Goal: Task Accomplishment & Management: Manage account settings

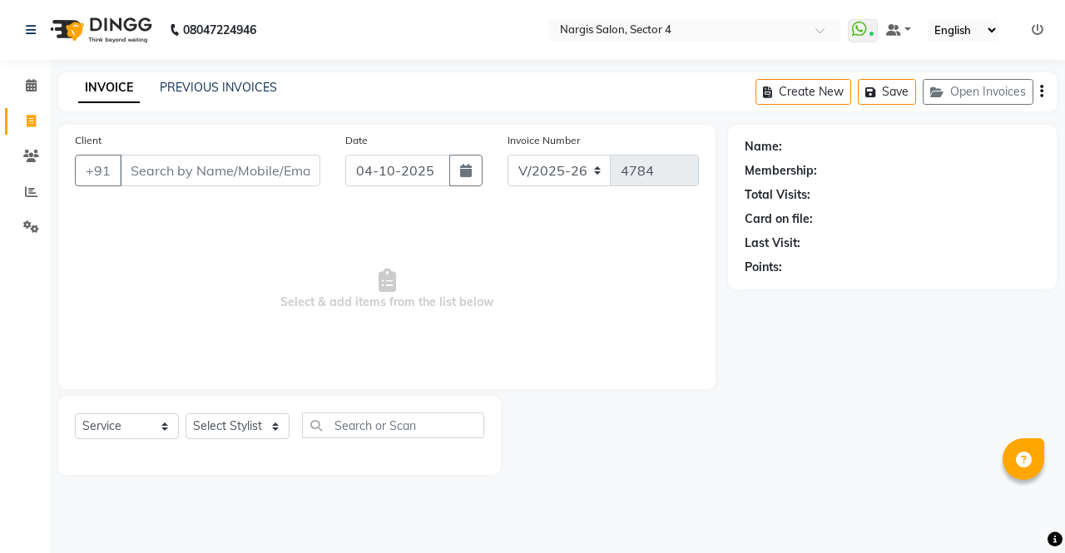
select select "4130"
select select "service"
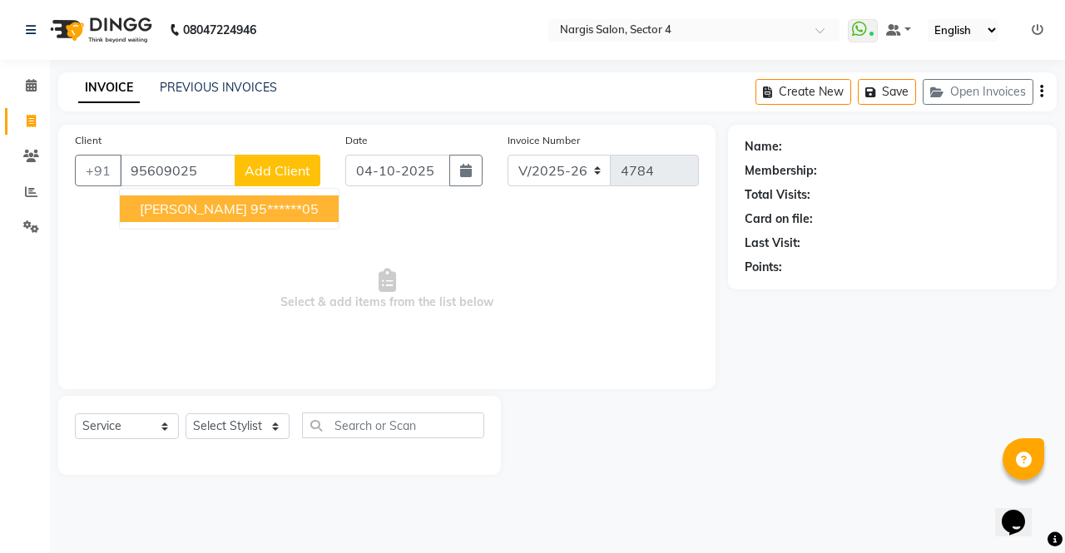
click at [158, 212] on span "[PERSON_NAME]" at bounding box center [193, 208] width 107 height 17
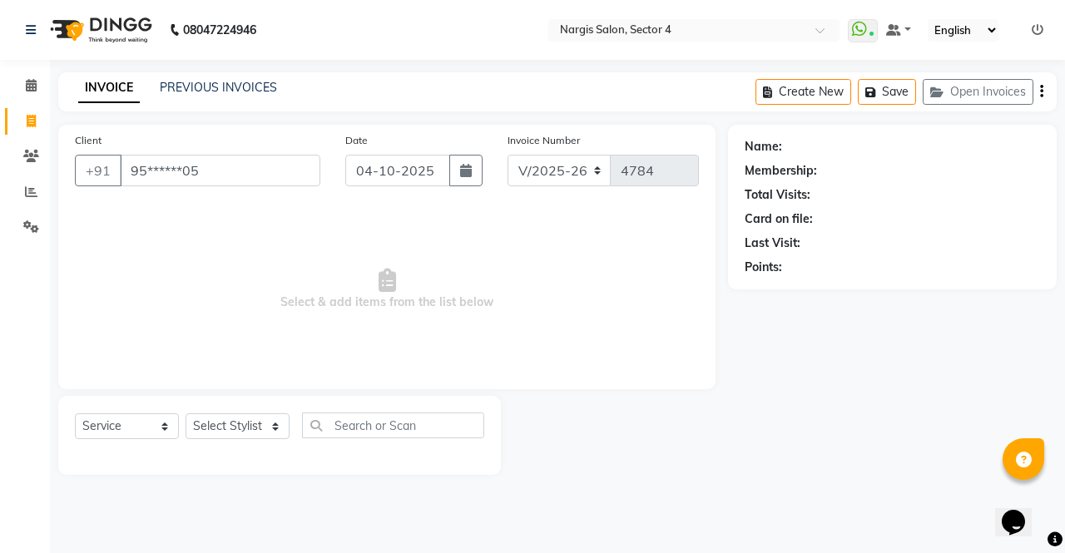
type input "95******05"
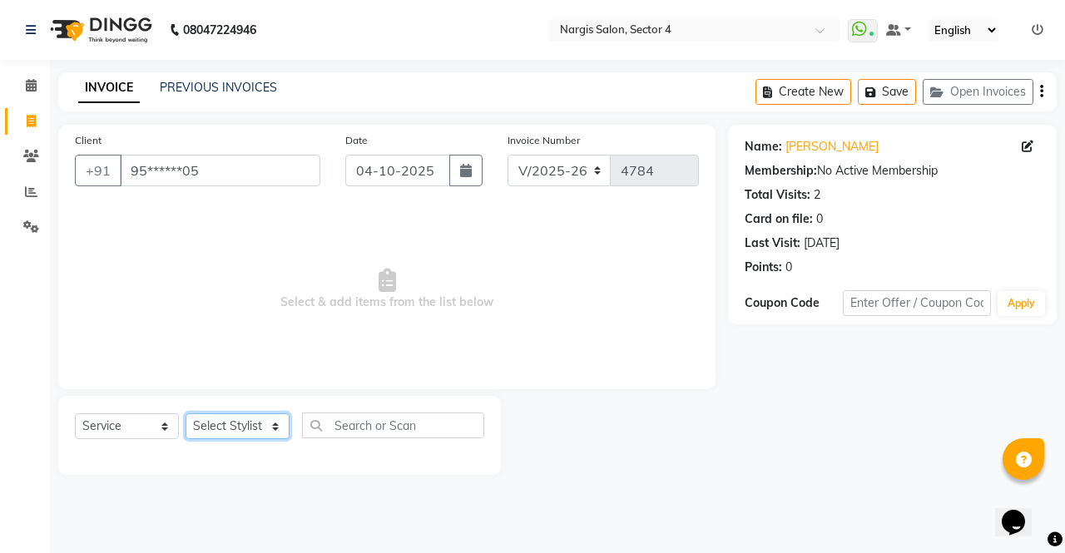
click at [230, 435] on select "Select Stylist [PERSON_NAME] [PERSON_NAME] [PERSON_NAME] Front Desk muskaan rak…" at bounding box center [238, 426] width 104 height 26
select select "29278"
click at [186, 413] on select "Select Stylist [PERSON_NAME] [PERSON_NAME] [PERSON_NAME] Front Desk muskaan rak…" at bounding box center [238, 426] width 104 height 26
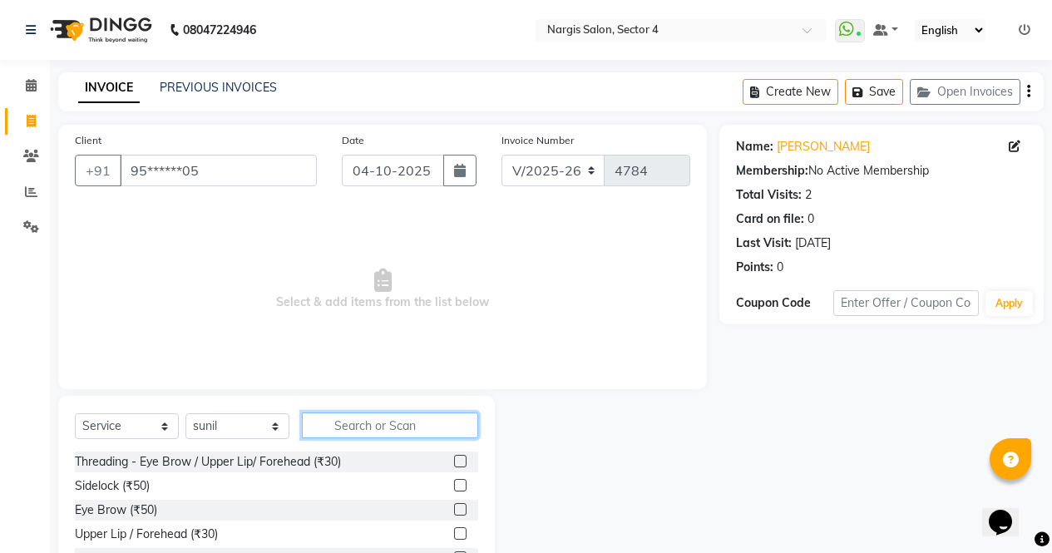
click at [448, 421] on input "text" at bounding box center [390, 426] width 176 height 26
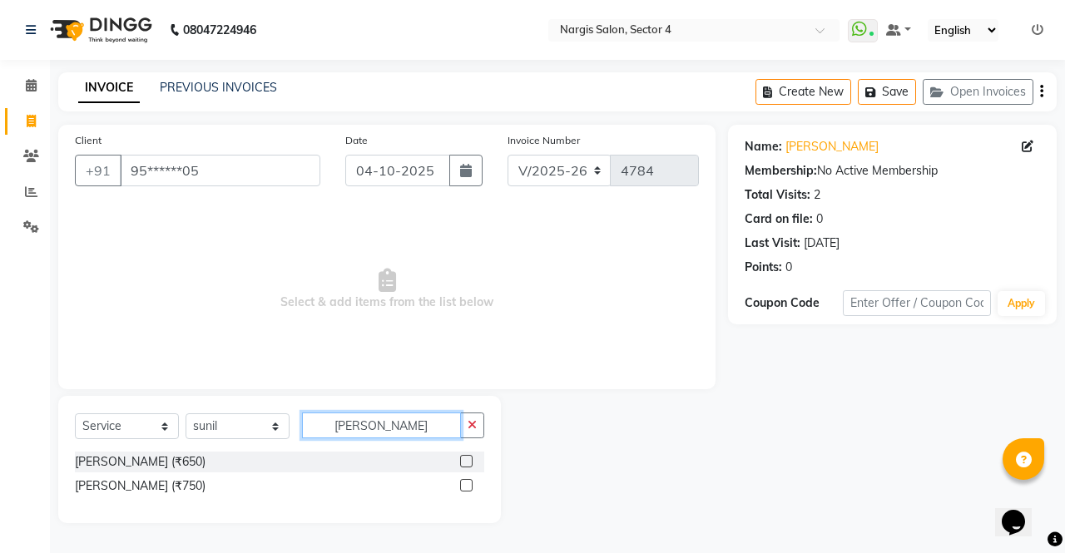
type input "[PERSON_NAME]"
click at [470, 487] on label at bounding box center [466, 485] width 12 height 12
click at [470, 487] on input "checkbox" at bounding box center [465, 486] width 11 height 11
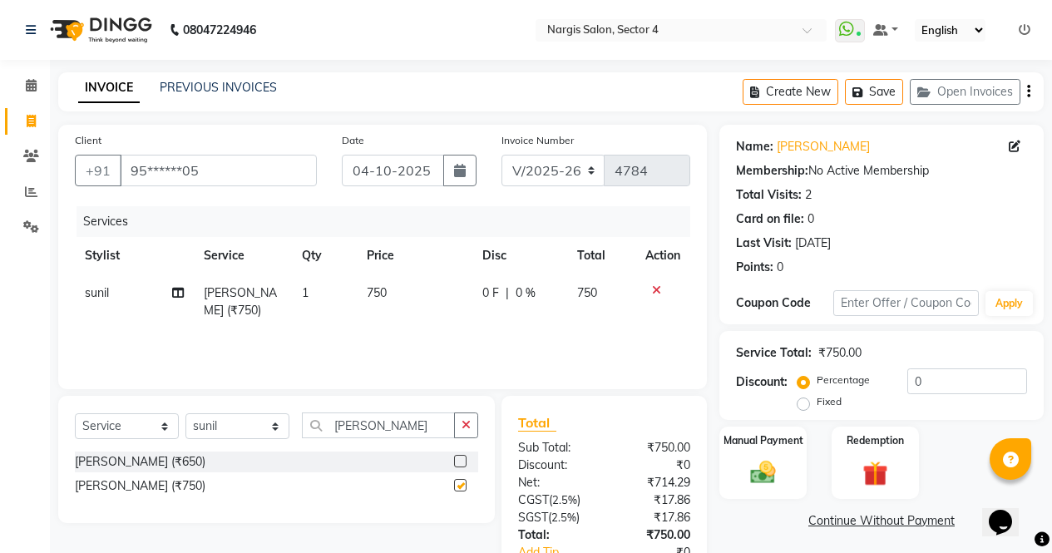
scroll to position [112, 0]
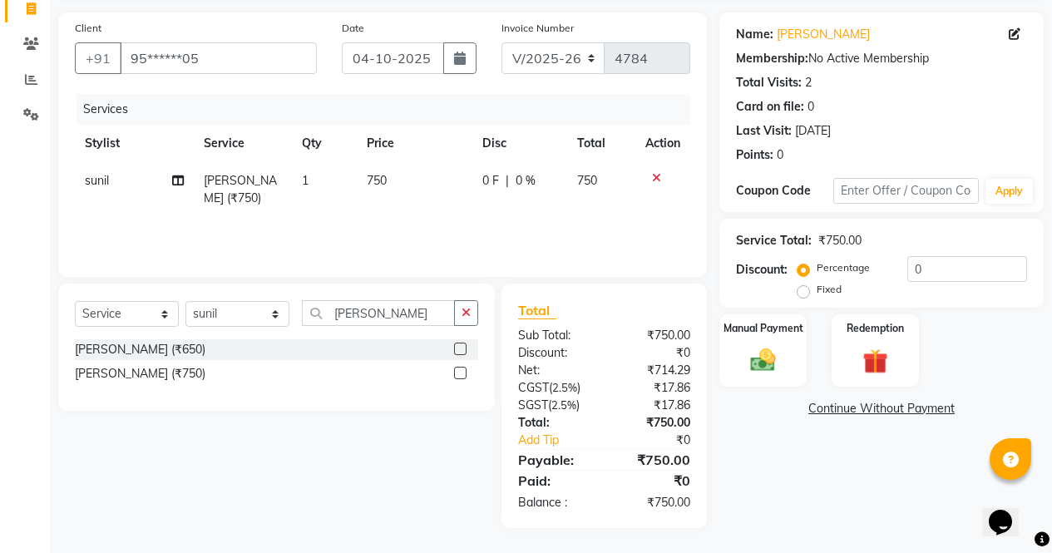
checkbox input "false"
click at [770, 381] on div "Manual Payment" at bounding box center [763, 351] width 91 height 76
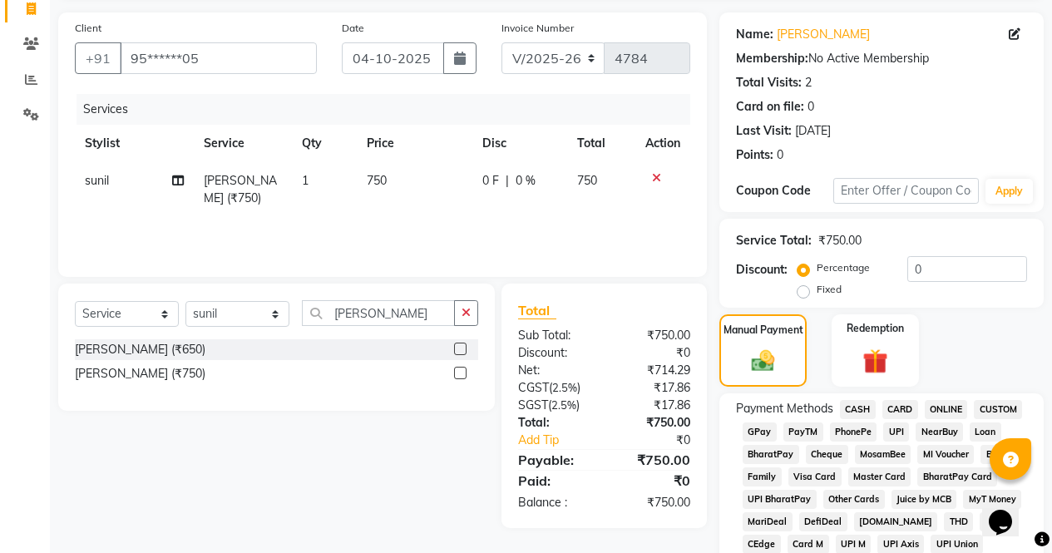
click at [958, 416] on span "ONLINE" at bounding box center [946, 409] width 43 height 19
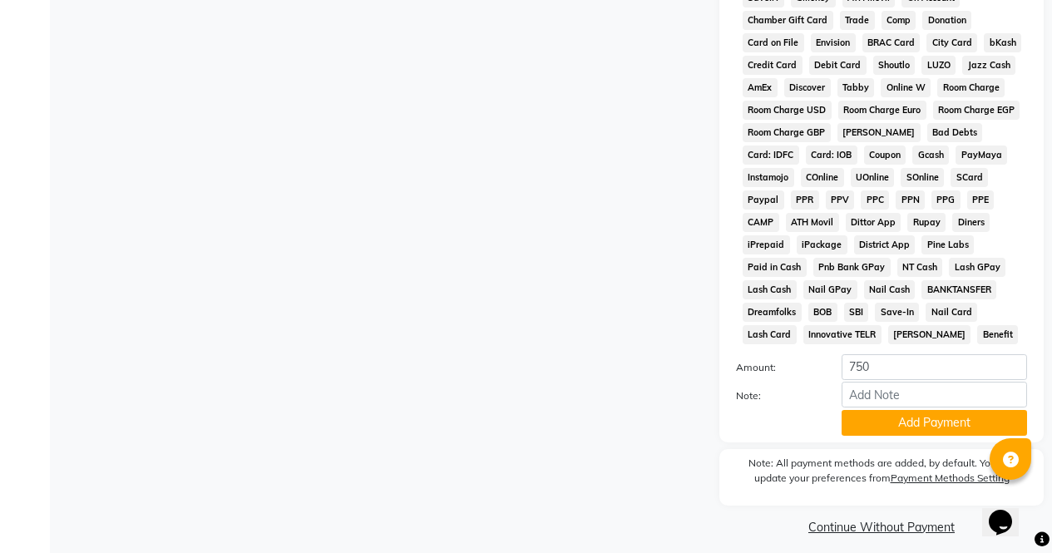
scroll to position [760, 0]
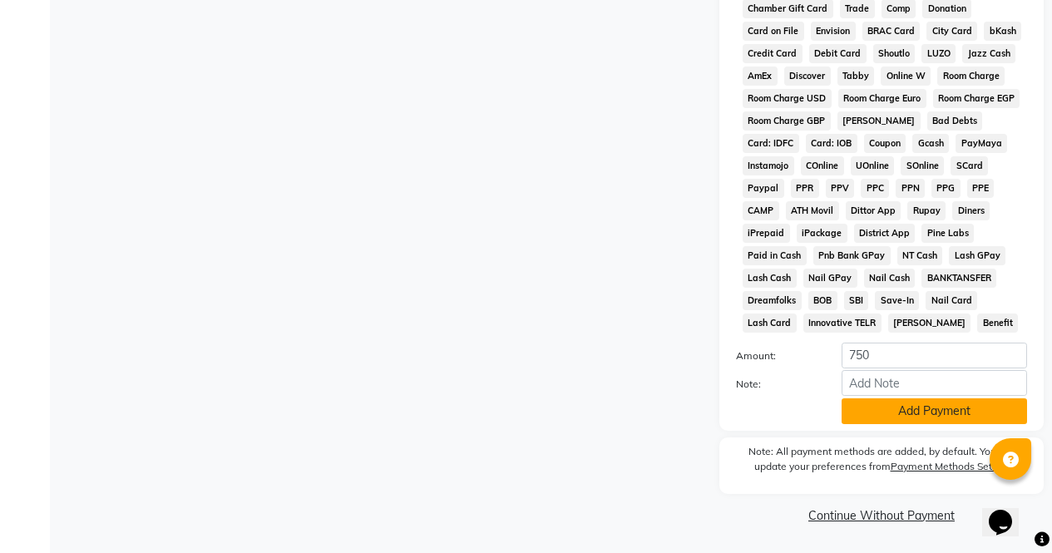
click at [943, 420] on button "Add Payment" at bounding box center [935, 411] width 186 height 26
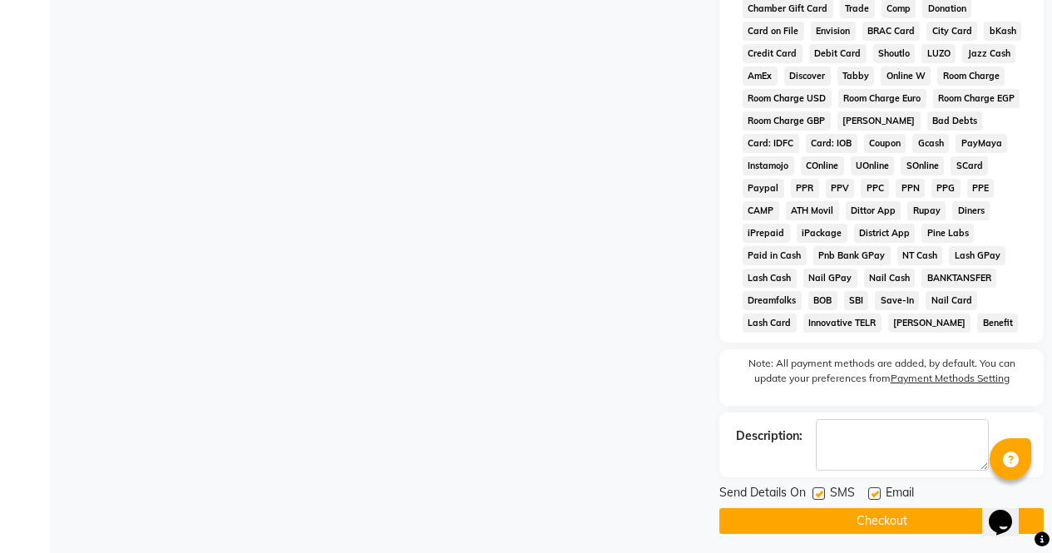
click at [953, 520] on button "Checkout" at bounding box center [882, 521] width 324 height 26
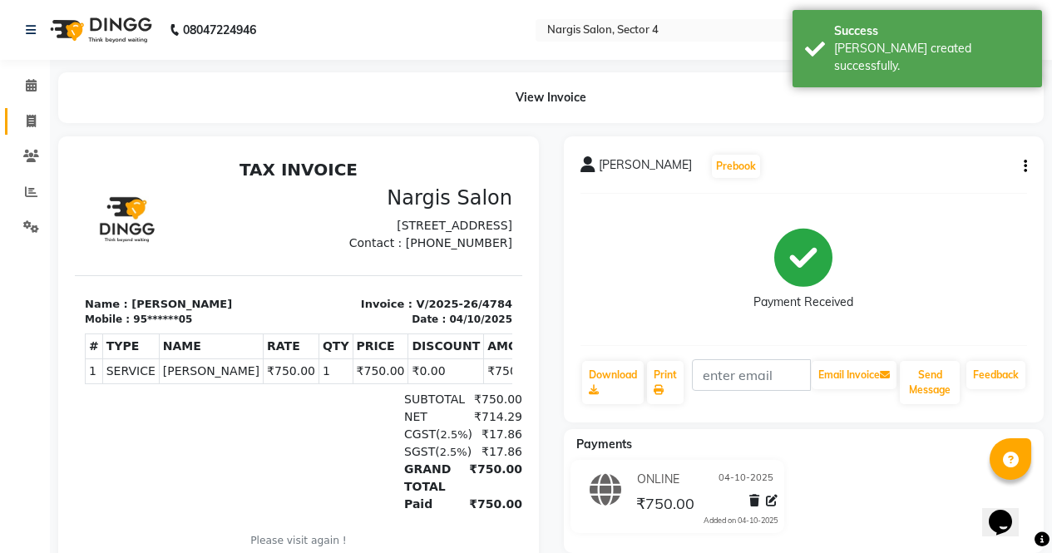
click at [17, 129] on span at bounding box center [31, 121] width 29 height 19
select select "4130"
select select "service"
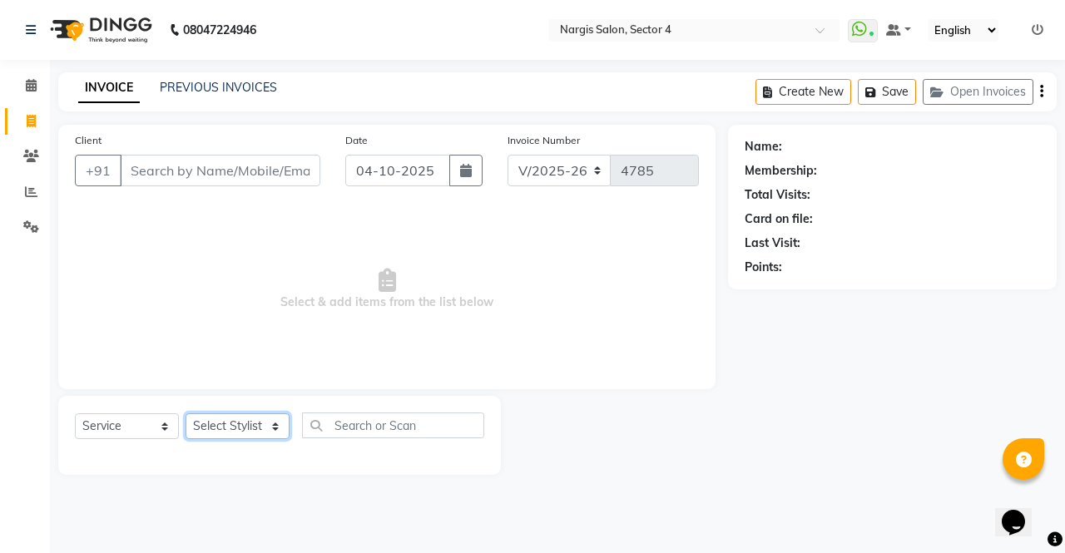
click at [268, 434] on select "Select Stylist [PERSON_NAME] [PERSON_NAME] [PERSON_NAME] Front Desk muskaan rak…" at bounding box center [238, 426] width 104 height 26
select select "87810"
click at [186, 413] on select "Select Stylist [PERSON_NAME] [PERSON_NAME] [PERSON_NAME] Front Desk muskaan rak…" at bounding box center [238, 426] width 104 height 26
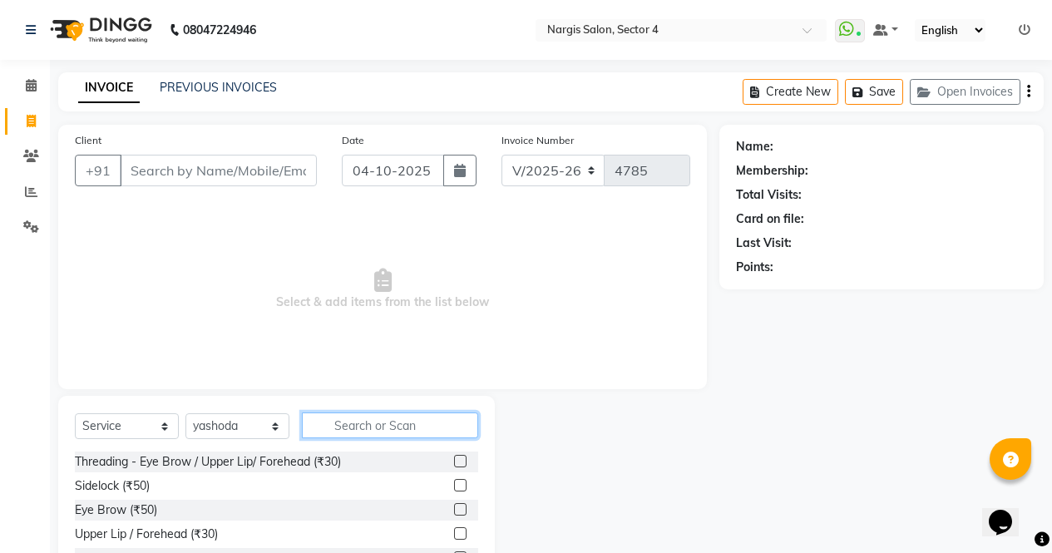
click at [369, 424] on input "text" at bounding box center [390, 426] width 176 height 26
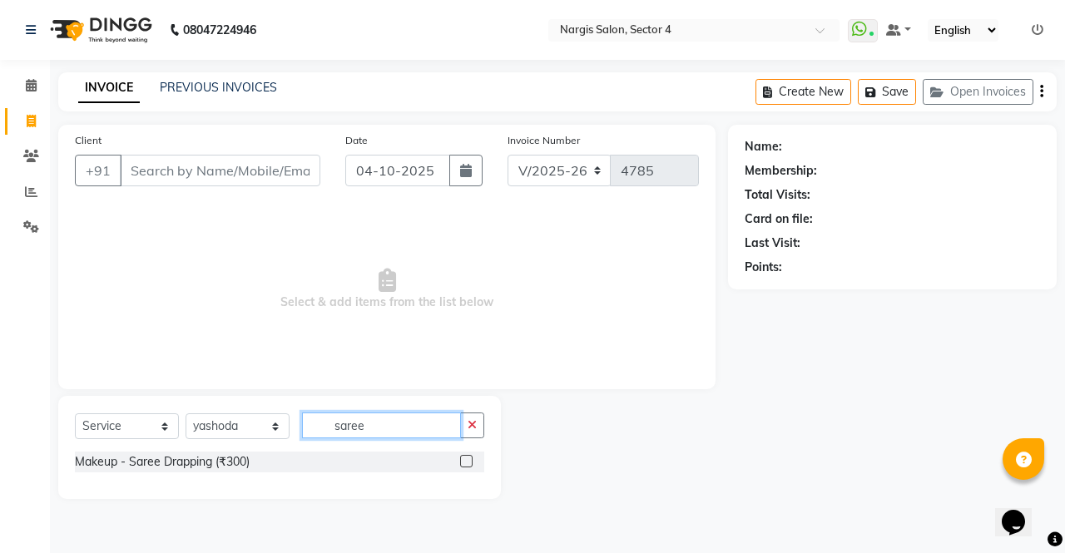
type input "saree"
click at [468, 461] on label at bounding box center [466, 461] width 12 height 12
click at [468, 461] on input "checkbox" at bounding box center [465, 462] width 11 height 11
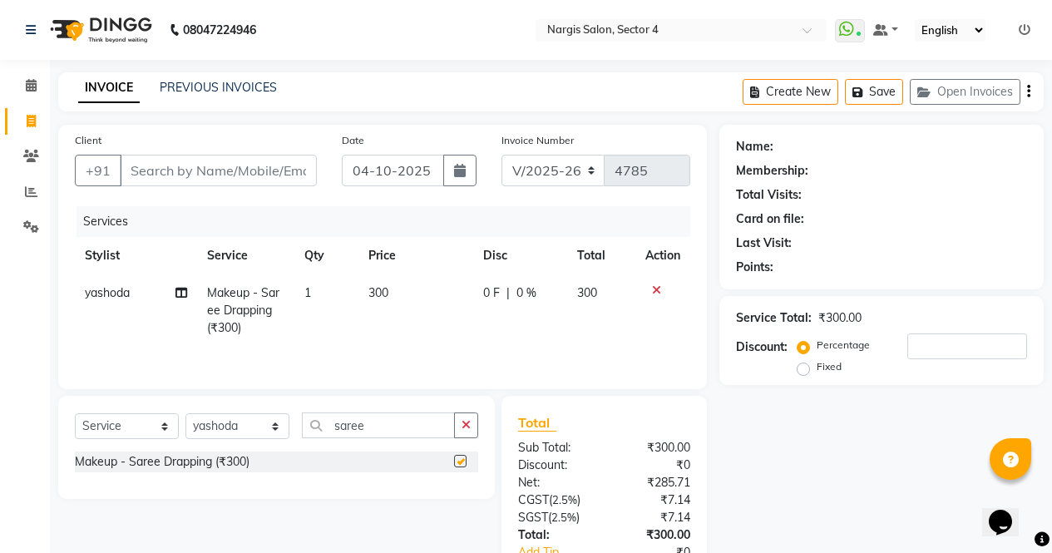
scroll to position [112, 0]
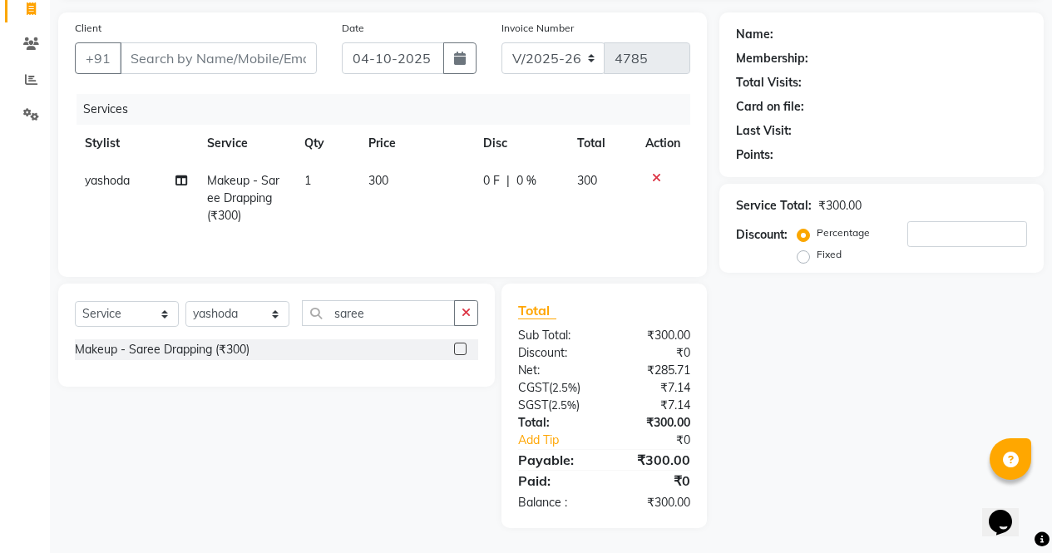
checkbox input "false"
click at [282, 309] on select "Select Stylist [PERSON_NAME] [PERSON_NAME] [PERSON_NAME] Front Desk muskaan rak…" at bounding box center [238, 314] width 104 height 26
select select "29276"
click at [186, 301] on select "Select Stylist [PERSON_NAME] [PERSON_NAME] [PERSON_NAME] Front Desk muskaan rak…" at bounding box center [238, 314] width 104 height 26
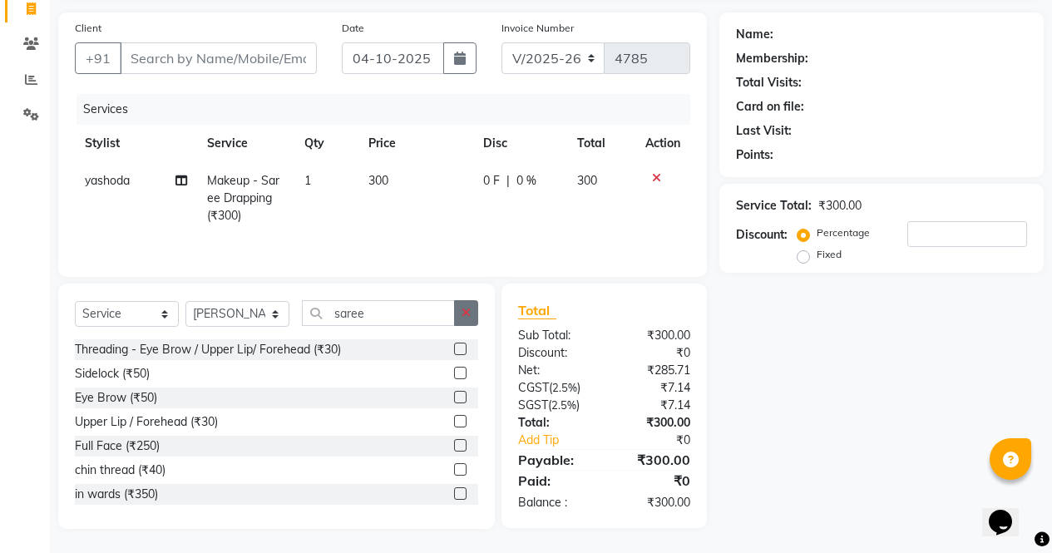
click at [458, 309] on button "button" at bounding box center [466, 313] width 24 height 26
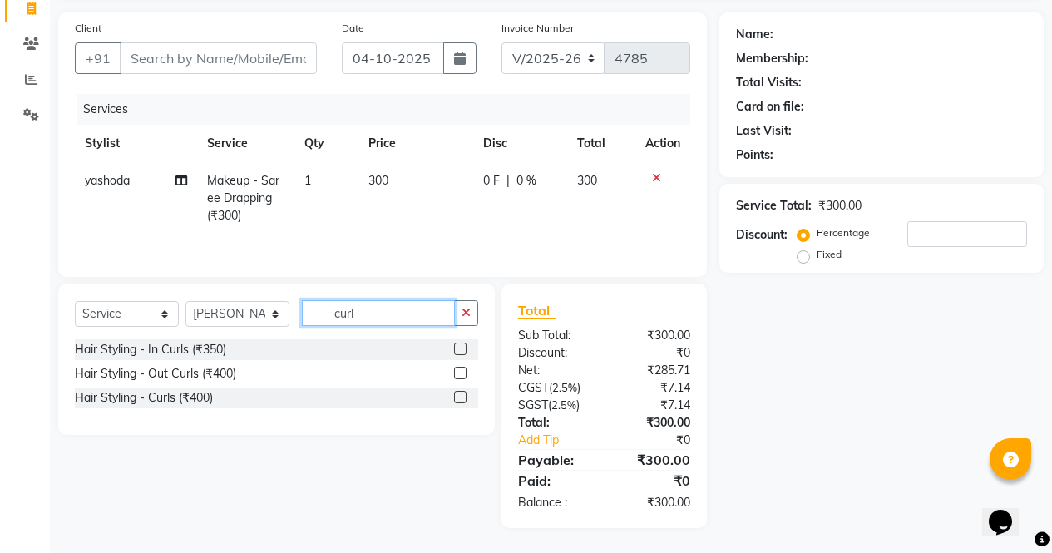
type input "curl"
click at [475, 308] on button "button" at bounding box center [466, 313] width 24 height 26
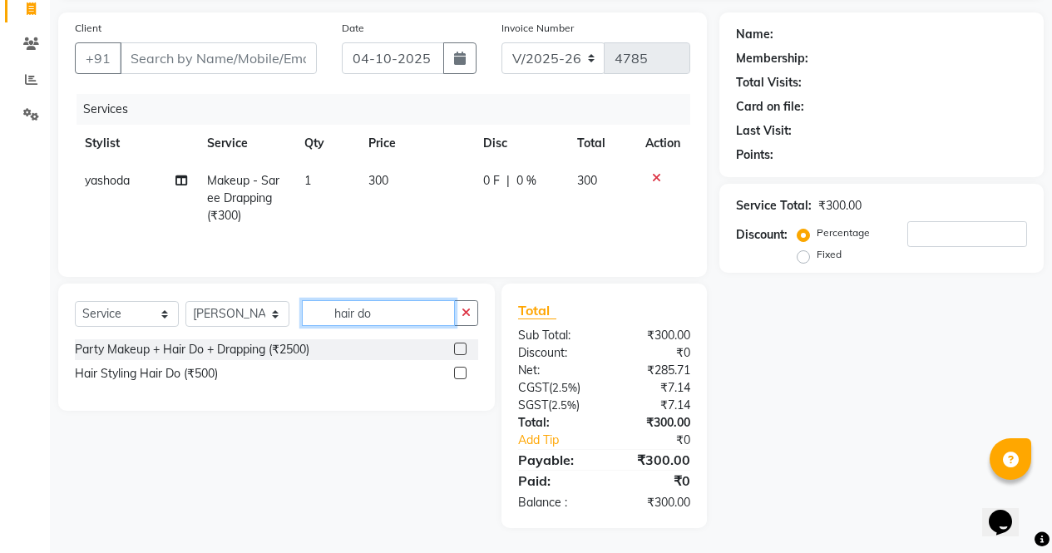
type input "hair do"
click at [462, 374] on label at bounding box center [460, 373] width 12 height 12
click at [462, 374] on input "checkbox" at bounding box center [459, 374] width 11 height 11
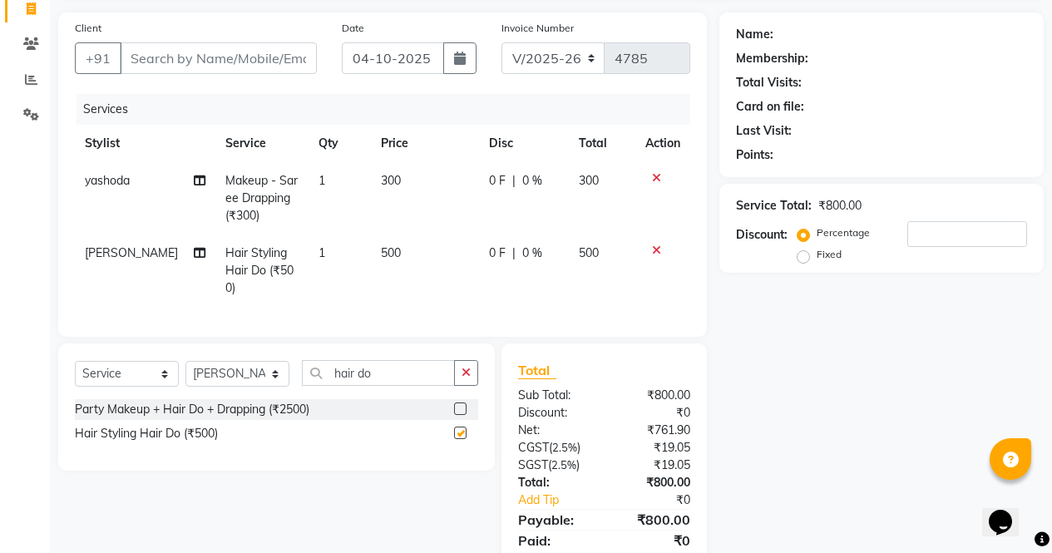
click at [384, 258] on span "500" at bounding box center [391, 252] width 20 height 15
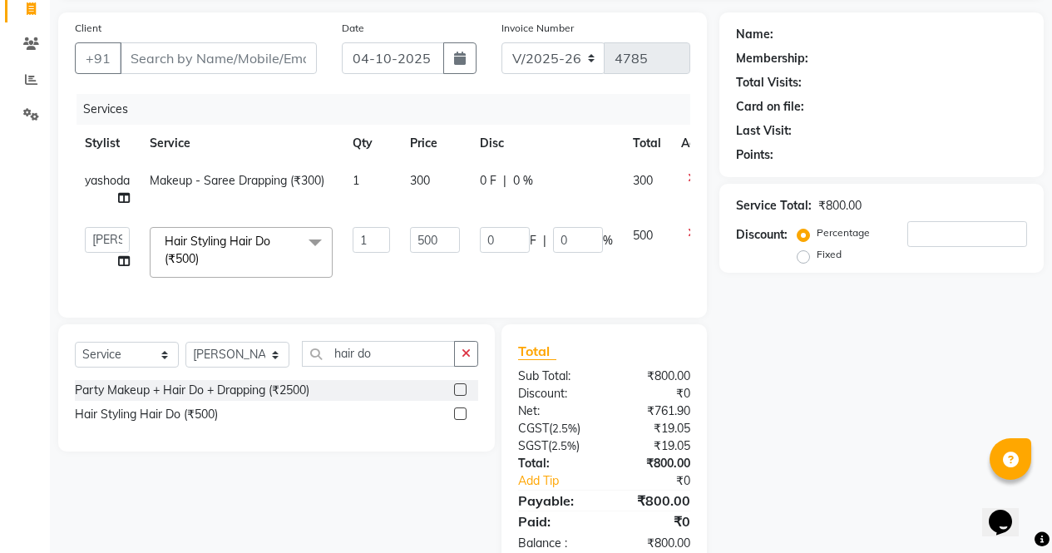
checkbox input "false"
click at [433, 236] on input "500" at bounding box center [435, 240] width 50 height 26
click at [421, 240] on input "500" at bounding box center [435, 240] width 50 height 26
click at [428, 232] on input "500" at bounding box center [435, 240] width 50 height 26
type input "700"
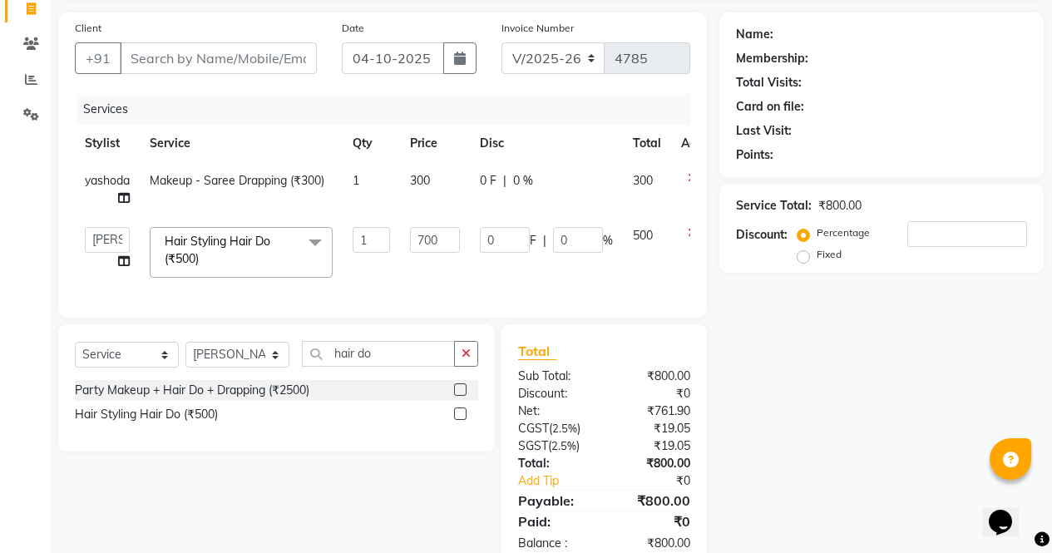
click at [810, 377] on div "Name: Membership: Total Visits: Card on file: Last Visit: Points: Service Total…" at bounding box center [888, 290] width 337 height 557
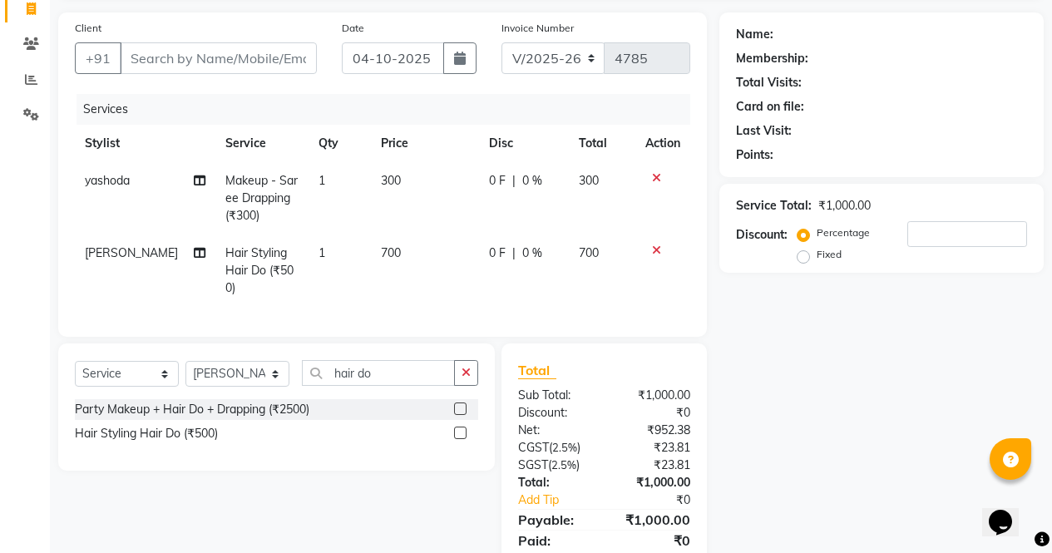
scroll to position [0, 0]
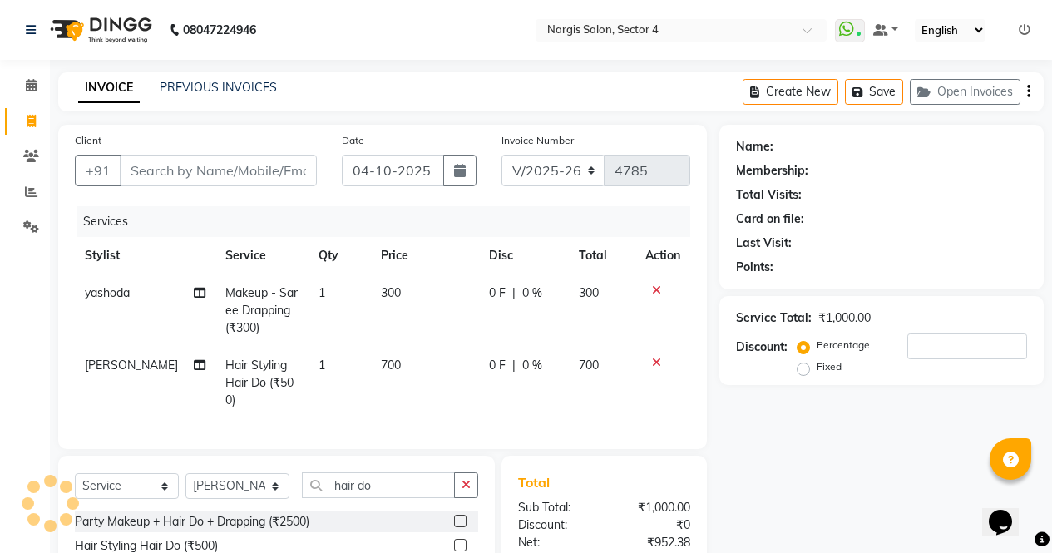
click at [181, 143] on div "Client +91" at bounding box center [195, 165] width 267 height 68
click at [149, 169] on input "Client" at bounding box center [218, 171] width 197 height 32
type input "7"
type input "0"
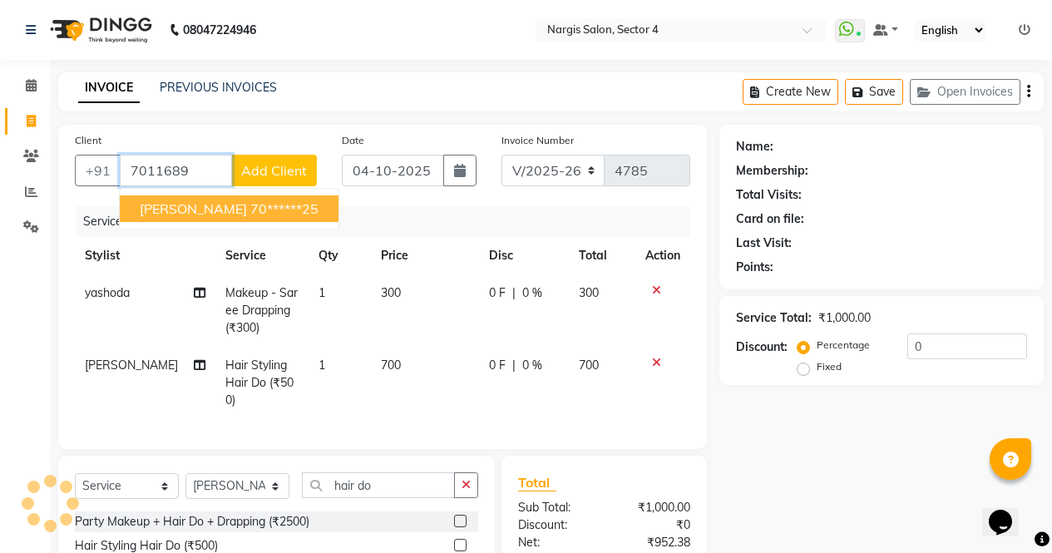
click at [170, 212] on span "[PERSON_NAME]" at bounding box center [193, 208] width 107 height 17
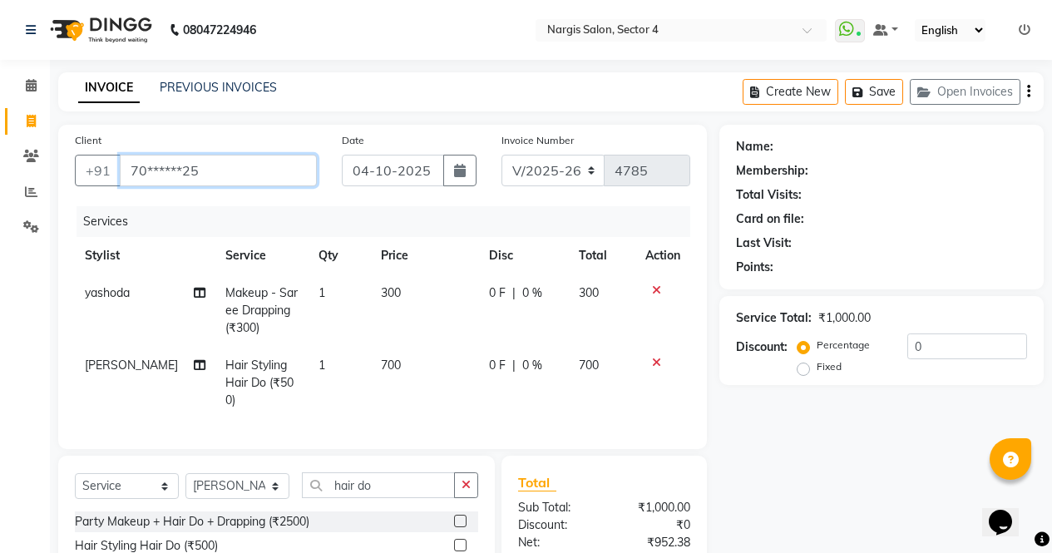
type input "70******25"
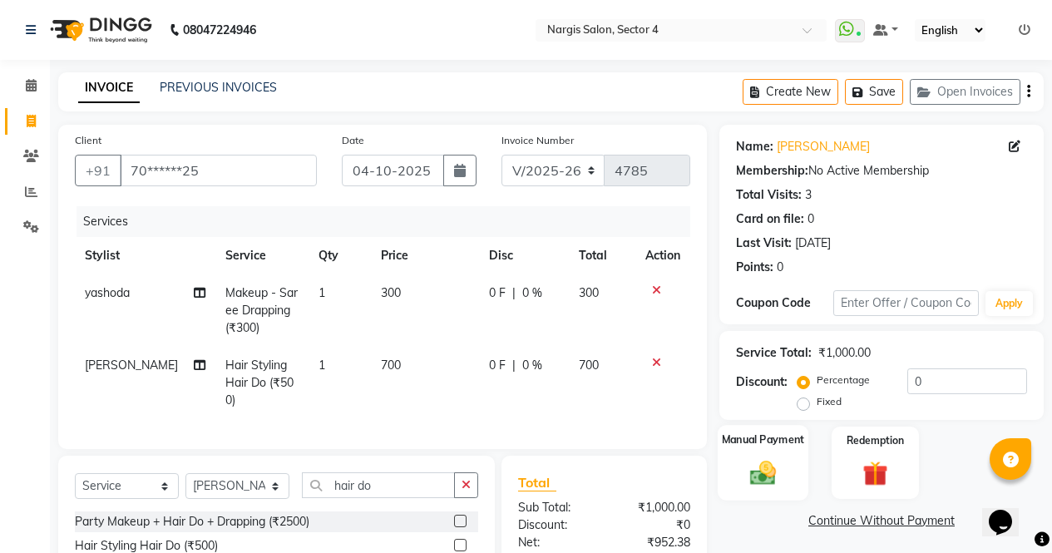
click at [773, 464] on img at bounding box center [763, 473] width 42 height 30
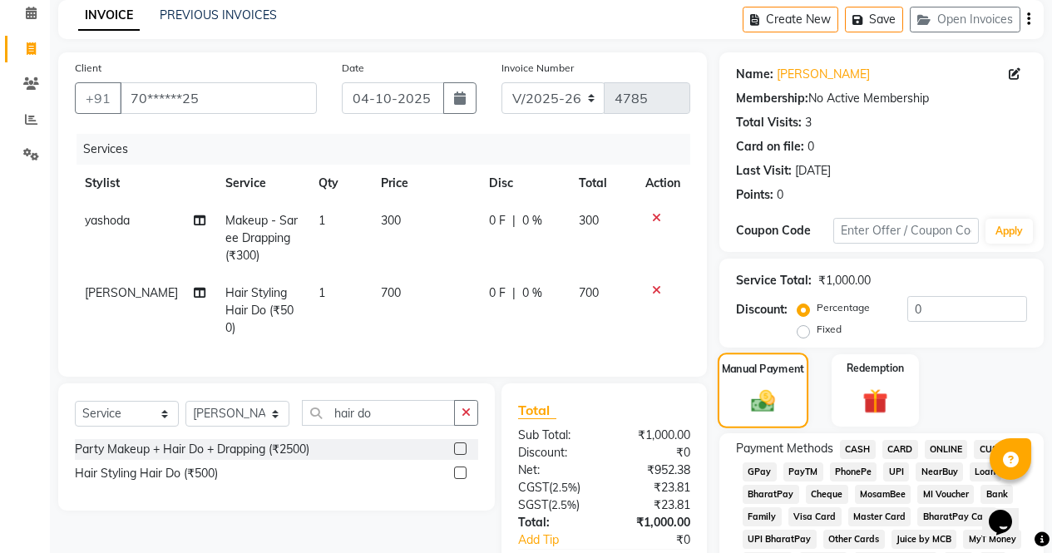
scroll to position [145, 0]
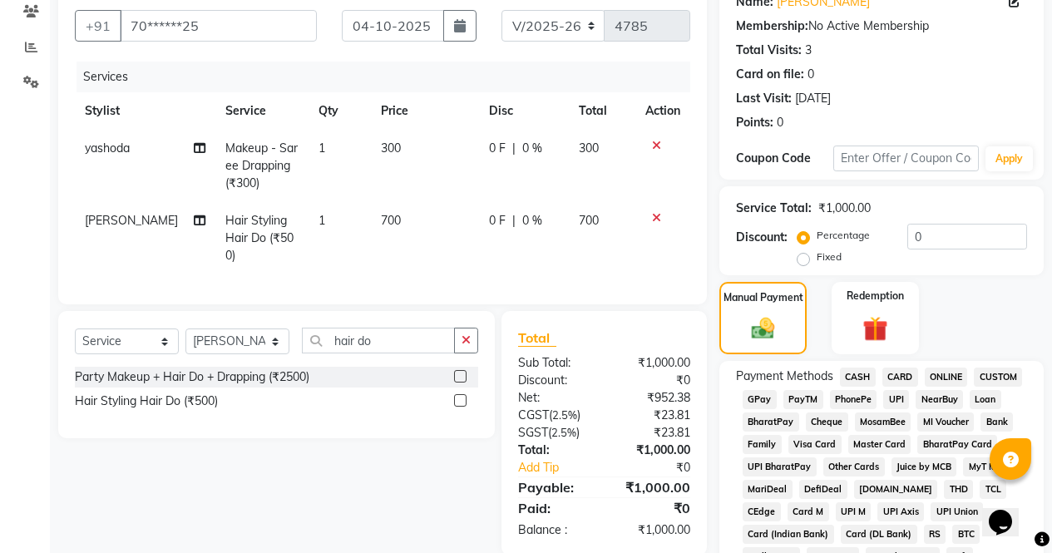
click at [941, 374] on span "ONLINE" at bounding box center [946, 377] width 43 height 19
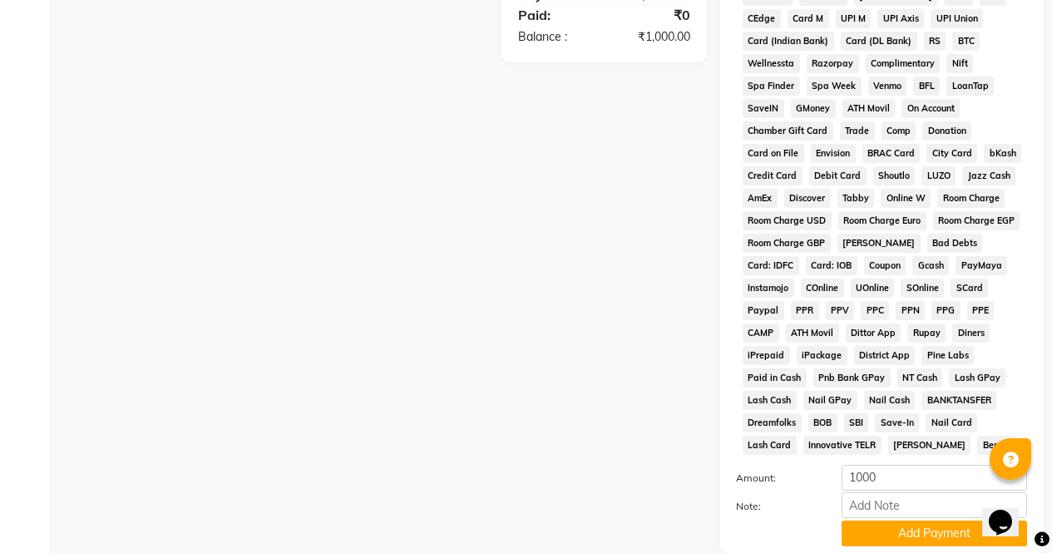
scroll to position [760, 0]
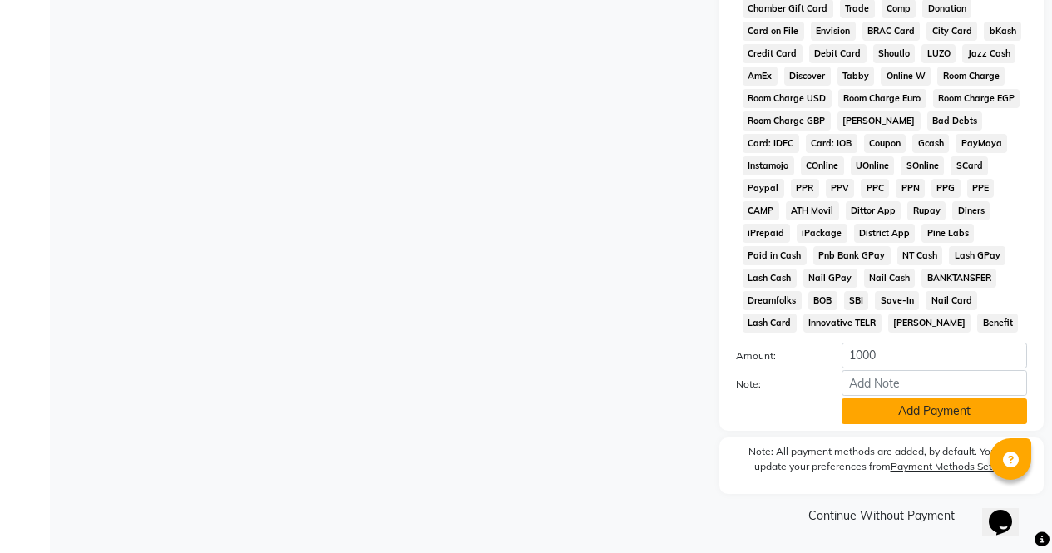
click at [940, 420] on button "Add Payment" at bounding box center [935, 411] width 186 height 26
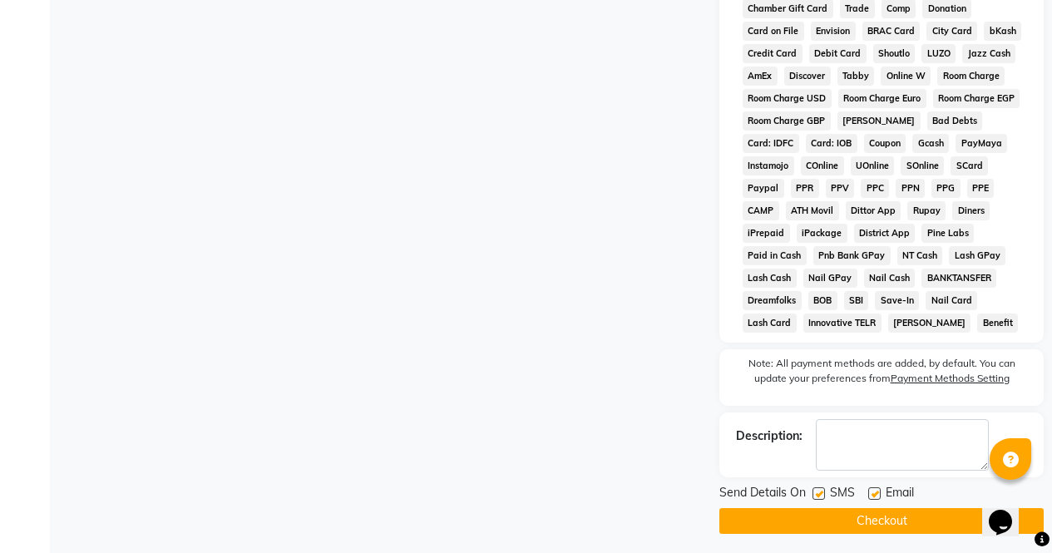
click at [948, 524] on button "Checkout" at bounding box center [882, 521] width 324 height 26
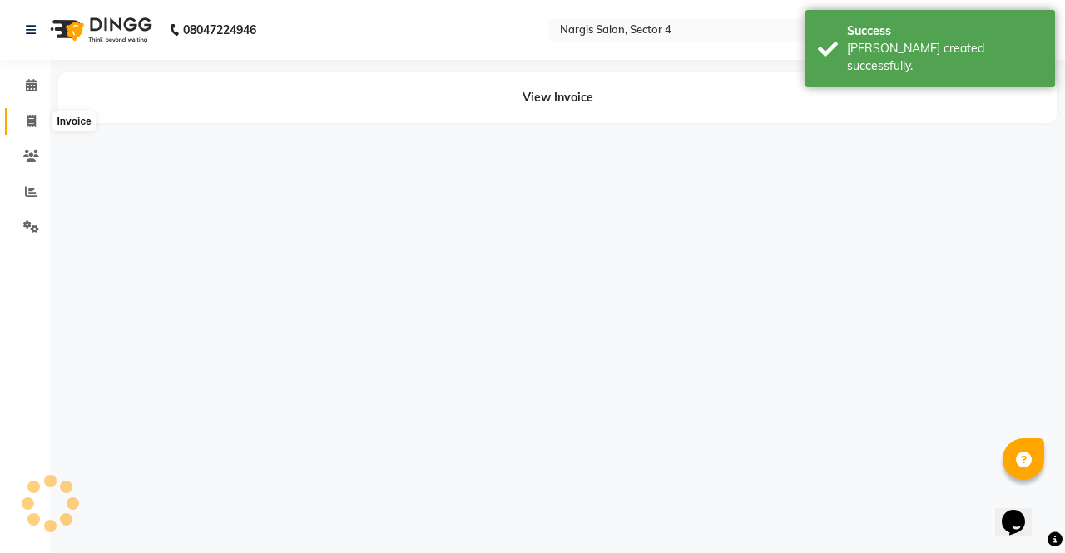
click at [29, 124] on icon at bounding box center [31, 121] width 9 height 12
select select "service"
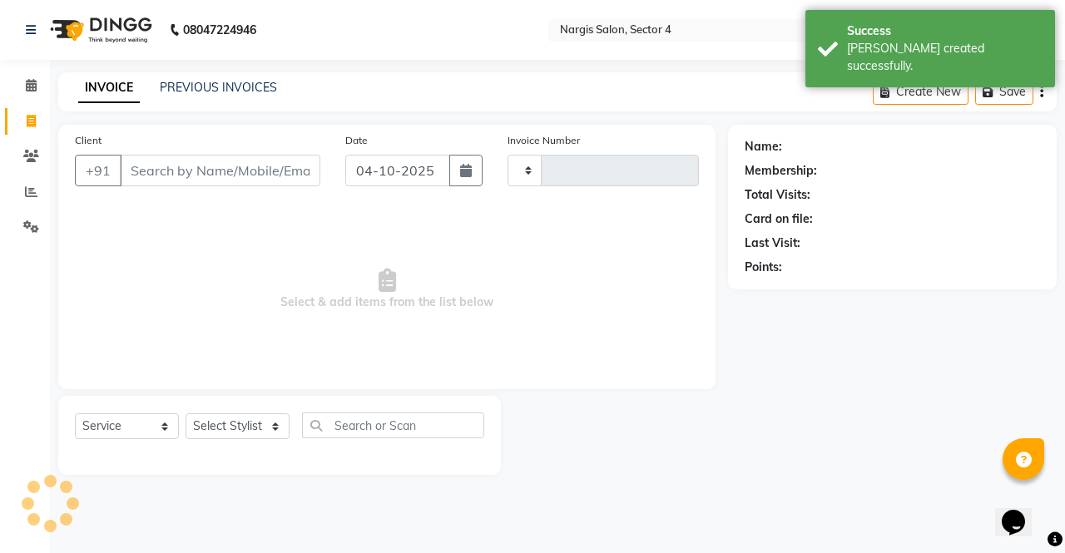
type input "4786"
select select "4130"
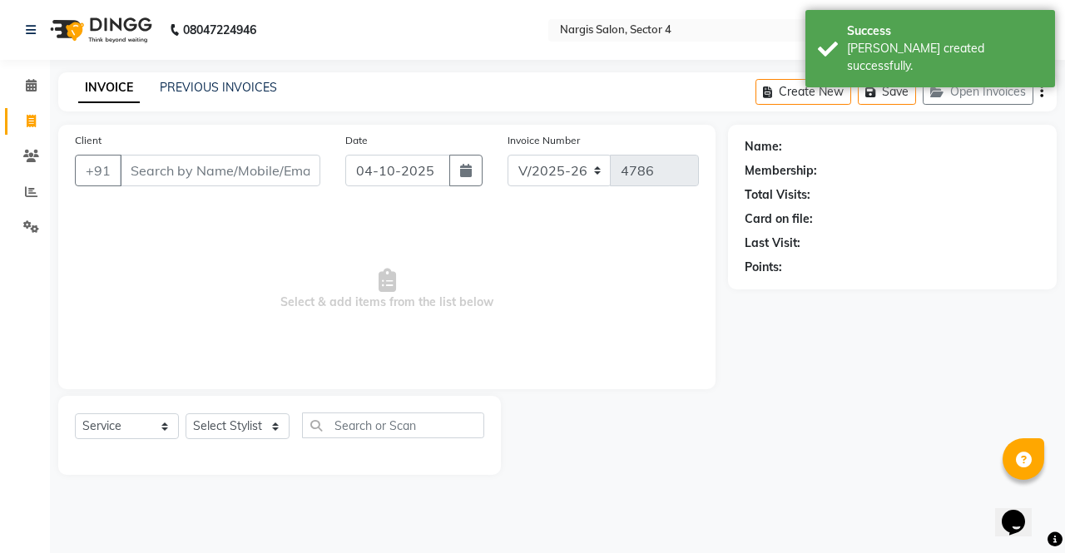
click at [205, 170] on input "Client" at bounding box center [220, 171] width 200 height 32
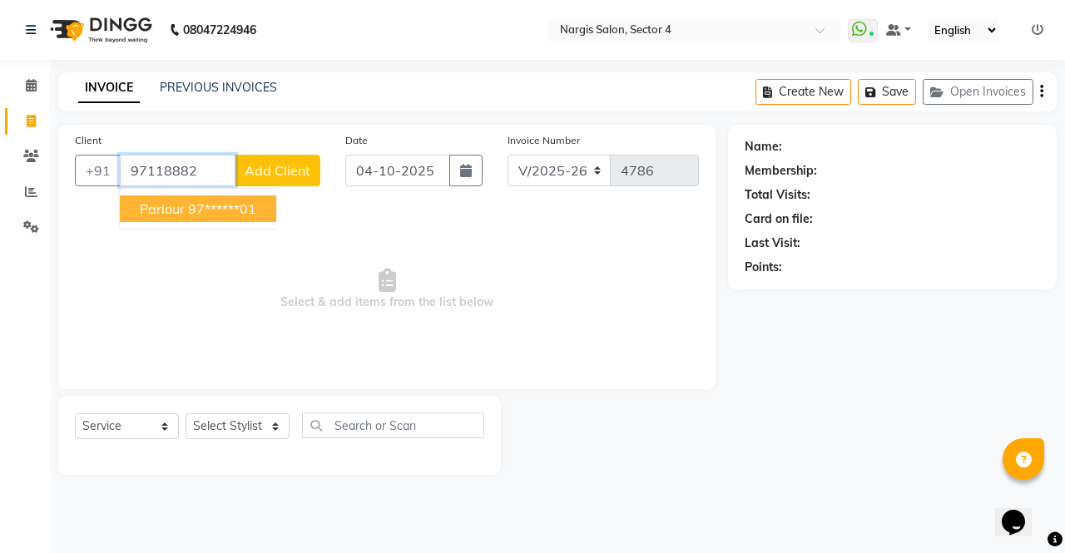
click at [265, 206] on button "parlour 97******01" at bounding box center [198, 208] width 156 height 27
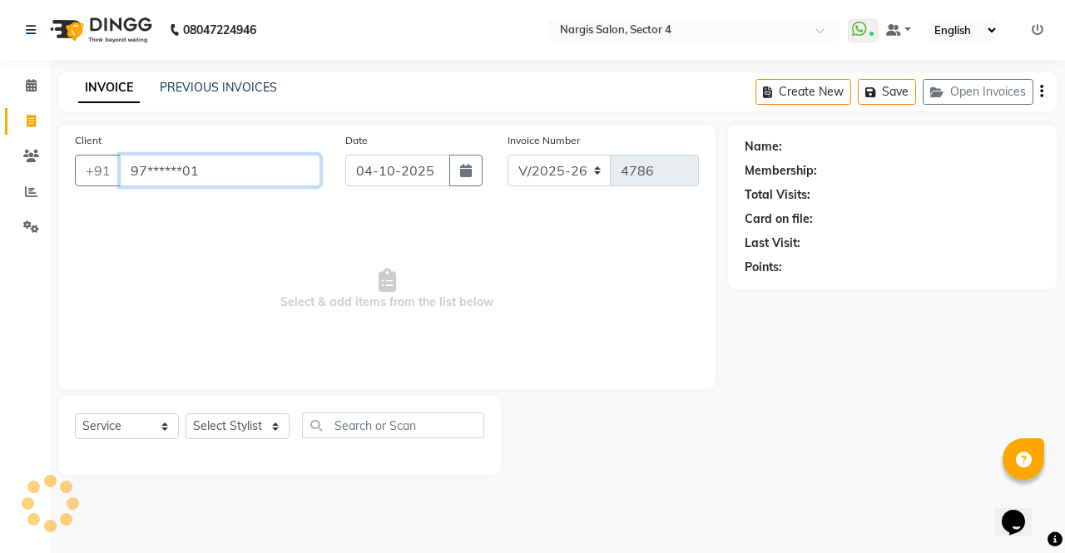
type input "97******01"
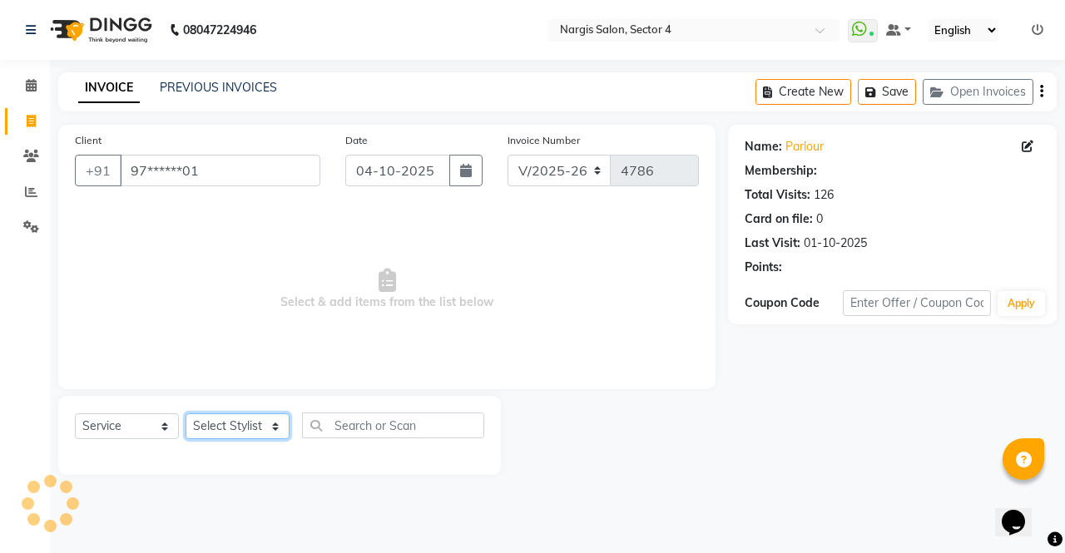
click at [280, 424] on select "Select Stylist [PERSON_NAME] [PERSON_NAME] [PERSON_NAME] Front Desk muskaan rak…" at bounding box center [238, 426] width 104 height 26
select select "28131"
click at [186, 413] on select "Select Stylist [PERSON_NAME] [PERSON_NAME] [PERSON_NAME] Front Desk muskaan rak…" at bounding box center [238, 426] width 104 height 26
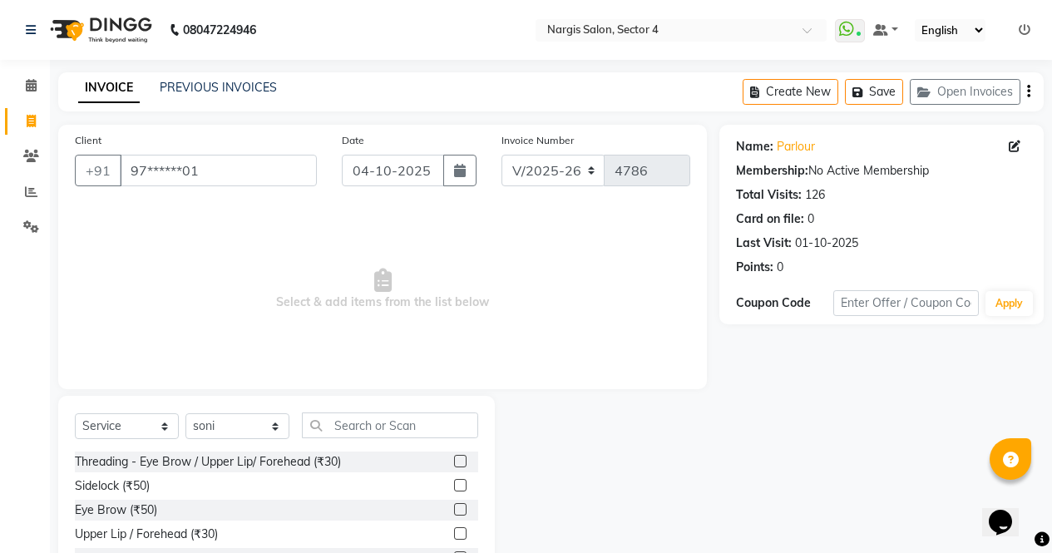
click at [454, 510] on label at bounding box center [460, 509] width 12 height 12
click at [454, 510] on input "checkbox" at bounding box center [459, 510] width 11 height 11
checkbox input "true"
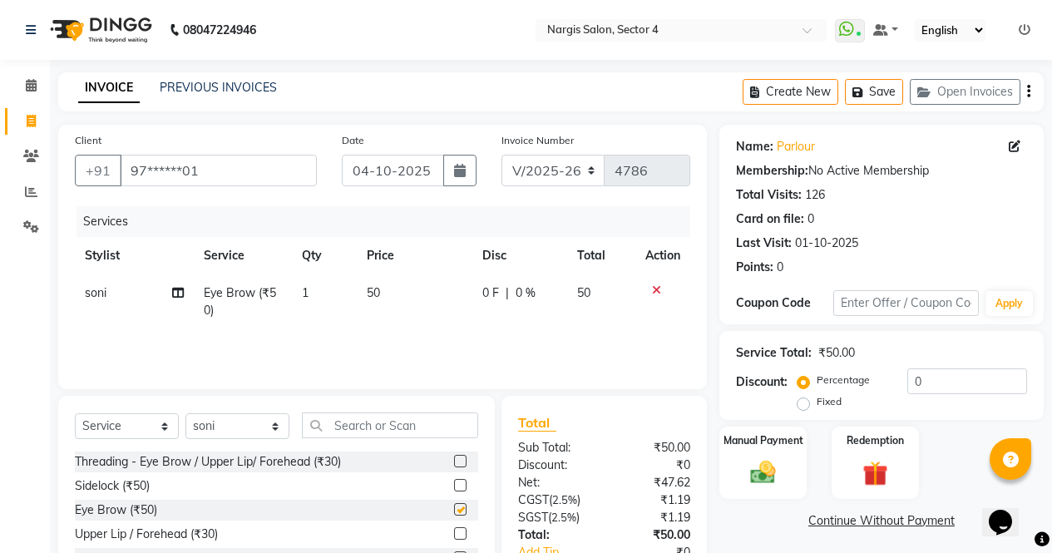
click at [454, 462] on label at bounding box center [460, 461] width 12 height 12
click at [454, 462] on input "checkbox" at bounding box center [459, 462] width 11 height 11
checkbox input "true"
checkbox input "false"
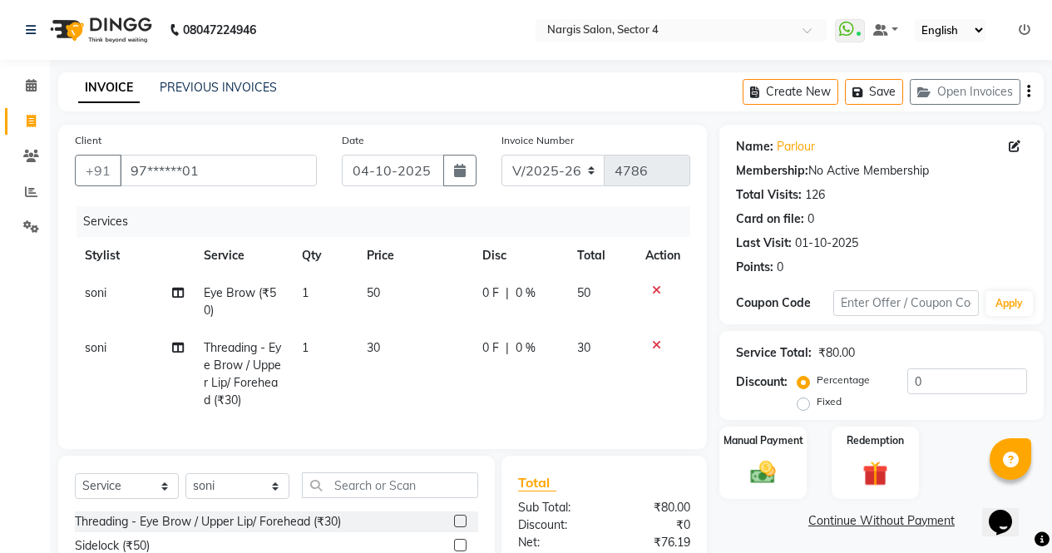
checkbox input "false"
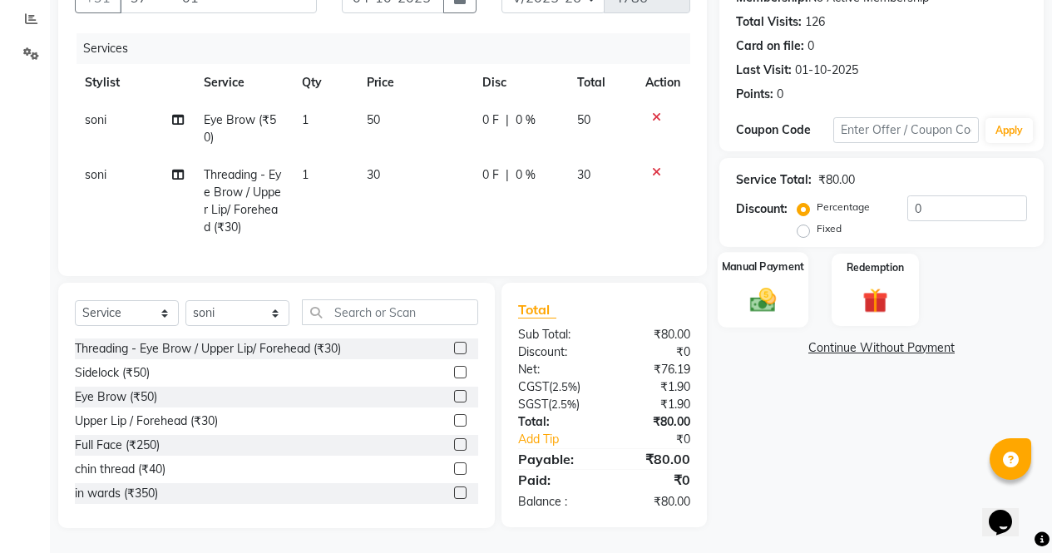
click at [775, 304] on div "Manual Payment" at bounding box center [763, 290] width 91 height 76
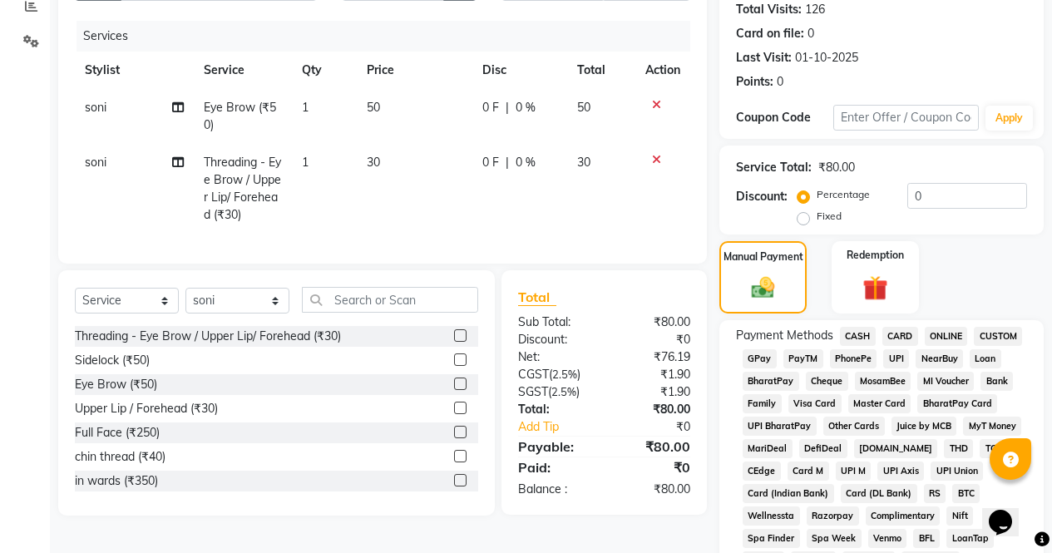
click at [857, 337] on span "CASH" at bounding box center [858, 336] width 36 height 19
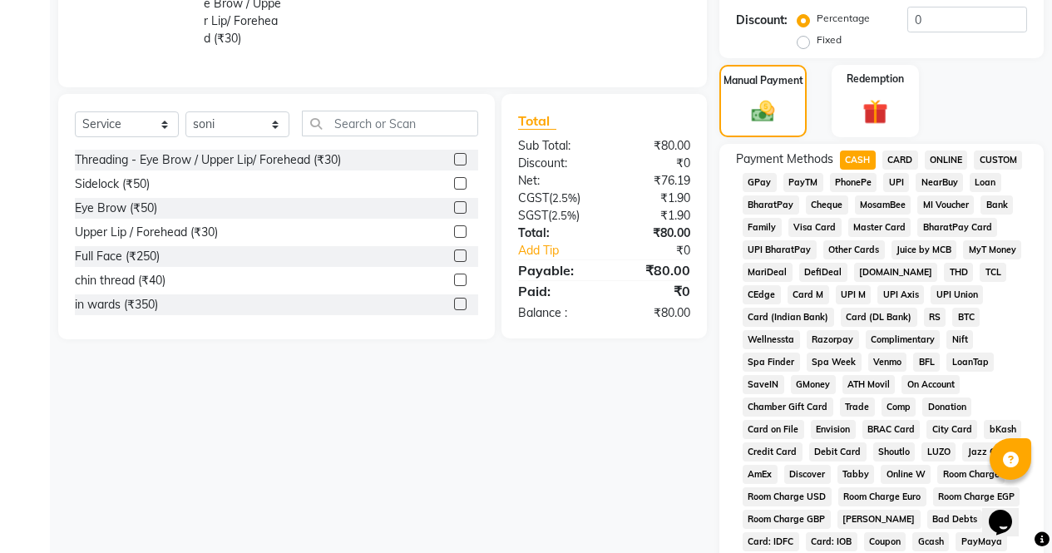
scroll to position [760, 0]
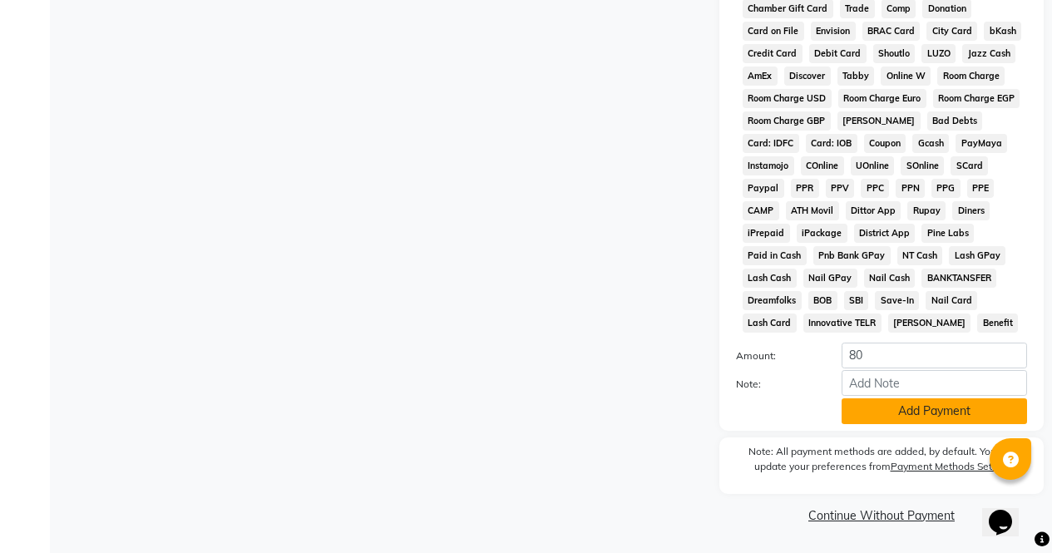
click at [883, 423] on button "Add Payment" at bounding box center [935, 411] width 186 height 26
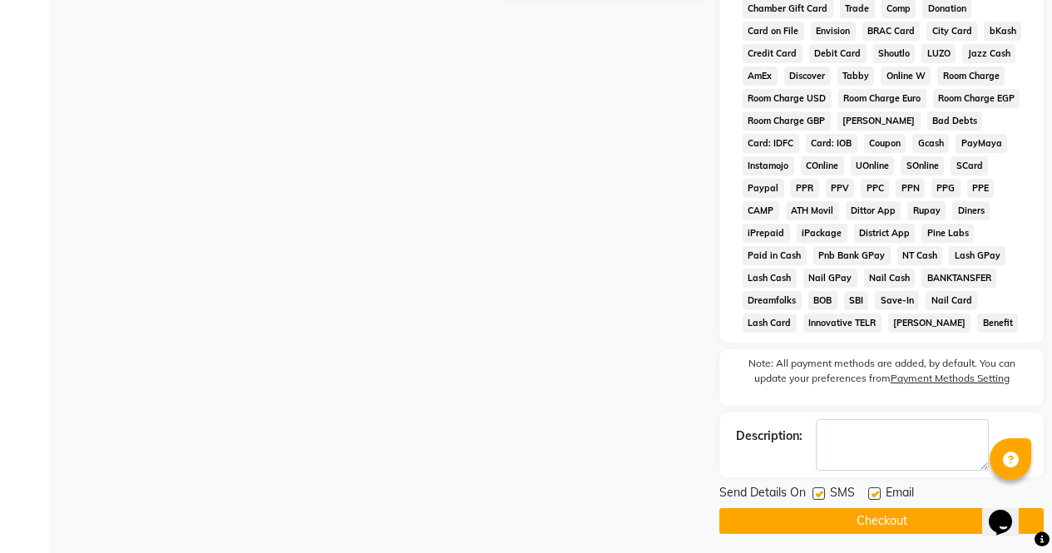
click at [911, 520] on button "Checkout" at bounding box center [882, 521] width 324 height 26
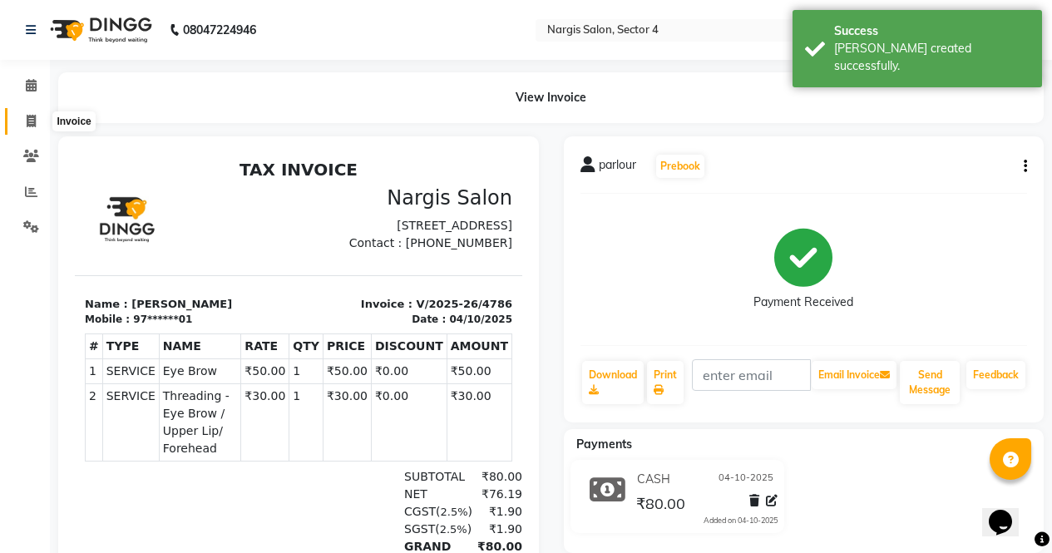
click at [28, 124] on icon at bounding box center [31, 121] width 9 height 12
select select "service"
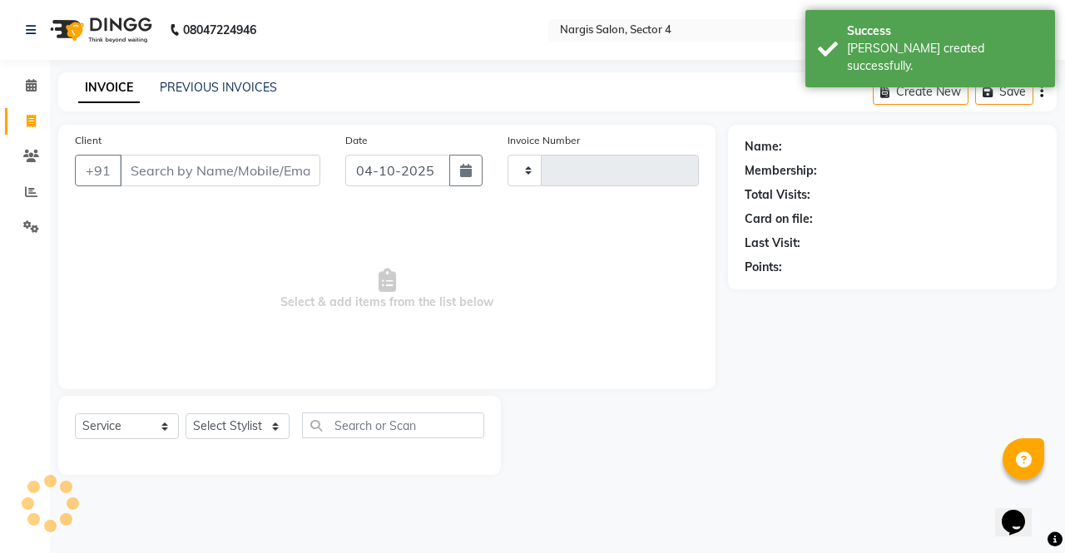
type input "4787"
select select "4130"
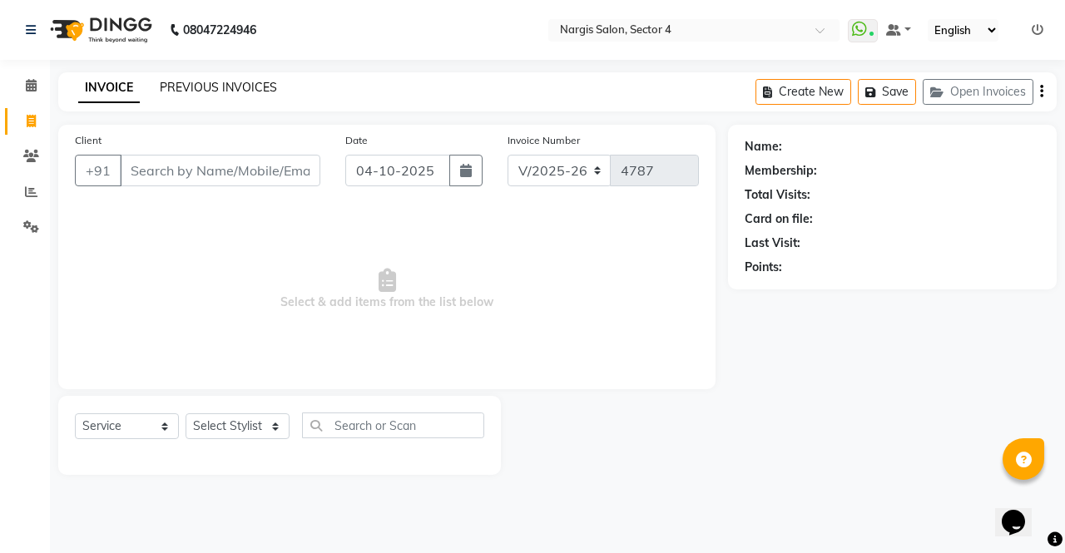
click at [255, 92] on link "PREVIOUS INVOICES" at bounding box center [218, 87] width 117 height 15
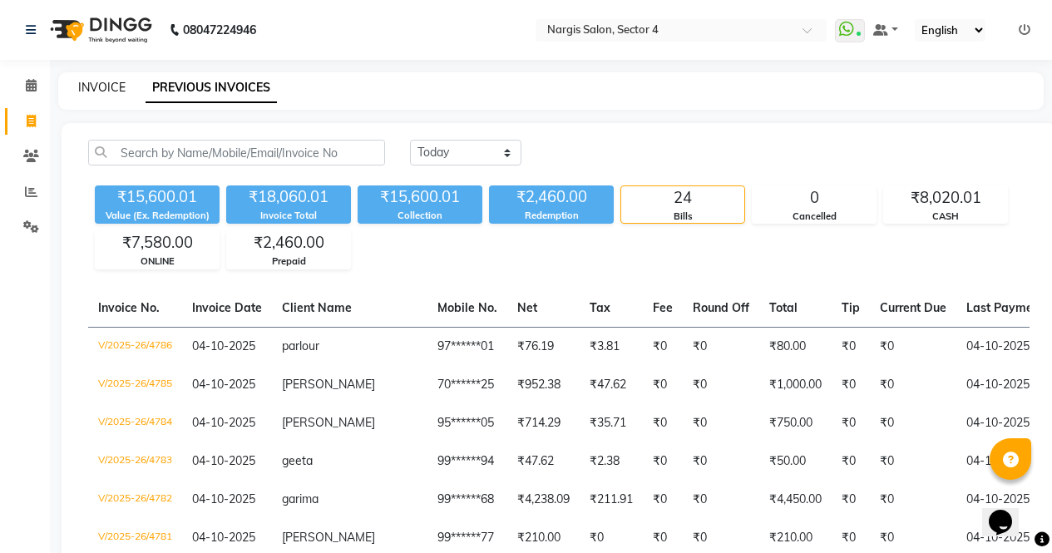
click at [85, 94] on link "INVOICE" at bounding box center [101, 87] width 47 height 15
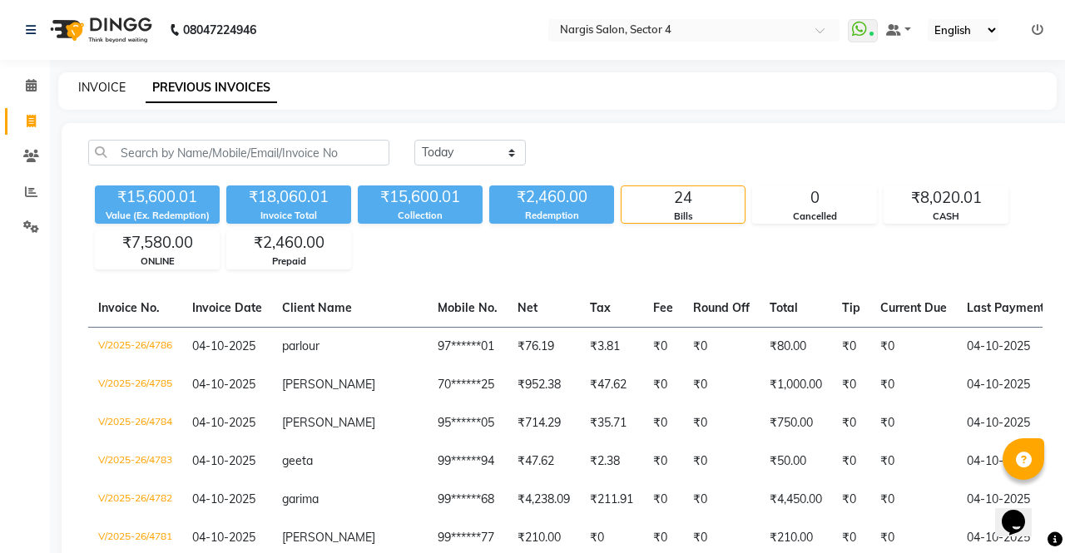
select select "service"
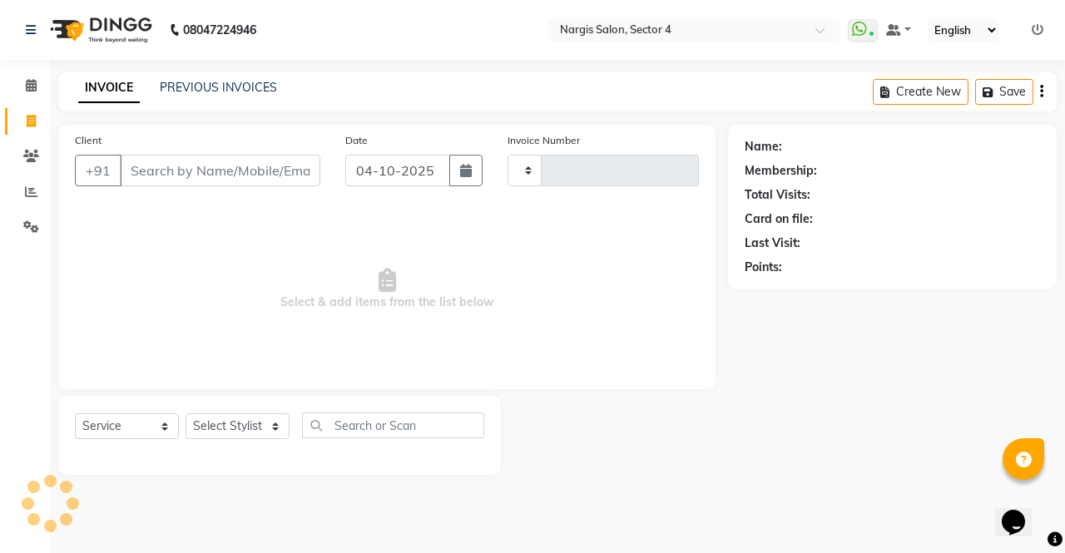
type input "4787"
select select "4130"
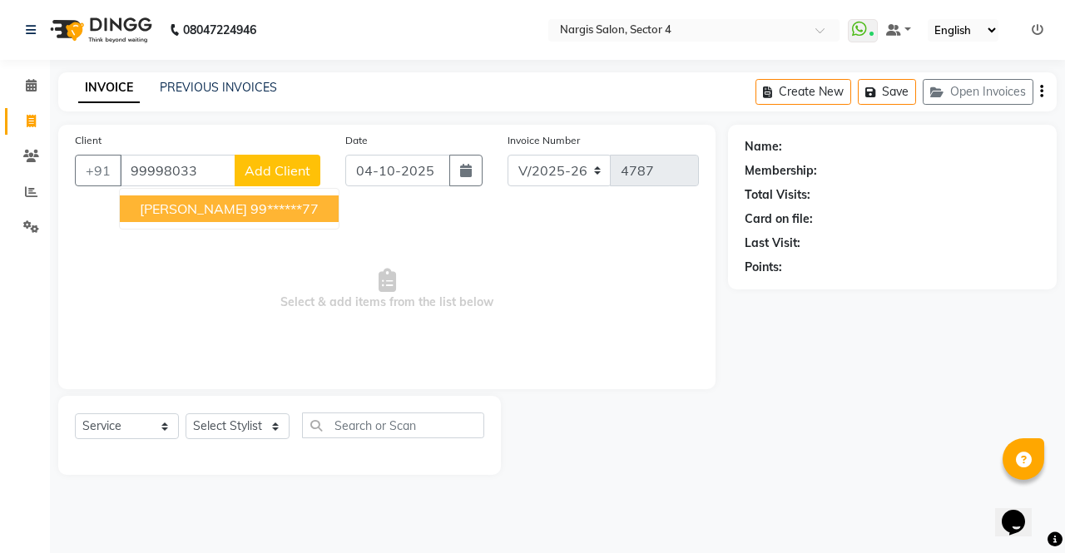
click at [250, 200] on ngb-highlight "99******77" at bounding box center [284, 208] width 68 height 17
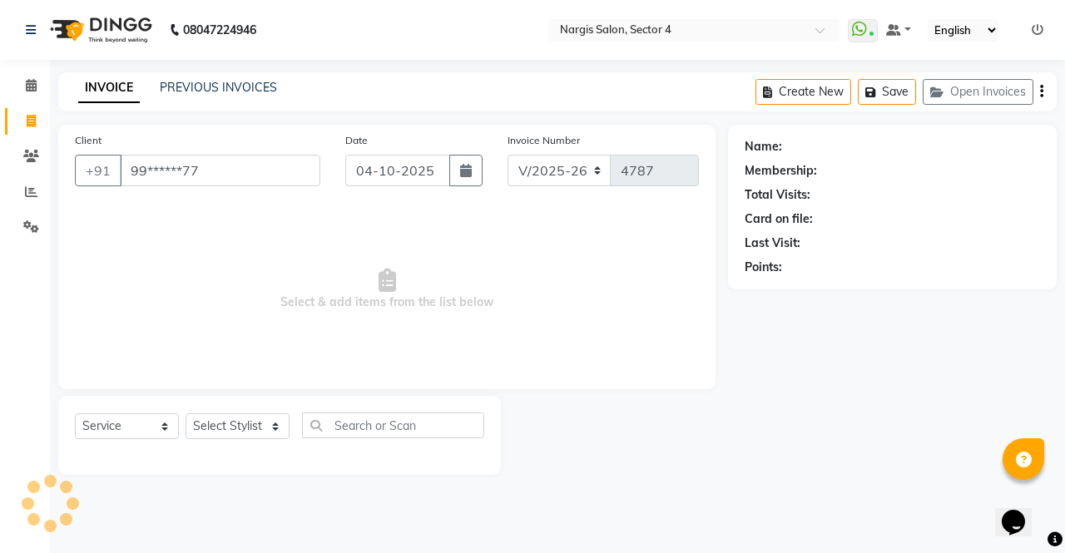
type input "99******77"
select select "1: Object"
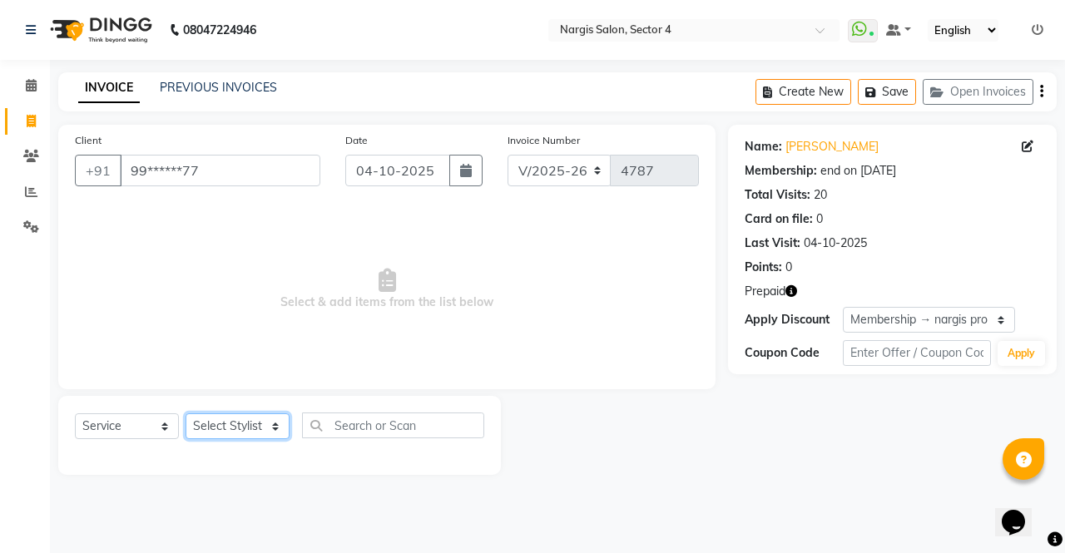
click at [215, 428] on select "Select Stylist [PERSON_NAME] [PERSON_NAME] [PERSON_NAME] Front Desk muskaan rak…" at bounding box center [238, 426] width 104 height 26
select select "28206"
click at [186, 413] on select "Select Stylist [PERSON_NAME] [PERSON_NAME] [PERSON_NAME] Front Desk muskaan rak…" at bounding box center [238, 426] width 104 height 26
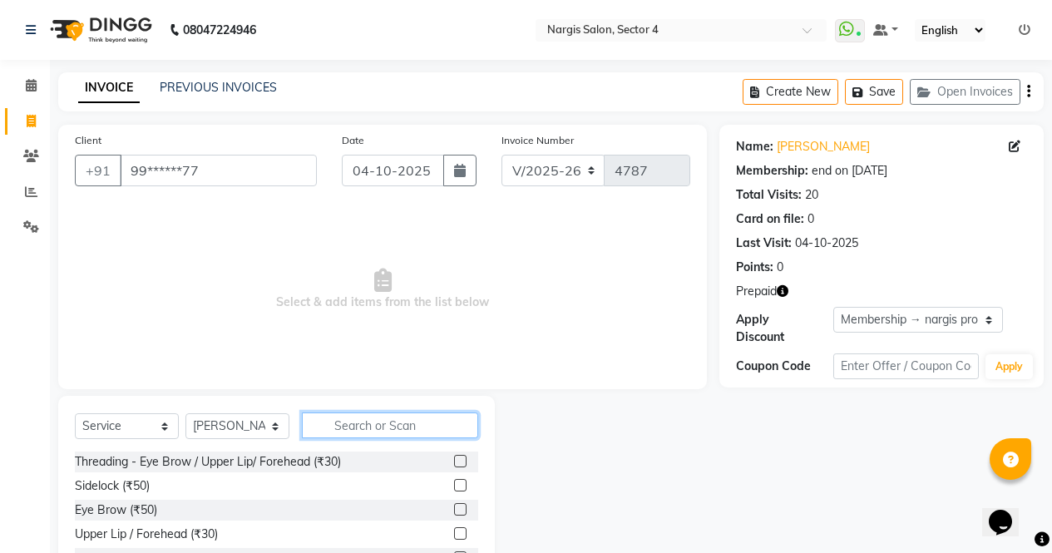
click at [344, 423] on input "text" at bounding box center [390, 426] width 176 height 26
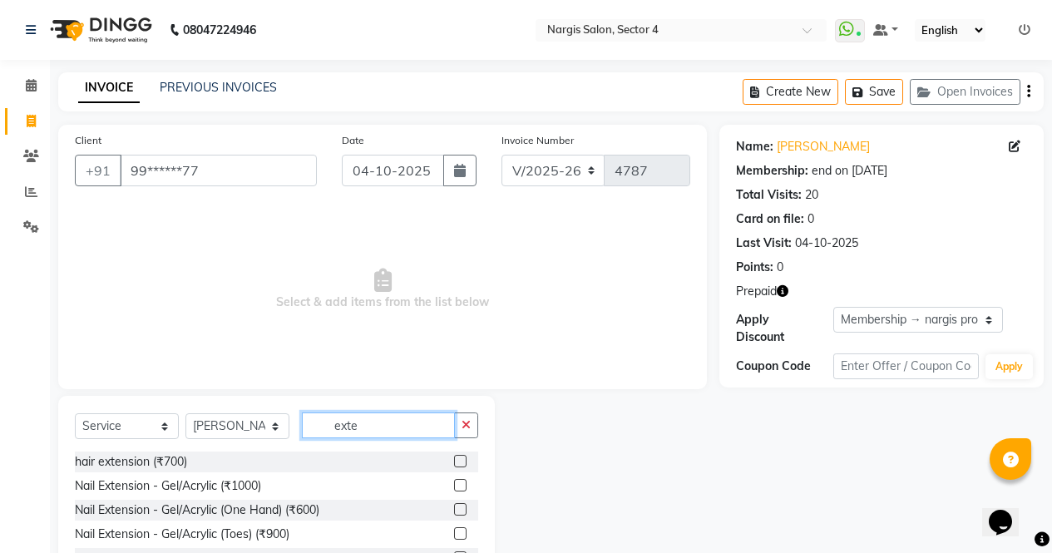
type input "exte"
click at [454, 485] on label at bounding box center [460, 485] width 12 height 12
click at [454, 485] on input "checkbox" at bounding box center [459, 486] width 11 height 11
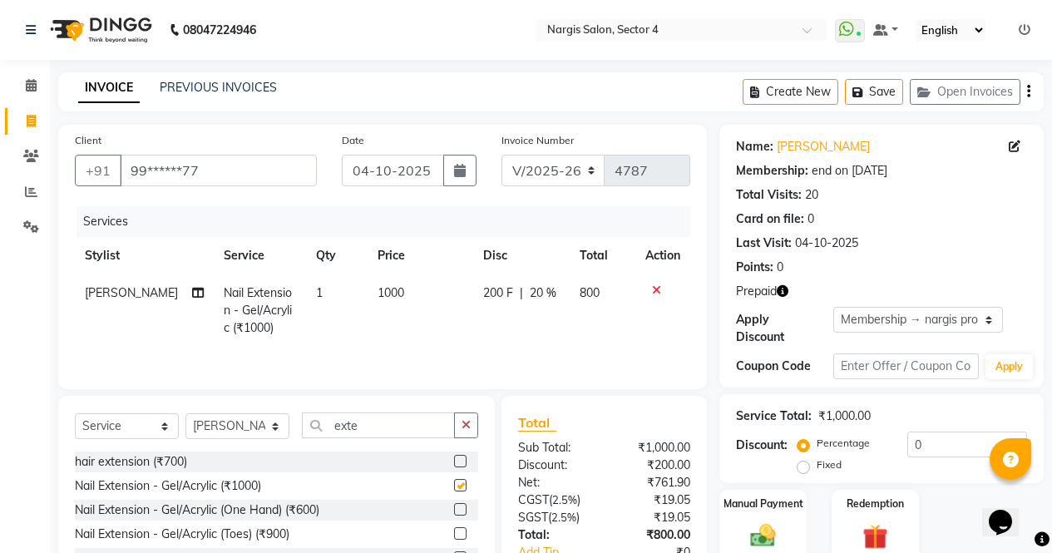
scroll to position [113, 0]
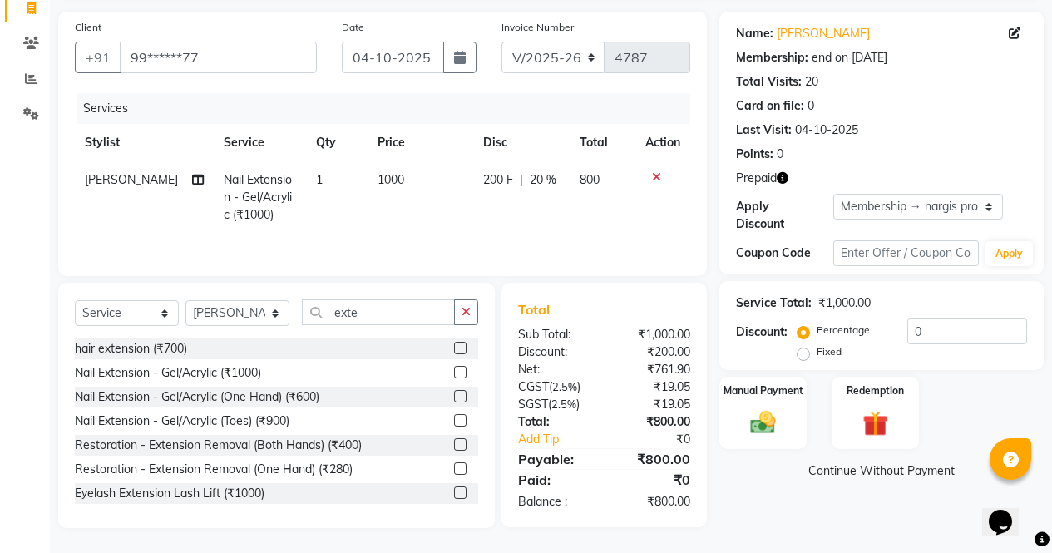
checkbox input "false"
click at [473, 324] on button "button" at bounding box center [466, 312] width 24 height 26
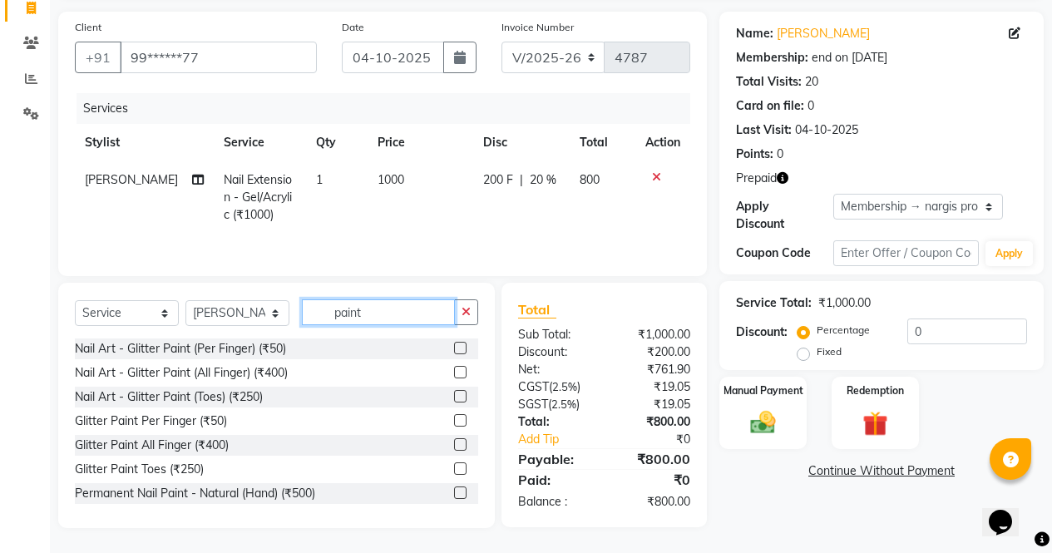
type input "paint"
click at [454, 493] on label at bounding box center [460, 493] width 12 height 12
click at [454, 493] on input "checkbox" at bounding box center [459, 493] width 11 height 11
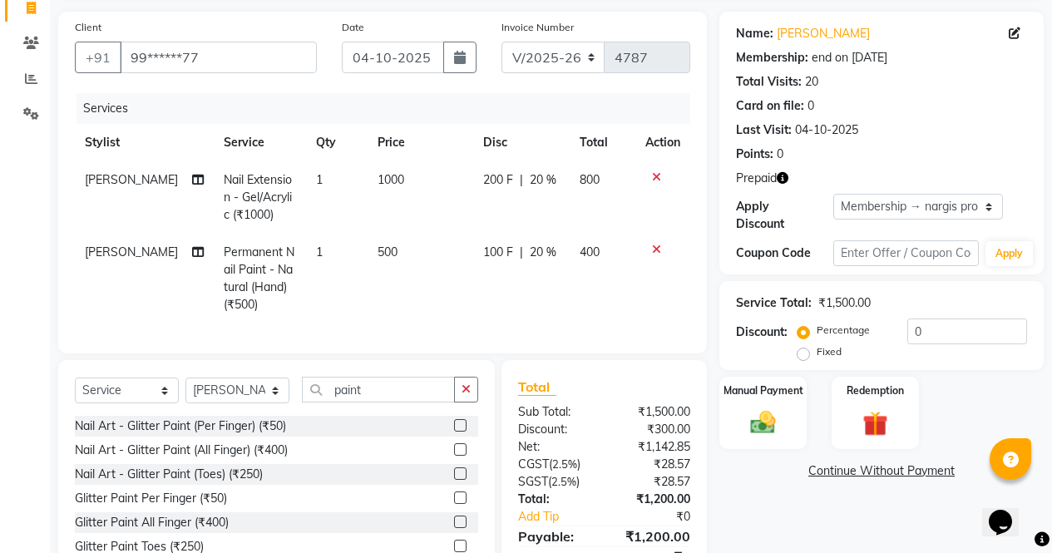
scroll to position [203, 0]
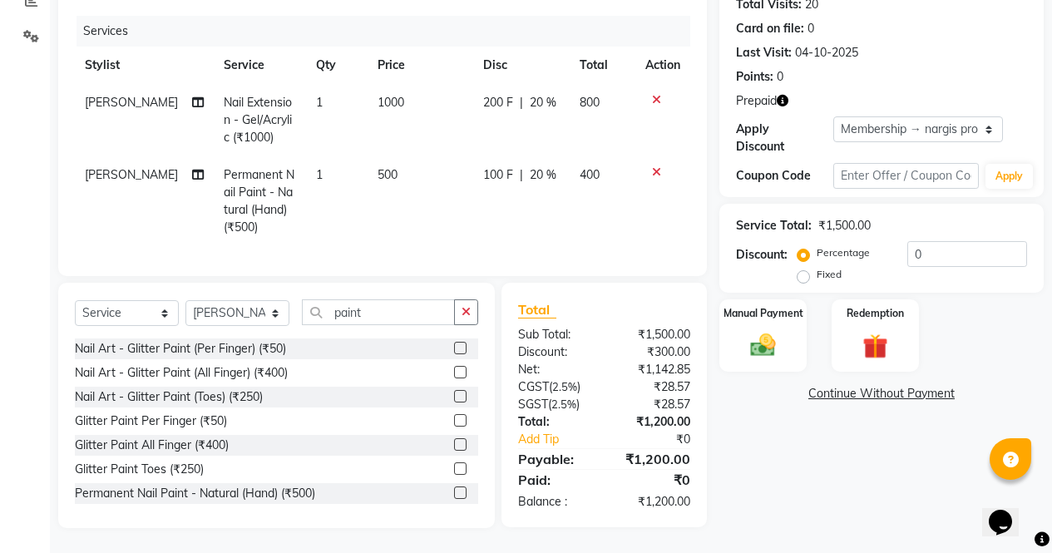
checkbox input "false"
click at [465, 314] on icon "button" at bounding box center [466, 312] width 9 height 12
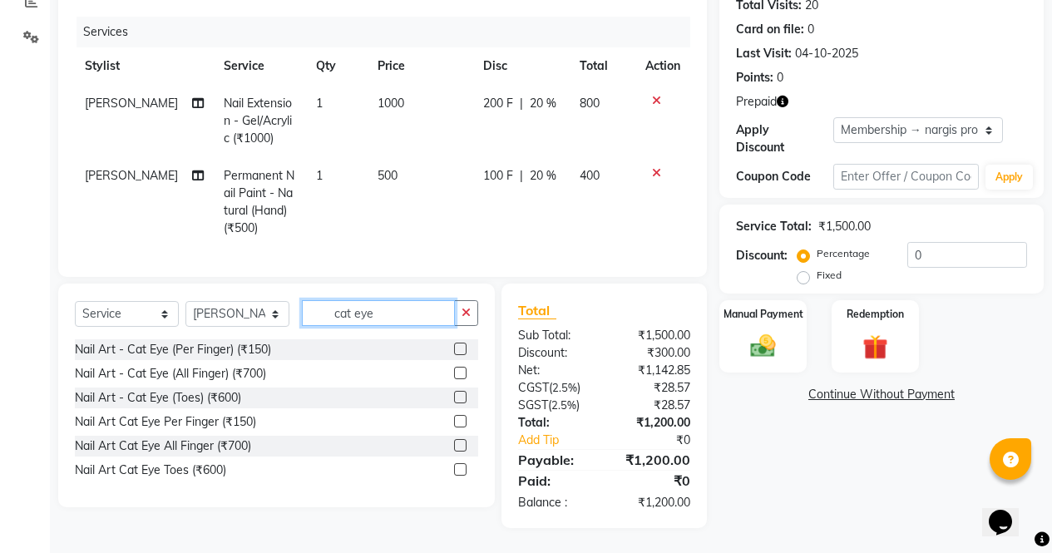
scroll to position [202, 0]
type input "cat eye"
click at [461, 376] on label at bounding box center [460, 373] width 12 height 12
click at [461, 376] on input "checkbox" at bounding box center [459, 374] width 11 height 11
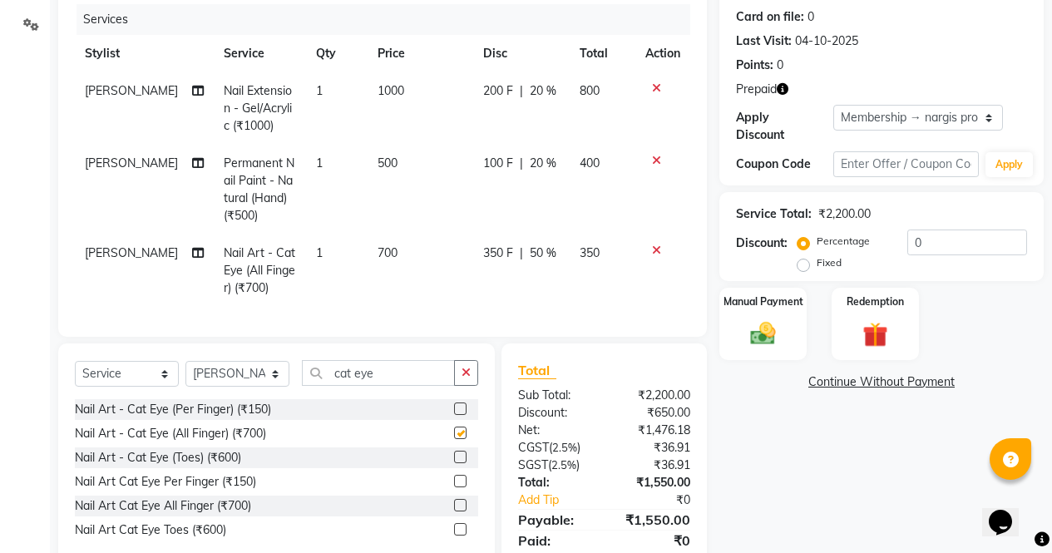
scroll to position [258, 0]
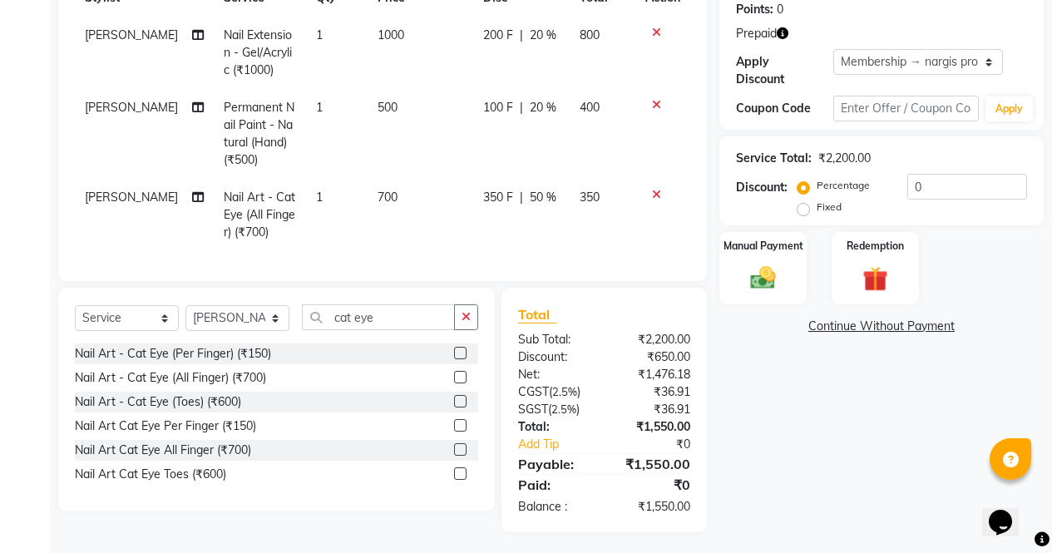
checkbox input "false"
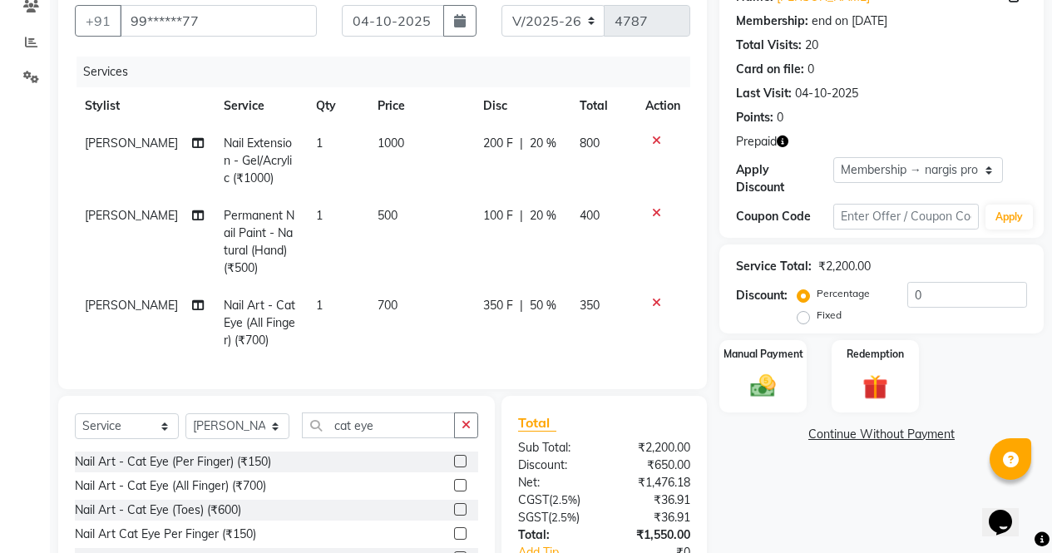
scroll to position [275, 0]
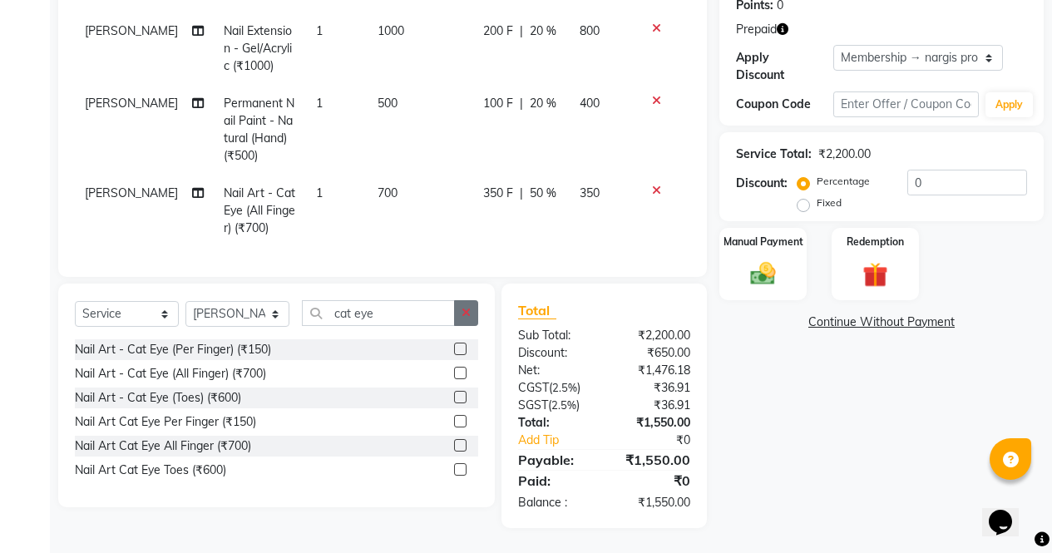
click at [470, 319] on button "button" at bounding box center [466, 313] width 24 height 26
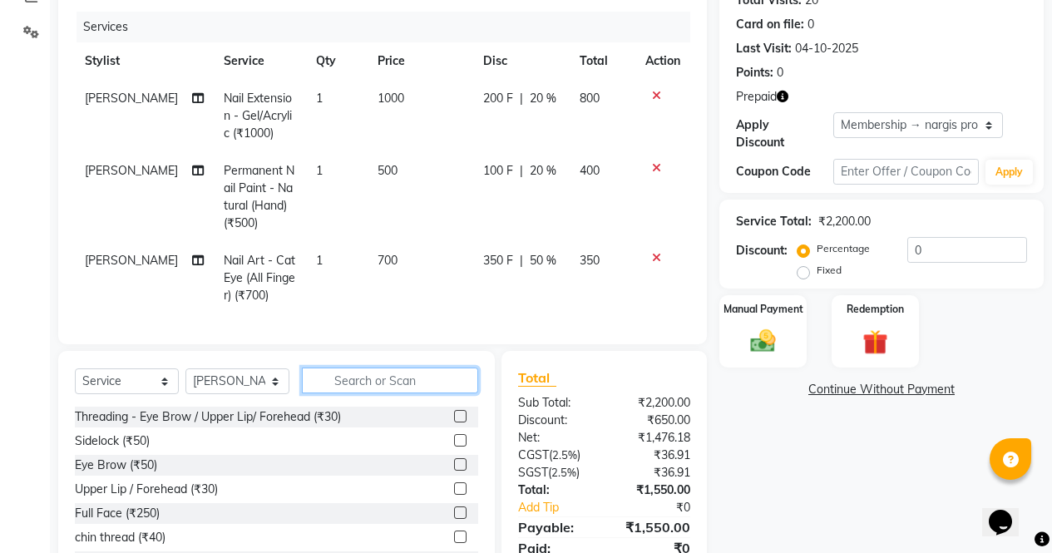
scroll to position [183, 0]
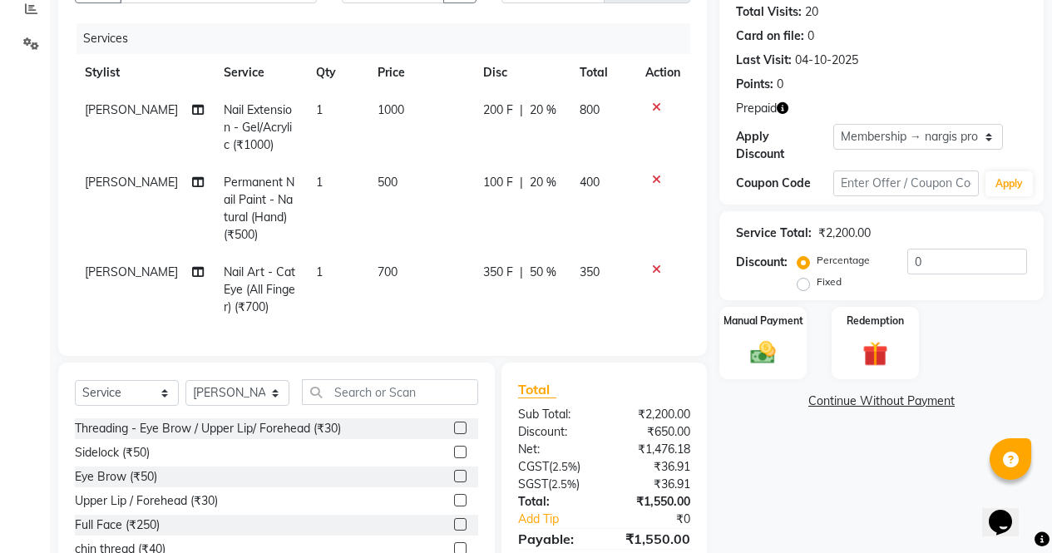
click at [817, 275] on label "Fixed" at bounding box center [829, 282] width 25 height 15
click at [809, 276] on input "Fixed" at bounding box center [807, 282] width 12 height 12
radio input "true"
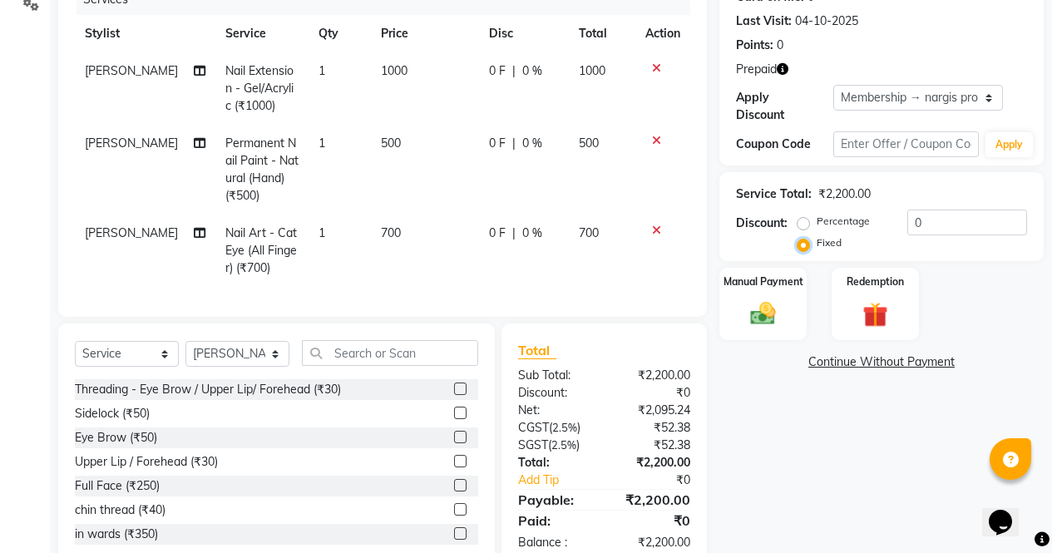
scroll to position [275, 0]
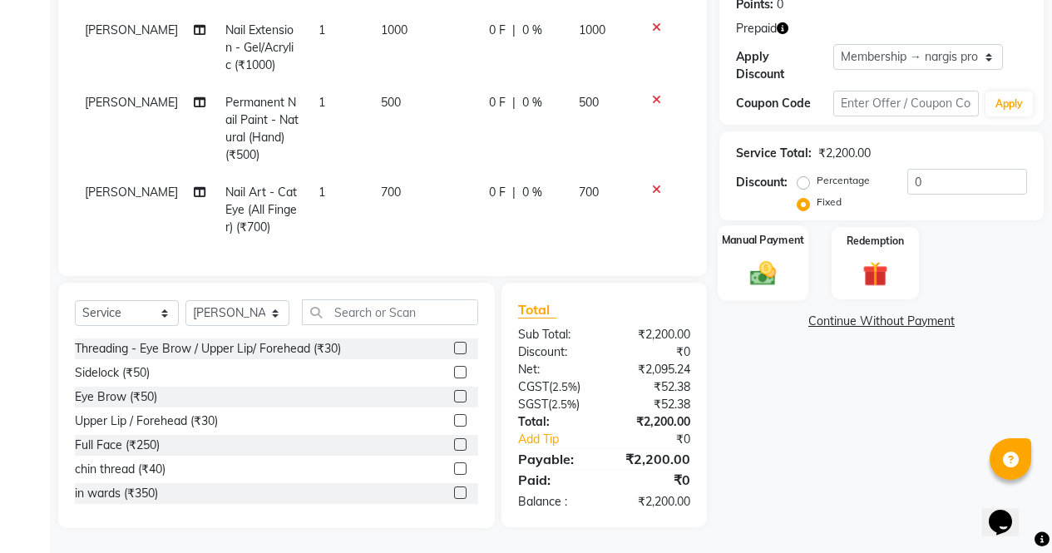
click at [786, 245] on div "Manual Payment" at bounding box center [763, 263] width 91 height 76
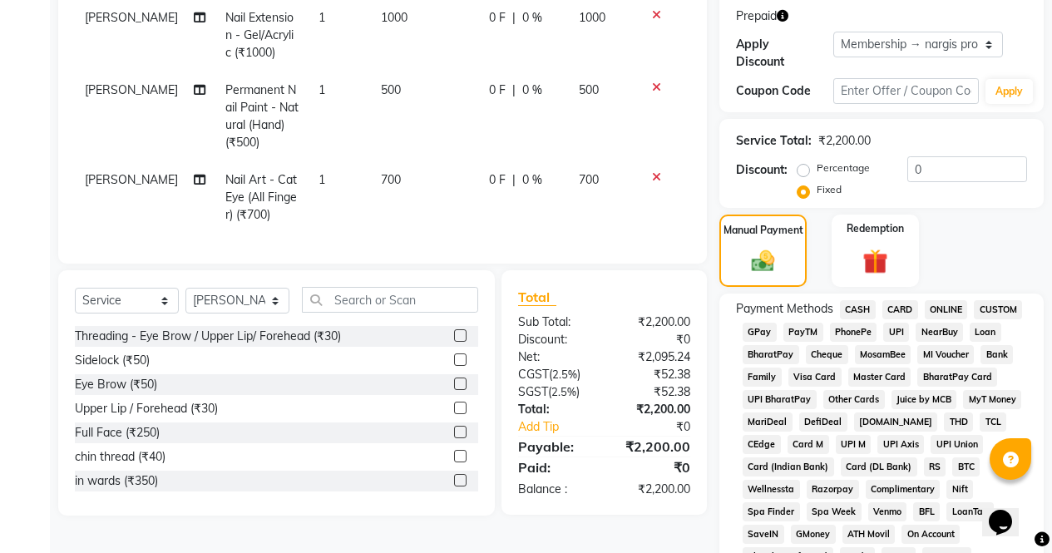
click at [863, 300] on span "CASH" at bounding box center [858, 309] width 36 height 19
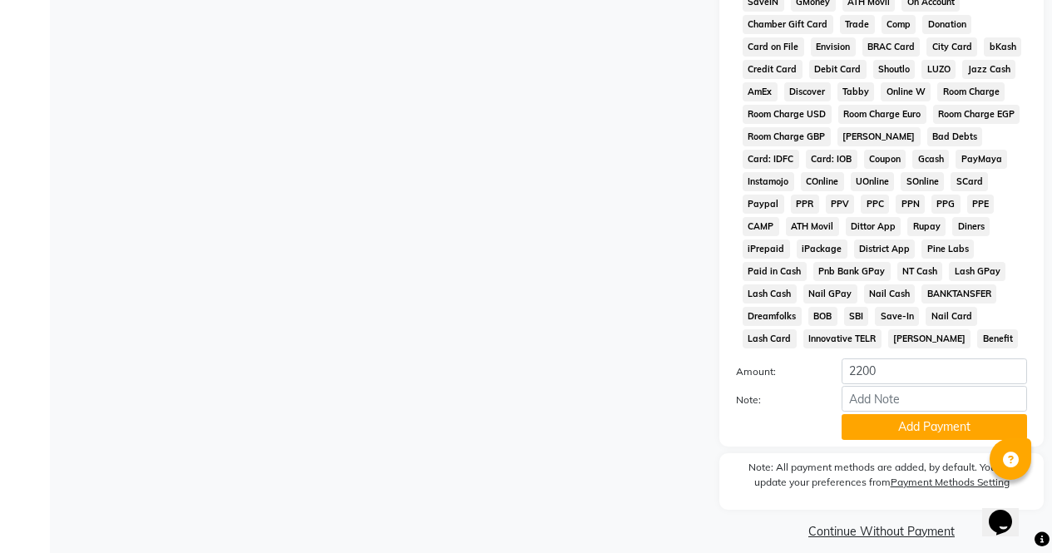
scroll to position [810, 0]
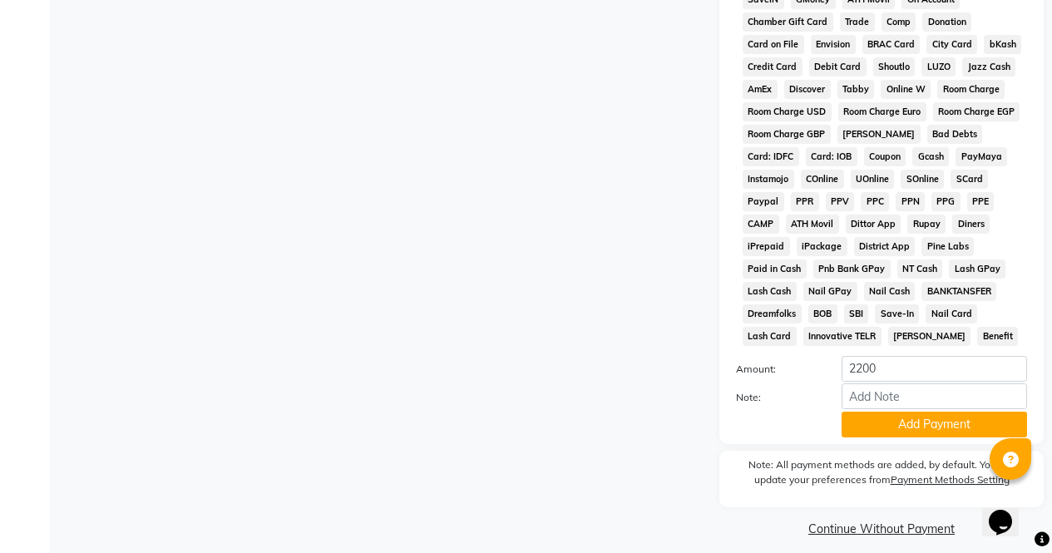
click at [943, 412] on button "Add Payment" at bounding box center [935, 425] width 186 height 26
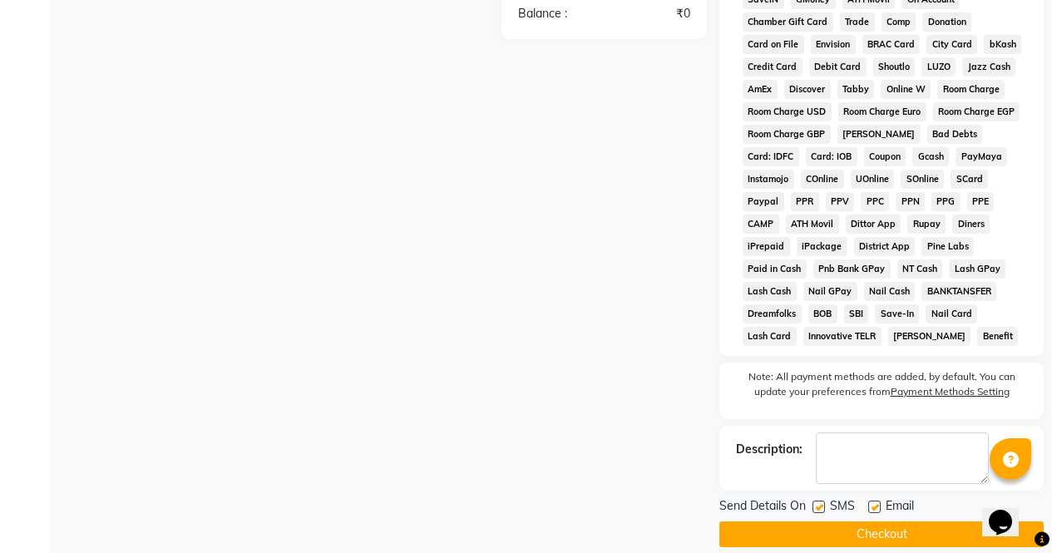
click at [957, 522] on button "Checkout" at bounding box center [882, 535] width 324 height 26
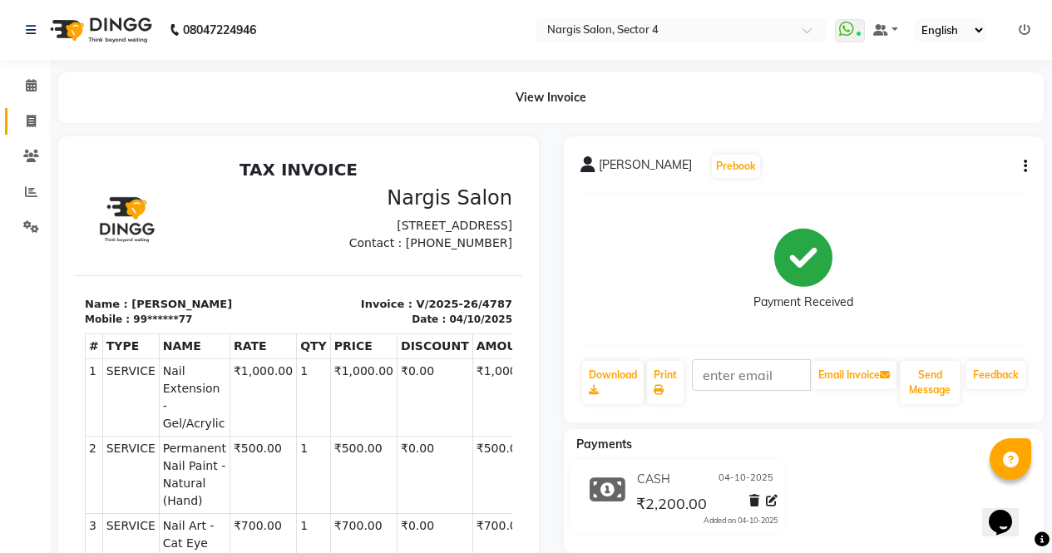
click at [25, 111] on link "Invoice" at bounding box center [25, 121] width 40 height 27
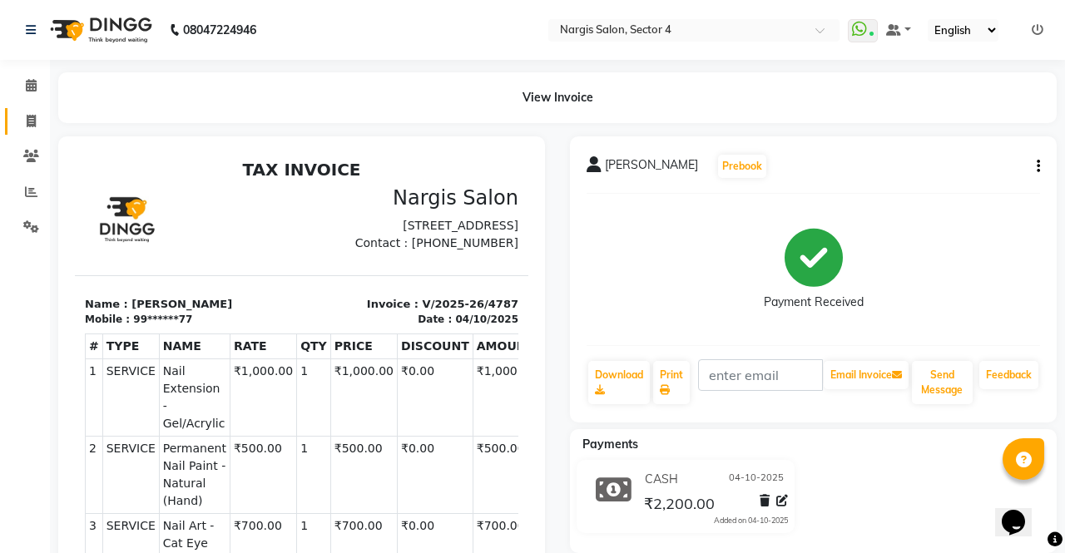
select select "service"
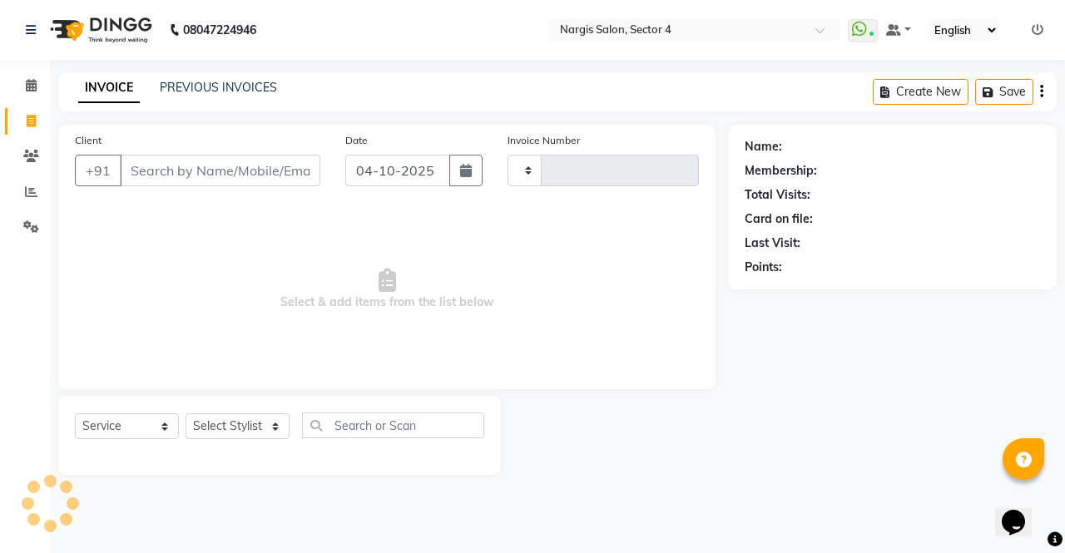
type input "4788"
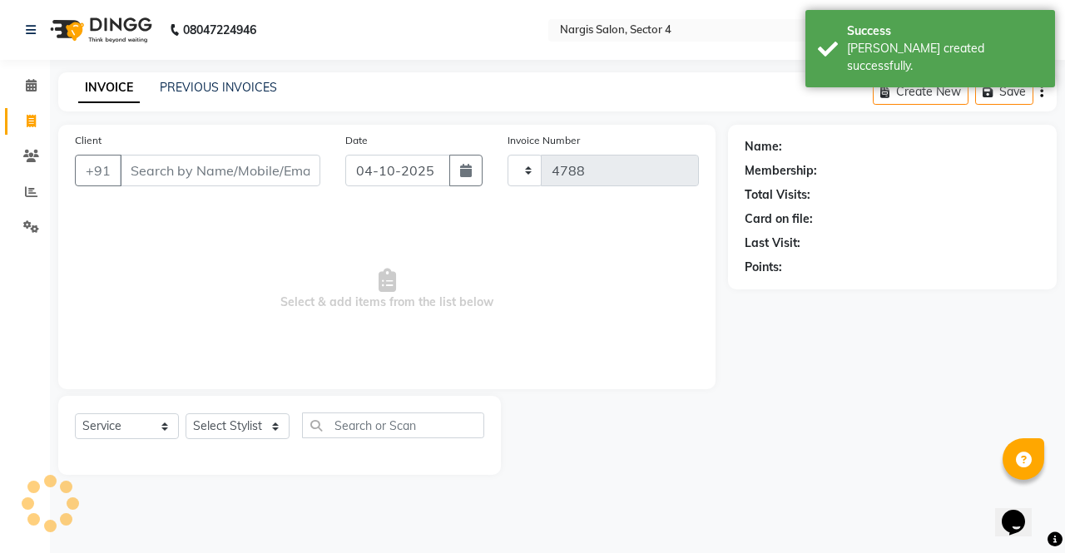
select select "4130"
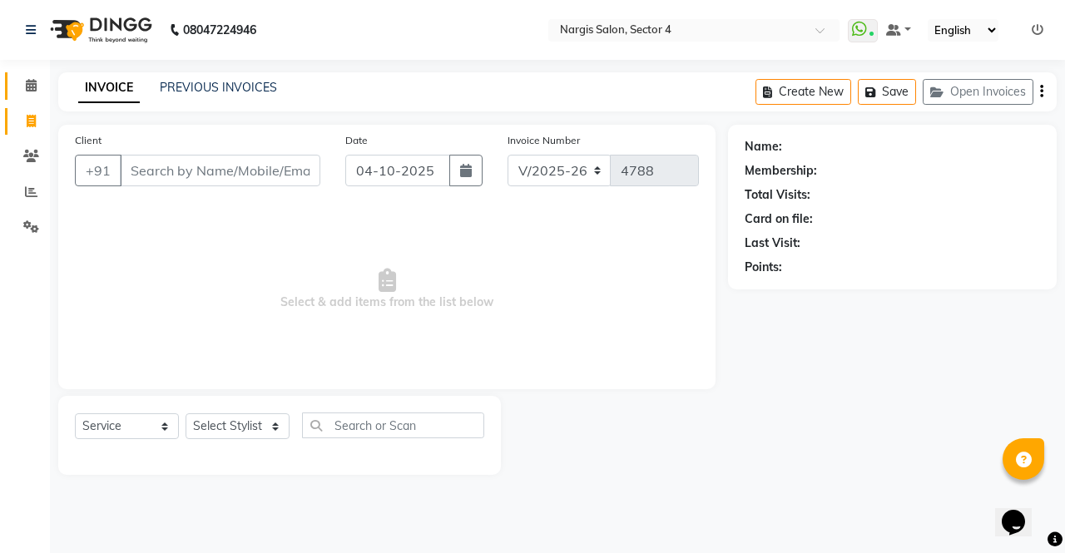
click at [34, 82] on icon at bounding box center [31, 85] width 11 height 12
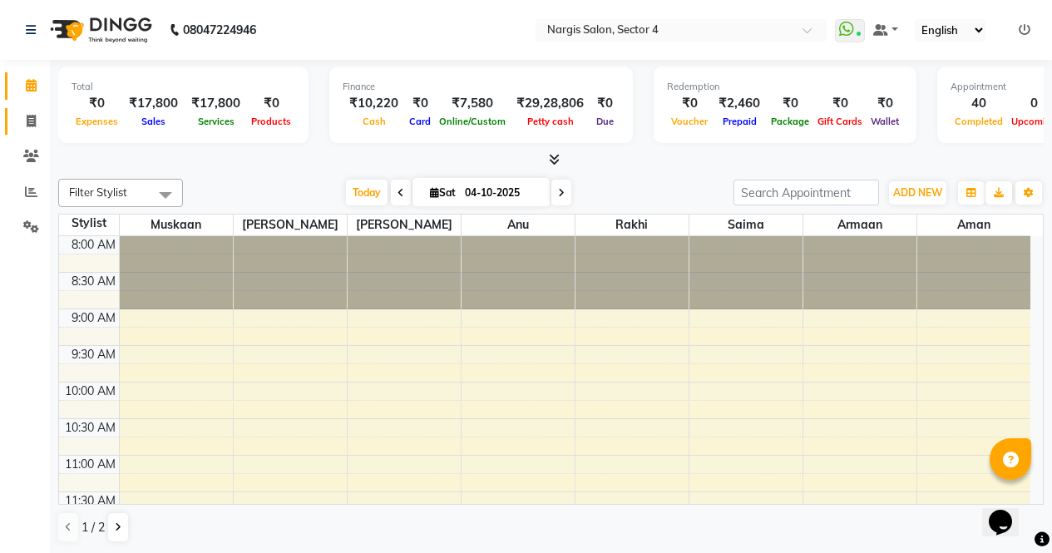
click at [28, 130] on span at bounding box center [31, 121] width 29 height 19
select select "service"
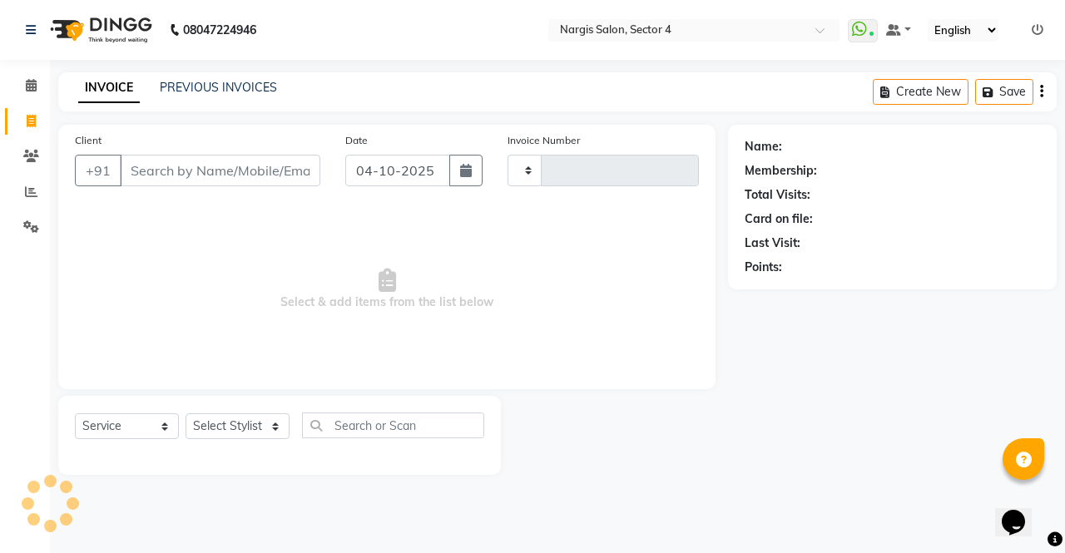
type input "4788"
select select "4130"
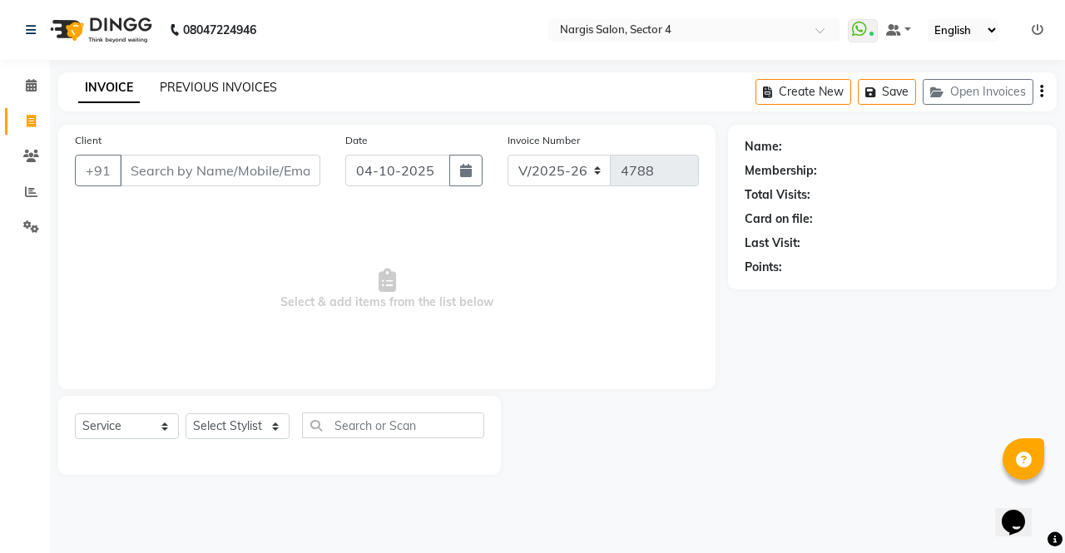
click at [243, 81] on link "PREVIOUS INVOICES" at bounding box center [218, 87] width 117 height 15
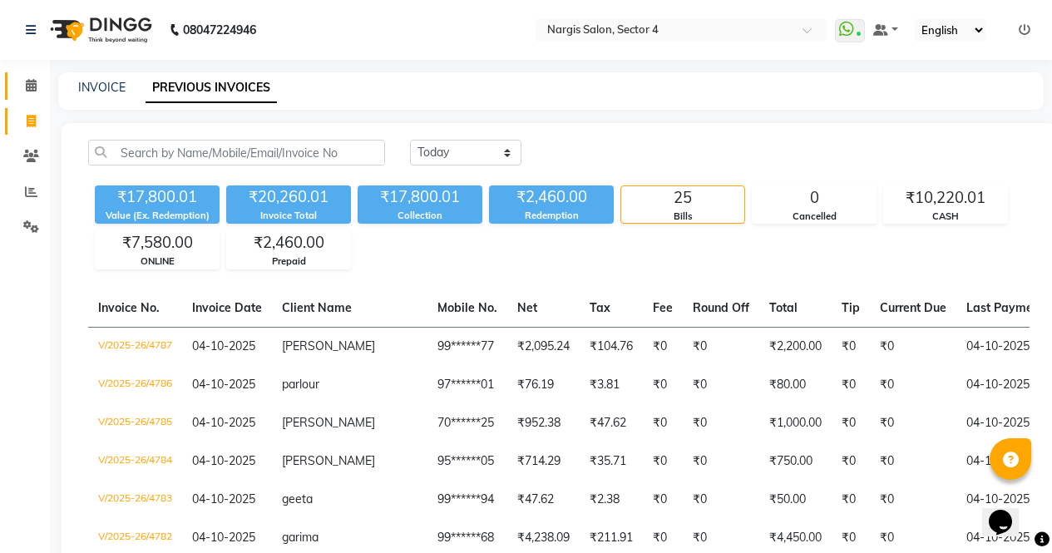
click at [42, 92] on span at bounding box center [31, 86] width 29 height 19
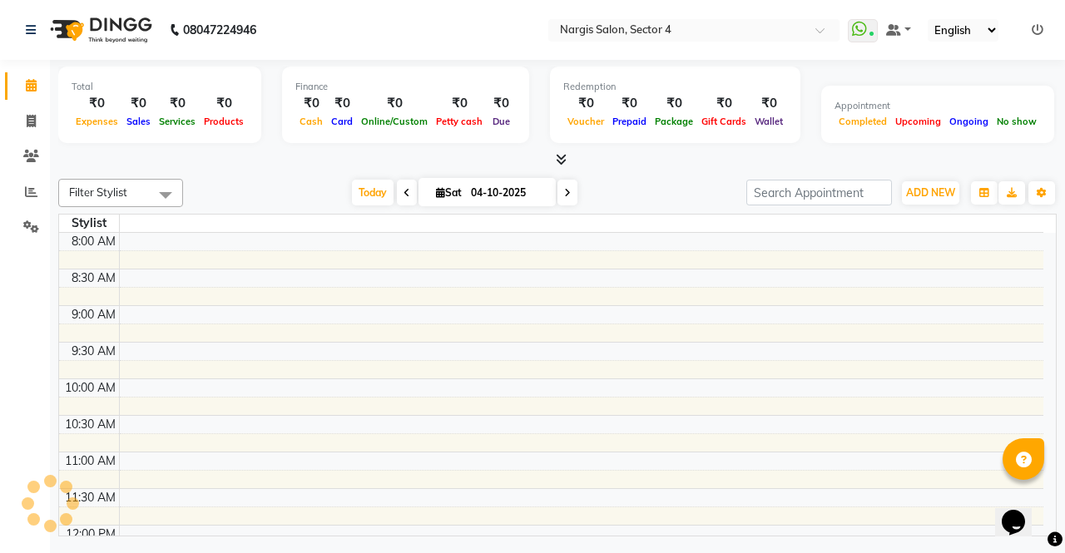
click at [101, 97] on ngb-tooltip-window "Calendar" at bounding box center [78, 86] width 65 height 28
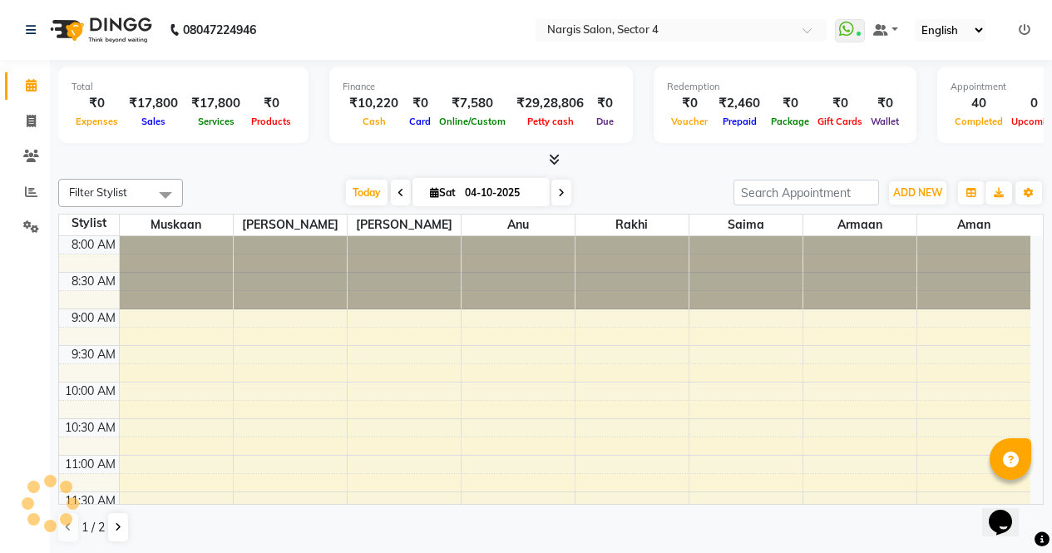
scroll to position [651, 0]
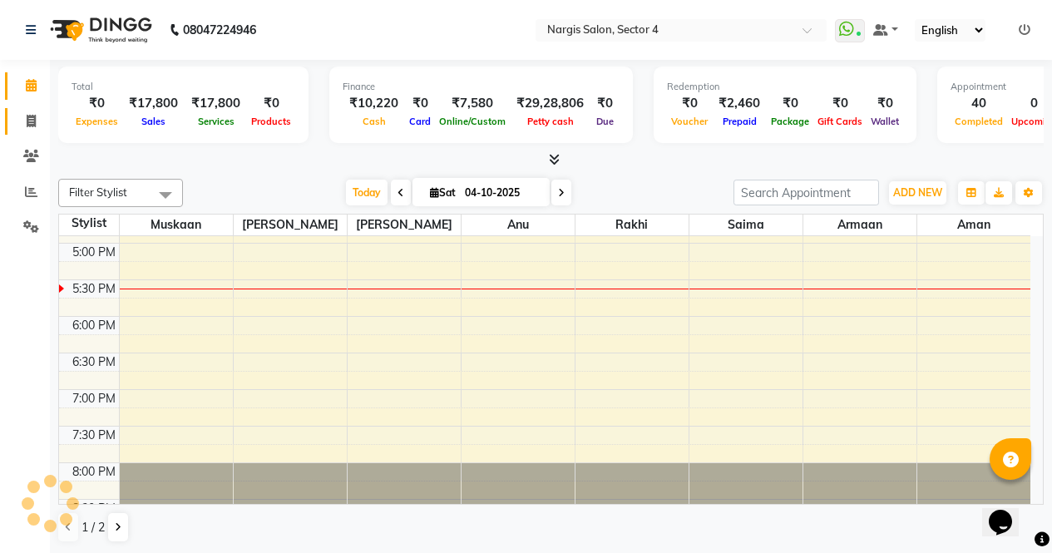
click at [17, 126] on span at bounding box center [31, 121] width 29 height 19
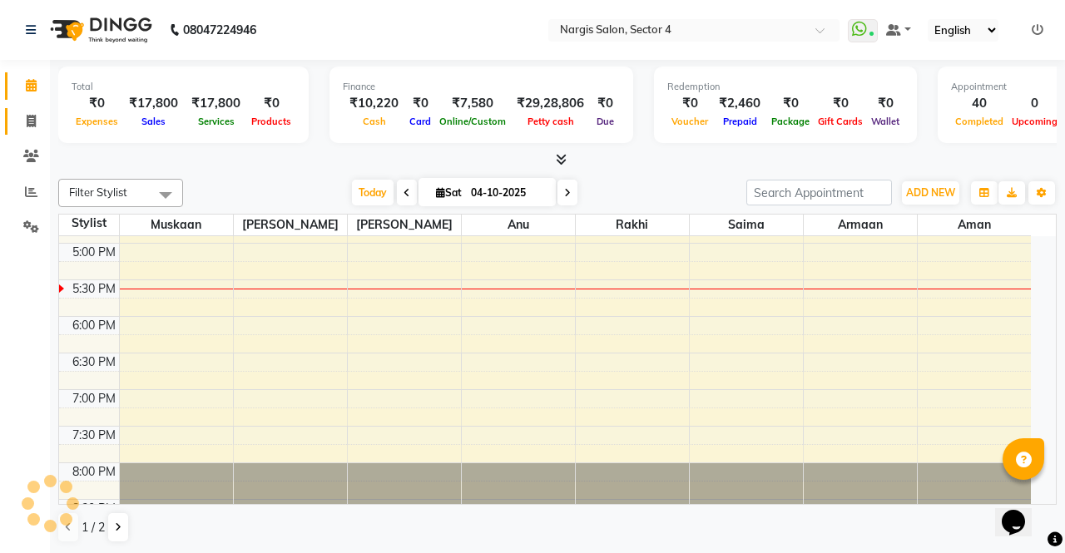
select select "service"
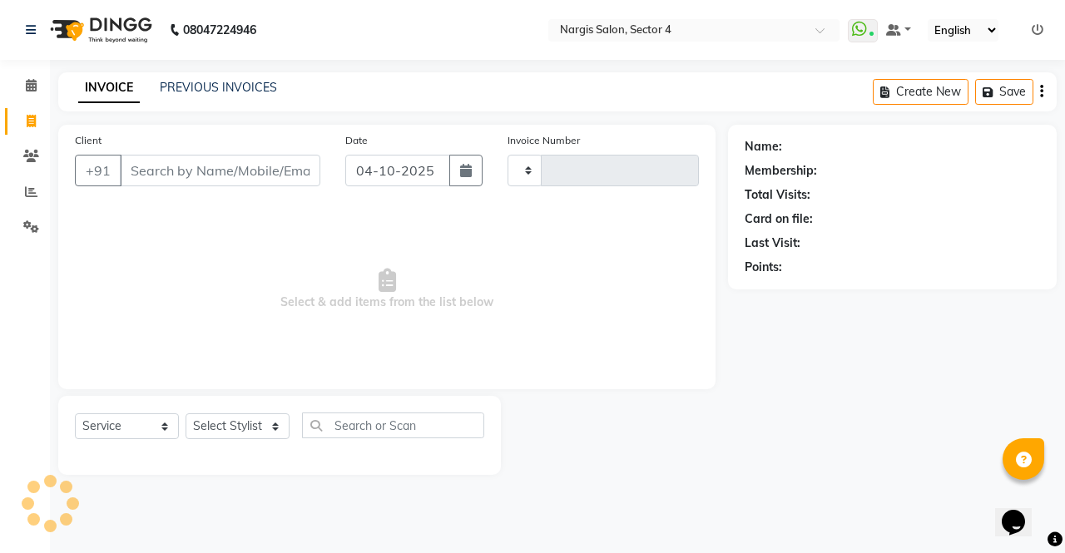
type input "4788"
select select "4130"
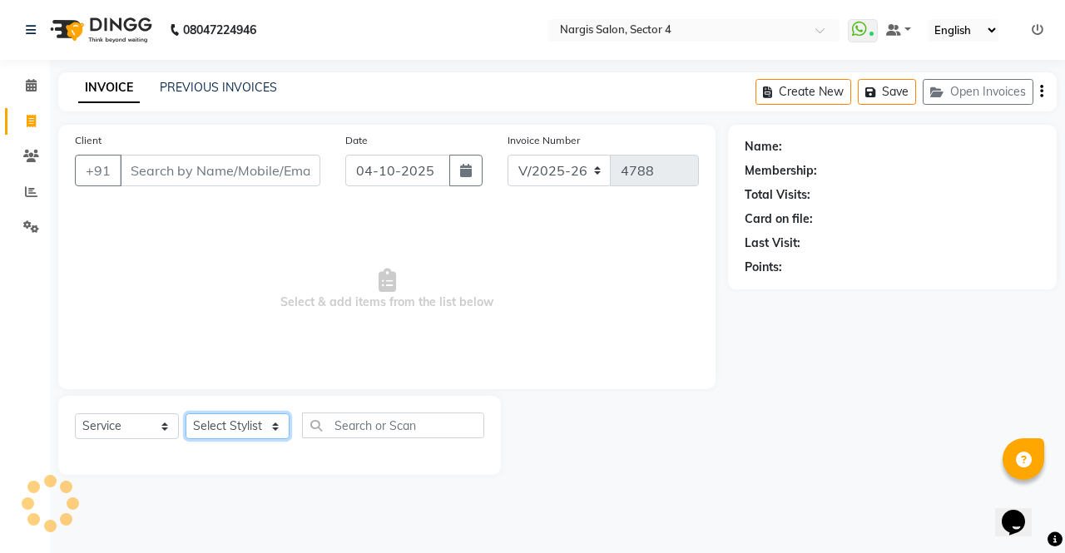
click at [285, 428] on select "Select Stylist" at bounding box center [238, 426] width 104 height 26
click at [241, 423] on select "Select Stylist" at bounding box center [238, 426] width 104 height 26
click at [241, 423] on select "Select Stylist [PERSON_NAME] [PERSON_NAME] [PERSON_NAME] Front Desk muskaan rak…" at bounding box center [238, 426] width 104 height 26
select select "28131"
click at [186, 413] on select "Select Stylist [PERSON_NAME] [PERSON_NAME] [PERSON_NAME] Front Desk muskaan rak…" at bounding box center [238, 426] width 104 height 26
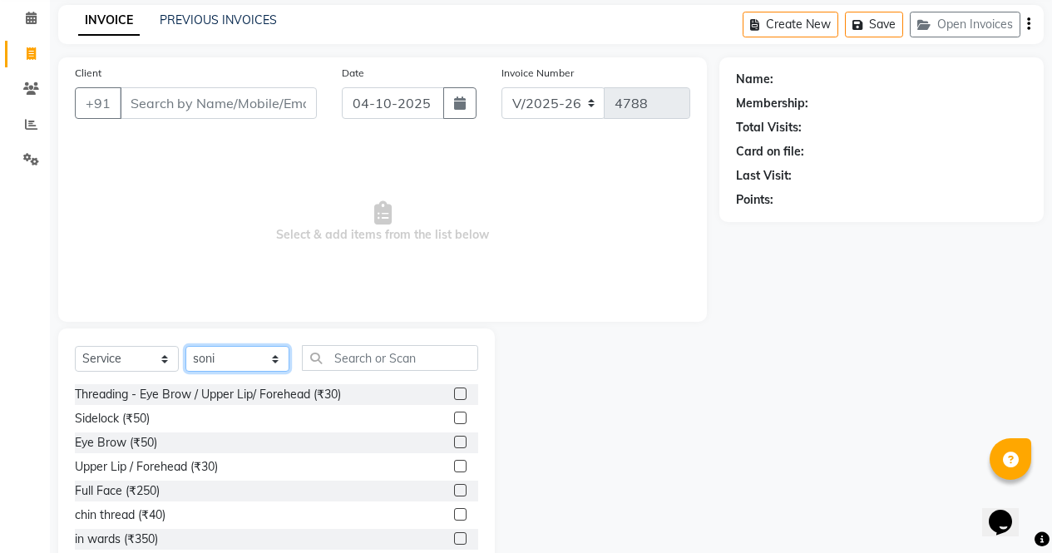
scroll to position [71, 0]
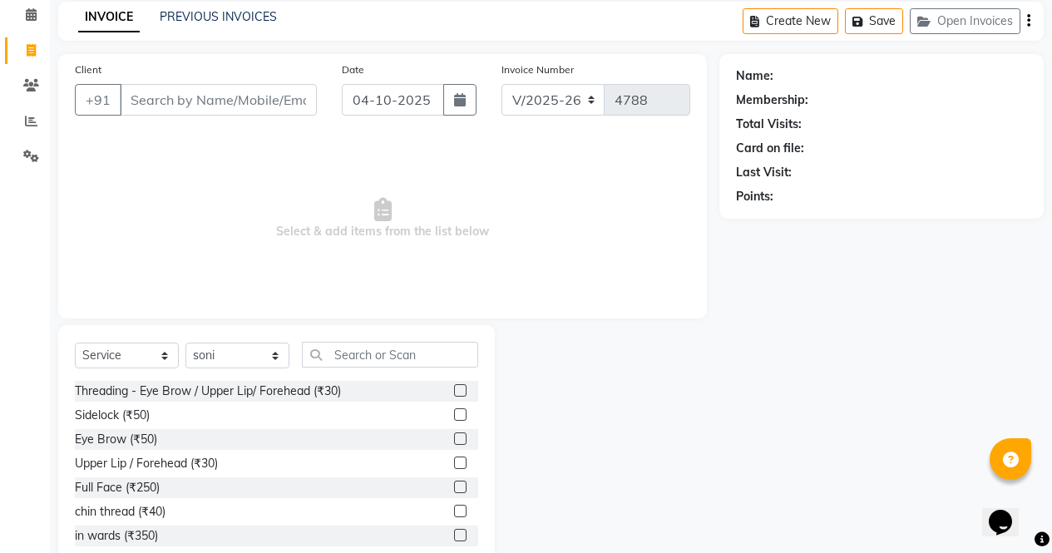
click at [454, 458] on label at bounding box center [460, 463] width 12 height 12
click at [454, 458] on input "checkbox" at bounding box center [459, 463] width 11 height 11
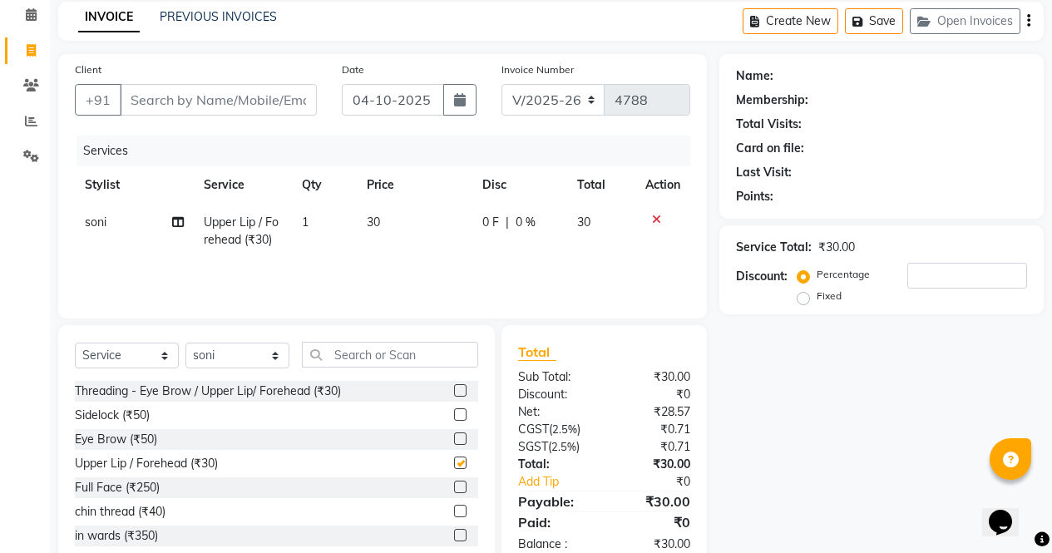
checkbox input "false"
click at [669, 208] on td at bounding box center [663, 231] width 55 height 55
click at [454, 436] on label at bounding box center [460, 439] width 12 height 12
click at [454, 436] on input "checkbox" at bounding box center [459, 439] width 11 height 11
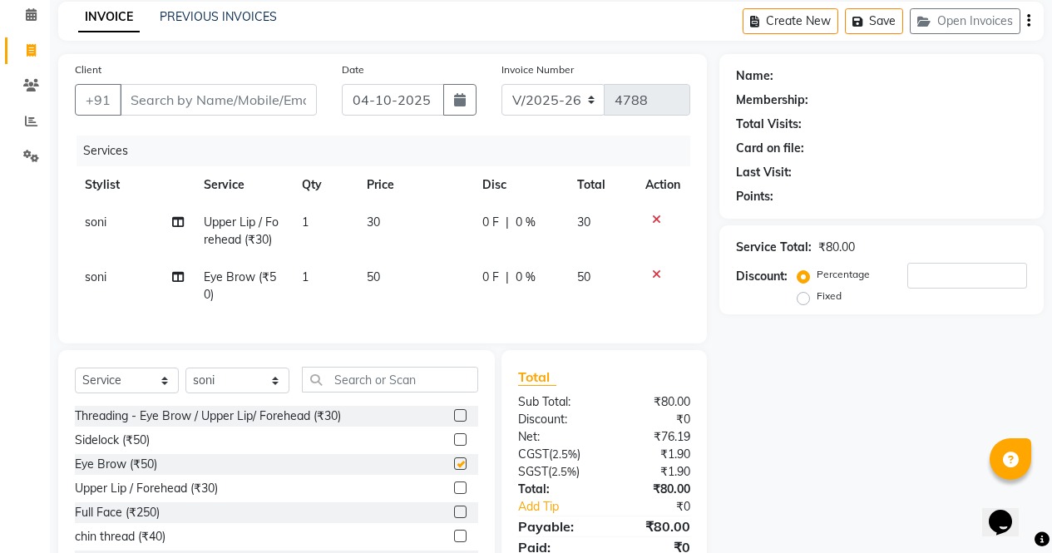
checkbox input "false"
click at [656, 217] on icon at bounding box center [656, 220] width 9 height 12
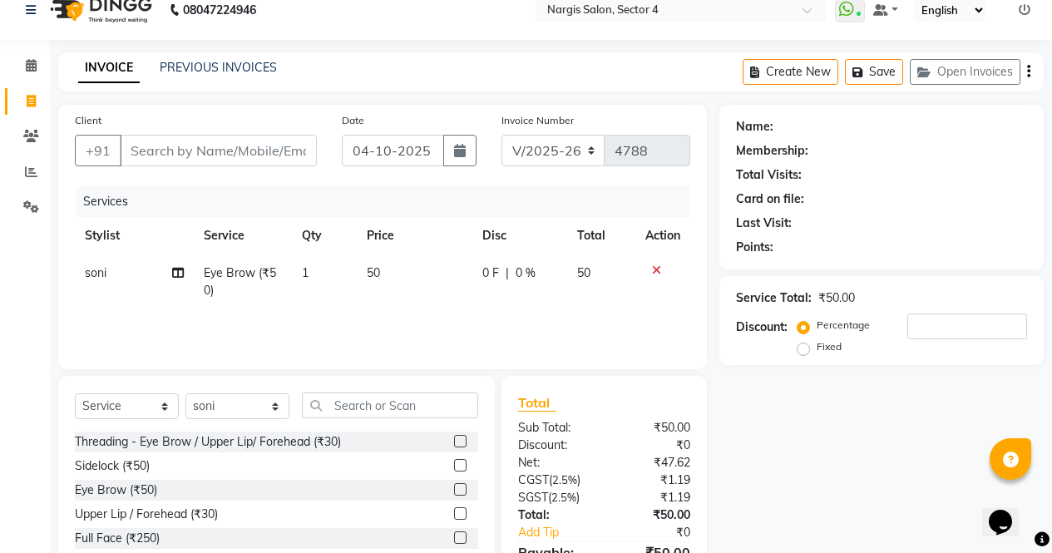
scroll to position [7, 0]
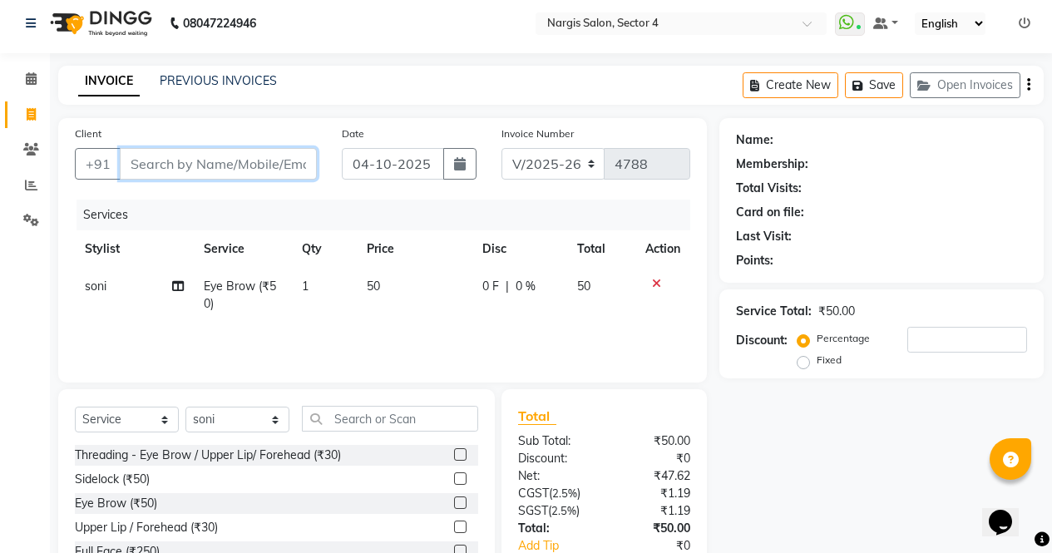
click at [216, 150] on input "Client" at bounding box center [218, 164] width 197 height 32
type input "8"
type input "0"
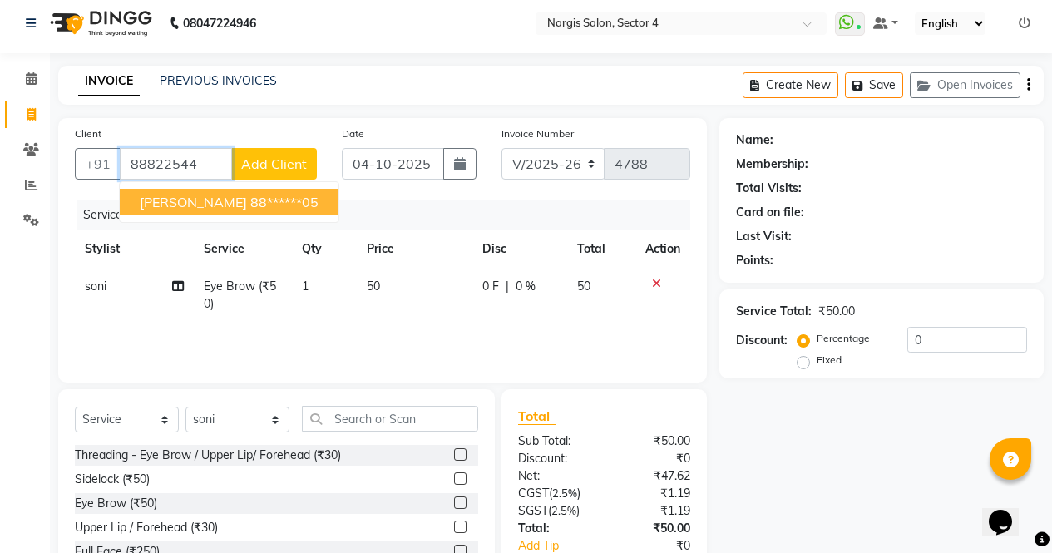
click at [250, 196] on ngb-highlight "88******05" at bounding box center [284, 202] width 68 height 17
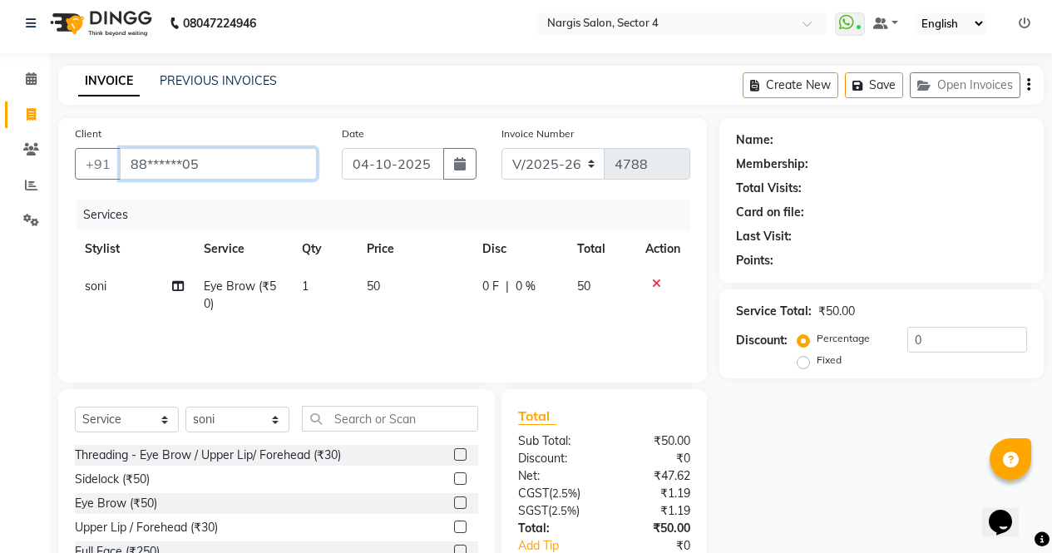
type input "88******05"
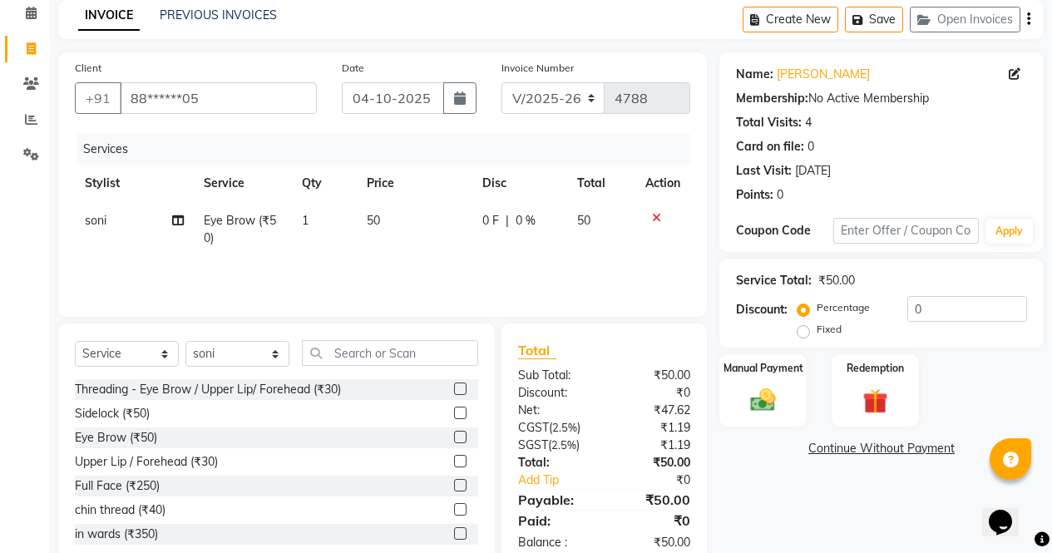
scroll to position [113, 0]
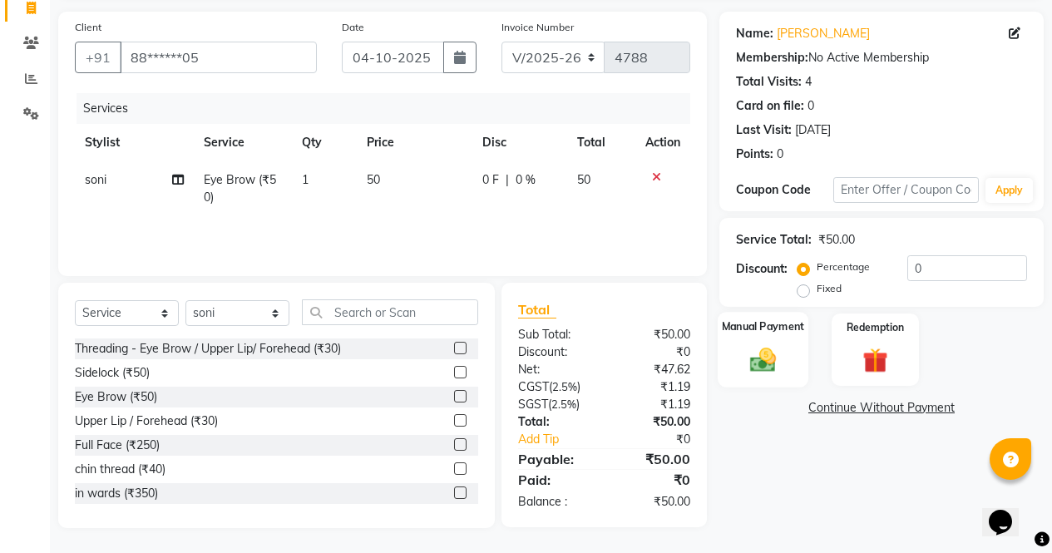
click at [780, 335] on div "Manual Payment" at bounding box center [763, 350] width 91 height 76
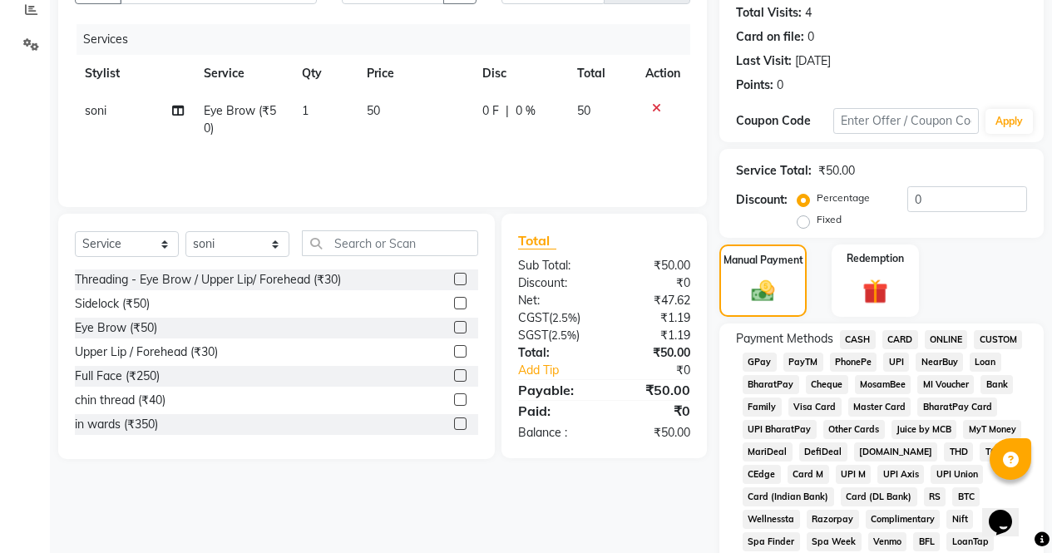
click at [844, 340] on span "CASH" at bounding box center [858, 339] width 36 height 19
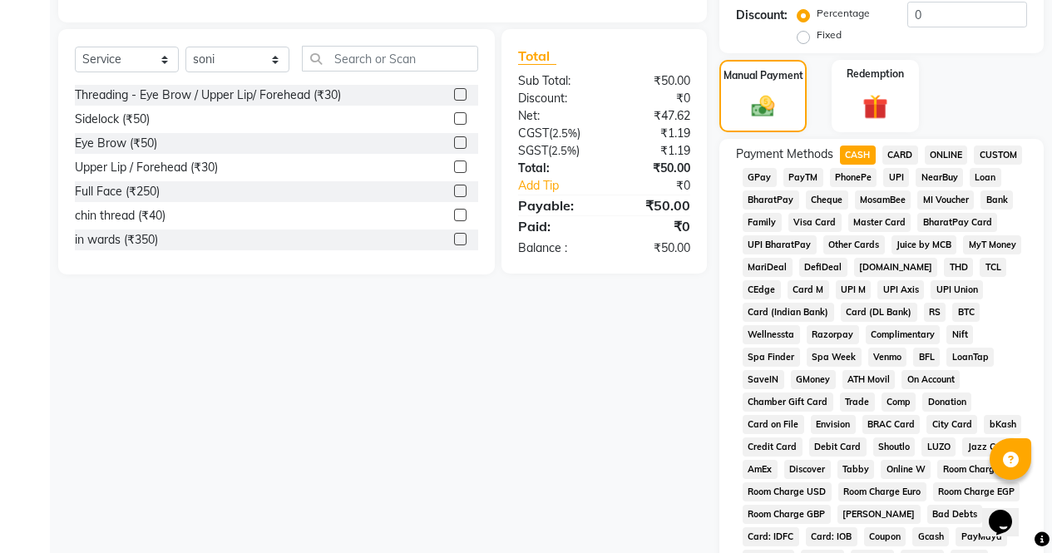
scroll to position [760, 0]
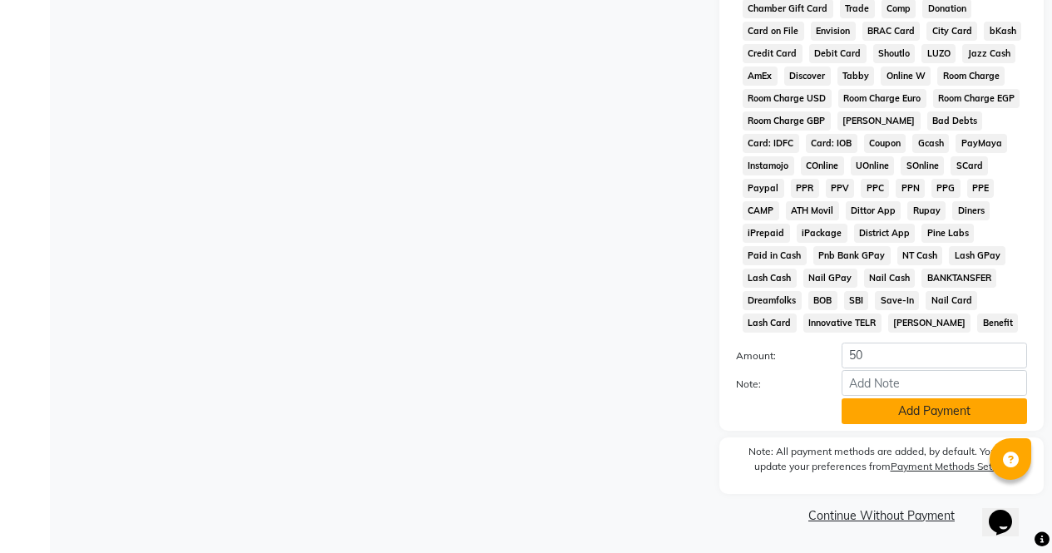
click at [948, 417] on button "Add Payment" at bounding box center [935, 411] width 186 height 26
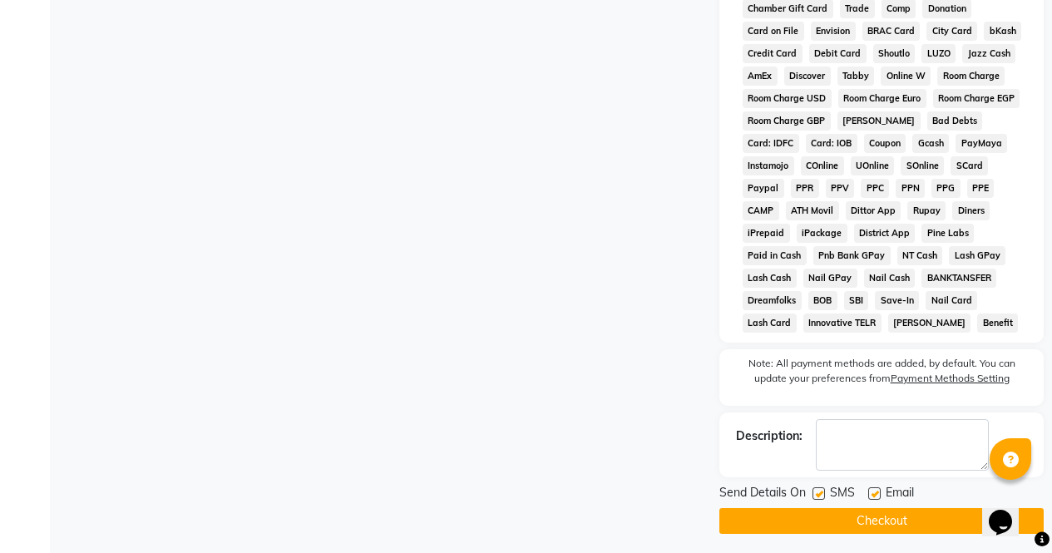
click at [921, 519] on button "Checkout" at bounding box center [882, 521] width 324 height 26
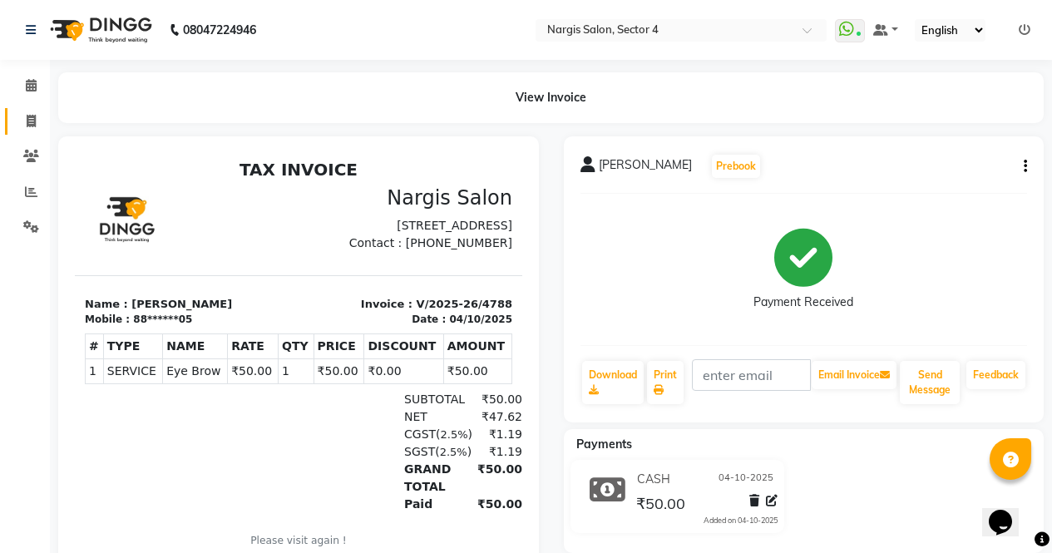
click at [34, 124] on icon at bounding box center [31, 121] width 9 height 12
select select "service"
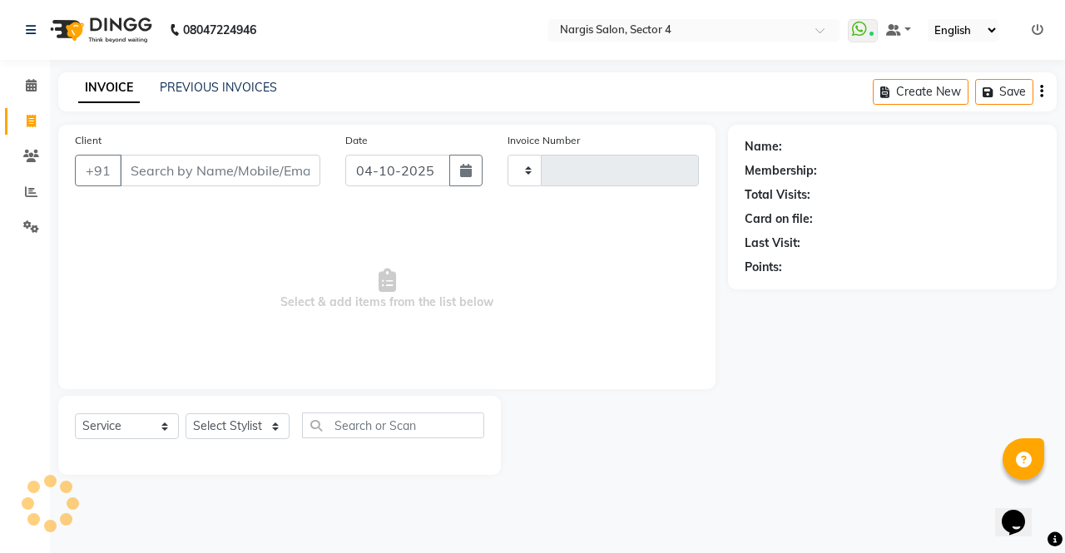
type input "4789"
select select "4130"
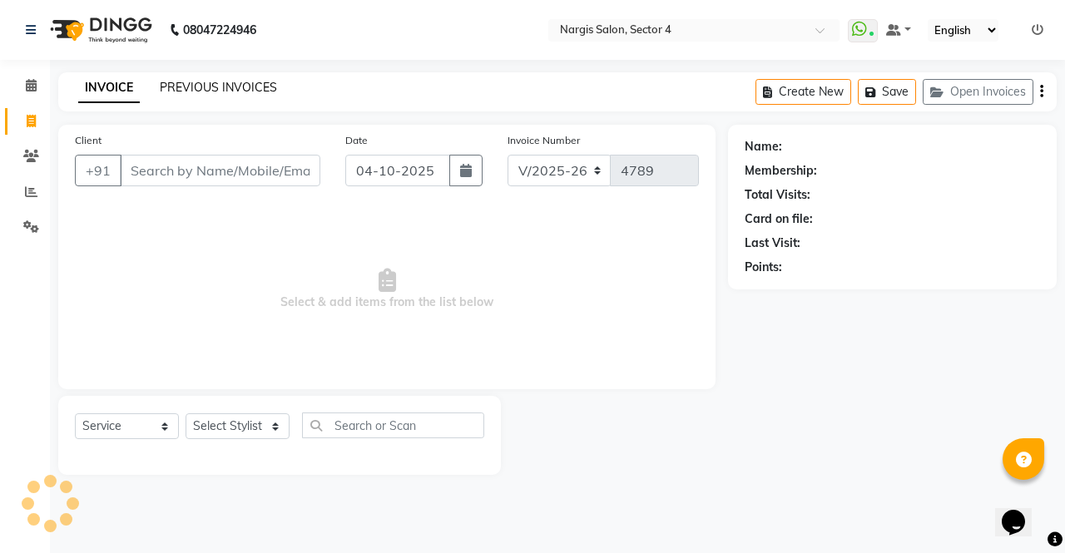
click at [241, 87] on link "PREVIOUS INVOICES" at bounding box center [218, 87] width 117 height 15
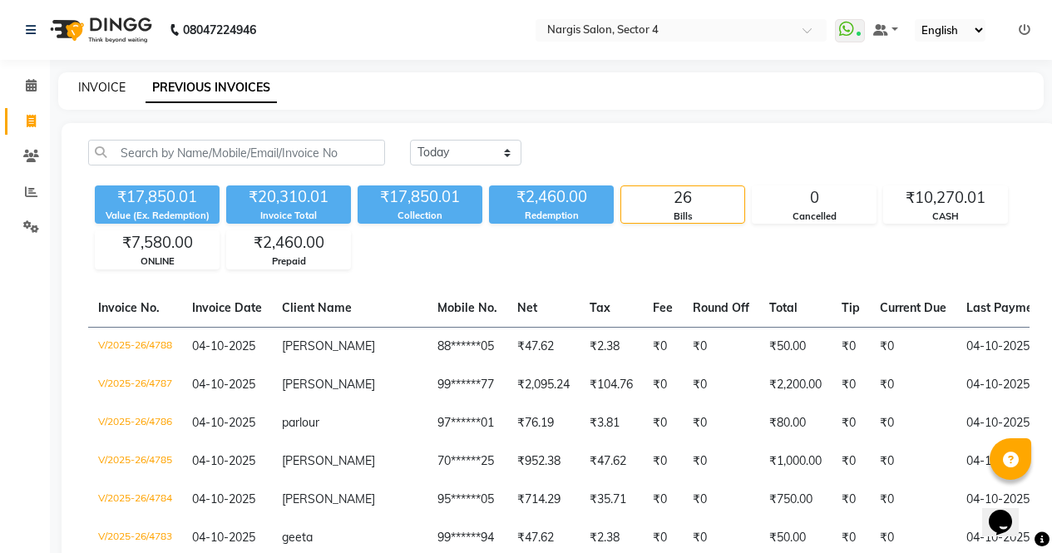
click at [119, 92] on link "INVOICE" at bounding box center [101, 87] width 47 height 15
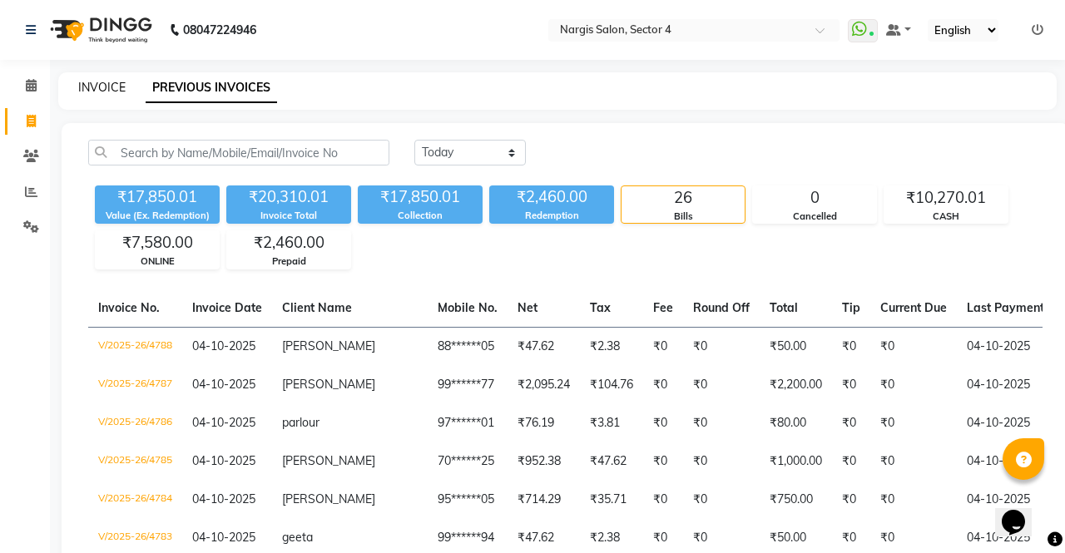
select select "service"
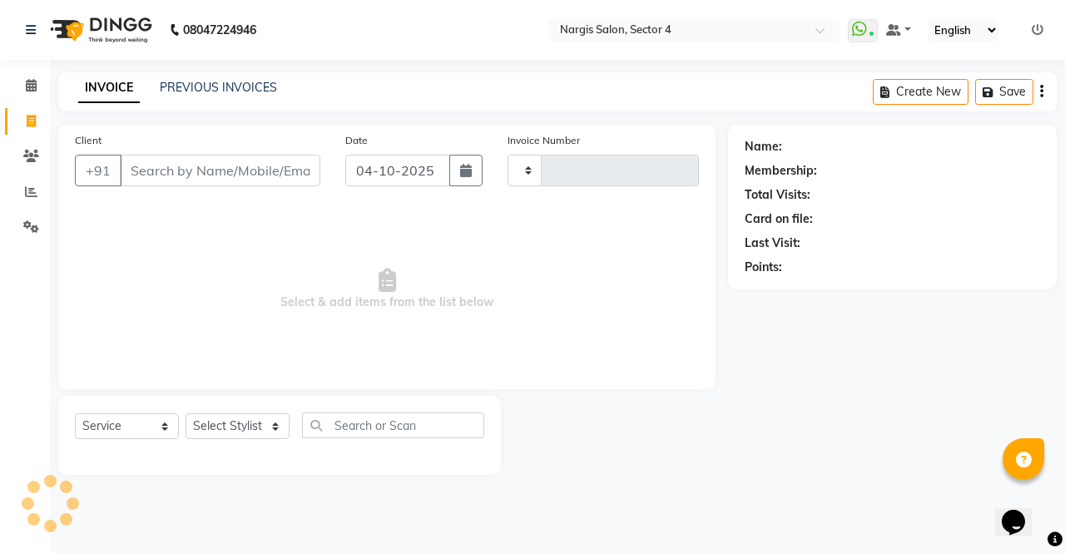
type input "4789"
select select "4130"
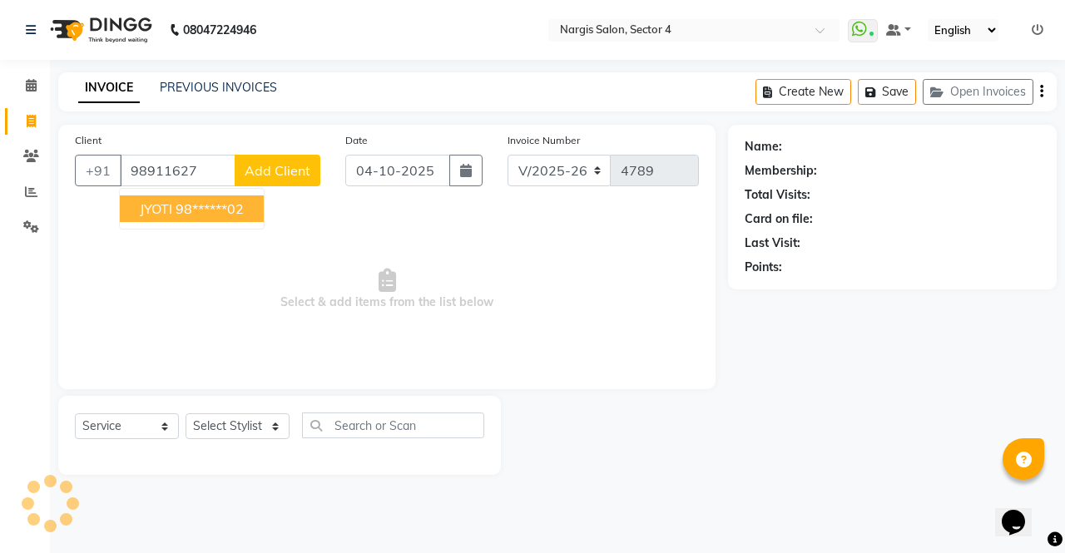
click at [220, 211] on ngb-highlight "98******02" at bounding box center [210, 208] width 68 height 17
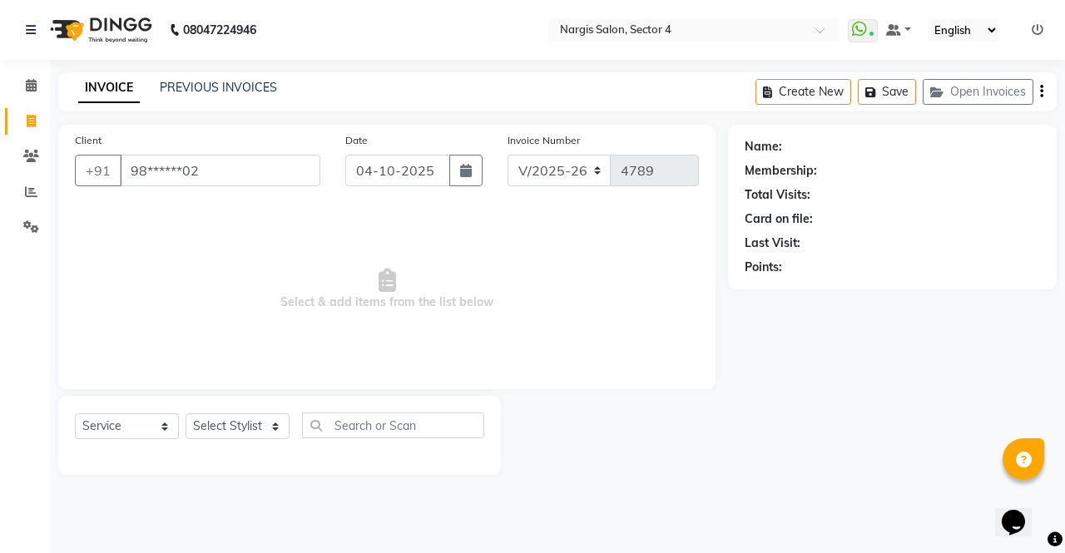
type input "98******02"
click at [261, 431] on select "Select Stylist [PERSON_NAME] [PERSON_NAME] [PERSON_NAME] Front Desk muskaan rak…" at bounding box center [238, 426] width 104 height 26
select select "1: Object"
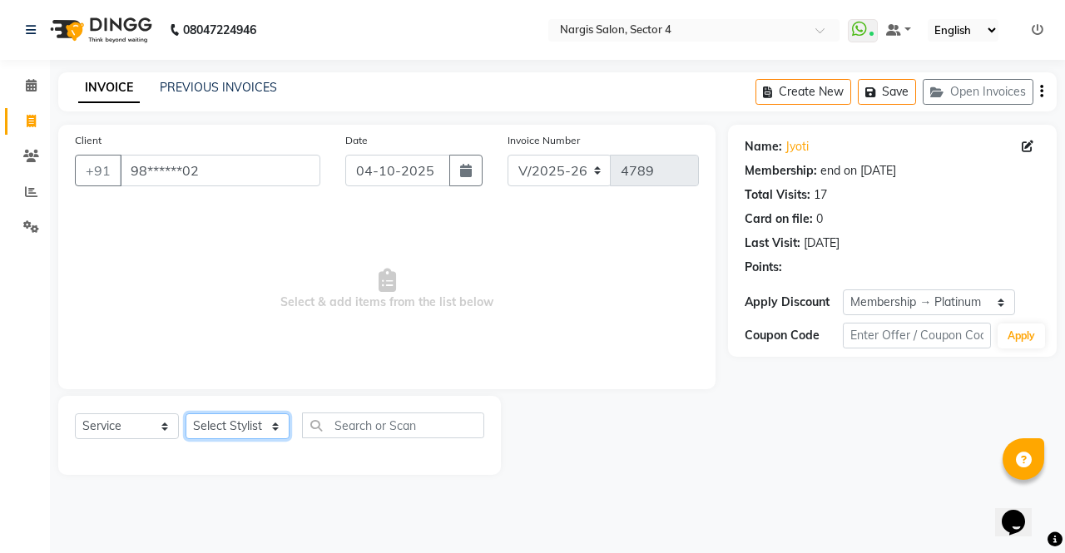
select select "87409"
click at [186, 413] on select "Select Stylist [PERSON_NAME] [PERSON_NAME] [PERSON_NAME] Front Desk muskaan rak…" at bounding box center [238, 426] width 104 height 26
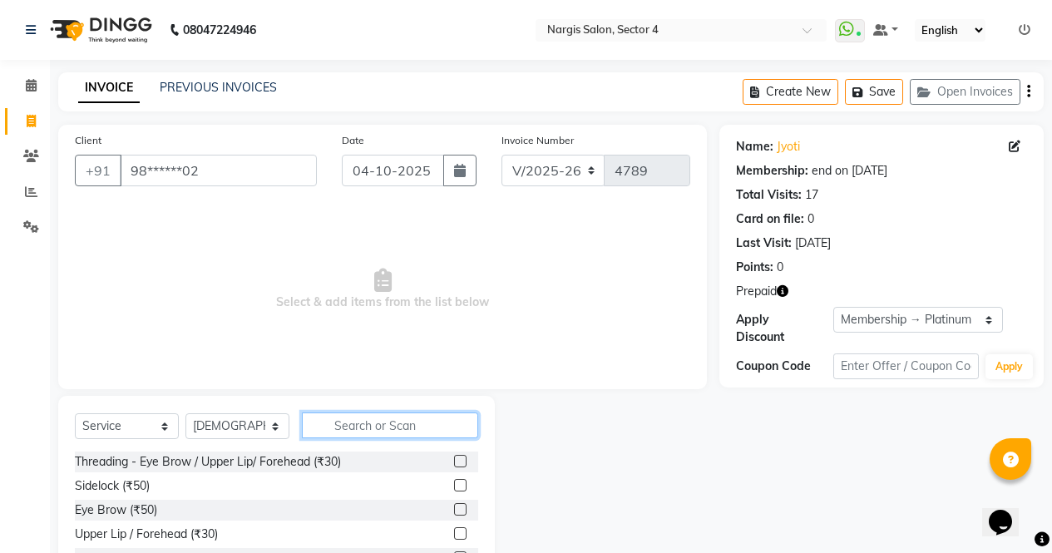
click at [338, 430] on input "text" at bounding box center [390, 426] width 176 height 26
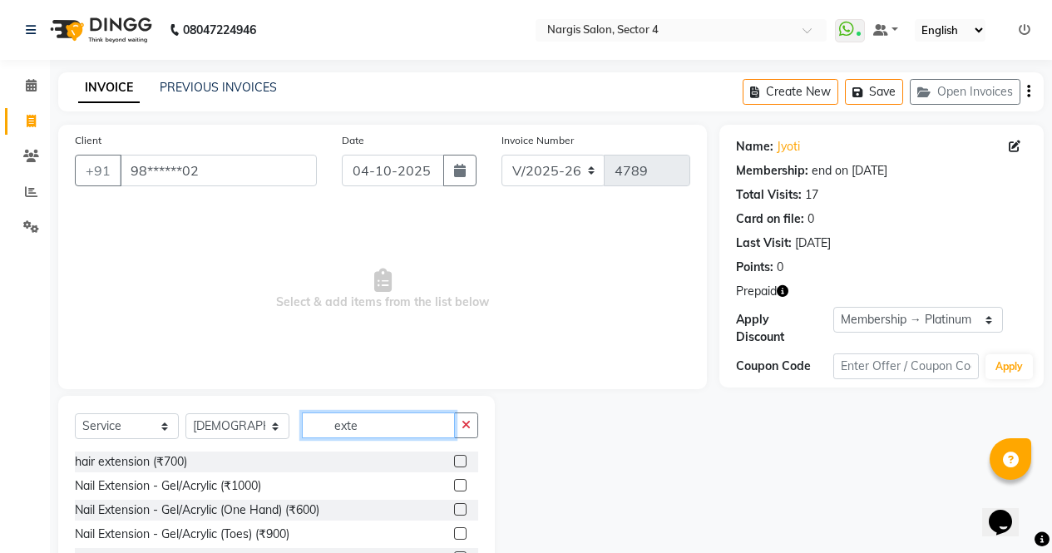
type input "exte"
click at [454, 486] on label at bounding box center [460, 485] width 12 height 12
click at [454, 486] on input "checkbox" at bounding box center [459, 486] width 11 height 11
checkbox input "true"
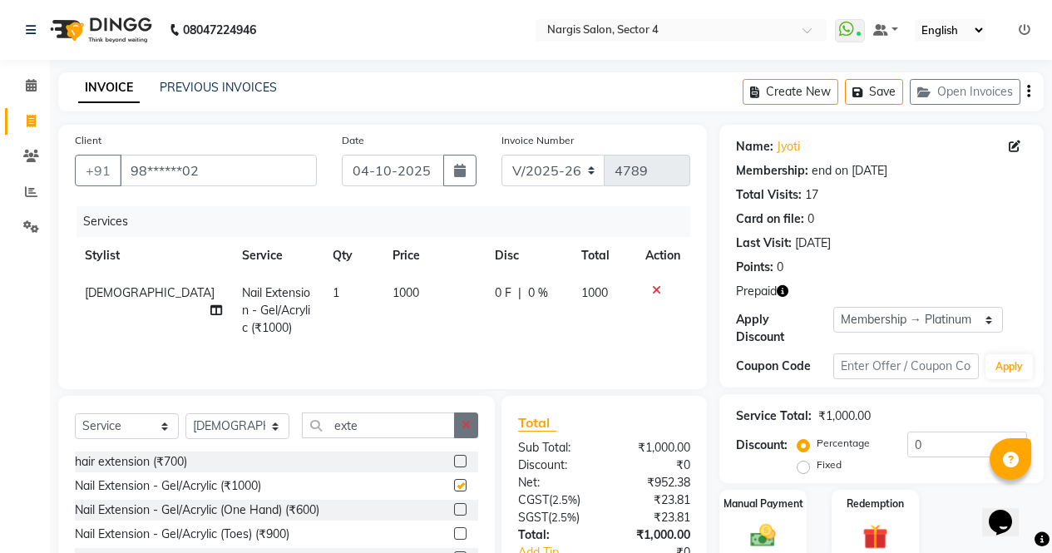
click at [466, 431] on button "button" at bounding box center [466, 426] width 24 height 26
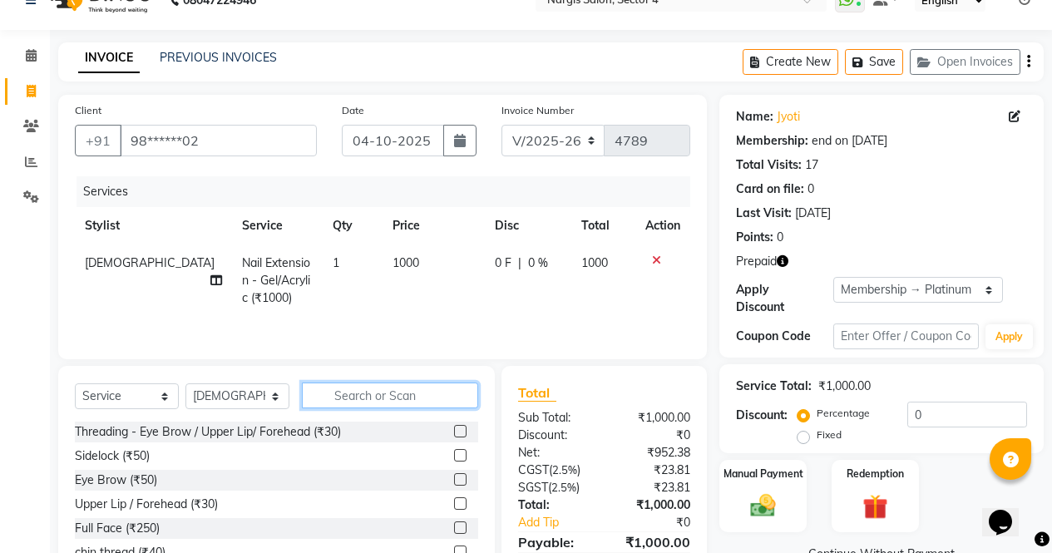
scroll to position [113, 0]
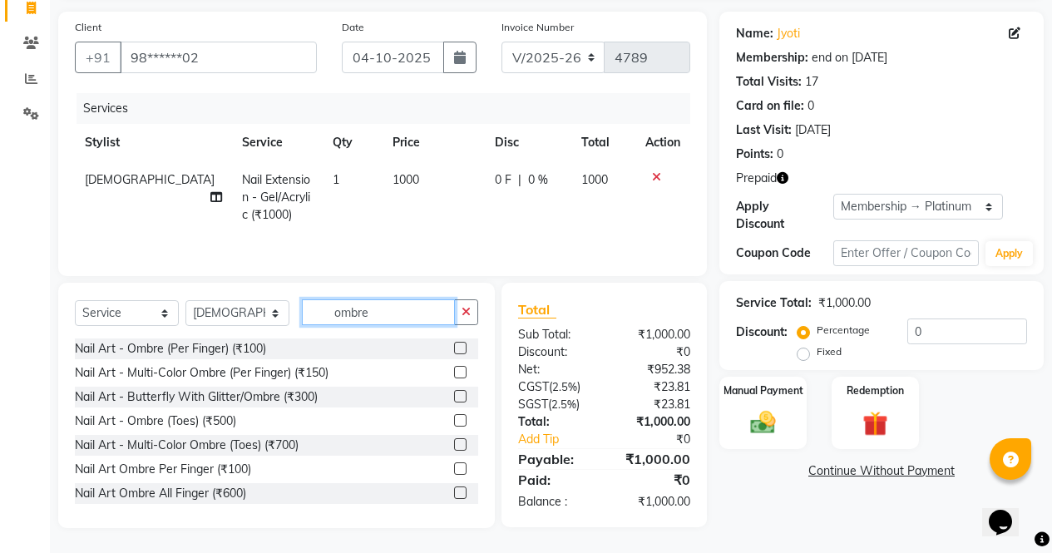
type input "ombre"
click at [454, 492] on label at bounding box center [460, 493] width 12 height 12
click at [454, 492] on input "checkbox" at bounding box center [459, 493] width 11 height 11
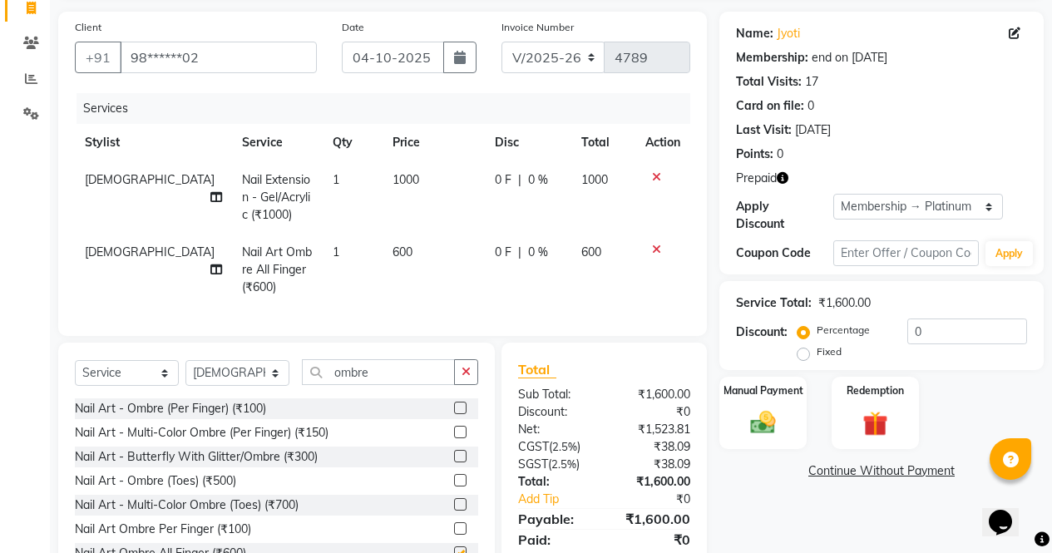
checkbox input "false"
click at [534, 258] on span "0 %" at bounding box center [538, 252] width 20 height 17
select select "87409"
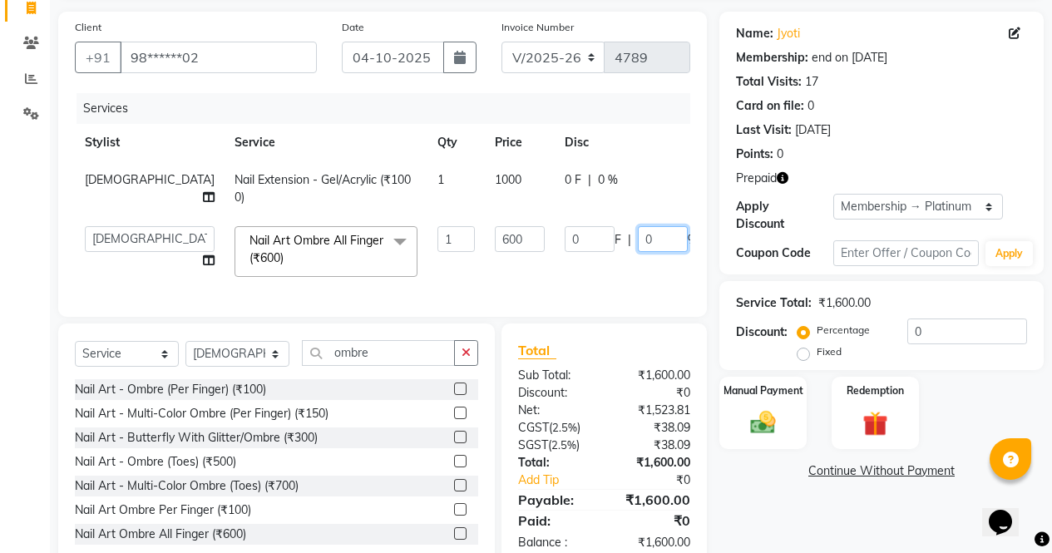
click at [638, 244] on input "0" at bounding box center [663, 239] width 50 height 26
type input "50"
click at [789, 500] on div "Name: Jyoti Membership: end on [DATE] Total Visits: 17 Card on file: 0 Last Vis…" at bounding box center [888, 290] width 337 height 557
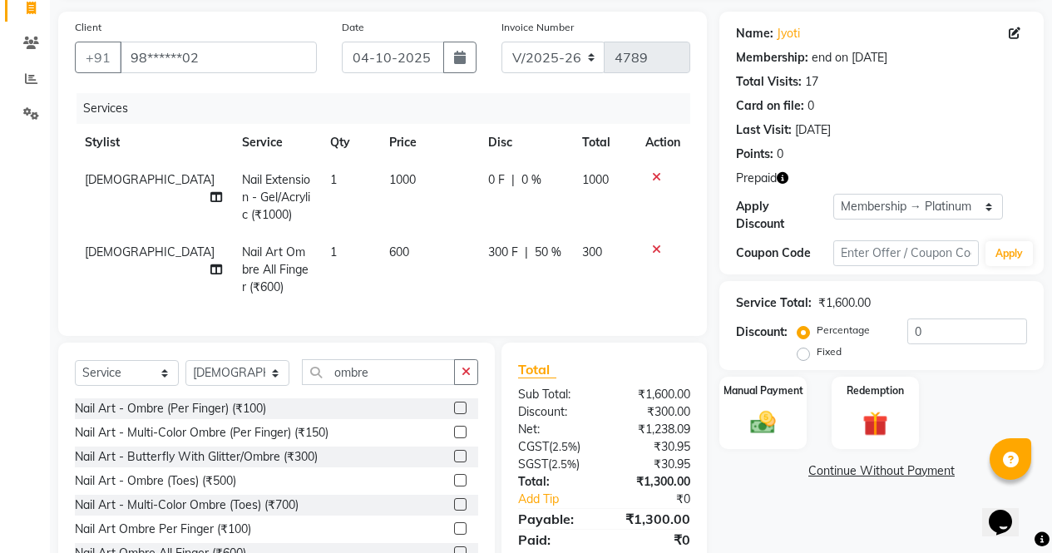
scroll to position [186, 0]
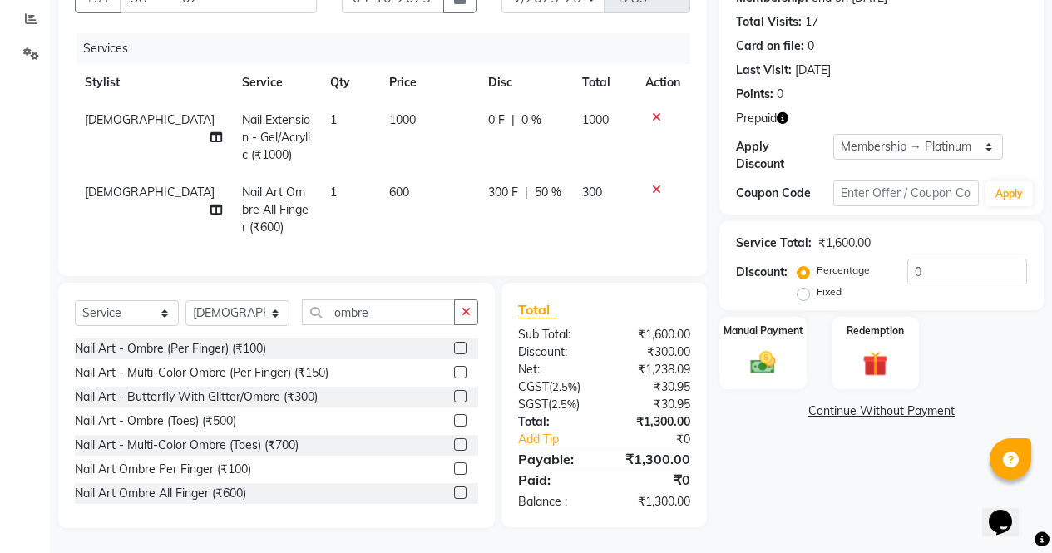
click at [749, 349] on img at bounding box center [763, 363] width 41 height 29
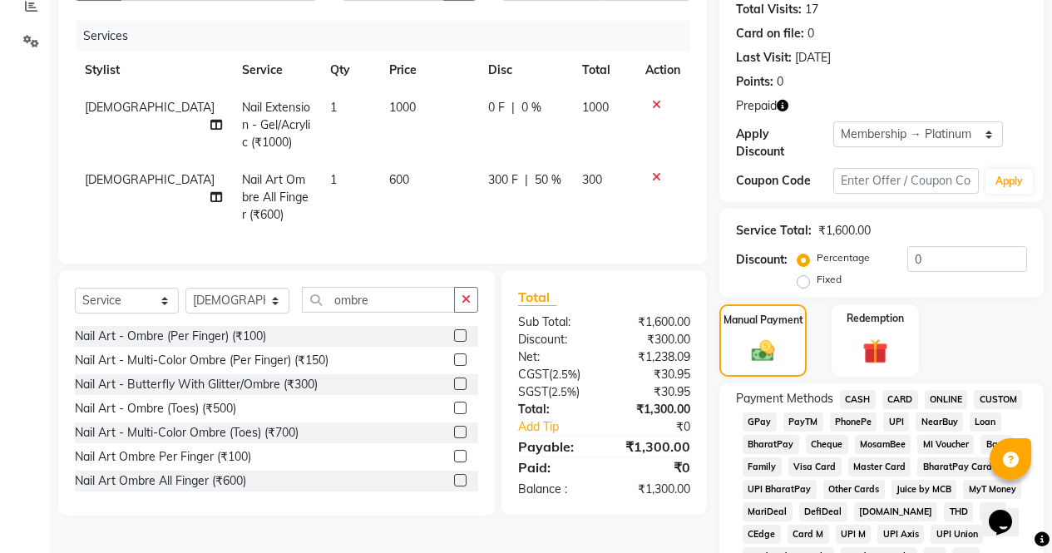
click at [948, 390] on span "ONLINE" at bounding box center [946, 399] width 43 height 19
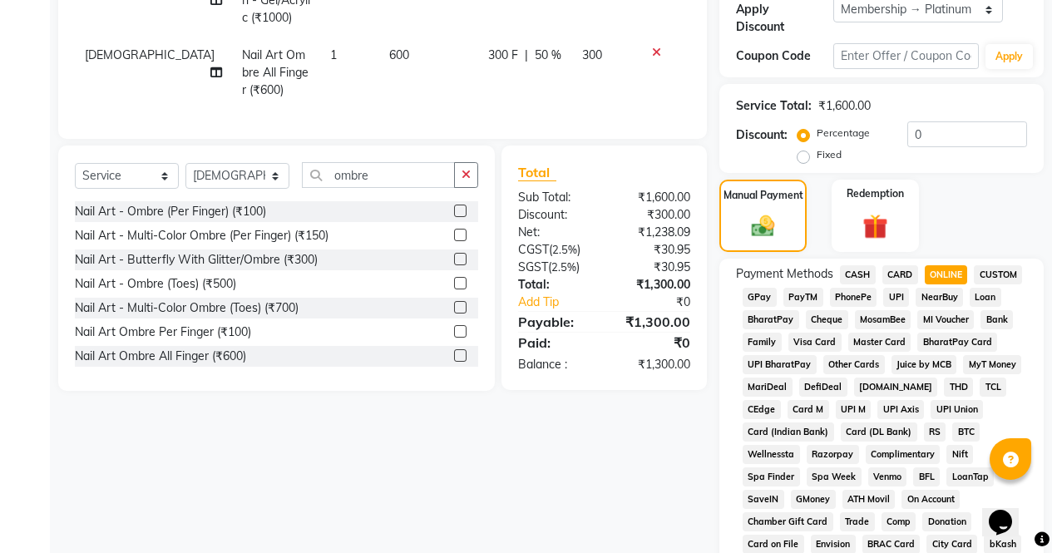
scroll to position [810, 0]
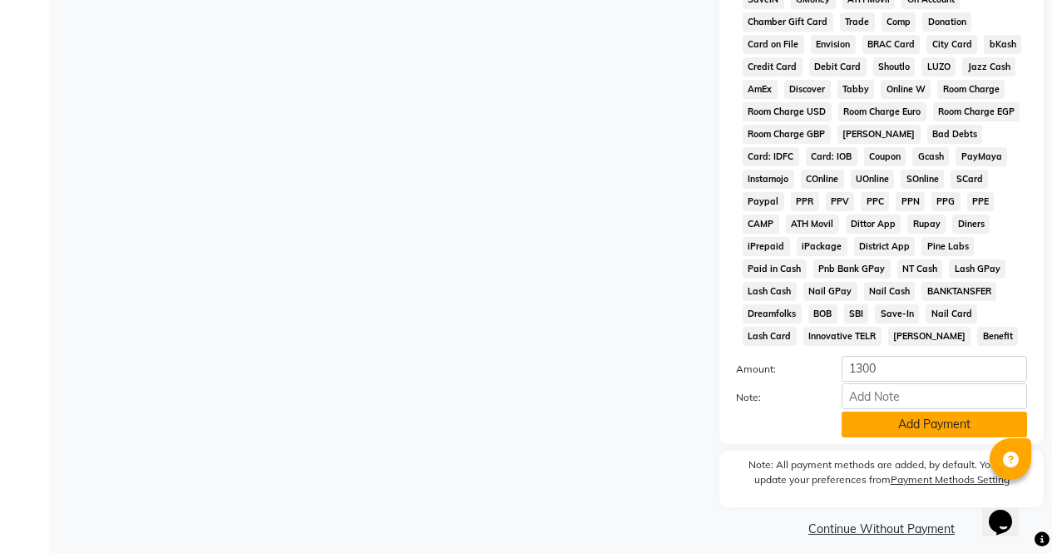
click at [928, 420] on button "Add Payment" at bounding box center [935, 425] width 186 height 26
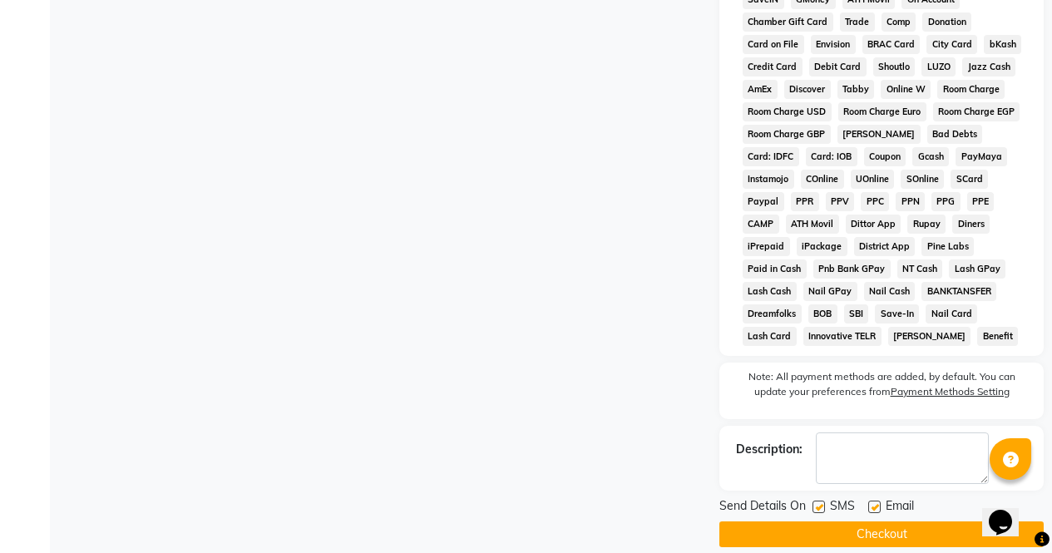
click at [928, 522] on button "Checkout" at bounding box center [882, 535] width 324 height 26
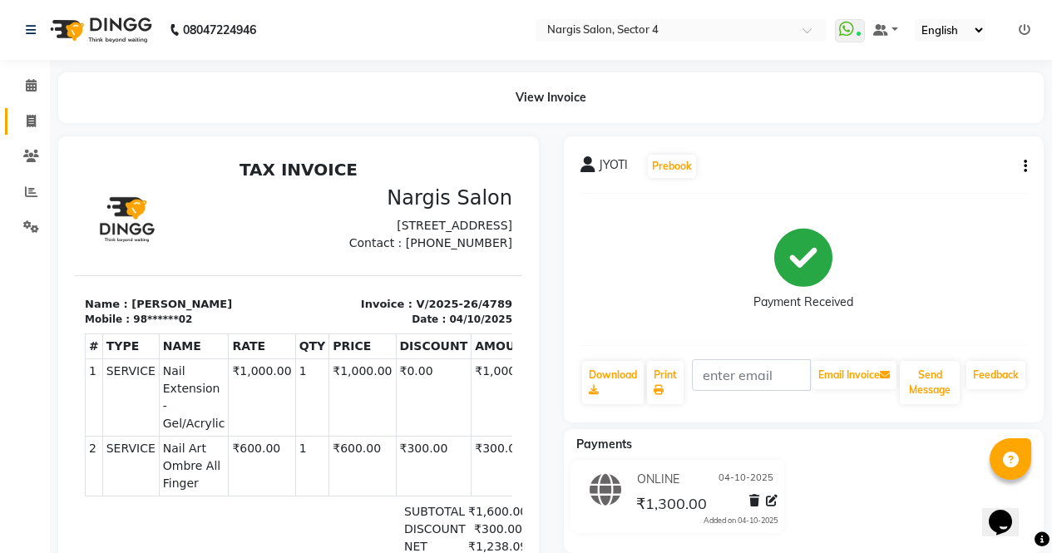
click at [24, 126] on span at bounding box center [31, 121] width 29 height 19
select select "service"
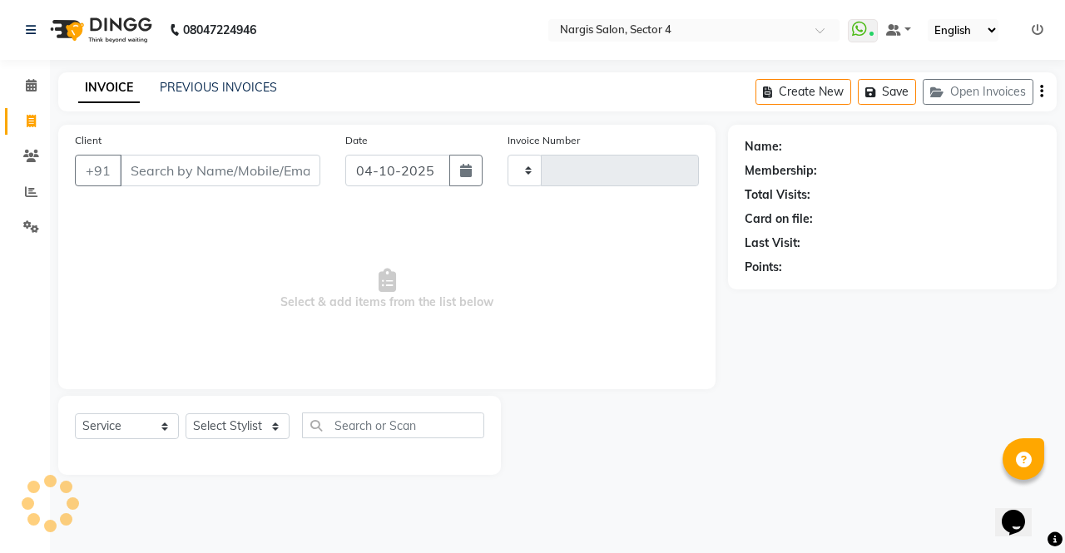
type input "4790"
select select "4130"
click at [267, 89] on link "PREVIOUS INVOICES" at bounding box center [218, 87] width 117 height 15
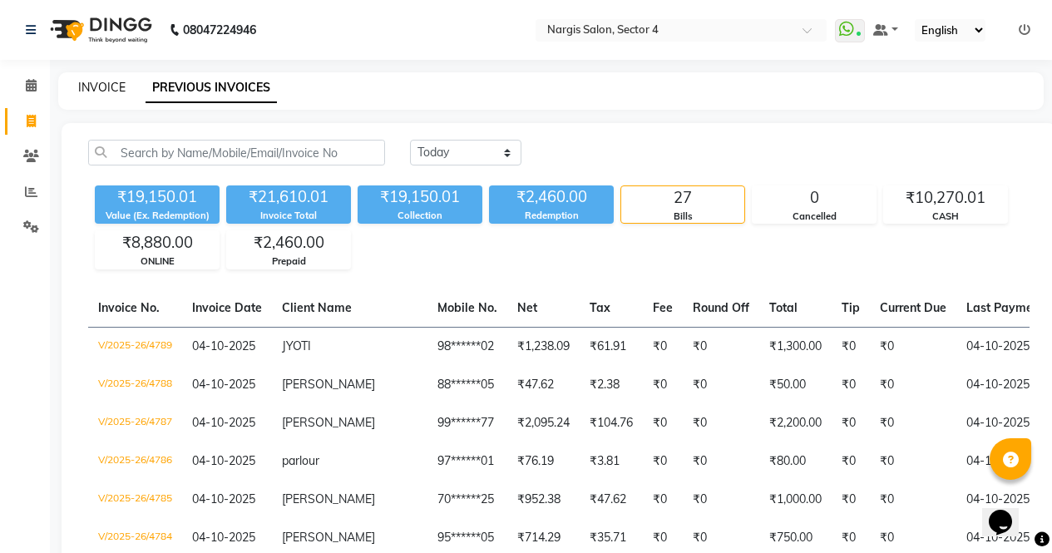
click at [104, 92] on link "INVOICE" at bounding box center [101, 87] width 47 height 15
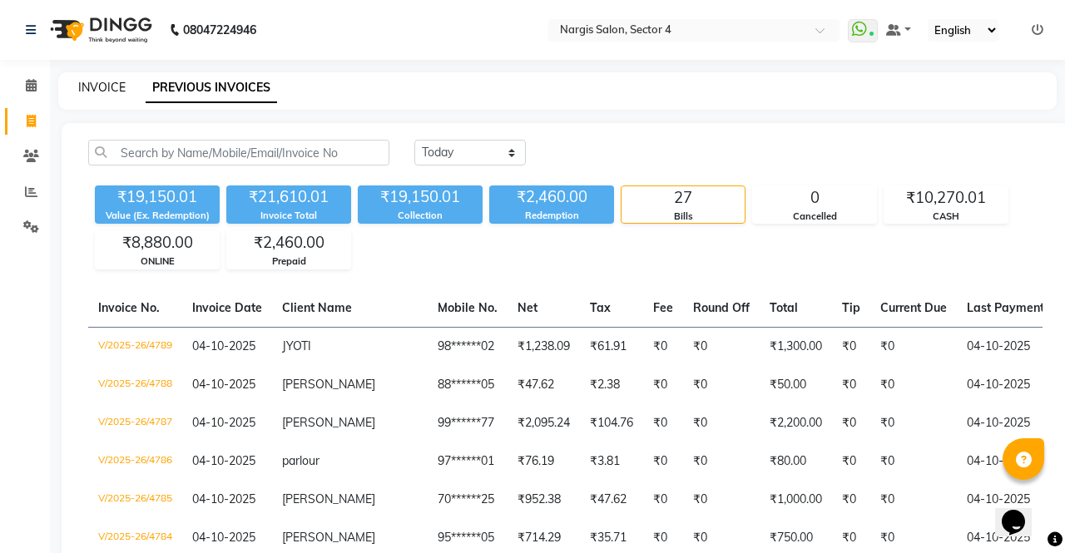
select select "service"
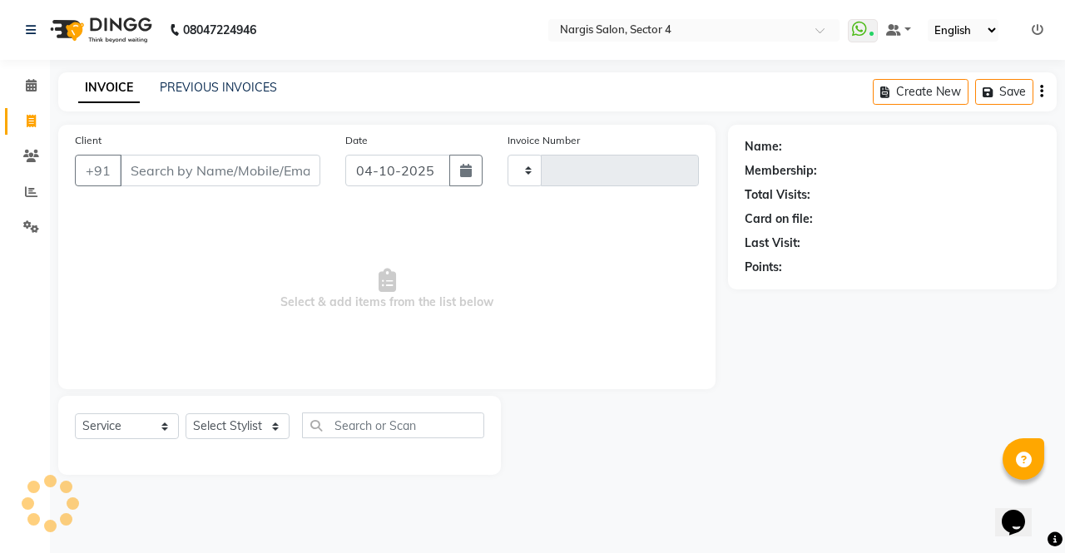
type input "4790"
select select "4130"
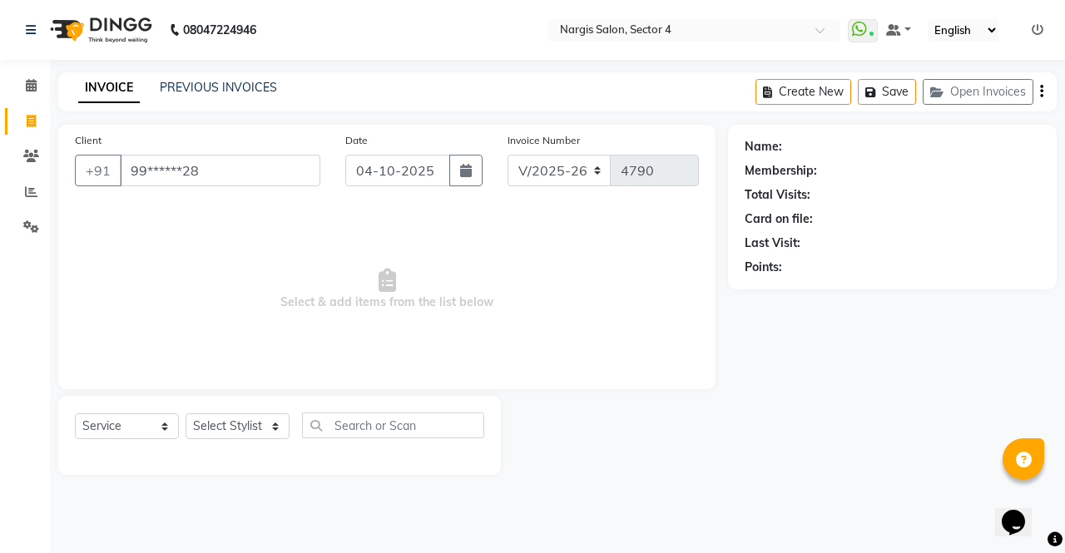
type input "99******28"
select select "1: Object"
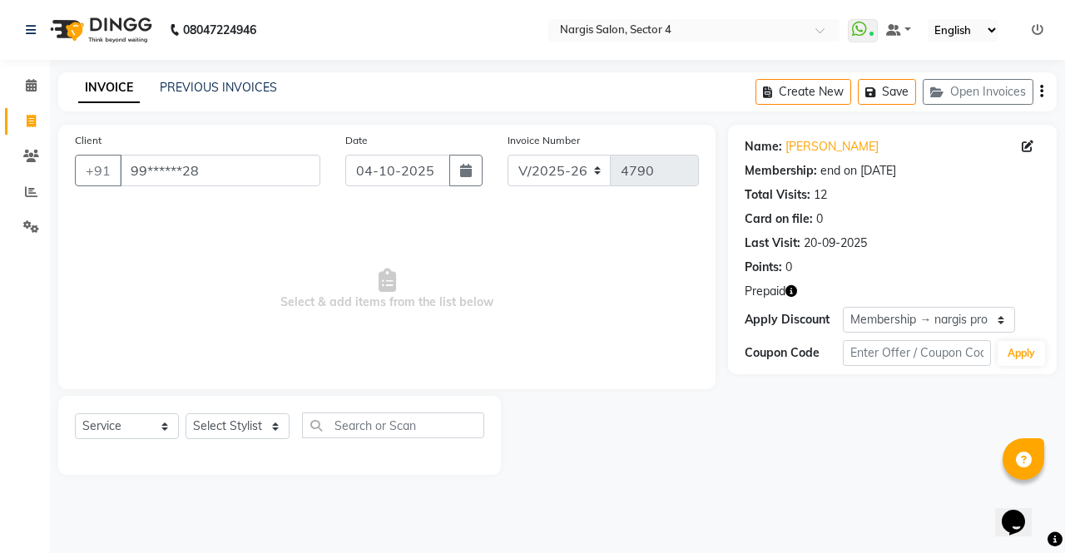
click at [792, 291] on icon "button" at bounding box center [791, 291] width 12 height 12
click at [267, 452] on div at bounding box center [279, 455] width 409 height 7
click at [272, 439] on select "Select Stylist [PERSON_NAME] [PERSON_NAME] [PERSON_NAME] Front Desk muskaan rak…" at bounding box center [238, 426] width 104 height 26
click at [296, 269] on span "Select & add items from the list below" at bounding box center [387, 289] width 624 height 166
click at [357, 429] on input "text" at bounding box center [393, 426] width 182 height 26
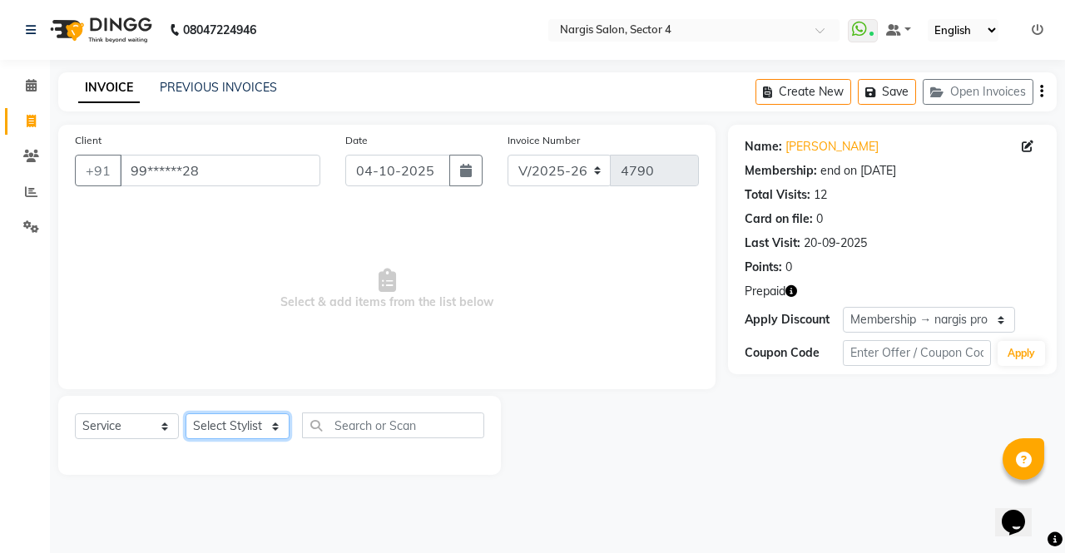
click at [262, 433] on select "Select Stylist [PERSON_NAME] [PERSON_NAME] [PERSON_NAME] Front Desk muskaan rak…" at bounding box center [238, 426] width 104 height 26
select select "28132"
click at [186, 413] on select "Select Stylist [PERSON_NAME] [PERSON_NAME] [PERSON_NAME] Front Desk muskaan rak…" at bounding box center [238, 426] width 104 height 26
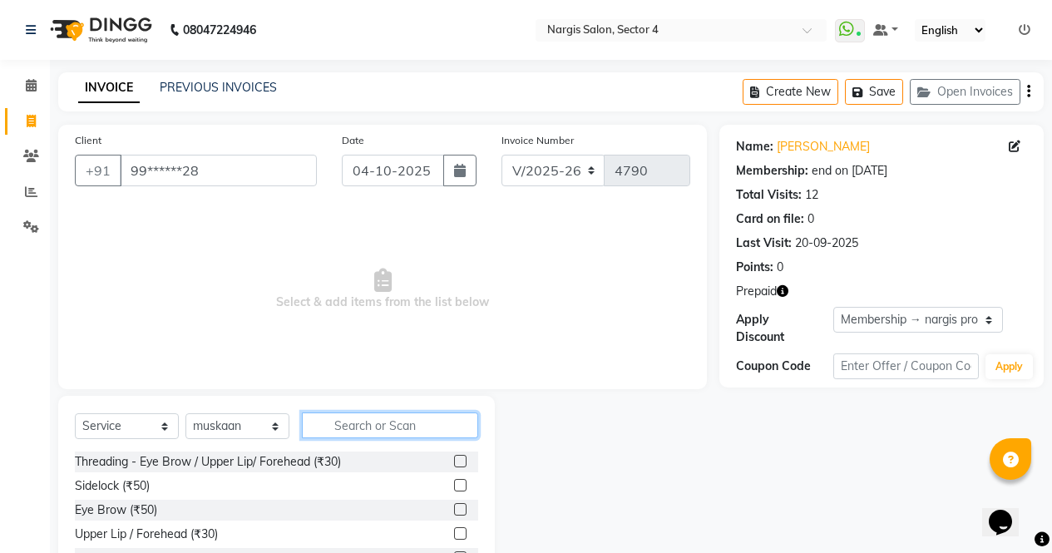
click at [350, 429] on input "text" at bounding box center [390, 426] width 176 height 26
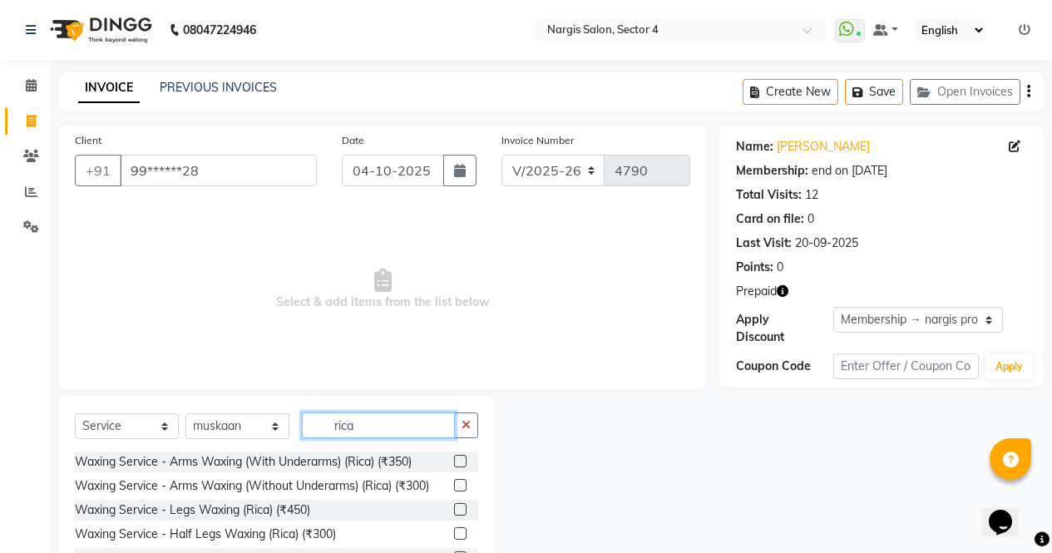
type input "rica"
click at [454, 463] on label at bounding box center [460, 461] width 12 height 12
click at [454, 463] on input "checkbox" at bounding box center [459, 462] width 11 height 11
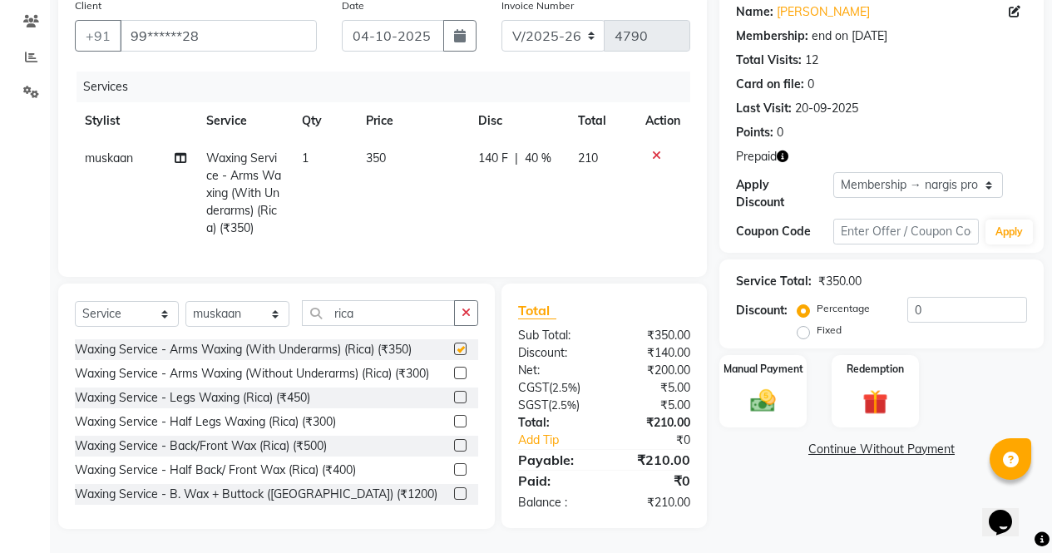
scroll to position [148, 0]
checkbox input "false"
click at [461, 309] on button "button" at bounding box center [466, 312] width 24 height 26
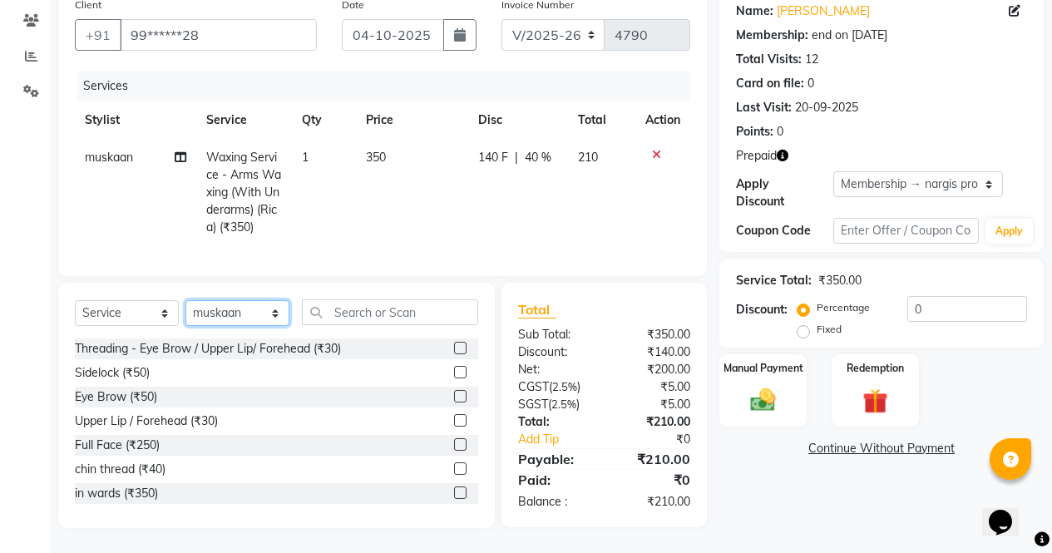
click at [275, 309] on select "Select Stylist [PERSON_NAME] [PERSON_NAME] [PERSON_NAME] Front Desk muskaan rak…" at bounding box center [238, 313] width 104 height 26
select select "28131"
click at [186, 300] on select "Select Stylist [PERSON_NAME] [PERSON_NAME] [PERSON_NAME] Front Desk muskaan rak…" at bounding box center [238, 313] width 104 height 26
click at [454, 397] on label at bounding box center [460, 396] width 12 height 12
click at [454, 397] on input "checkbox" at bounding box center [459, 397] width 11 height 11
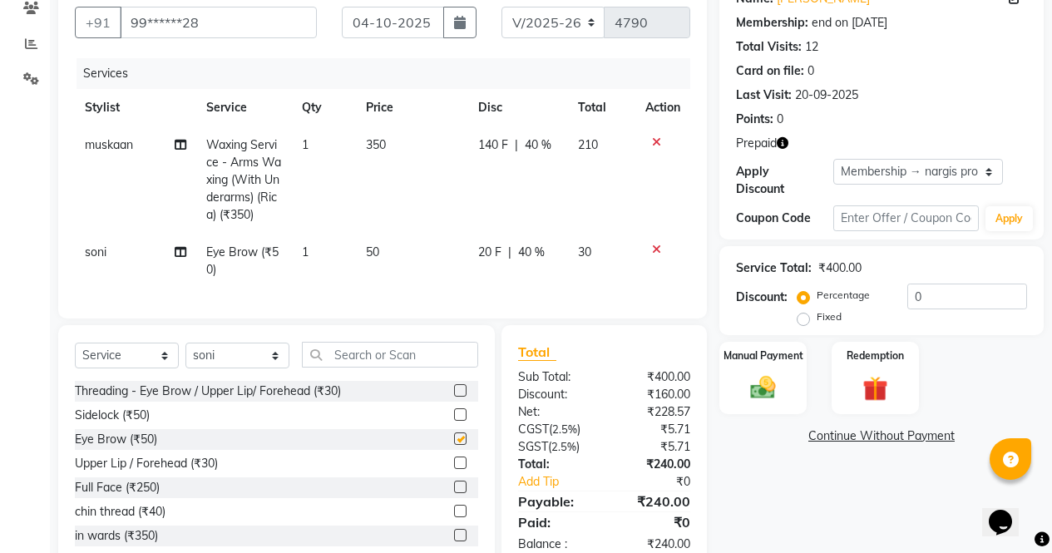
checkbox input "false"
click at [454, 397] on label at bounding box center [460, 390] width 12 height 12
click at [454, 397] on input "checkbox" at bounding box center [459, 391] width 11 height 11
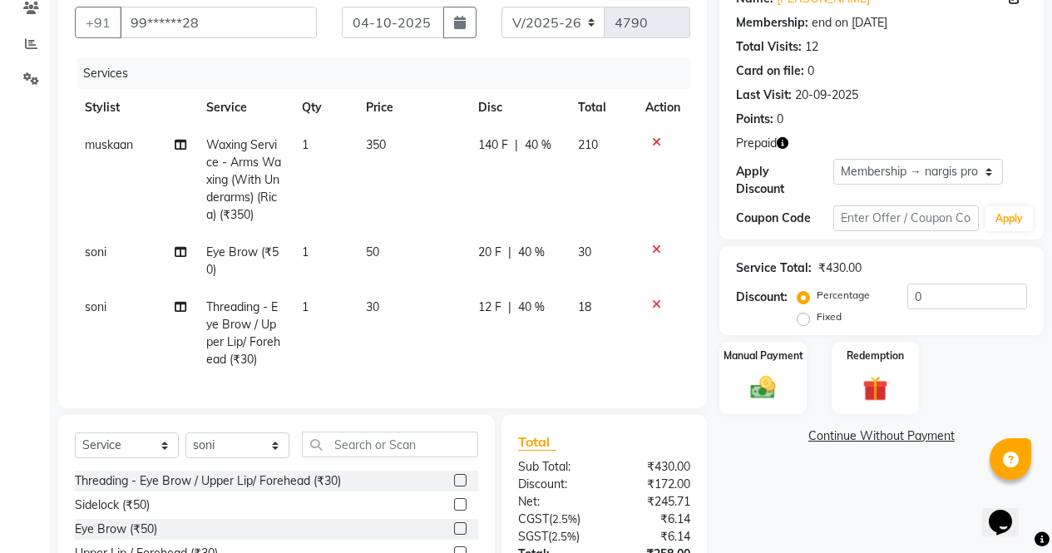
click at [454, 487] on label at bounding box center [460, 480] width 12 height 12
click at [454, 487] on input "checkbox" at bounding box center [459, 481] width 11 height 11
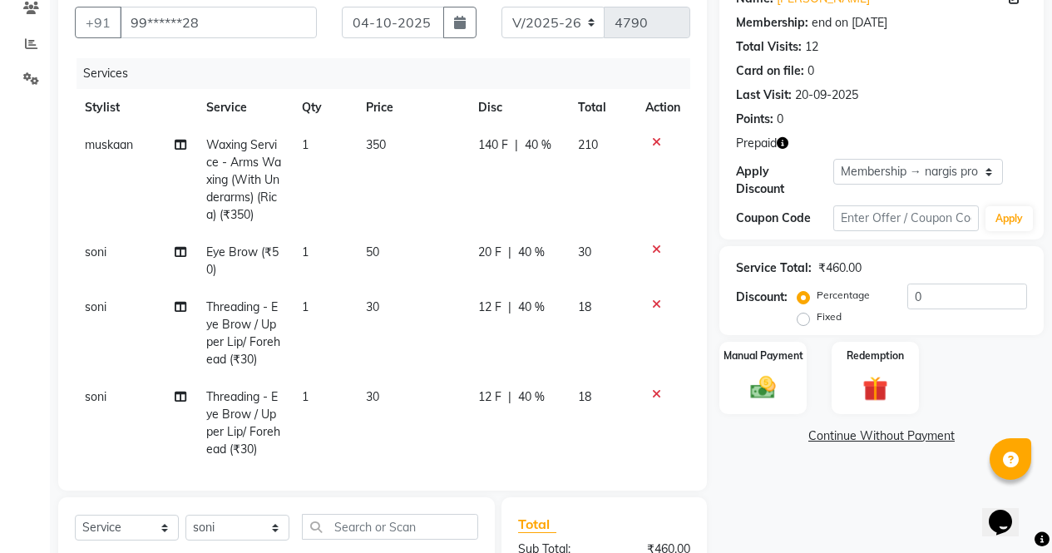
scroll to position [20, 0]
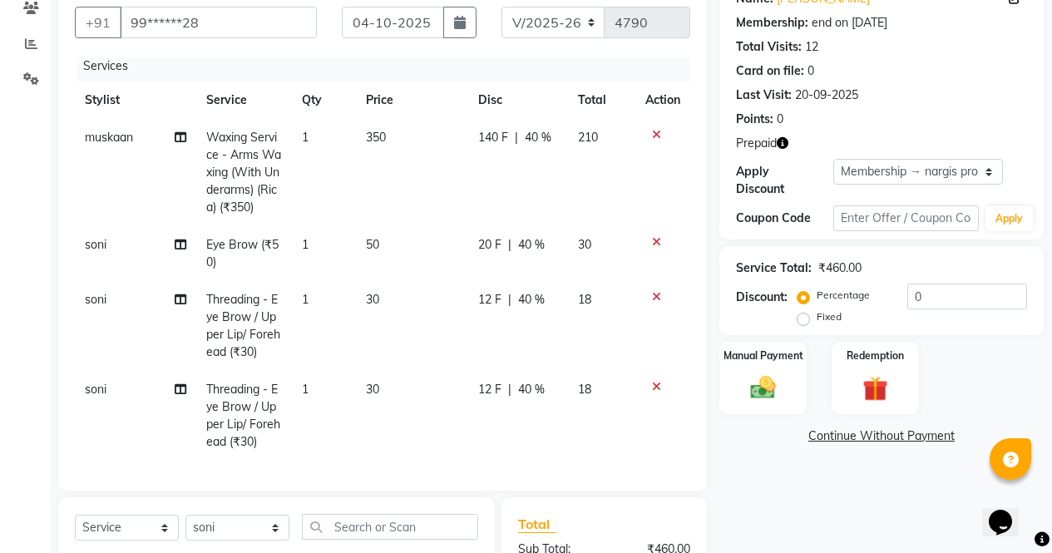
checkbox input "false"
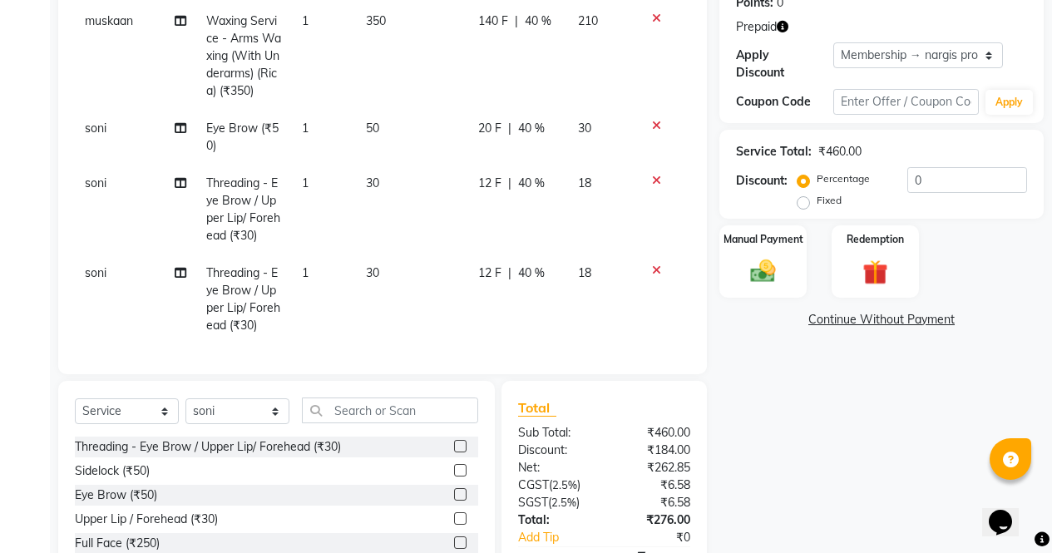
scroll to position [363, 0]
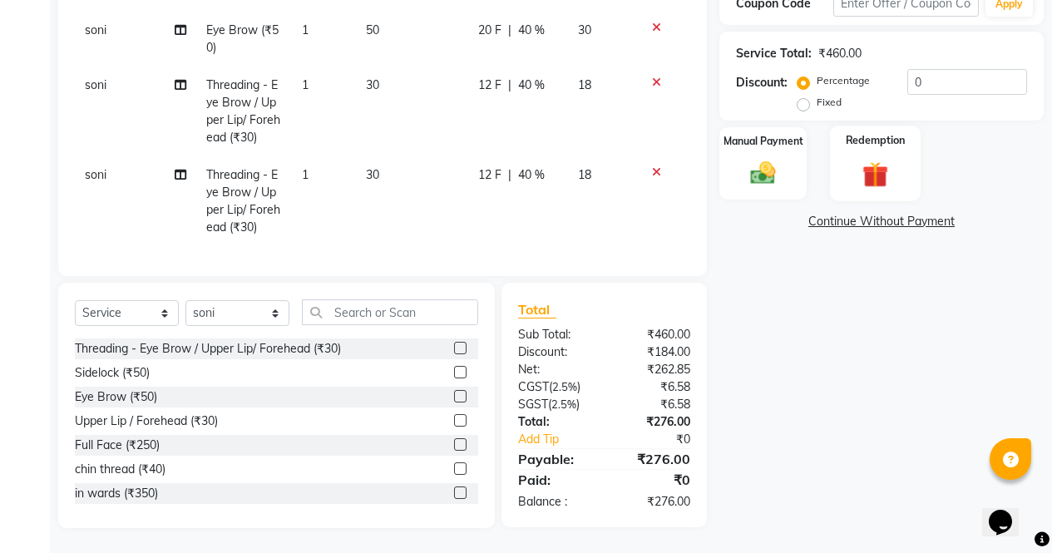
click at [891, 181] on div "Redemption" at bounding box center [875, 164] width 91 height 76
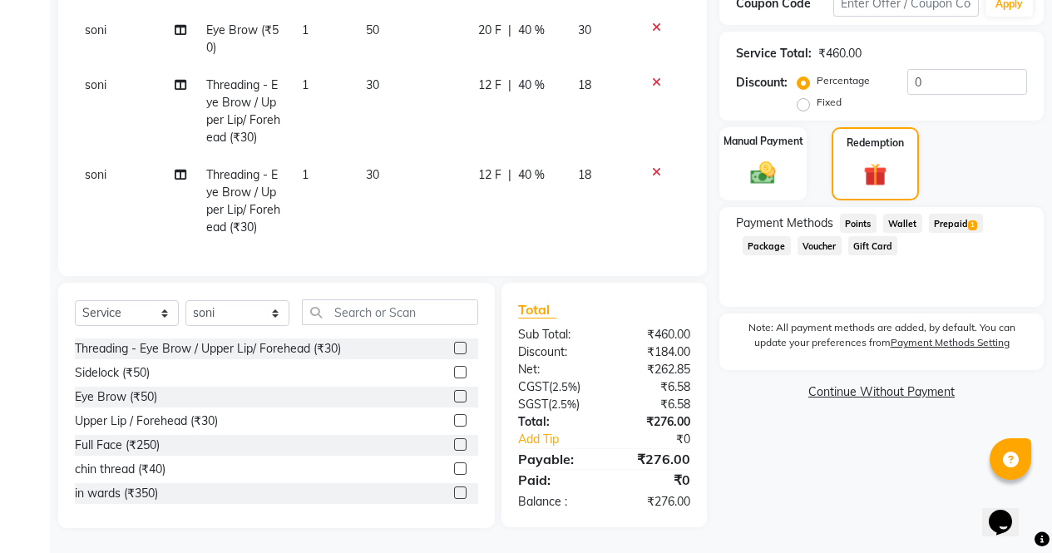
click at [972, 220] on span "1" at bounding box center [972, 225] width 9 height 10
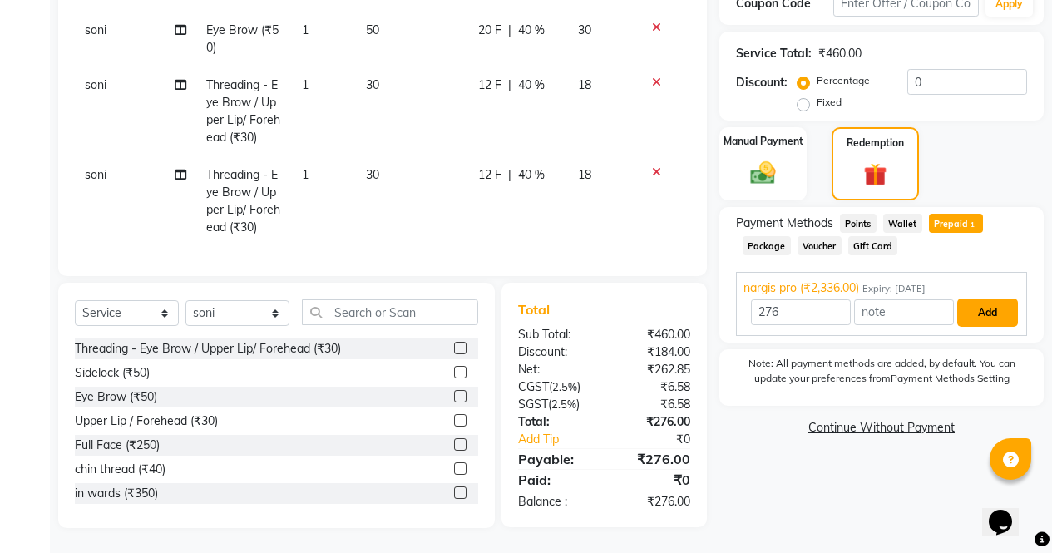
click at [987, 299] on button "Add" at bounding box center [988, 313] width 61 height 28
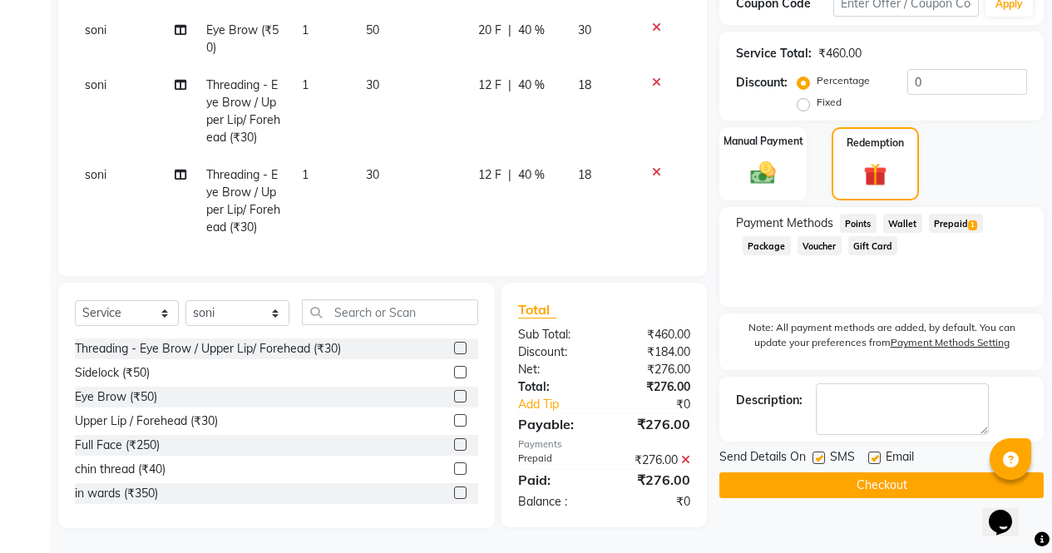
click at [962, 481] on button "Checkout" at bounding box center [882, 486] width 324 height 26
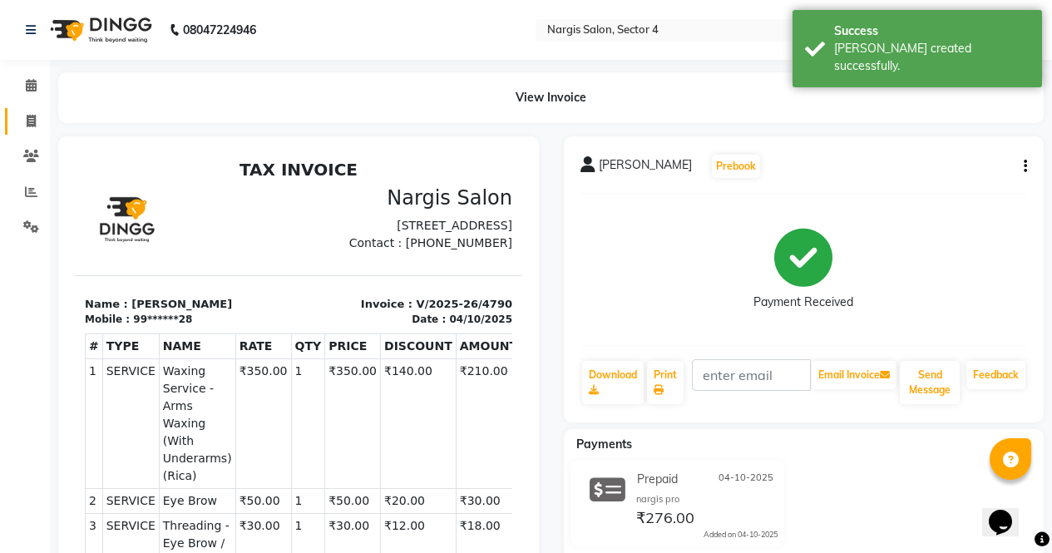
click at [41, 126] on span at bounding box center [31, 121] width 29 height 19
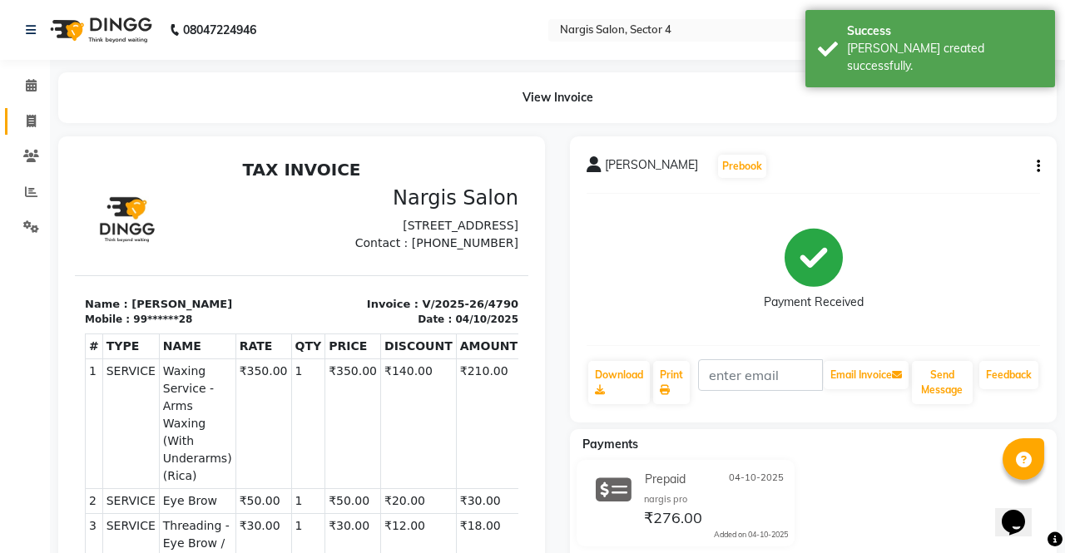
select select "service"
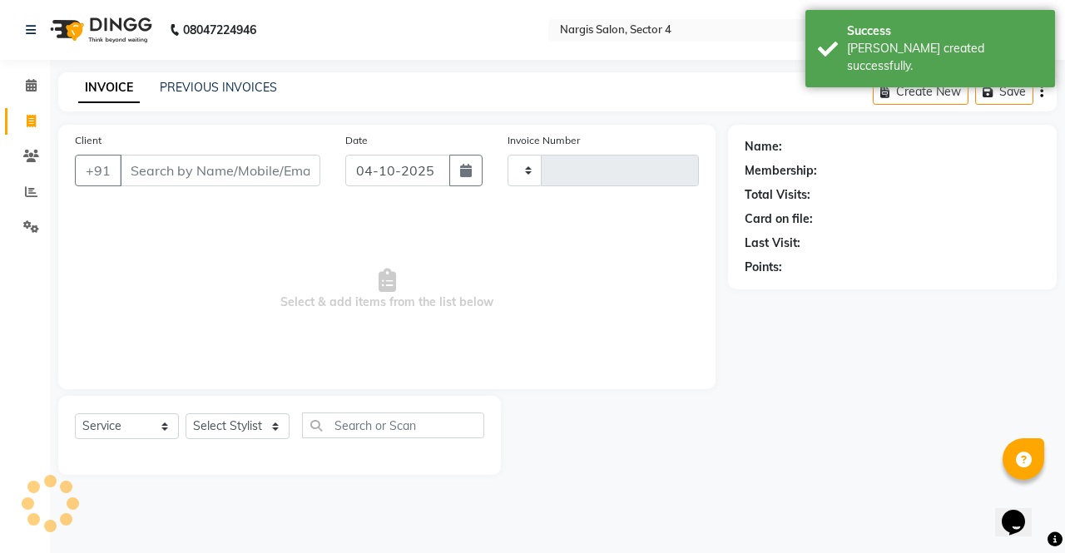
type input "4791"
select select "4130"
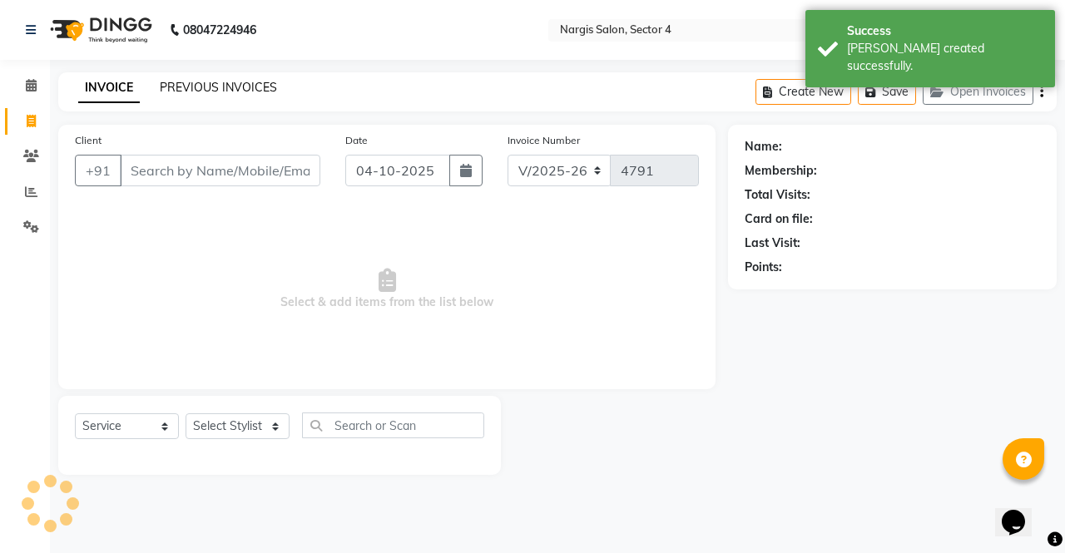
click at [268, 89] on link "PREVIOUS INVOICES" at bounding box center [218, 87] width 117 height 15
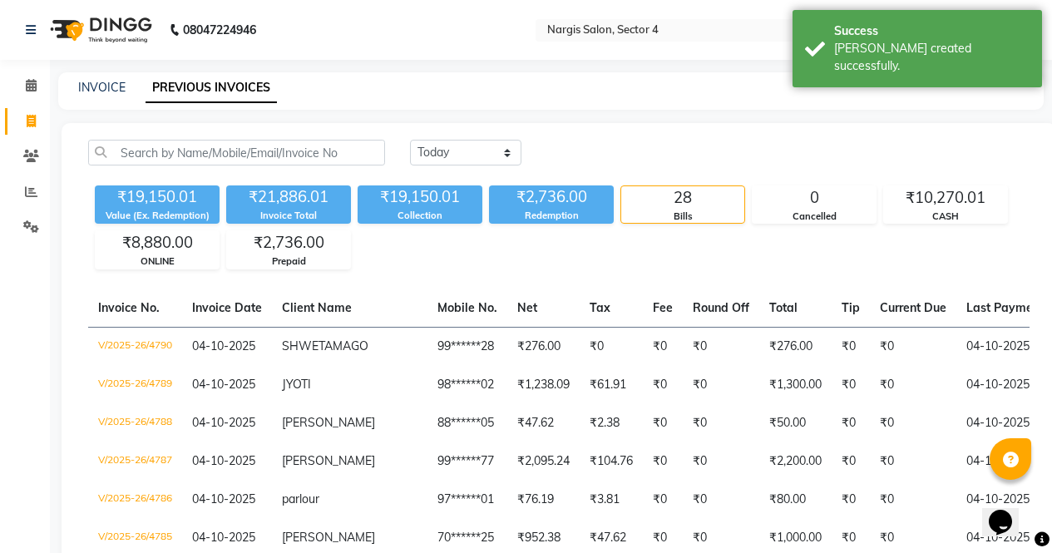
click at [95, 85] on link "INVOICE" at bounding box center [101, 87] width 47 height 15
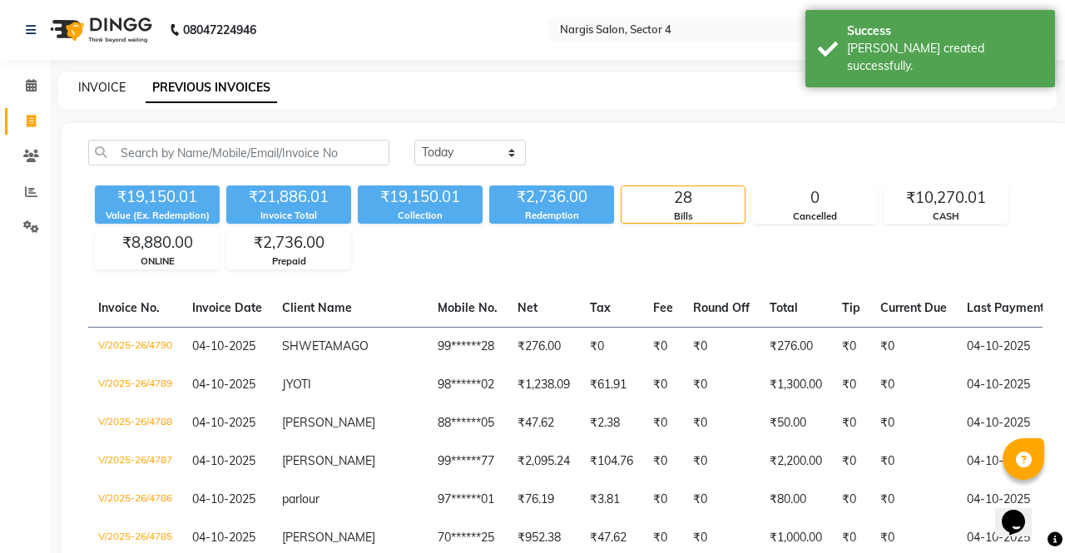
select select "4130"
select select "service"
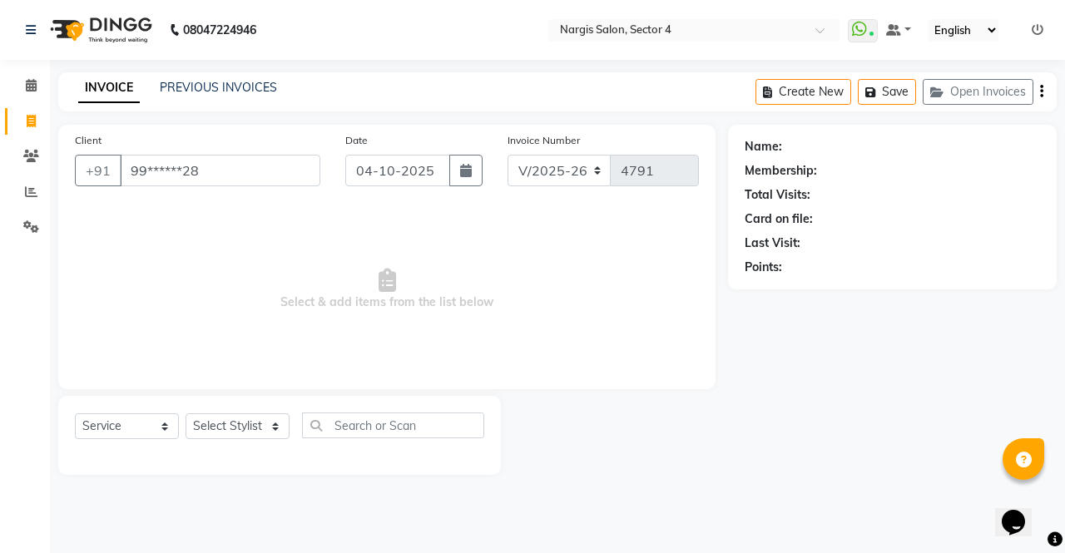
type input "99******28"
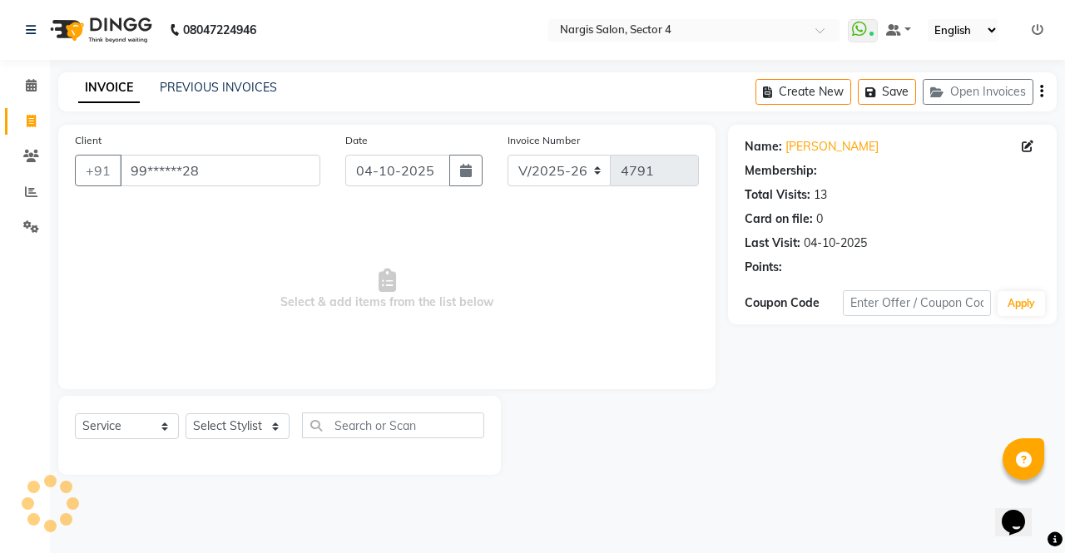
select select "1: Object"
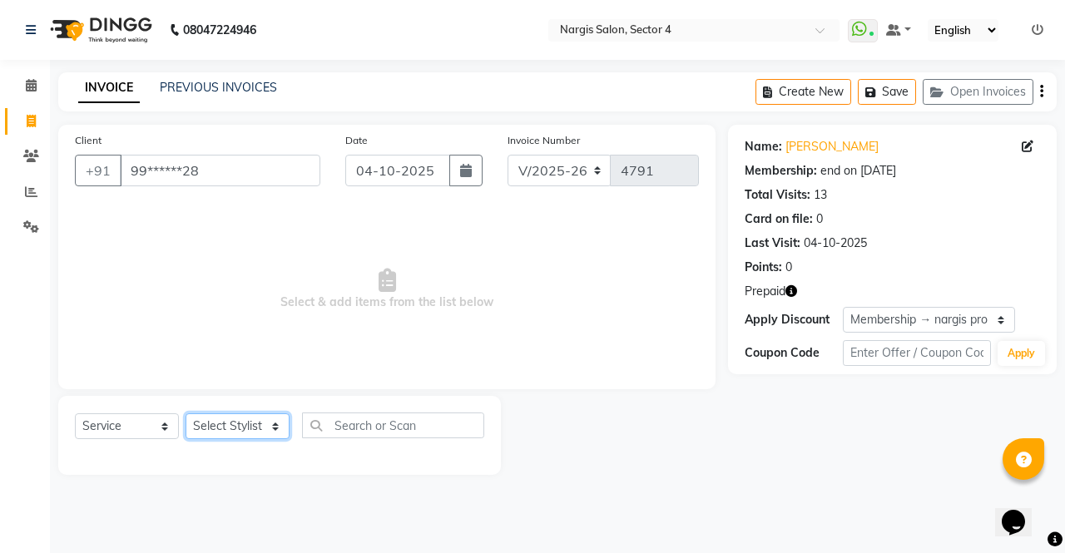
click at [225, 434] on select "Select Stylist [PERSON_NAME] [PERSON_NAME] [PERSON_NAME] Front Desk muskaan rak…" at bounding box center [238, 426] width 104 height 26
select select "60383"
click at [186, 413] on select "Select Stylist [PERSON_NAME] [PERSON_NAME] [PERSON_NAME] Front Desk muskaan rak…" at bounding box center [238, 426] width 104 height 26
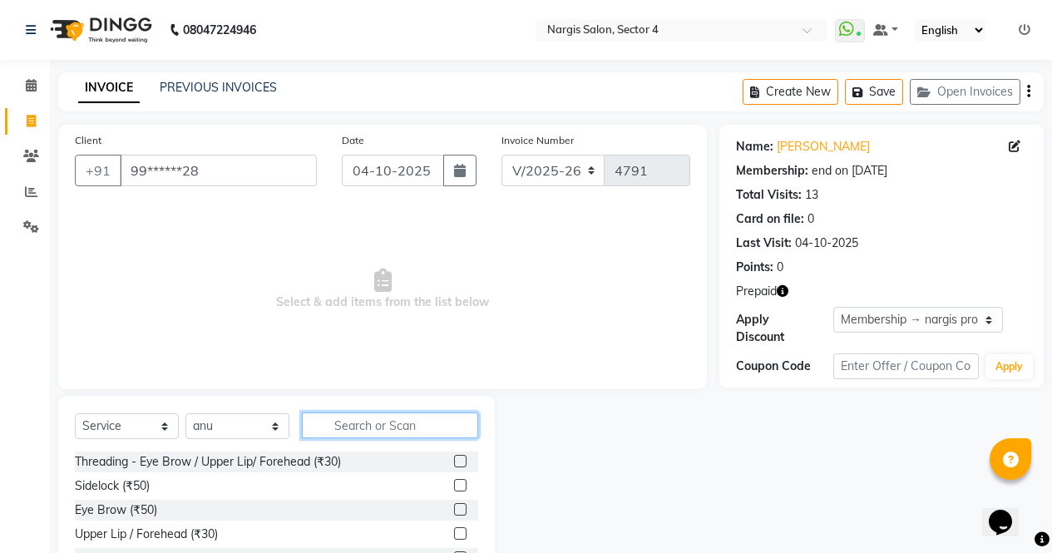
click at [349, 421] on input "text" at bounding box center [390, 426] width 176 height 26
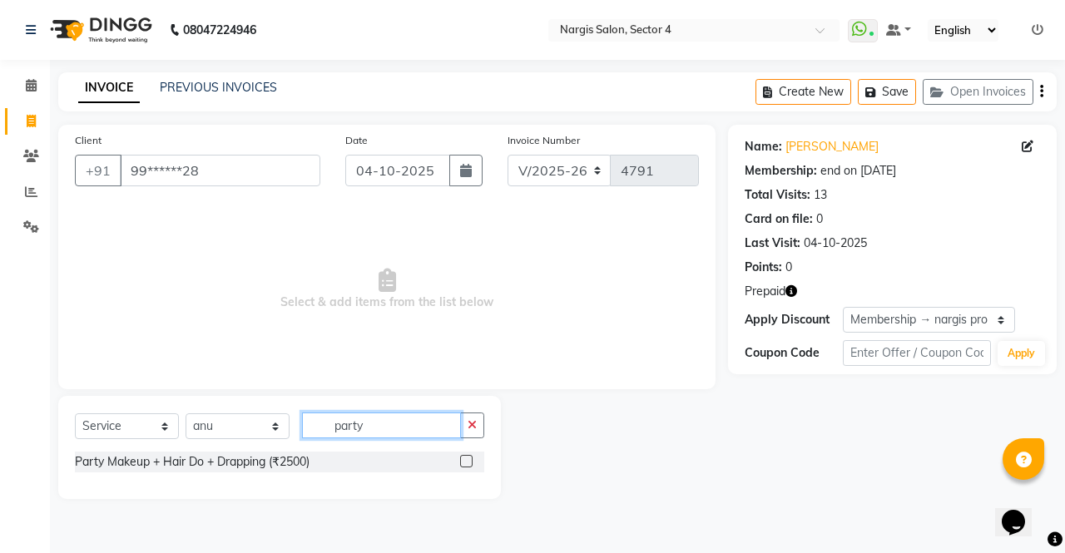
type input "party"
click at [467, 465] on label at bounding box center [466, 461] width 12 height 12
click at [467, 465] on input "checkbox" at bounding box center [465, 462] width 11 height 11
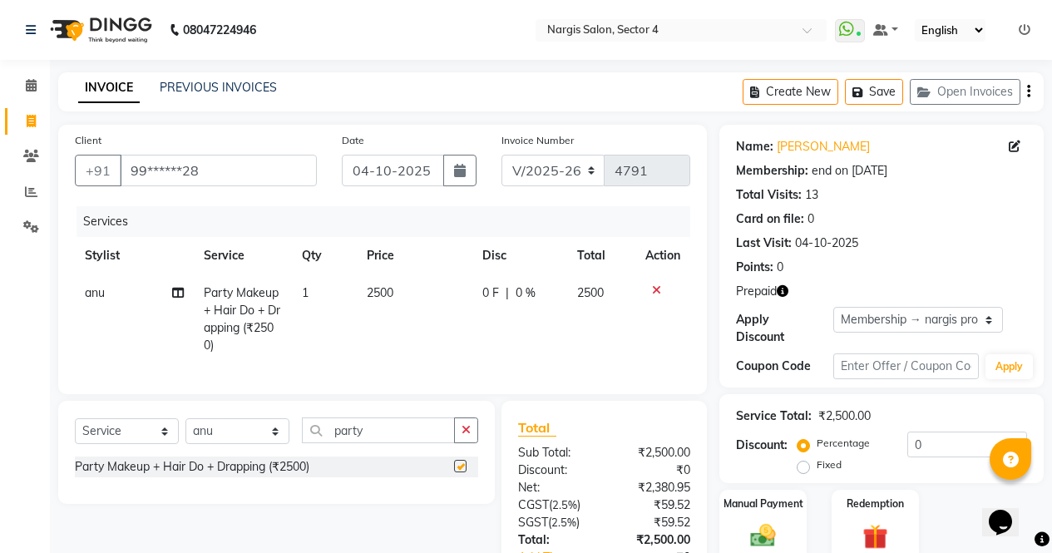
scroll to position [130, 0]
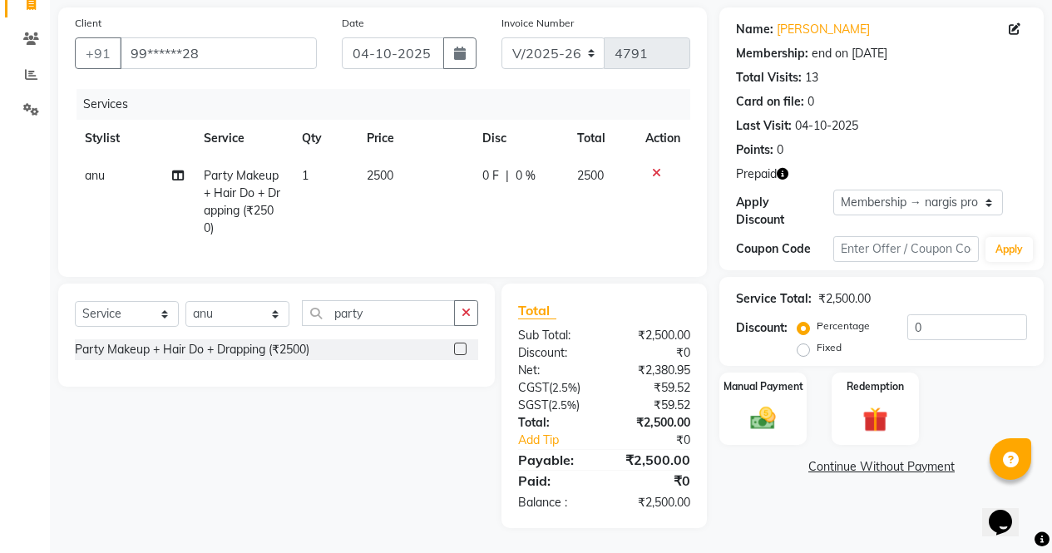
checkbox input "false"
click at [181, 170] on icon at bounding box center [178, 176] width 12 height 12
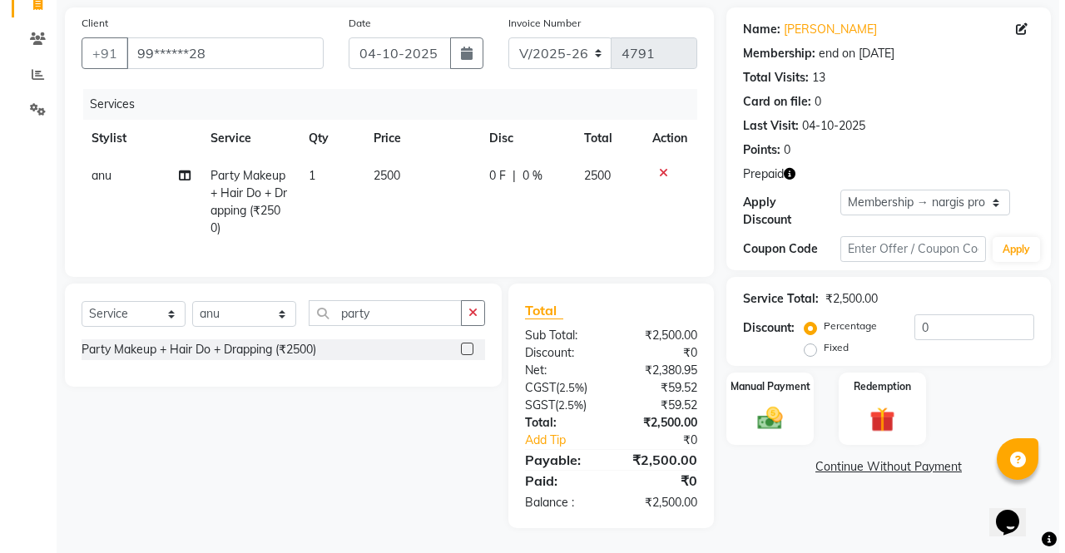
select select "60383"
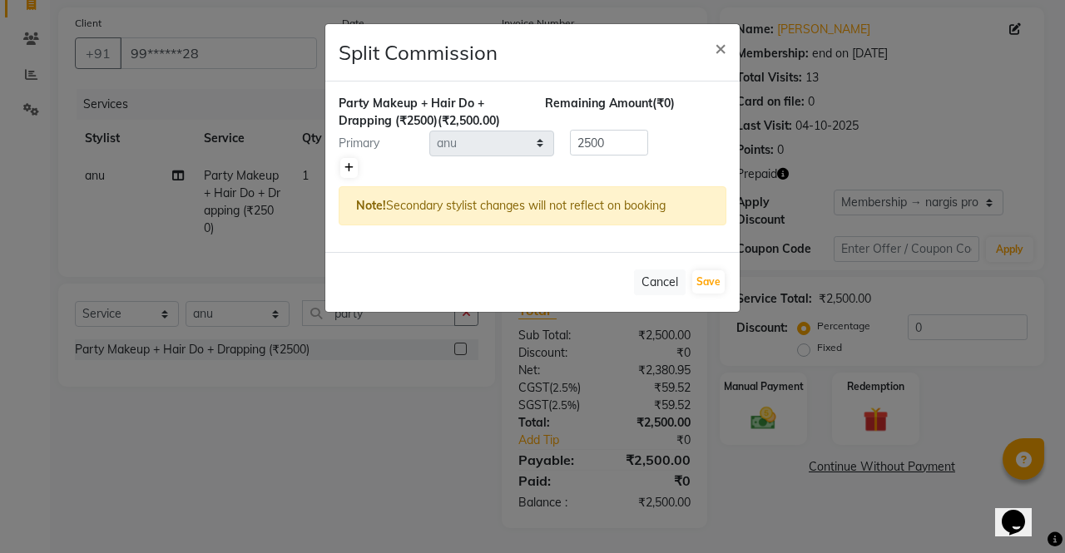
click at [344, 168] on icon at bounding box center [348, 168] width 9 height 10
type input "1250"
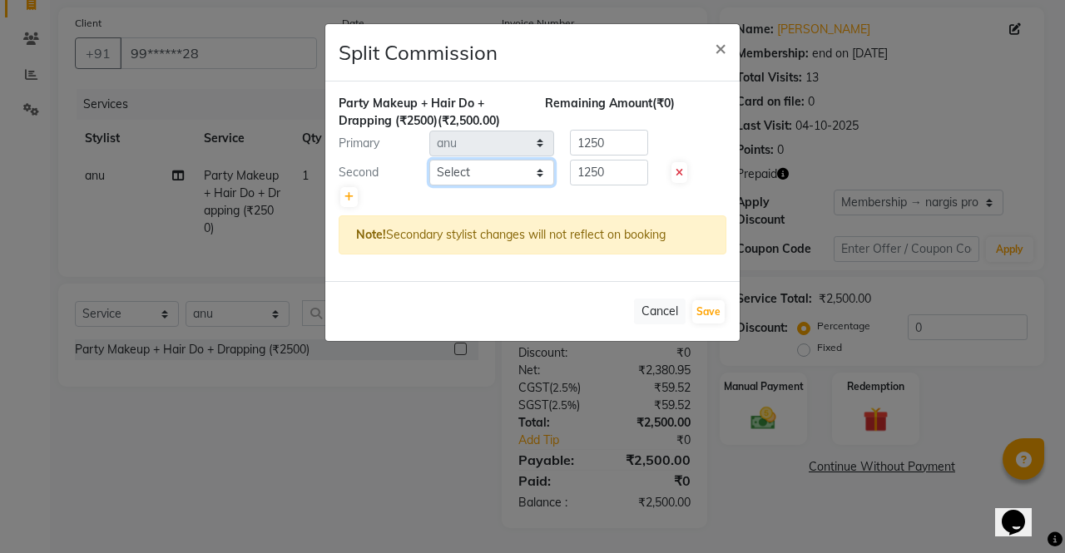
click at [506, 181] on select "Select [PERSON_NAME] [PERSON_NAME] [PERSON_NAME] Front Desk muskaan rakhi saima…" at bounding box center [491, 173] width 125 height 26
select select "28132"
click at [429, 160] on select "Select [PERSON_NAME] [PERSON_NAME] [PERSON_NAME] Front Desk muskaan rakhi saima…" at bounding box center [491, 173] width 125 height 26
click at [719, 316] on button "Save" at bounding box center [708, 311] width 32 height 23
select select "Select"
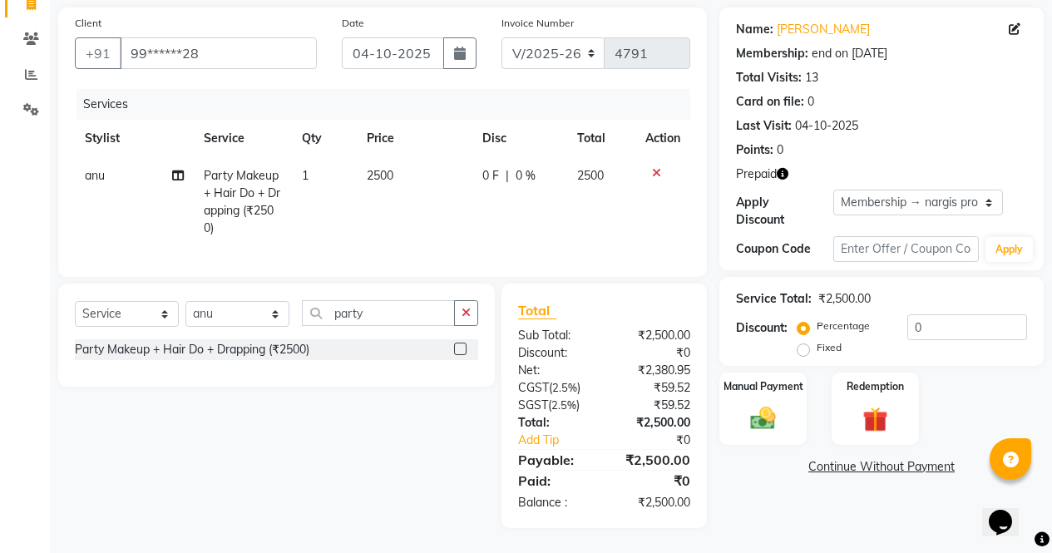
click at [175, 170] on icon at bounding box center [178, 176] width 12 height 12
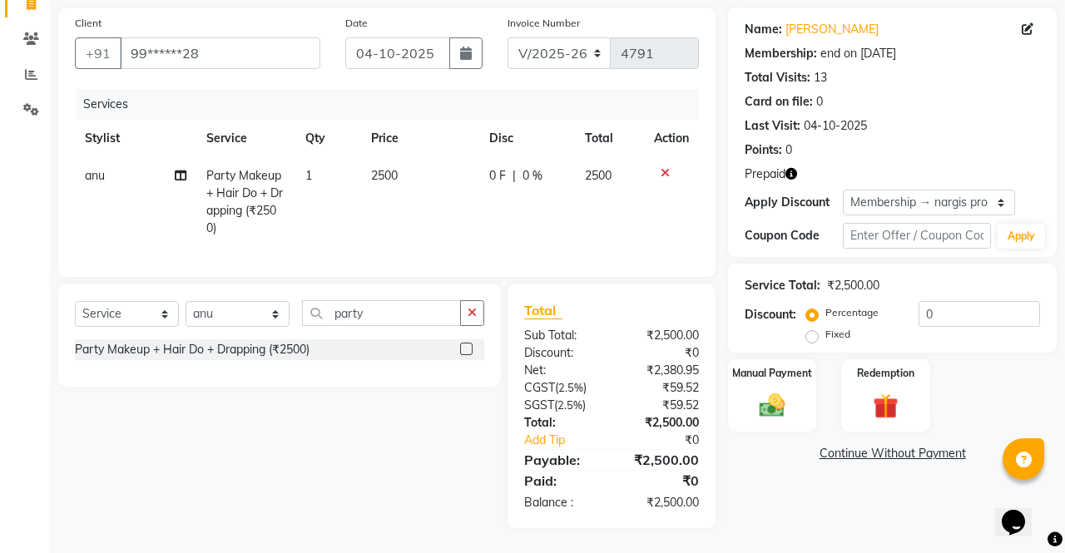
select select "60383"
select select "28132"
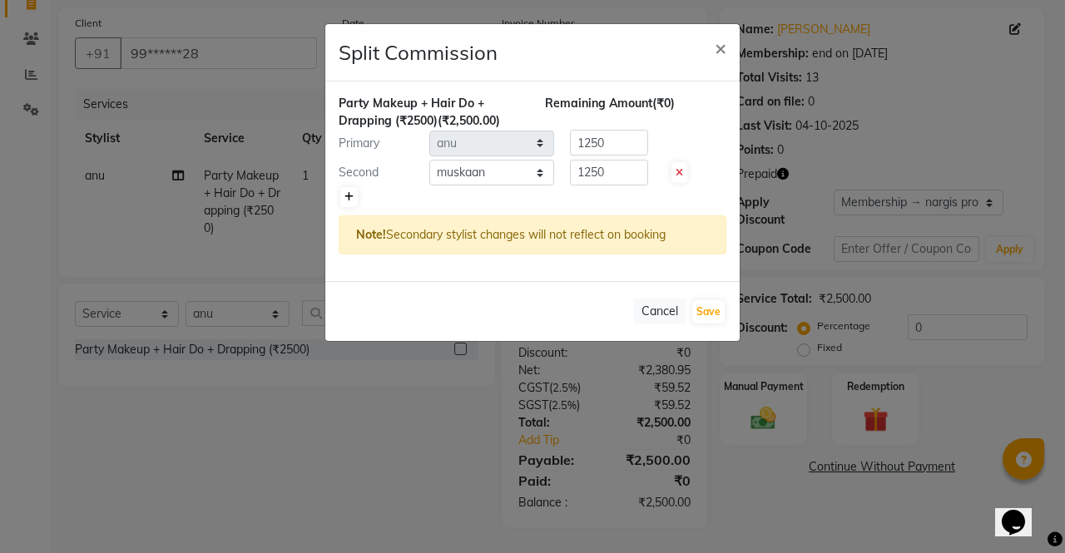
click at [349, 201] on icon at bounding box center [348, 197] width 9 height 10
type input "833.33"
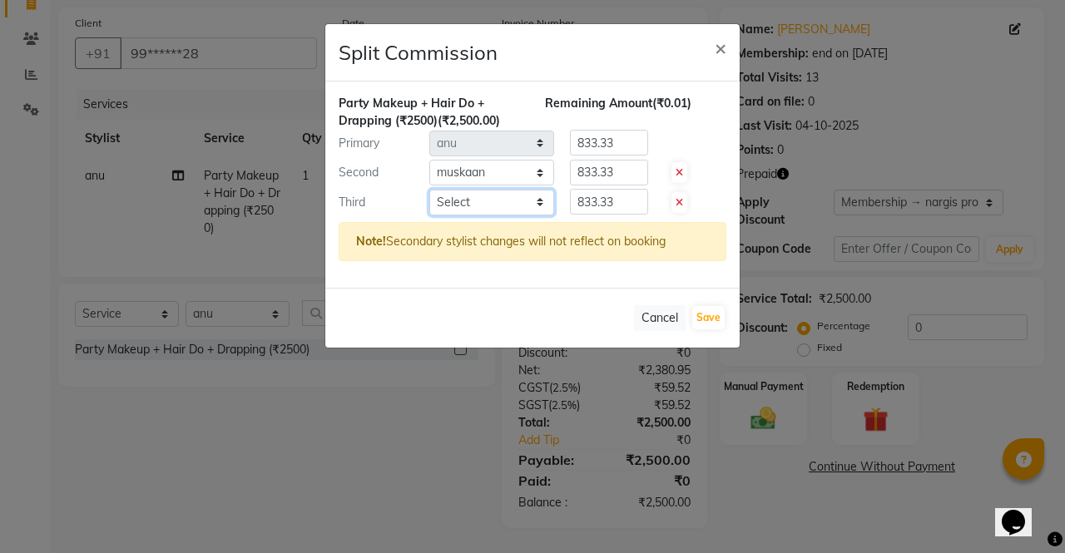
click at [521, 205] on select "Select [PERSON_NAME] [PERSON_NAME] [PERSON_NAME] Front Desk muskaan rakhi saima…" at bounding box center [491, 203] width 125 height 26
select select "87810"
click at [429, 190] on select "Select [PERSON_NAME] [PERSON_NAME] [PERSON_NAME] Front Desk muskaan rakhi saima…" at bounding box center [491, 203] width 125 height 26
click at [716, 315] on button "Save" at bounding box center [708, 317] width 32 height 23
select select "Select"
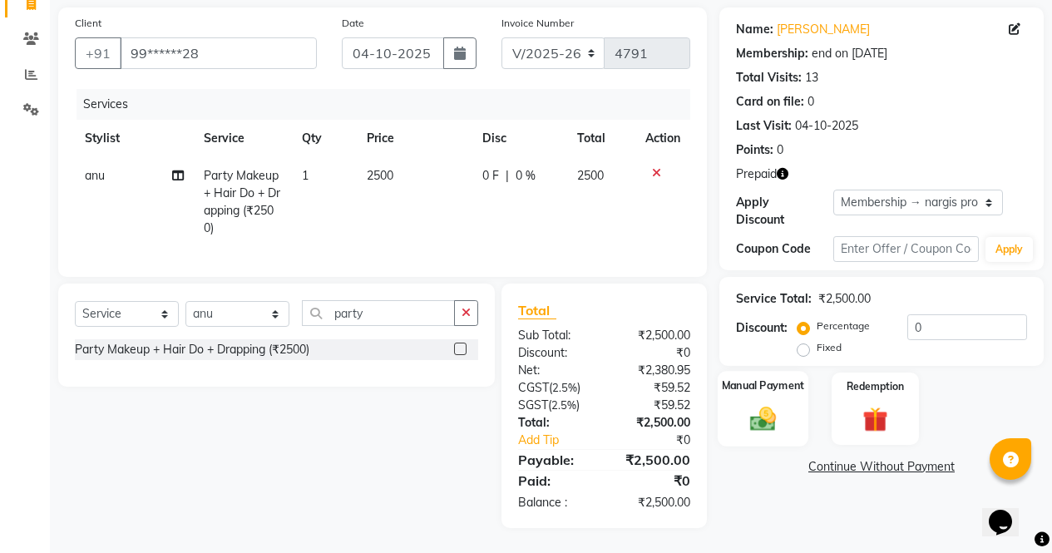
click at [791, 384] on div "Manual Payment" at bounding box center [763, 409] width 91 height 76
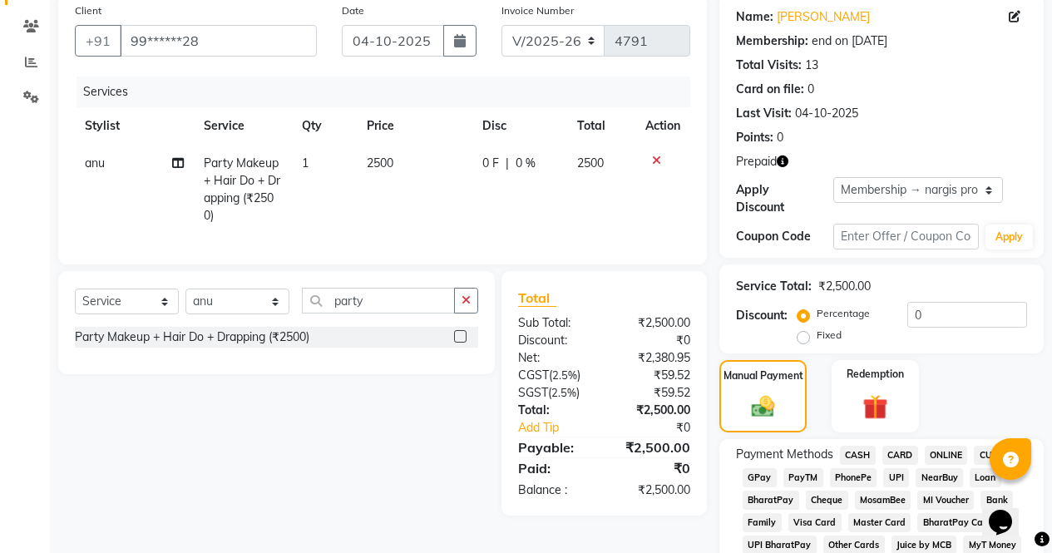
click at [941, 448] on span "ONLINE" at bounding box center [946, 455] width 43 height 19
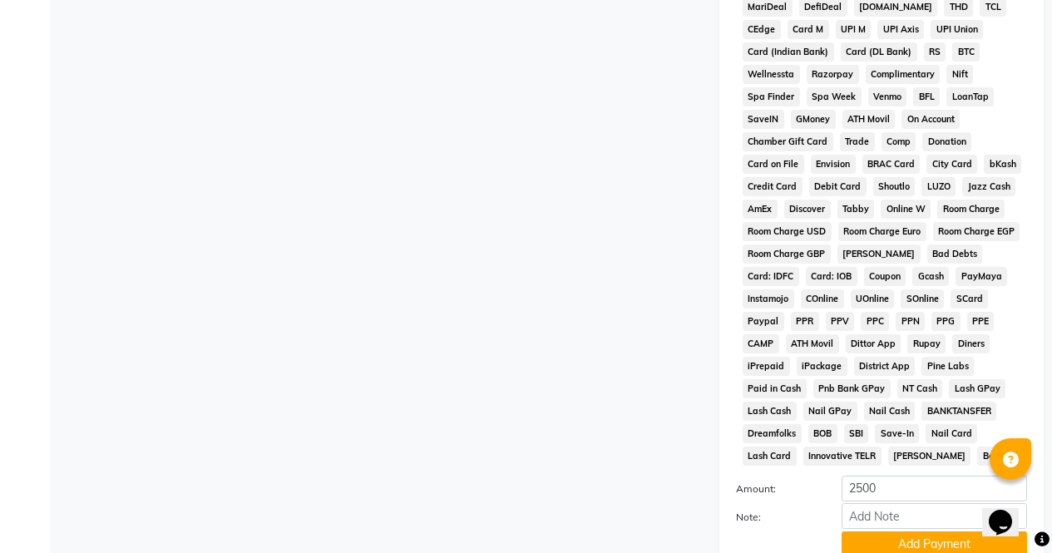
scroll to position [810, 0]
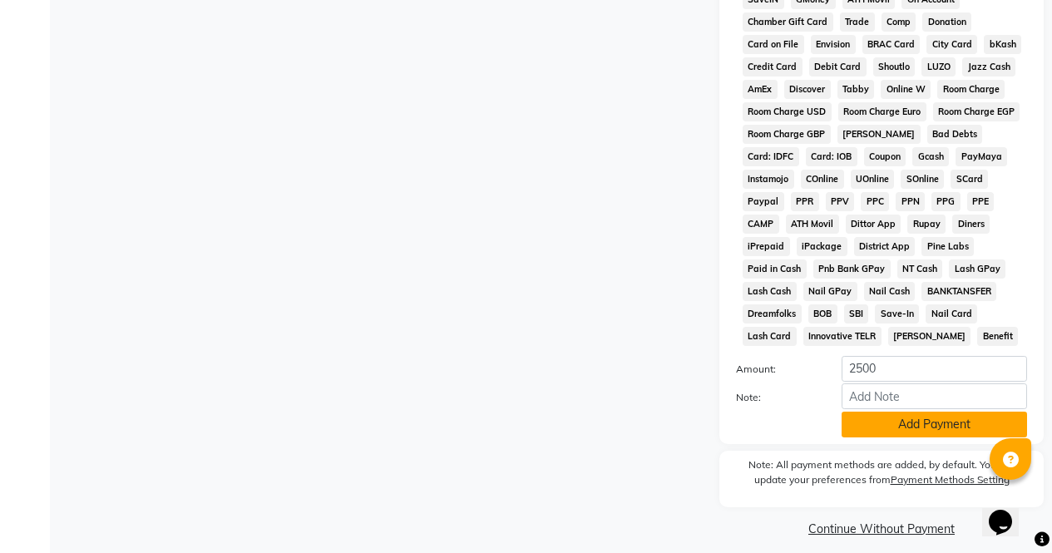
click at [939, 416] on button "Add Payment" at bounding box center [935, 425] width 186 height 26
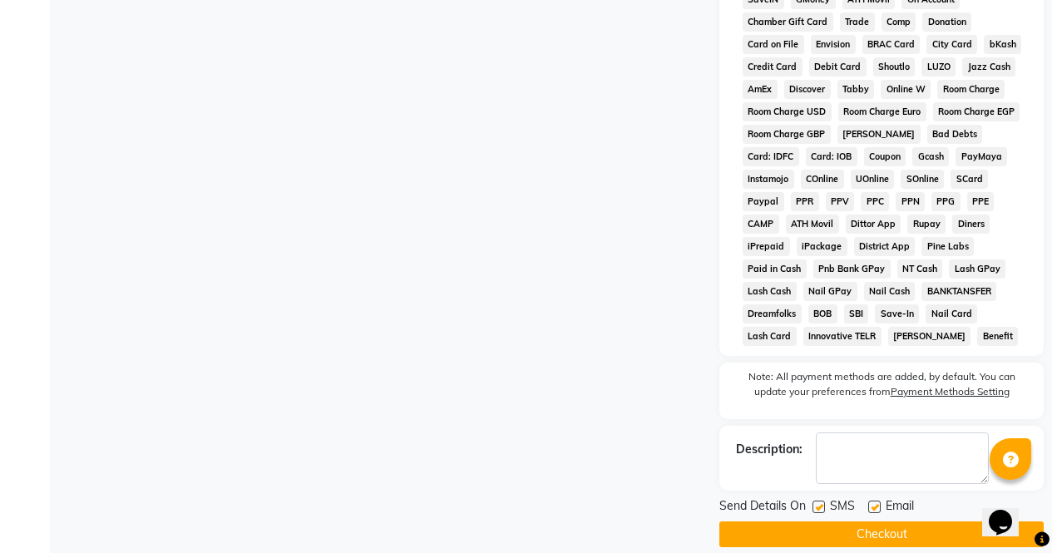
click at [939, 533] on button "Checkout" at bounding box center [882, 535] width 324 height 26
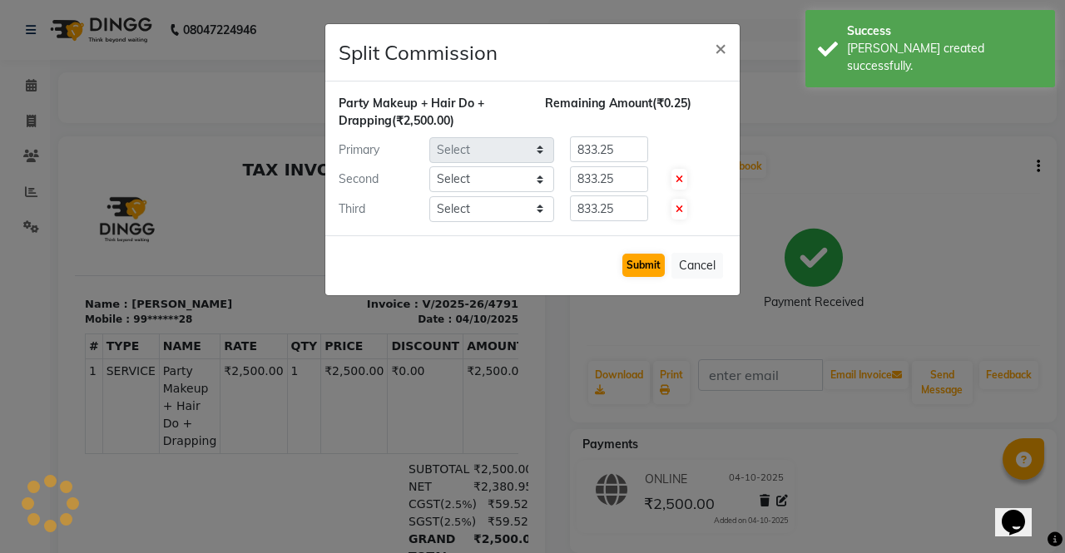
click at [640, 271] on button "Submit" at bounding box center [643, 265] width 42 height 23
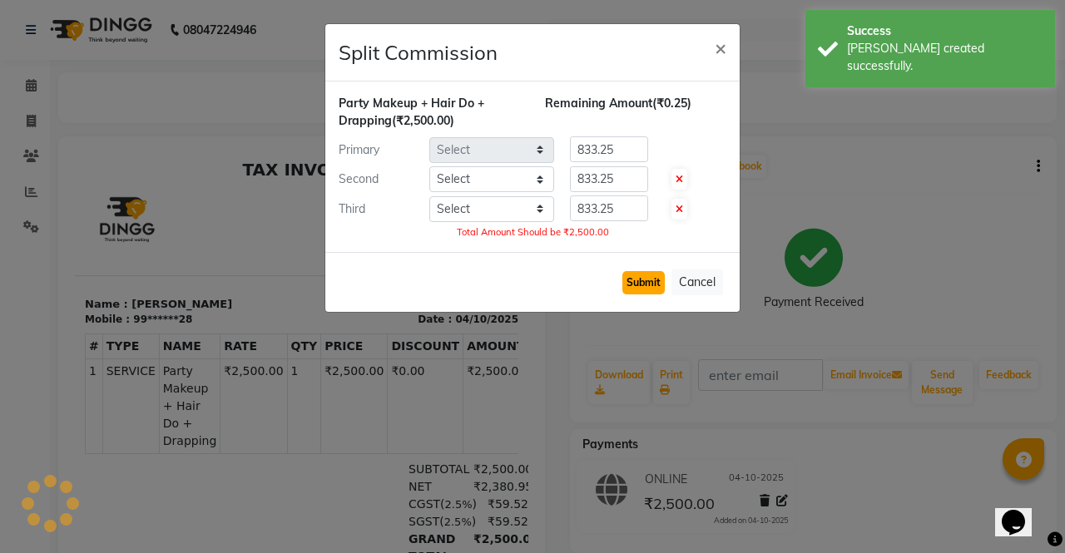
select select "60383"
select select "28132"
select select "87810"
click at [652, 277] on button "Submit" at bounding box center [643, 282] width 42 height 23
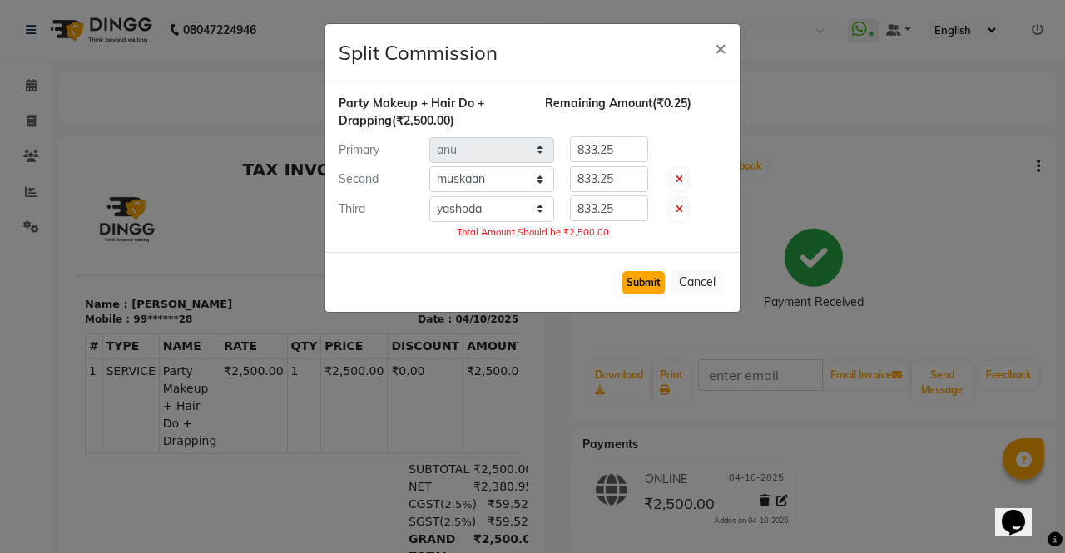
click at [653, 273] on button "Submit" at bounding box center [643, 282] width 42 height 23
click at [654, 289] on button "Submit" at bounding box center [643, 282] width 42 height 23
click at [695, 290] on button "Cancel" at bounding box center [697, 283] width 52 height 26
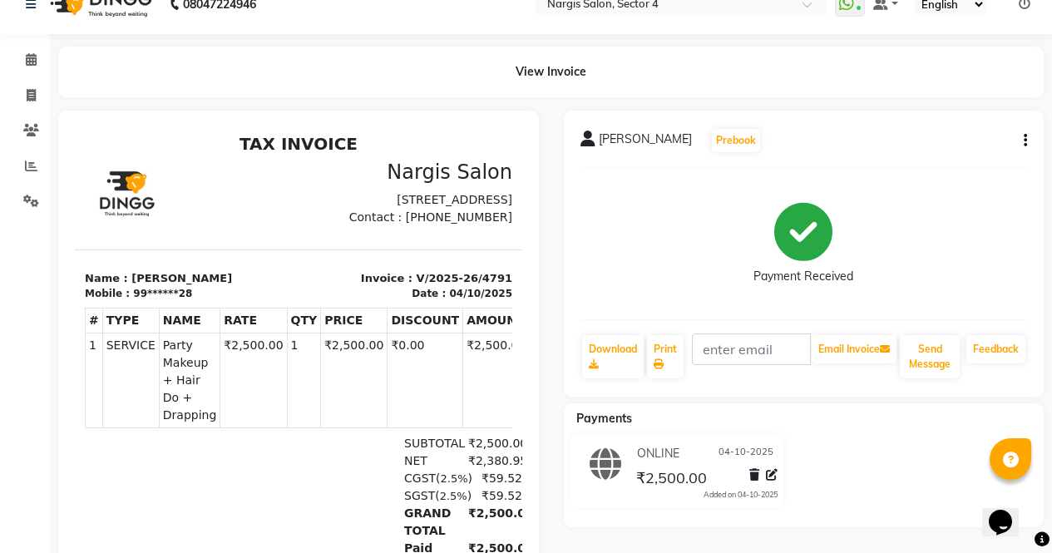
scroll to position [20, 0]
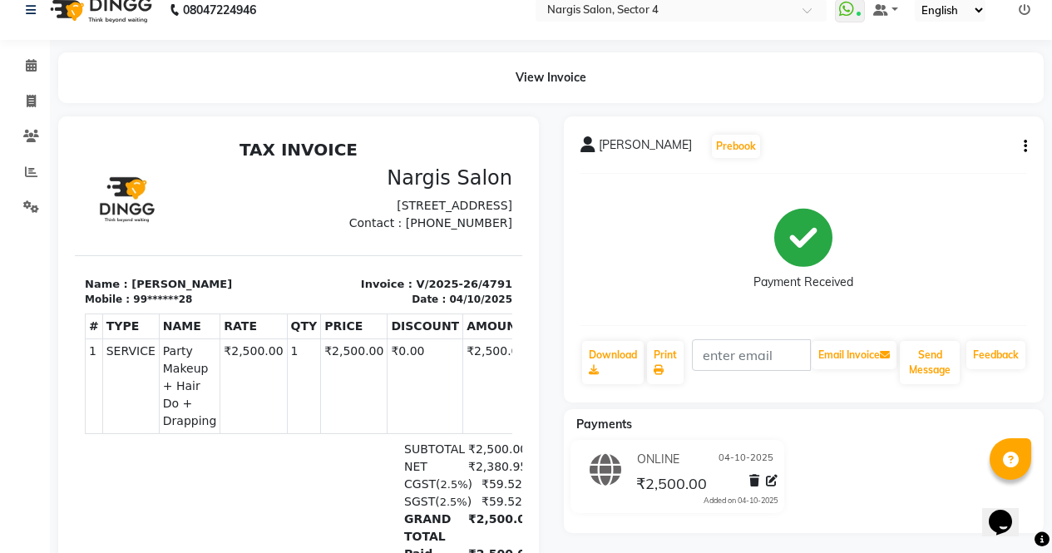
click at [1037, 151] on div "SHWETA MAGO Prebook Payment Received Download Print Email Invoice Send Message …" at bounding box center [804, 259] width 481 height 286
click at [1026, 146] on icon "button" at bounding box center [1025, 146] width 3 height 1
click at [910, 169] on div "Edit Invoice" at bounding box center [914, 167] width 171 height 21
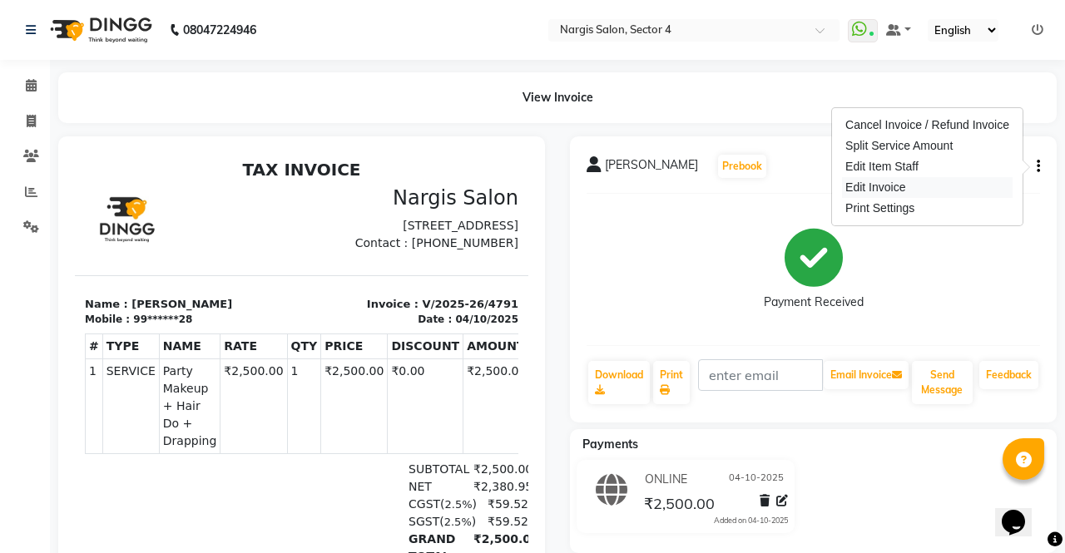
select select "service"
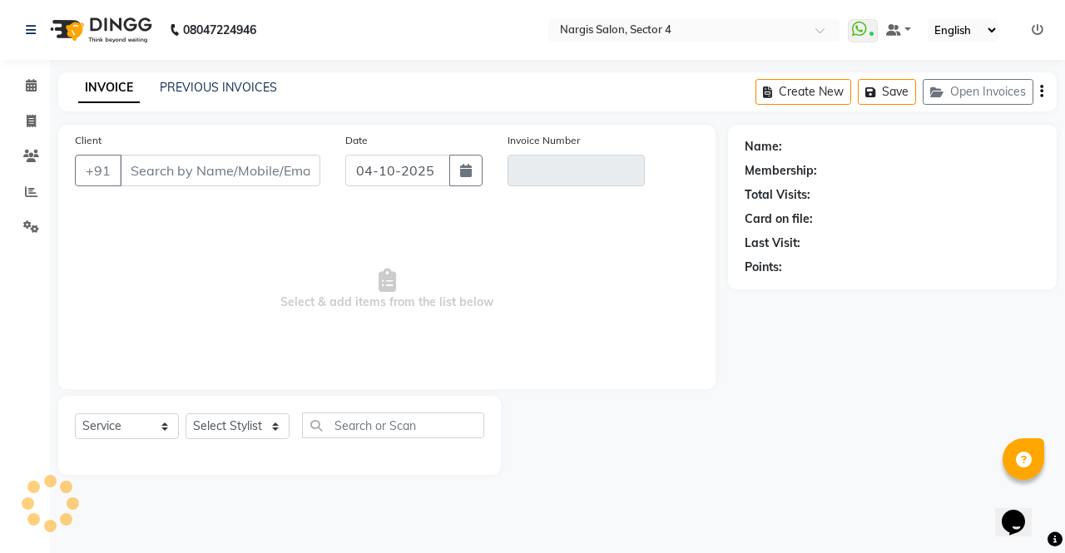
type input "99******28"
type input "V/2025-26/4791"
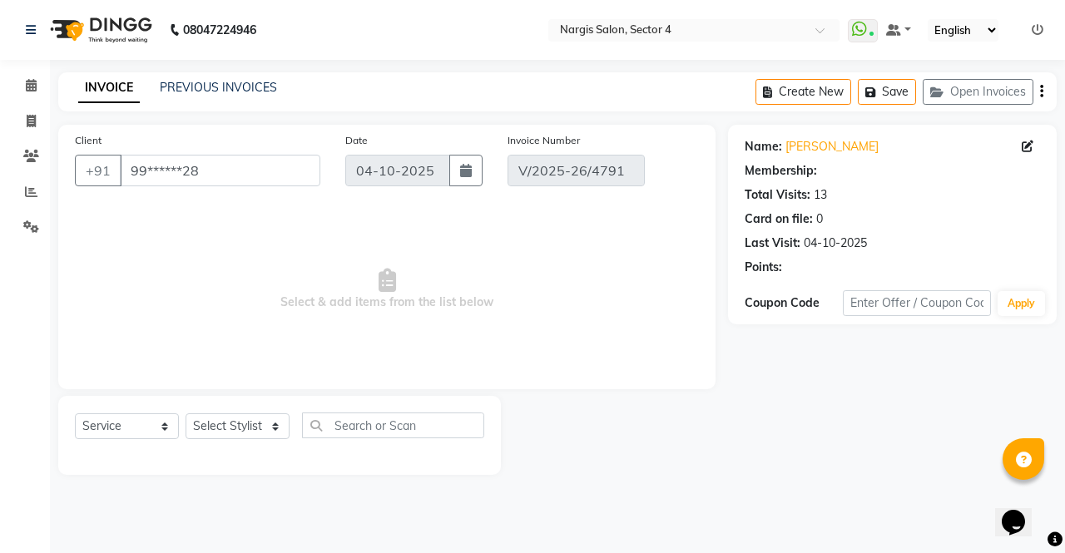
select select "1: Object"
select select "select"
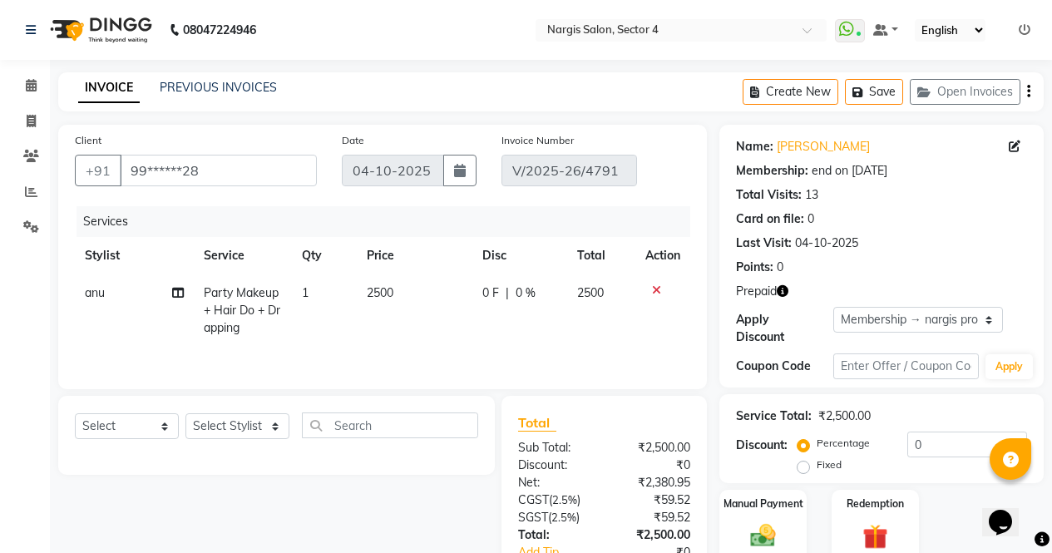
click at [878, 374] on div "Name: [PERSON_NAME] Membership: end on [DATE] Total Visits: 13 Card on file: 0 …" at bounding box center [888, 400] width 337 height 551
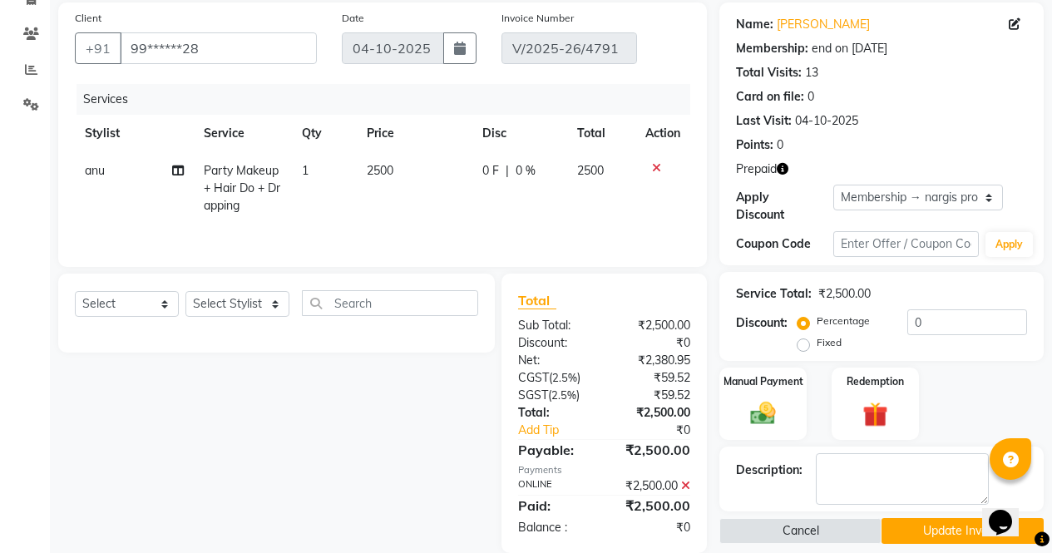
scroll to position [147, 0]
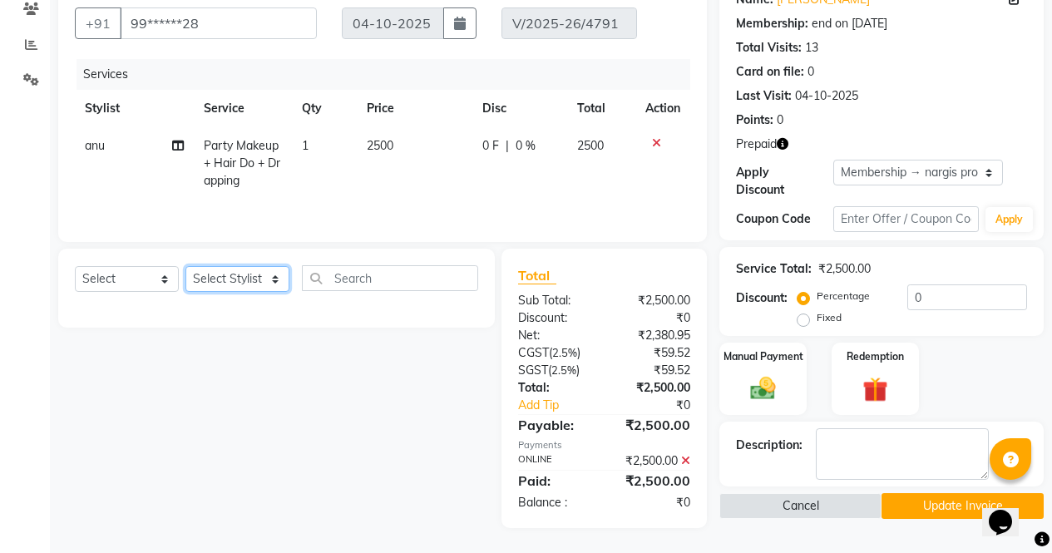
click at [271, 290] on select "Select Stylist [PERSON_NAME] [PERSON_NAME] [PERSON_NAME] Front Desk muskaan rak…" at bounding box center [238, 279] width 104 height 26
select select "28132"
click at [186, 266] on select "Select Stylist [PERSON_NAME] [PERSON_NAME] [PERSON_NAME] Front Desk muskaan rak…" at bounding box center [238, 279] width 104 height 26
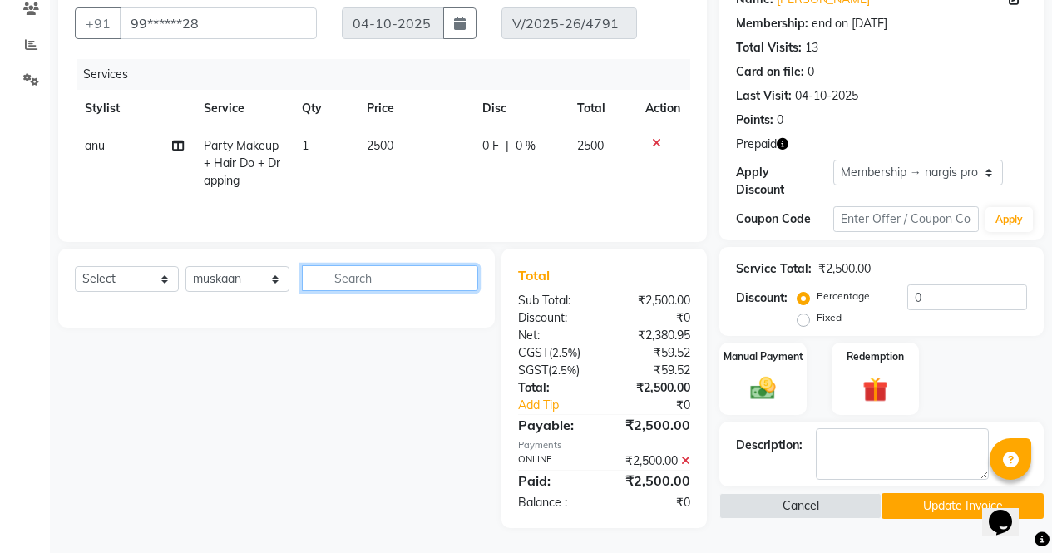
click at [412, 276] on input "text" at bounding box center [390, 278] width 176 height 26
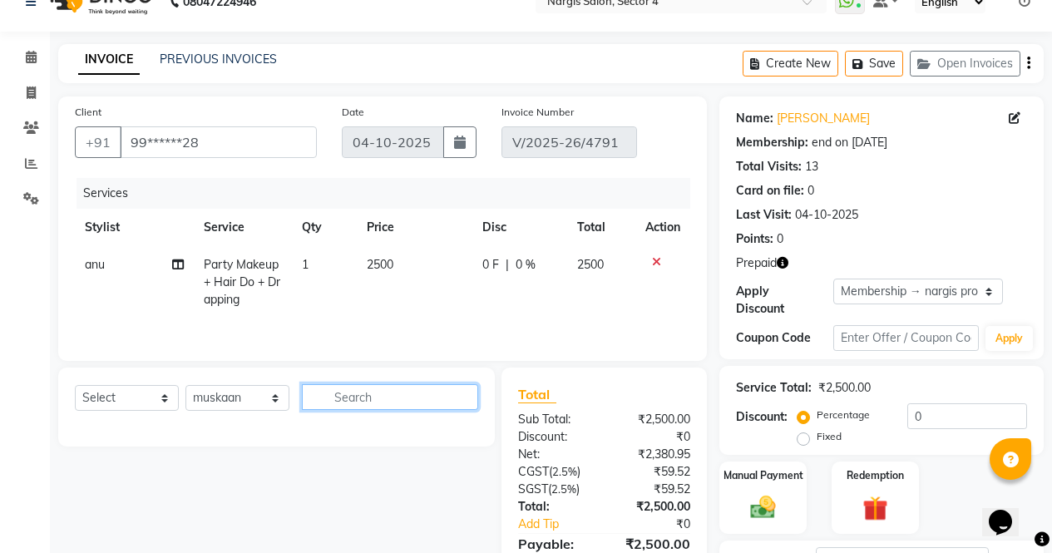
scroll to position [0, 0]
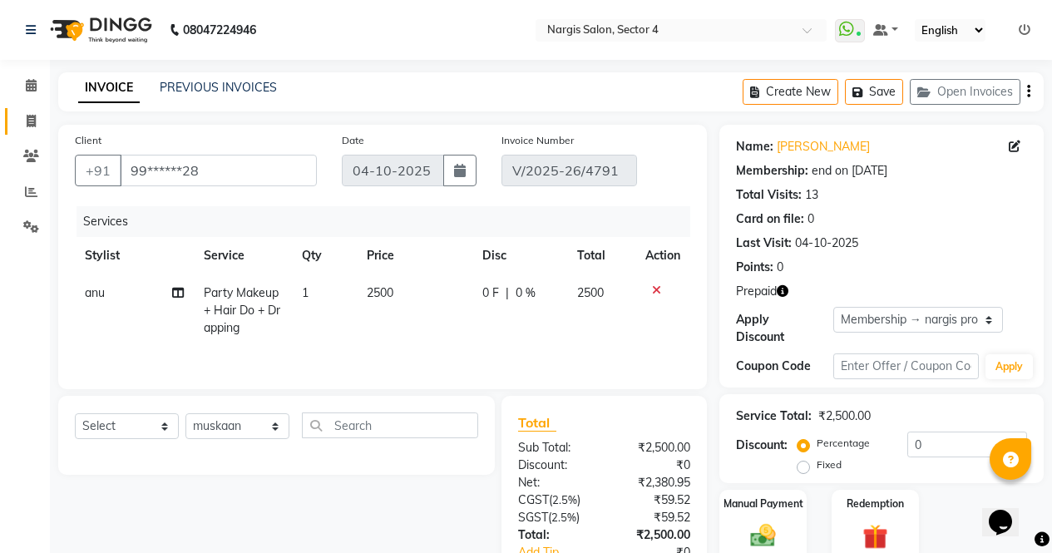
click at [39, 128] on span at bounding box center [31, 121] width 29 height 19
select select "service"
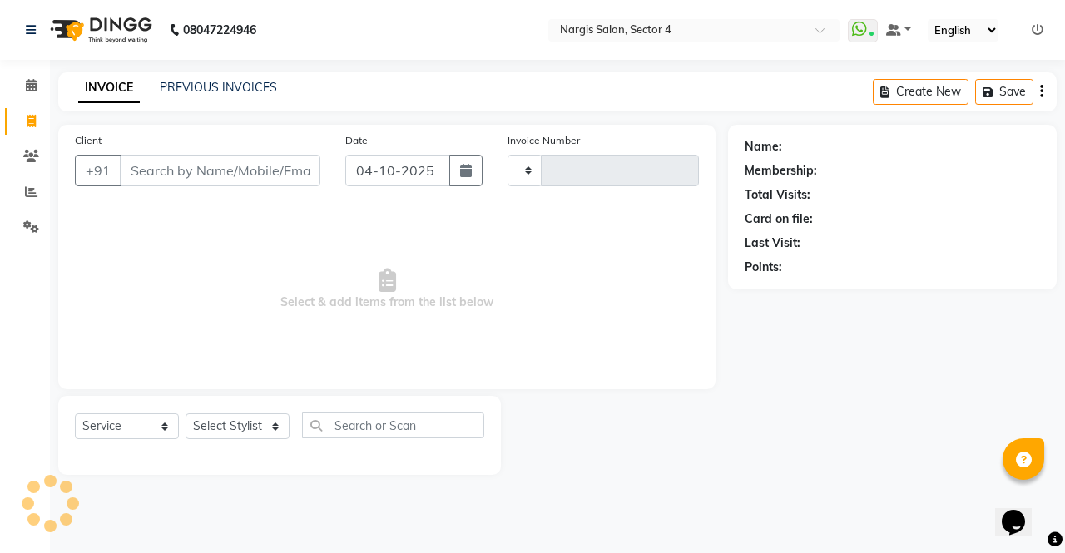
type input "4792"
select select "4130"
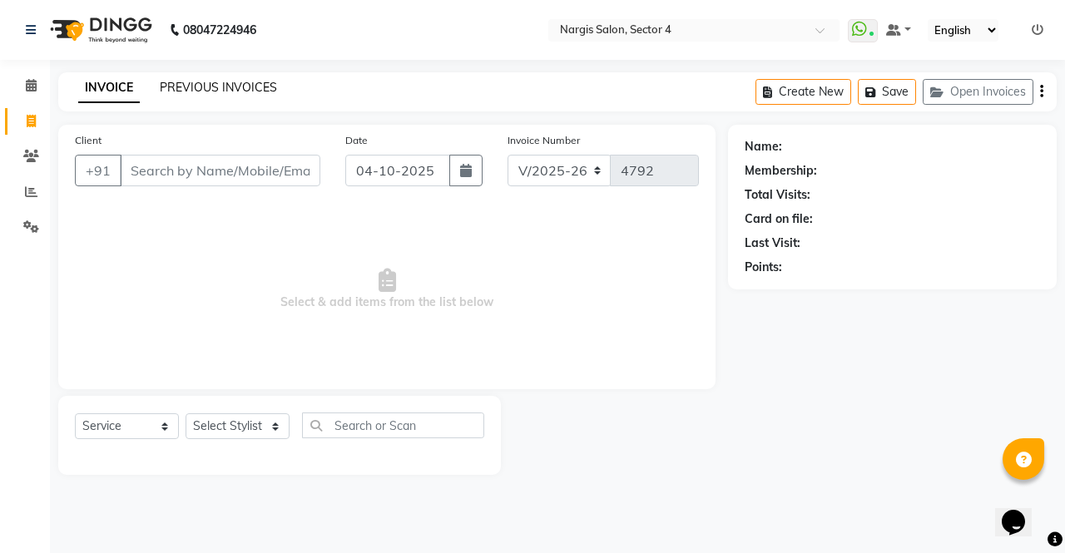
click at [256, 89] on link "PREVIOUS INVOICES" at bounding box center [218, 87] width 117 height 15
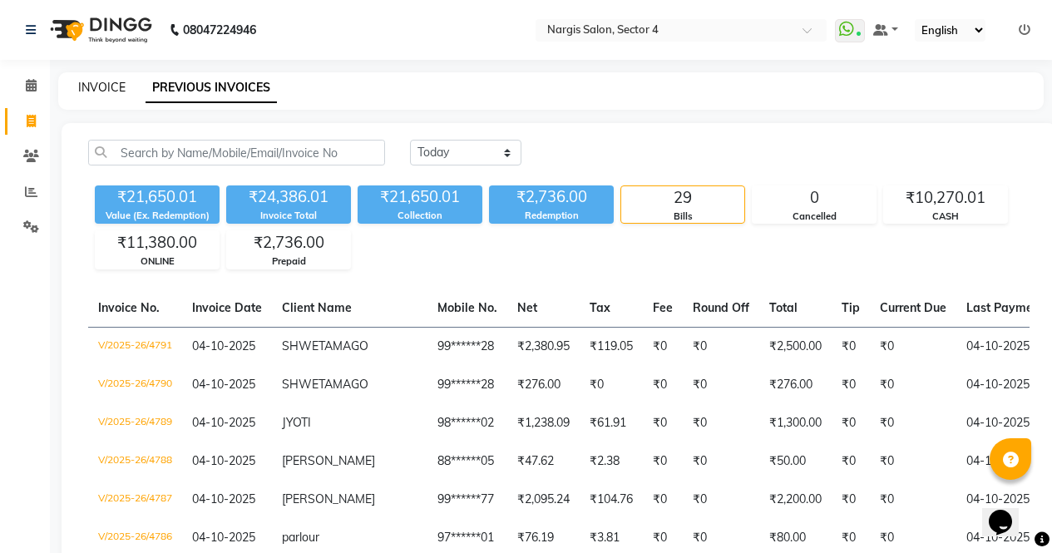
click at [104, 91] on link "INVOICE" at bounding box center [101, 87] width 47 height 15
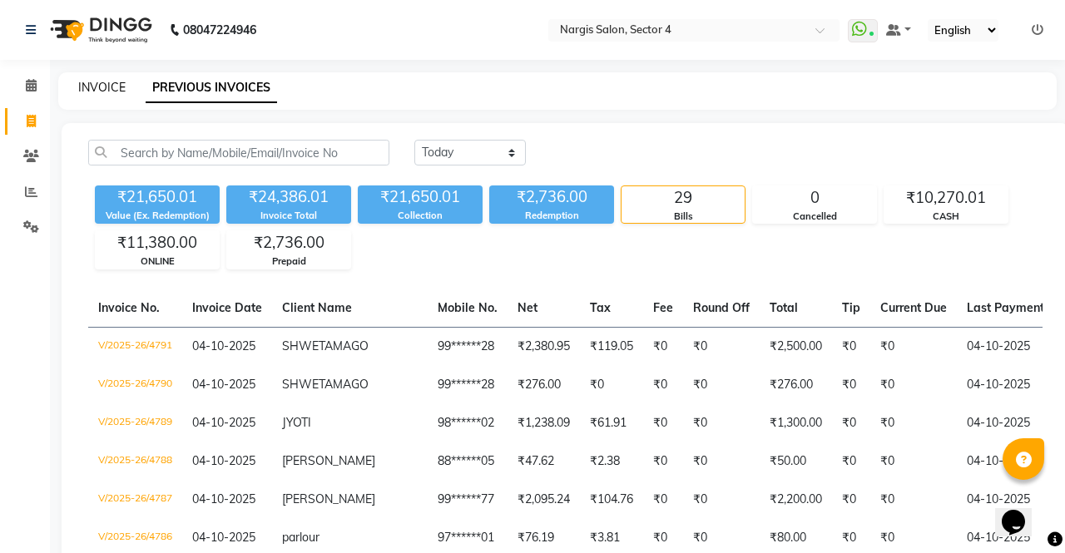
select select "service"
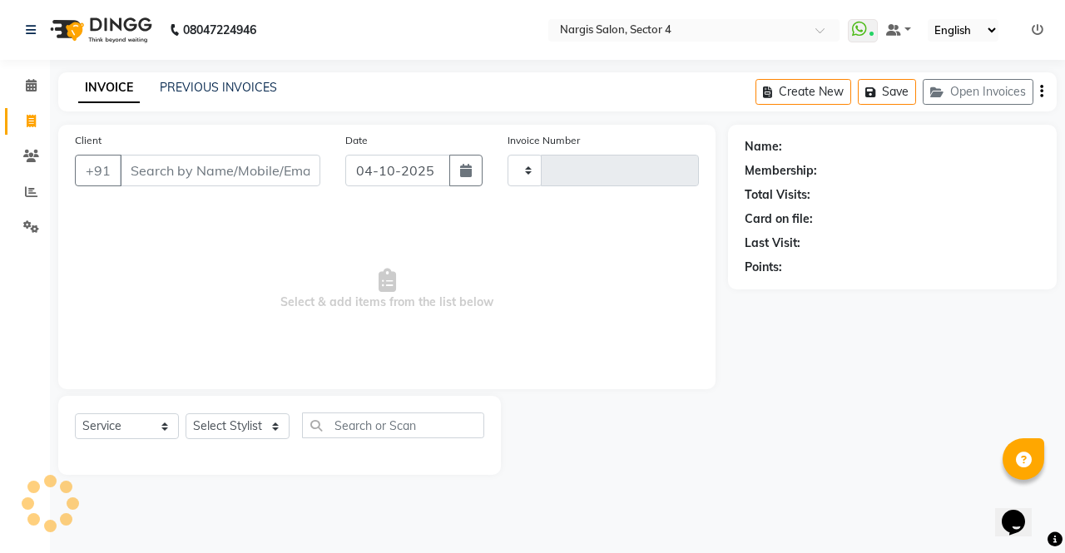
type input "4792"
select select "4130"
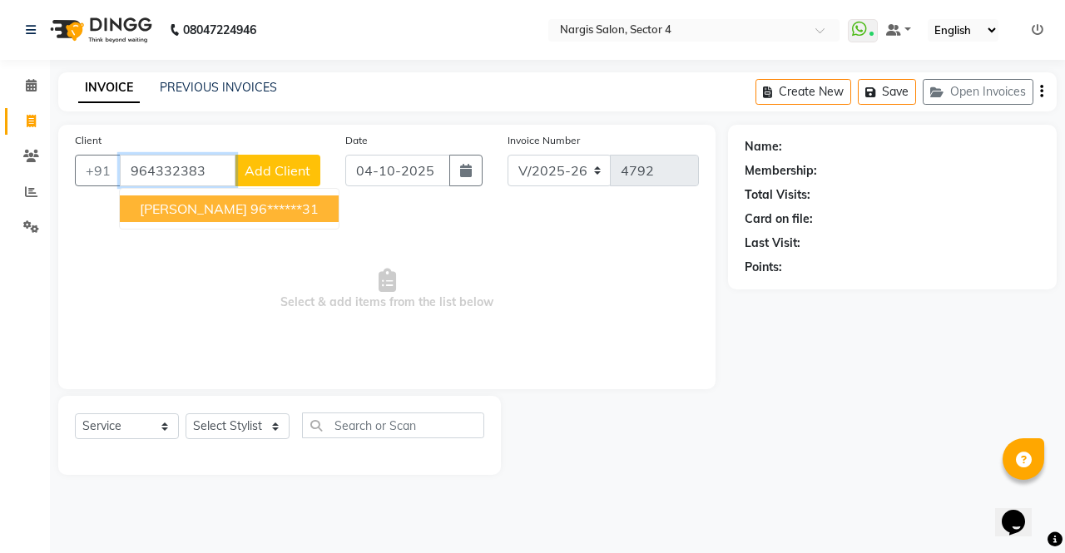
click at [179, 207] on span "[PERSON_NAME]" at bounding box center [193, 208] width 107 height 17
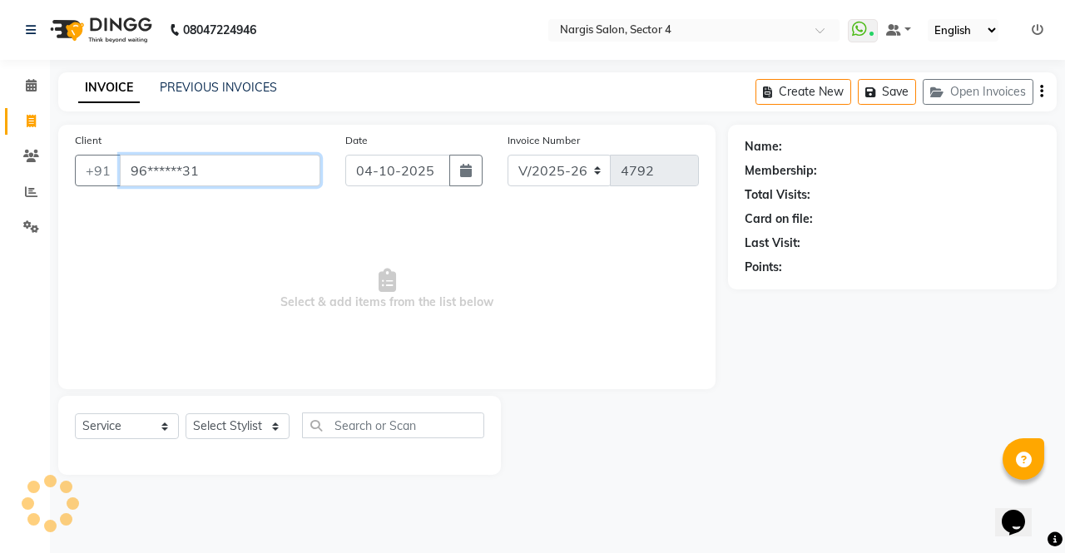
type input "96******31"
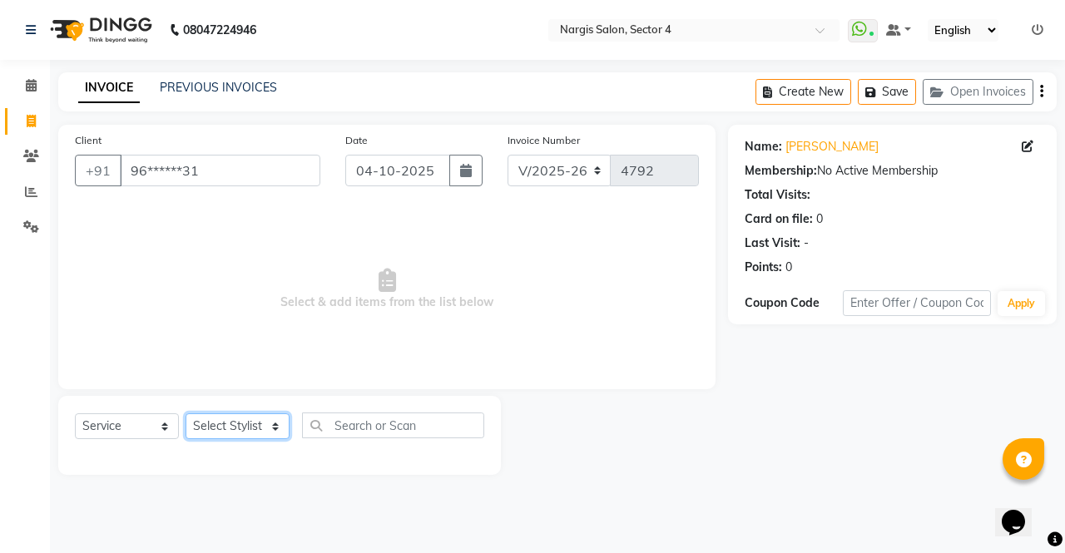
click at [202, 438] on select "Select Stylist [PERSON_NAME] [PERSON_NAME] [PERSON_NAME] Front Desk muskaan rak…" at bounding box center [238, 426] width 104 height 26
select select "87409"
click at [186, 413] on select "Select Stylist [PERSON_NAME] [PERSON_NAME] [PERSON_NAME] Front Desk muskaan rak…" at bounding box center [238, 426] width 104 height 26
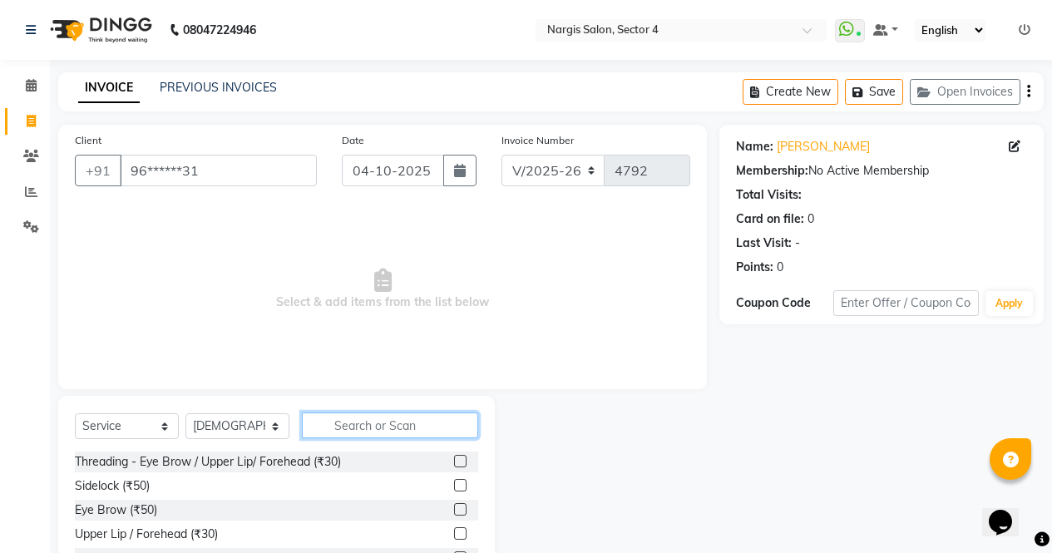
click at [341, 421] on input "text" at bounding box center [390, 426] width 176 height 26
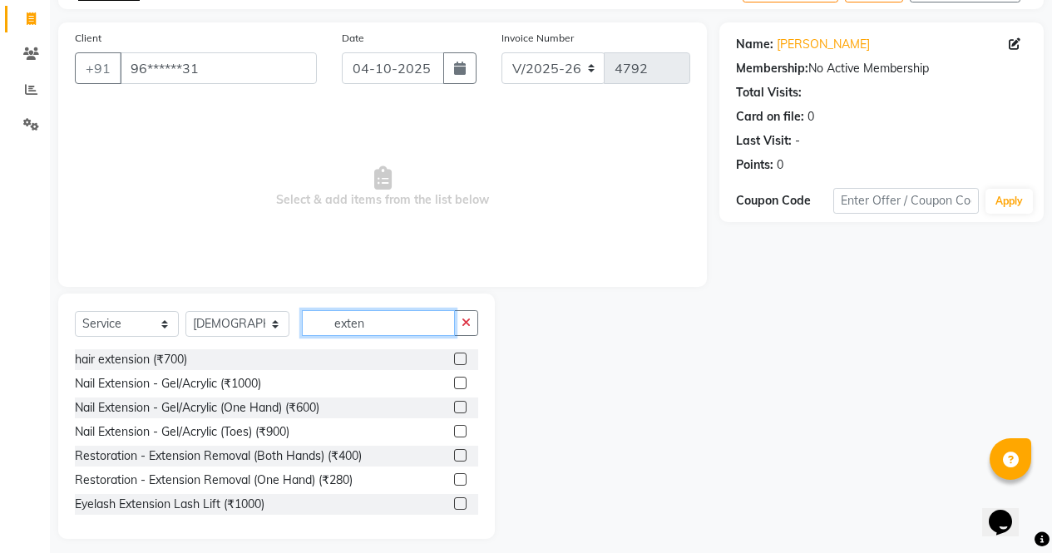
scroll to position [113, 0]
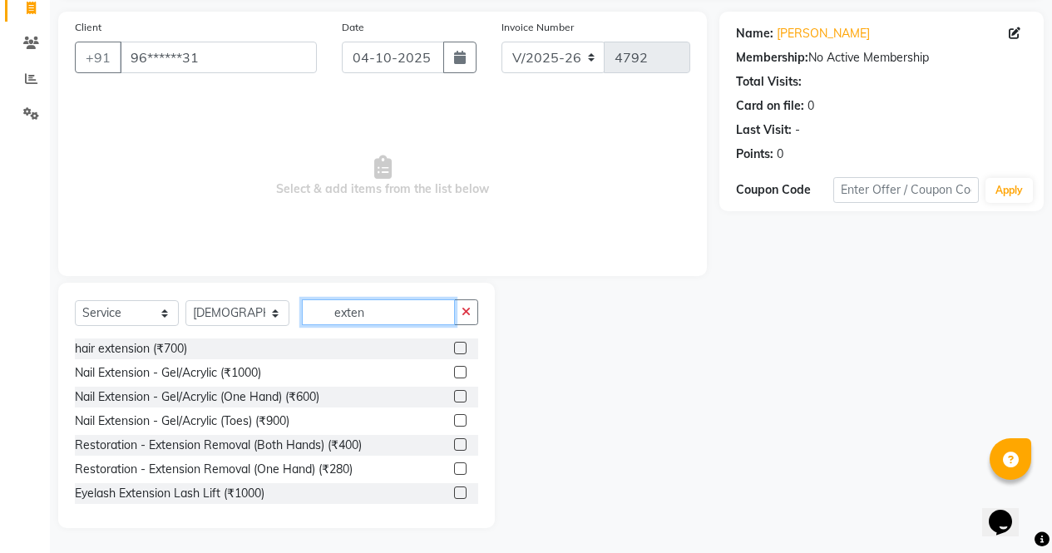
type input "exten"
click at [454, 372] on label at bounding box center [460, 372] width 12 height 12
click at [454, 372] on input "checkbox" at bounding box center [459, 373] width 11 height 11
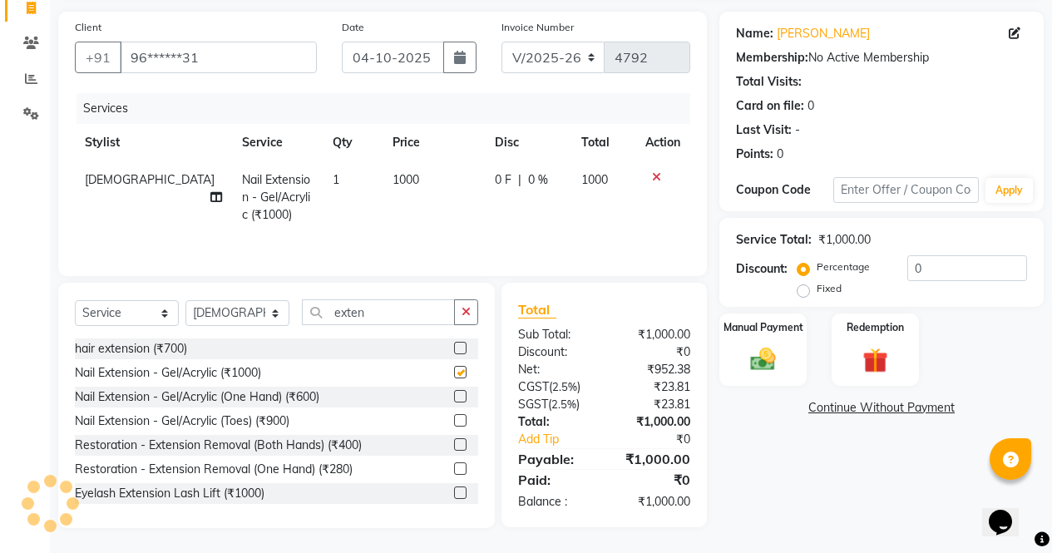
checkbox input "false"
click at [470, 309] on icon "button" at bounding box center [466, 312] width 9 height 12
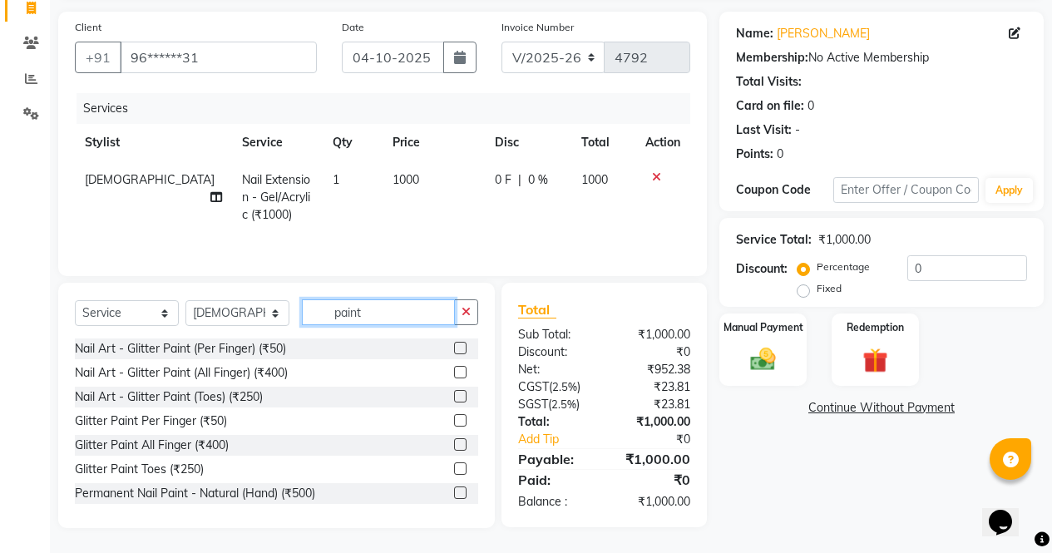
type input "paint"
click at [454, 493] on label at bounding box center [460, 493] width 12 height 12
click at [454, 493] on input "checkbox" at bounding box center [459, 493] width 11 height 11
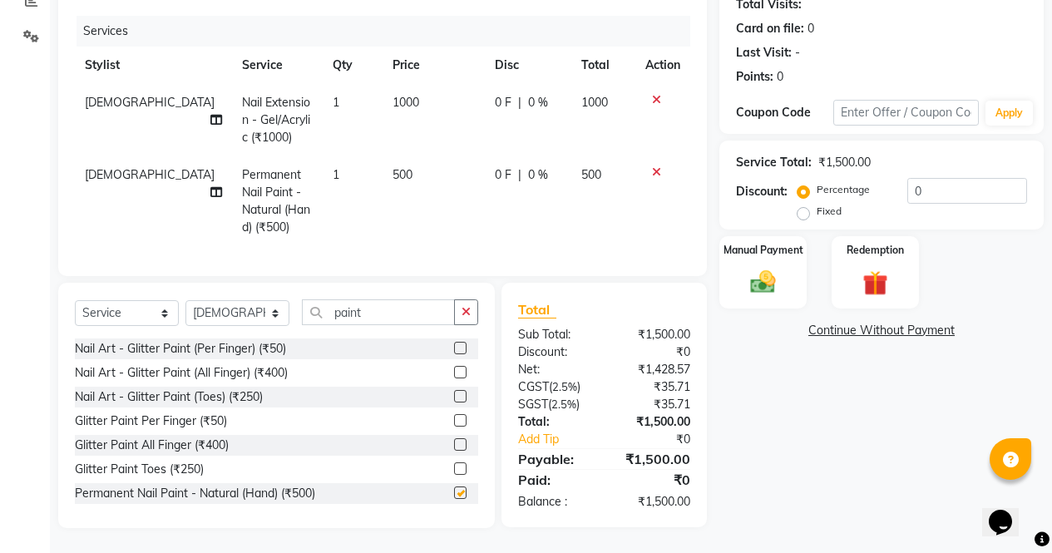
checkbox input "false"
click at [528, 168] on span "0 %" at bounding box center [538, 174] width 20 height 17
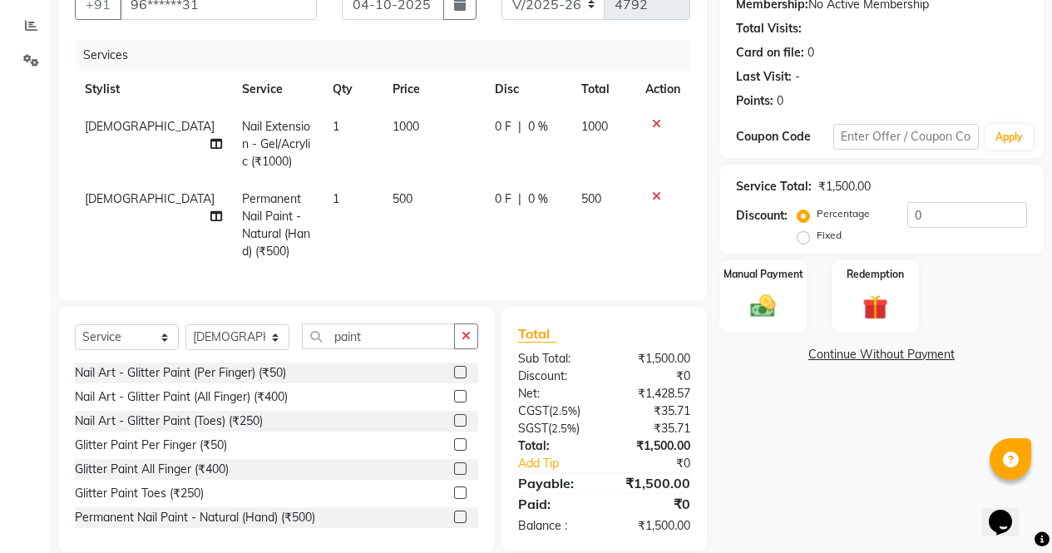
select select "87409"
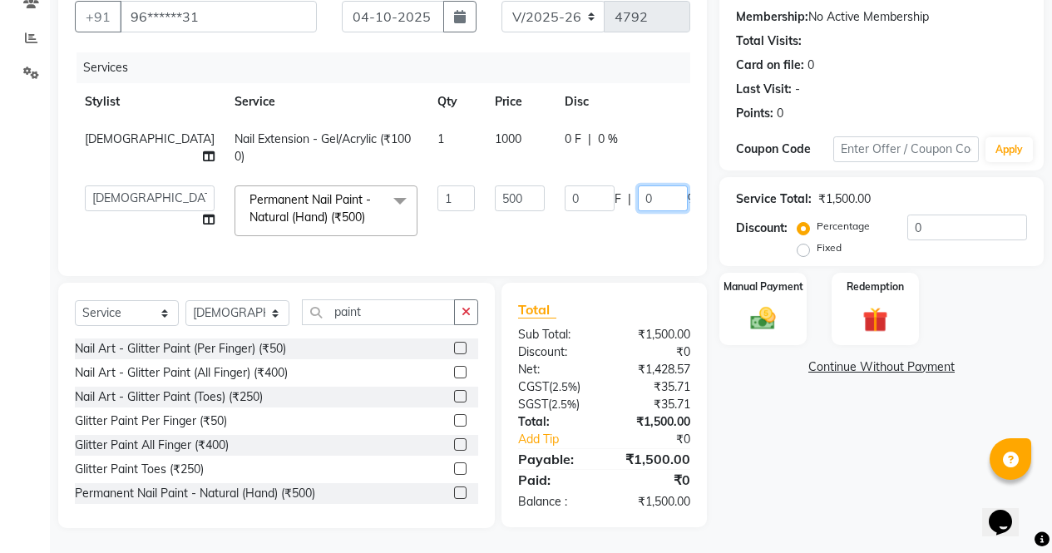
click at [638, 187] on input "0" at bounding box center [663, 199] width 50 height 26
type input "20"
click at [841, 465] on div "Name: [PERSON_NAME] Membership: No Active Membership Total Visits: Card on file…" at bounding box center [888, 249] width 337 height 557
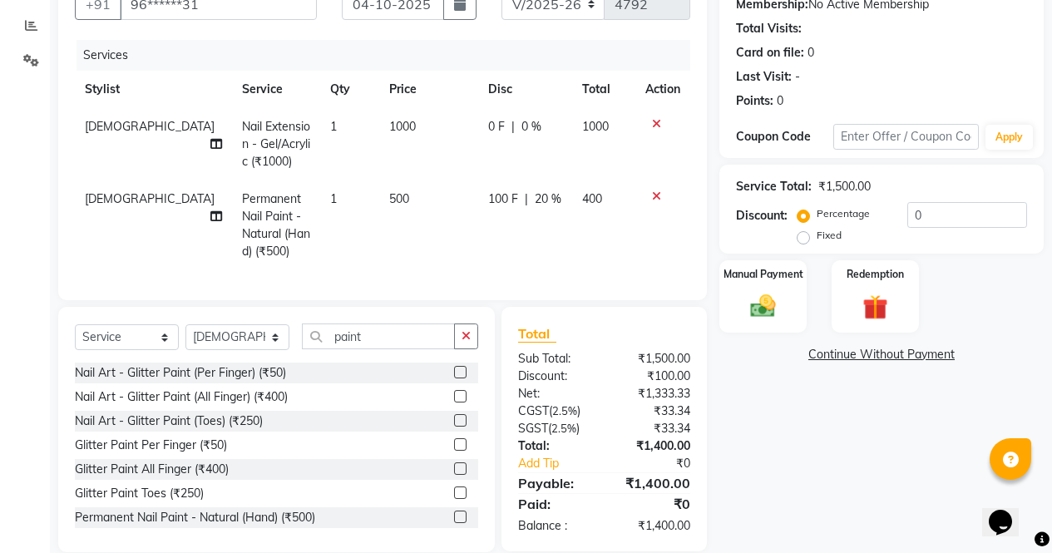
scroll to position [203, 0]
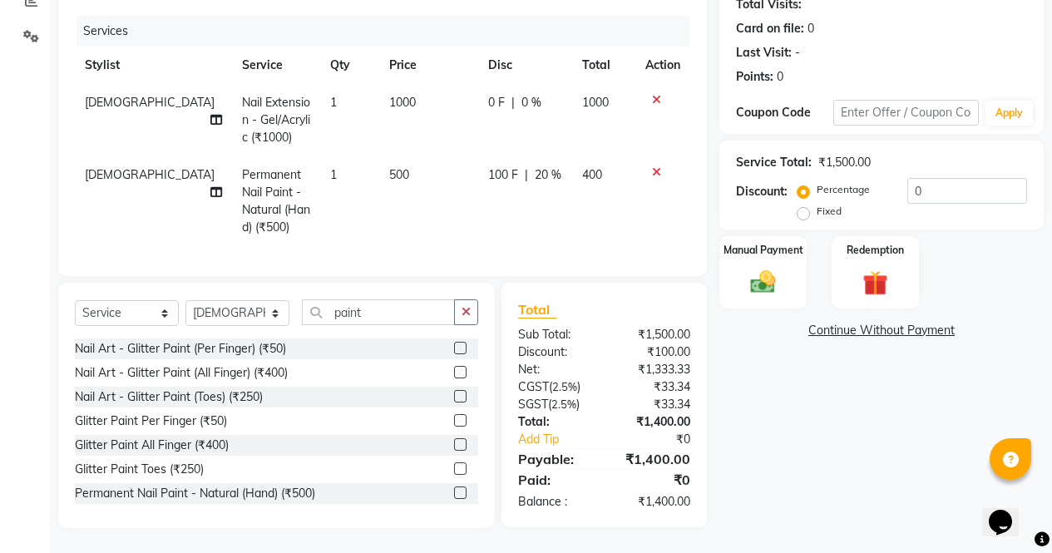
click at [780, 282] on img at bounding box center [763, 282] width 41 height 29
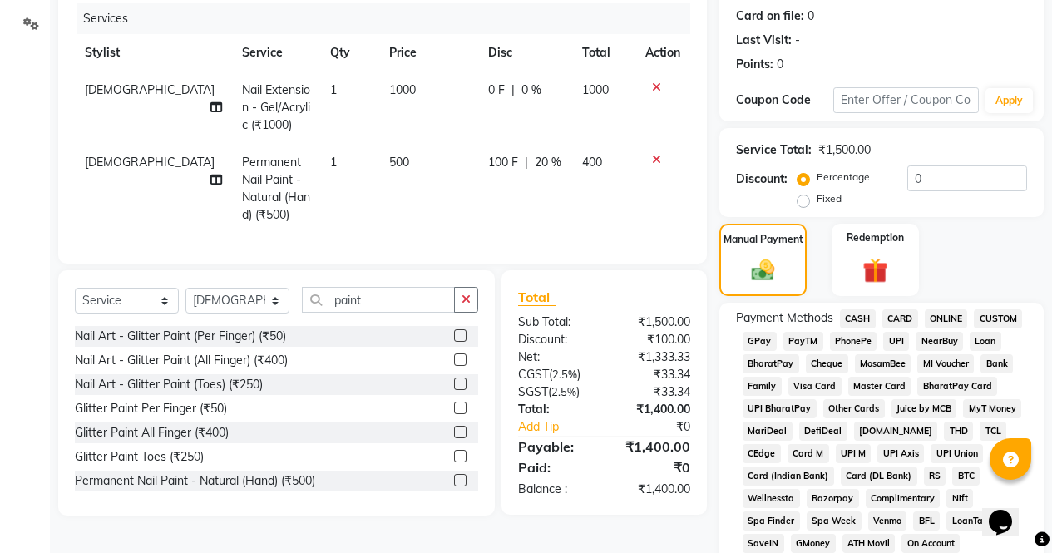
click at [654, 155] on icon at bounding box center [656, 160] width 9 height 12
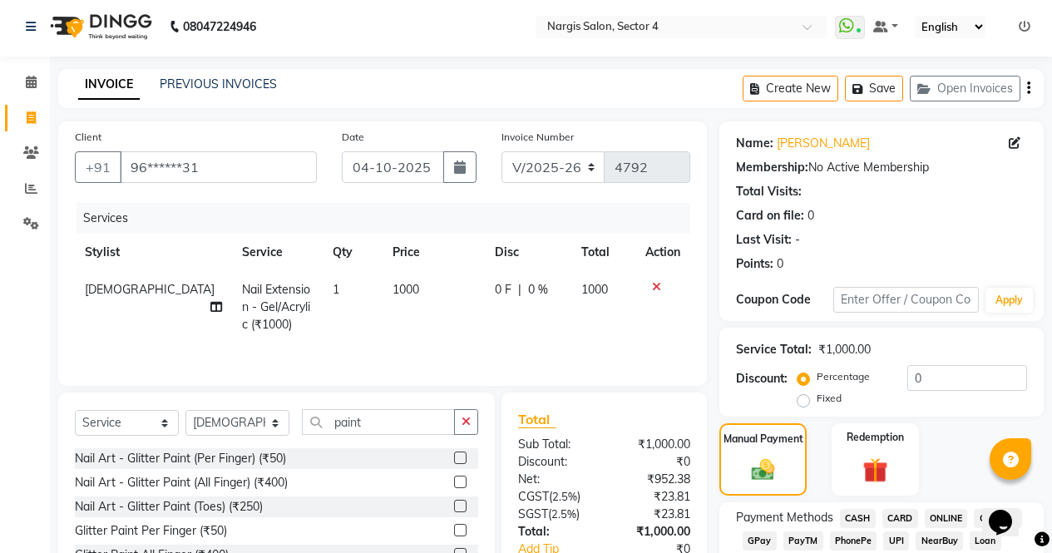
scroll to position [0, 0]
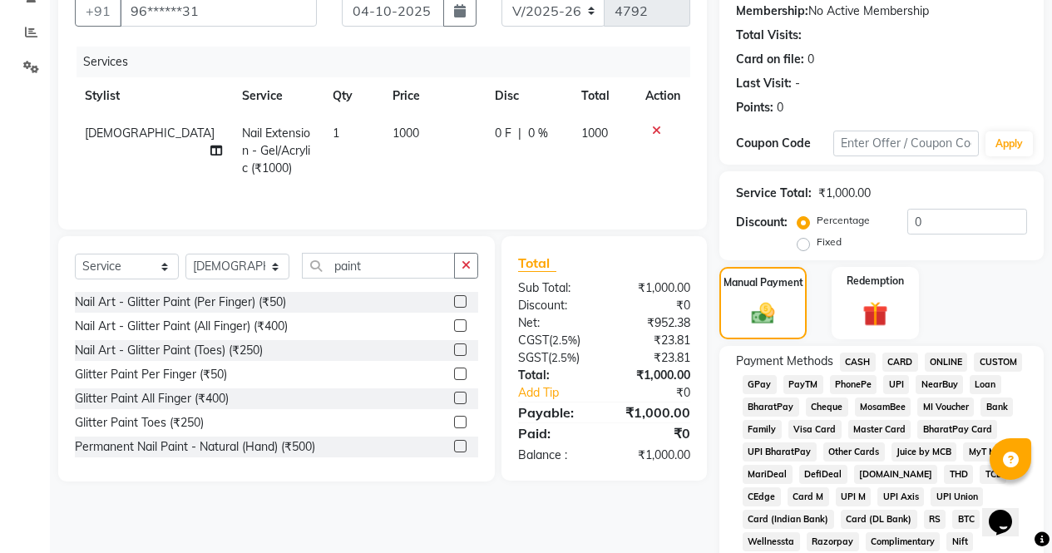
click at [951, 370] on span "ONLINE" at bounding box center [946, 362] width 43 height 19
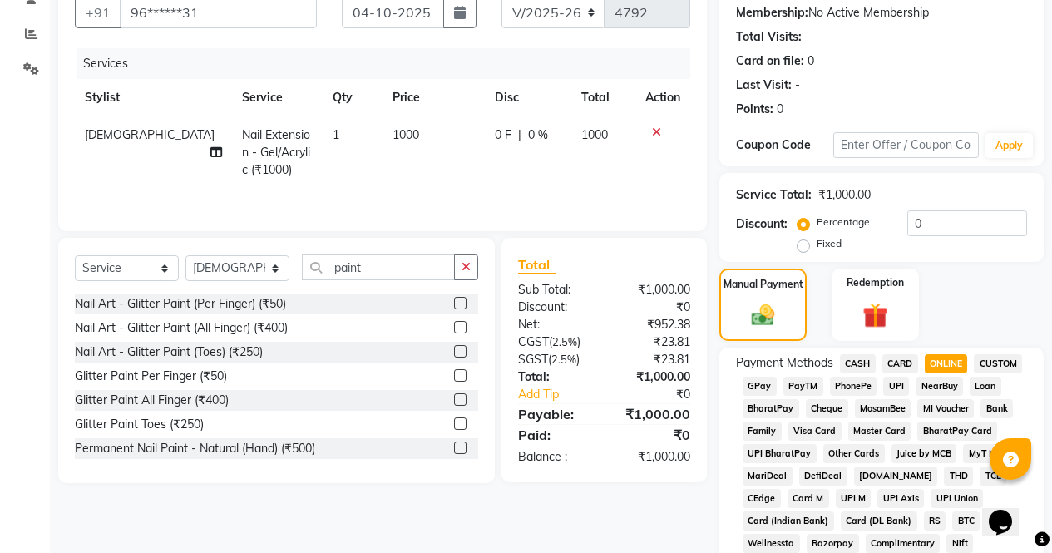
scroll to position [156, 0]
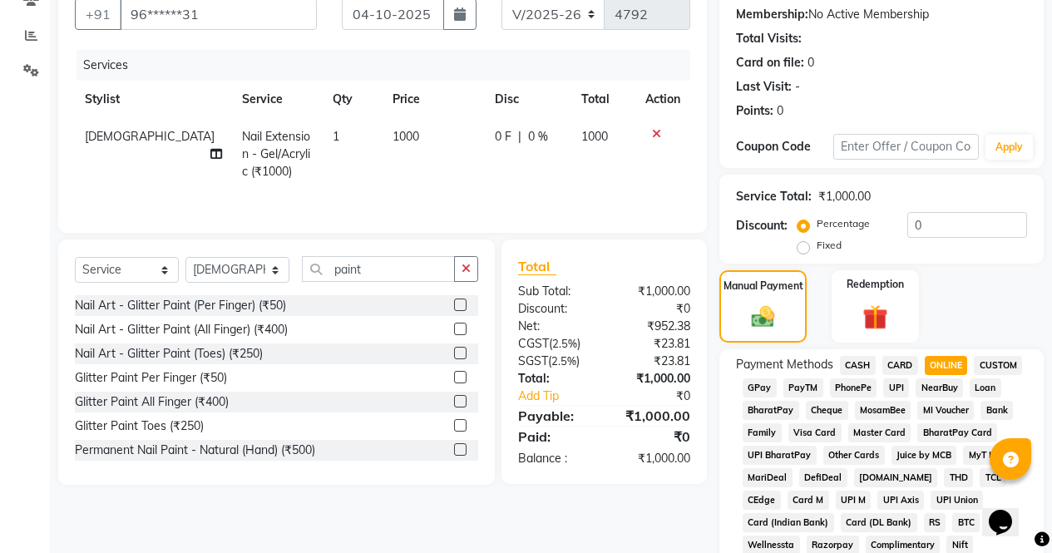
click at [454, 450] on label at bounding box center [460, 449] width 12 height 12
click at [454, 450] on input "checkbox" at bounding box center [459, 450] width 11 height 11
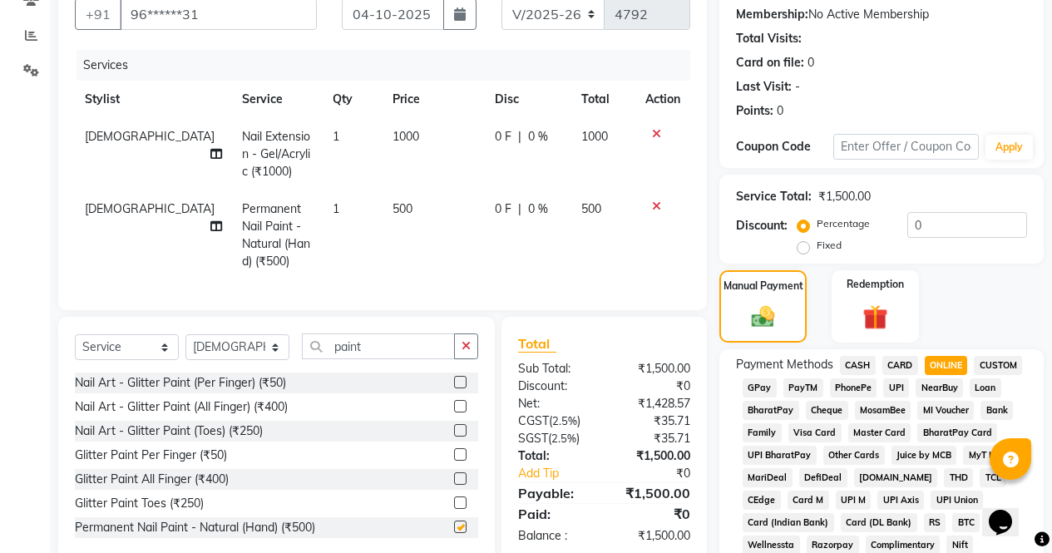
checkbox input "false"
click at [528, 219] on td "0 F | 0 %" at bounding box center [528, 236] width 87 height 90
select select "87409"
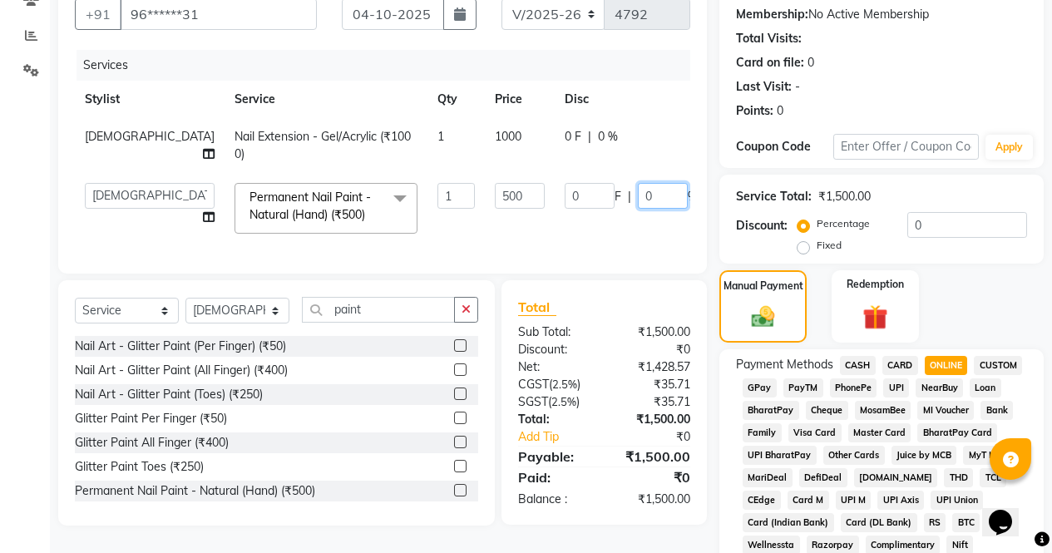
click at [638, 198] on input "0" at bounding box center [663, 196] width 50 height 26
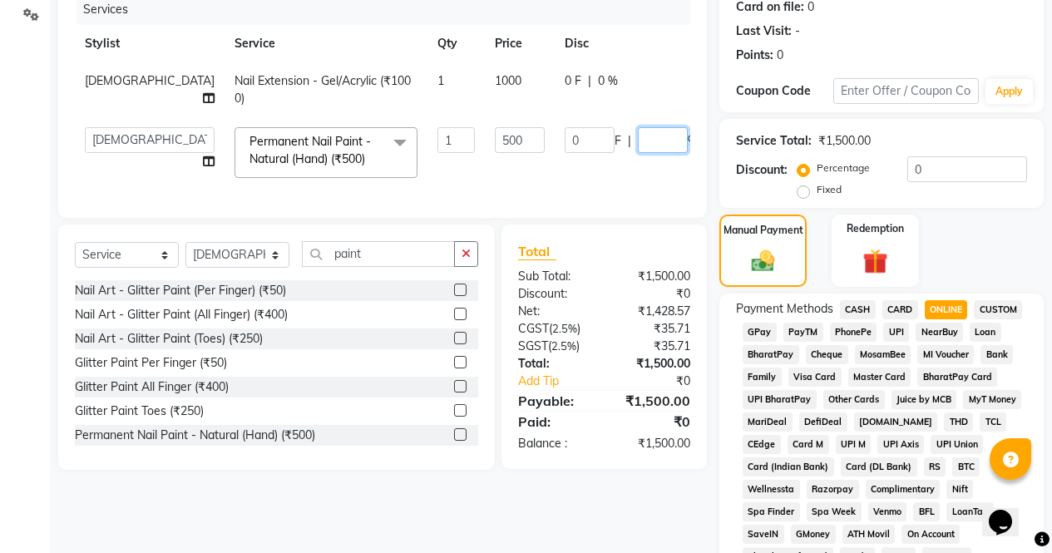
scroll to position [282, 0]
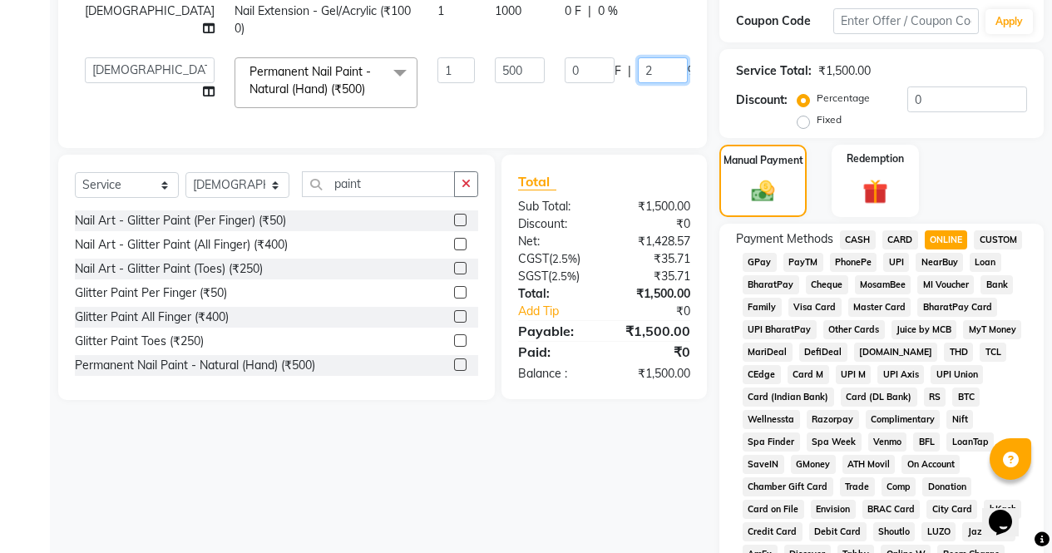
type input "20"
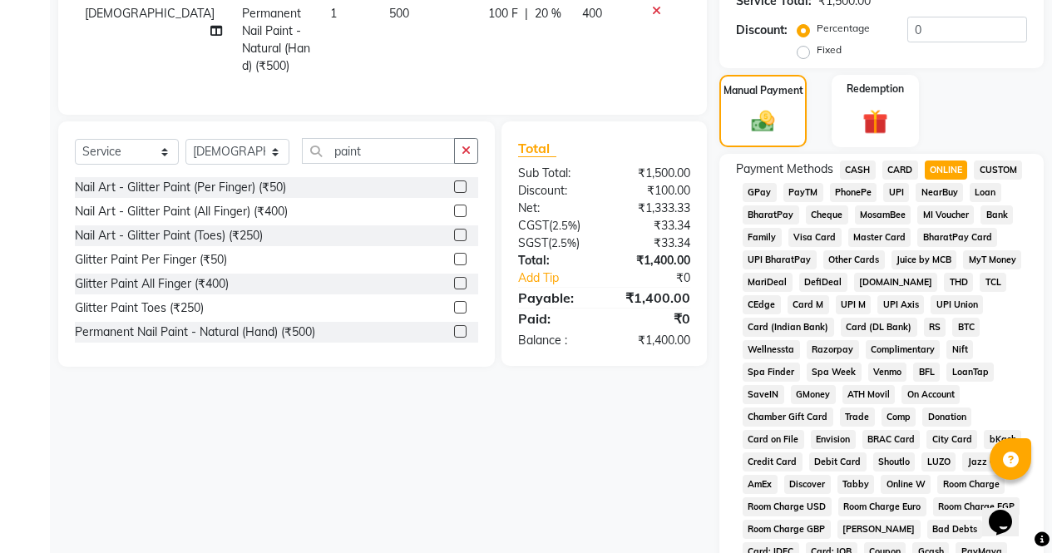
scroll to position [350, 0]
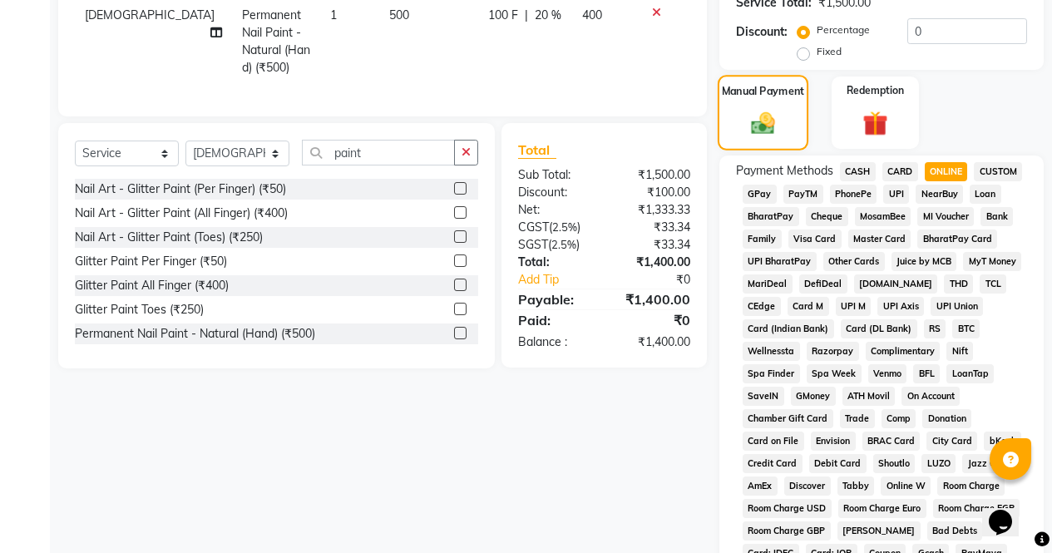
click at [769, 106] on div "Manual Payment" at bounding box center [763, 113] width 91 height 76
click at [885, 136] on img at bounding box center [875, 123] width 42 height 32
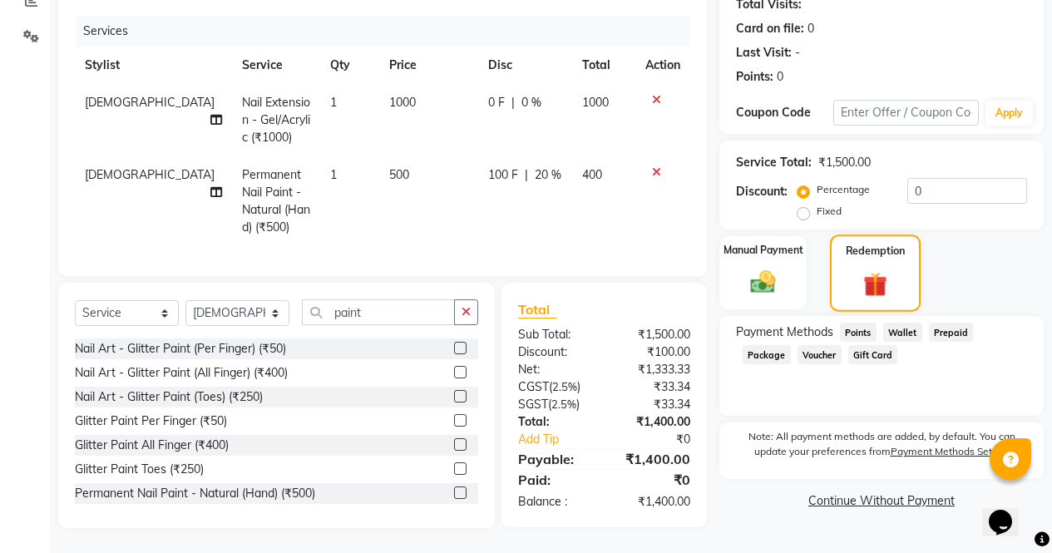
click at [799, 270] on div "Manual Payment" at bounding box center [763, 273] width 87 height 74
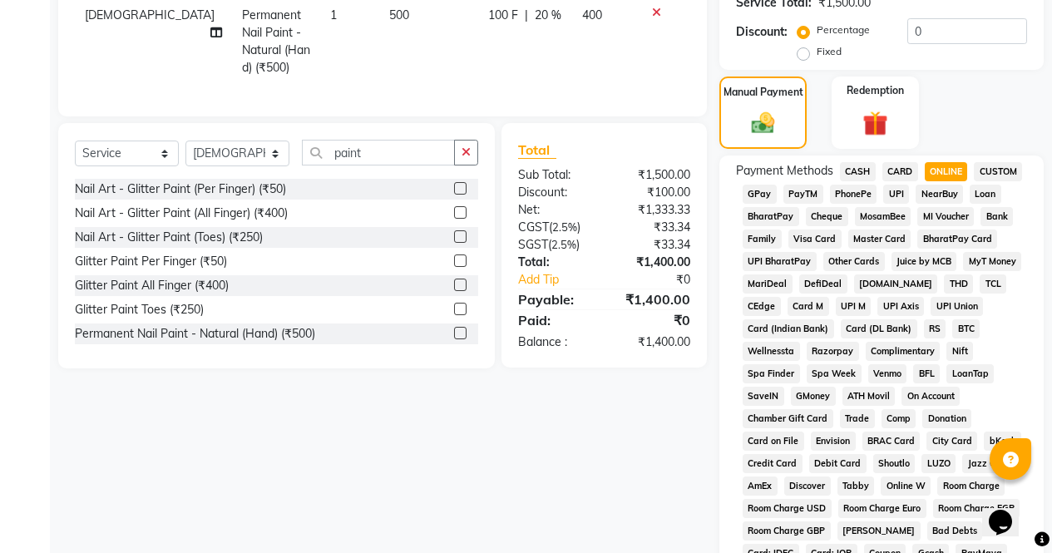
click at [857, 180] on span "CASH" at bounding box center [858, 171] width 36 height 19
type input "1400"
click at [951, 175] on span "ONLINE" at bounding box center [946, 171] width 43 height 19
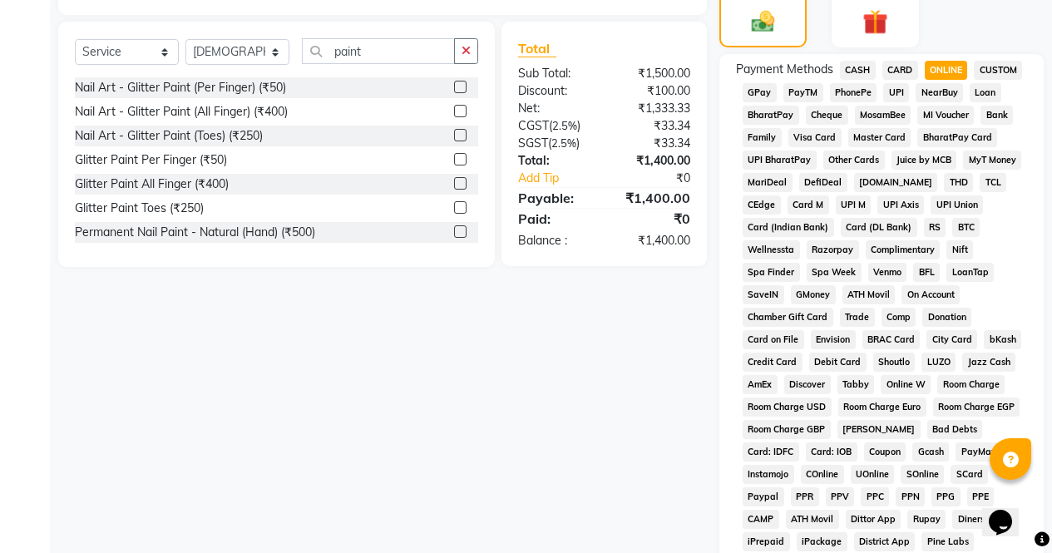
scroll to position [760, 0]
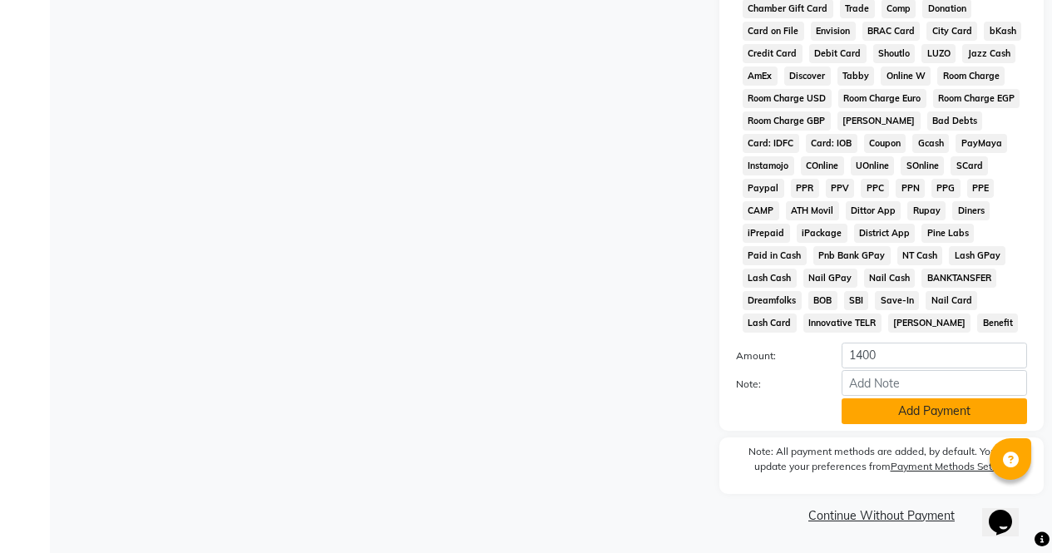
click at [938, 423] on button "Add Payment" at bounding box center [935, 411] width 186 height 26
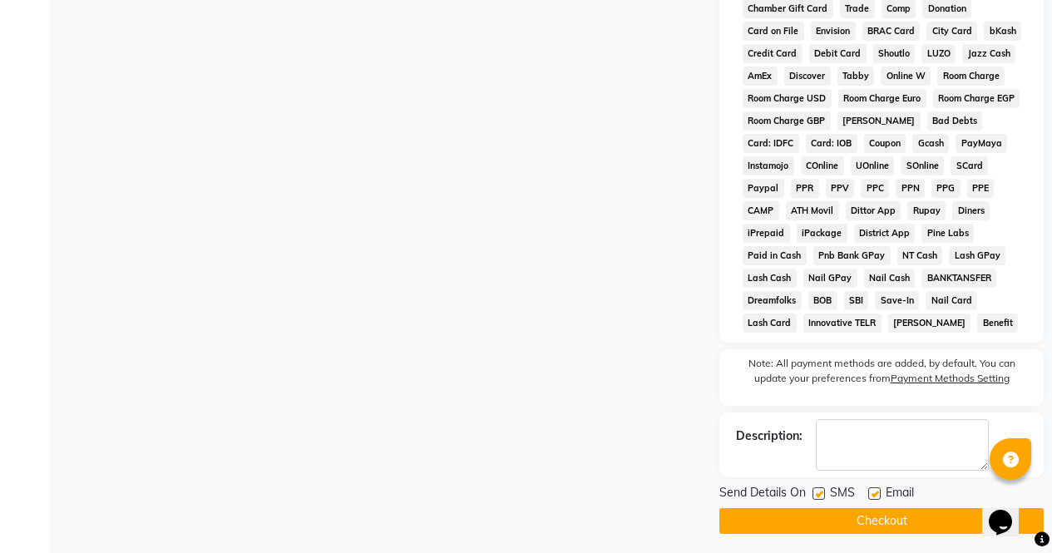
click at [939, 510] on button "Checkout" at bounding box center [882, 521] width 324 height 26
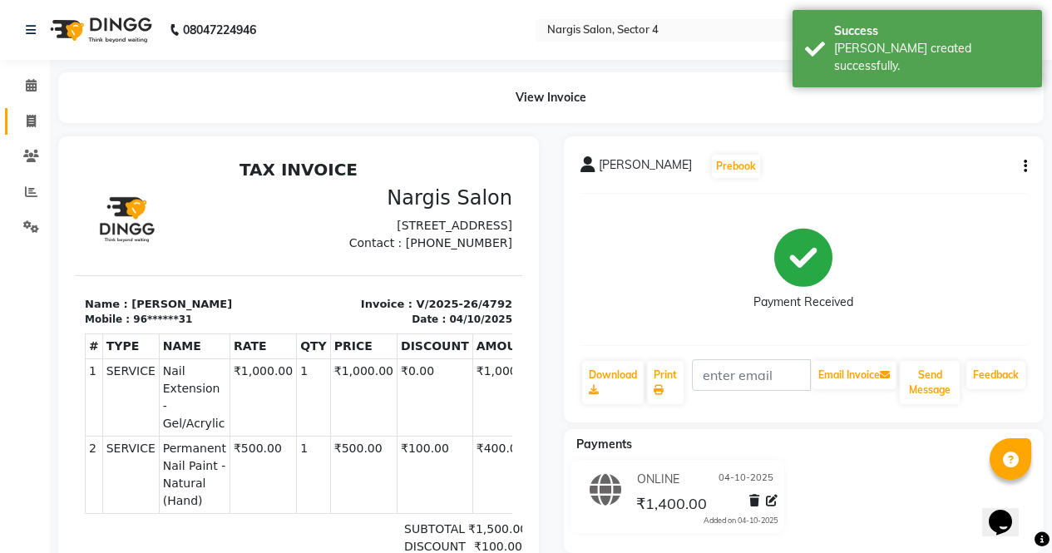
click at [24, 126] on span at bounding box center [31, 121] width 29 height 19
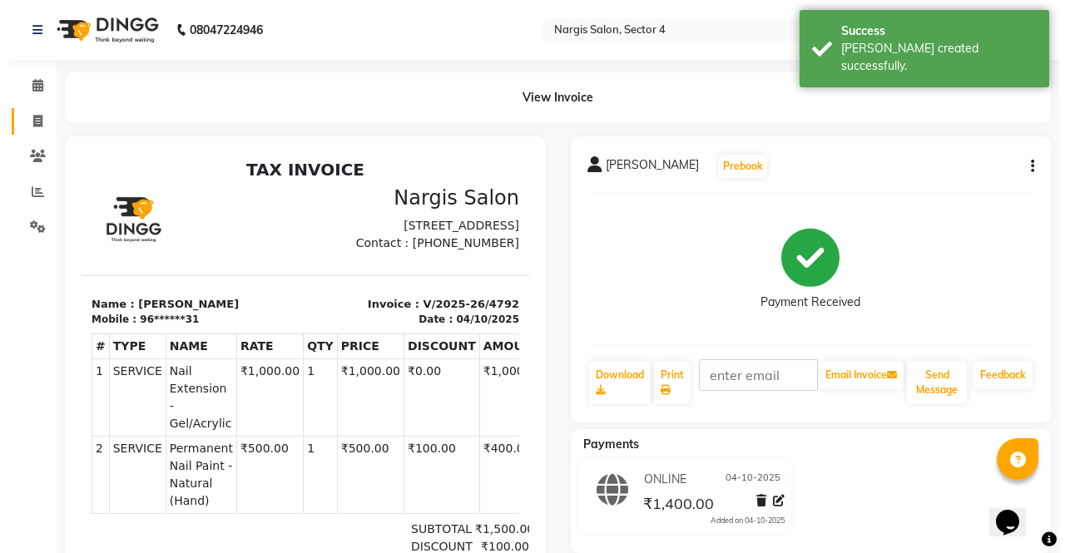
select select "service"
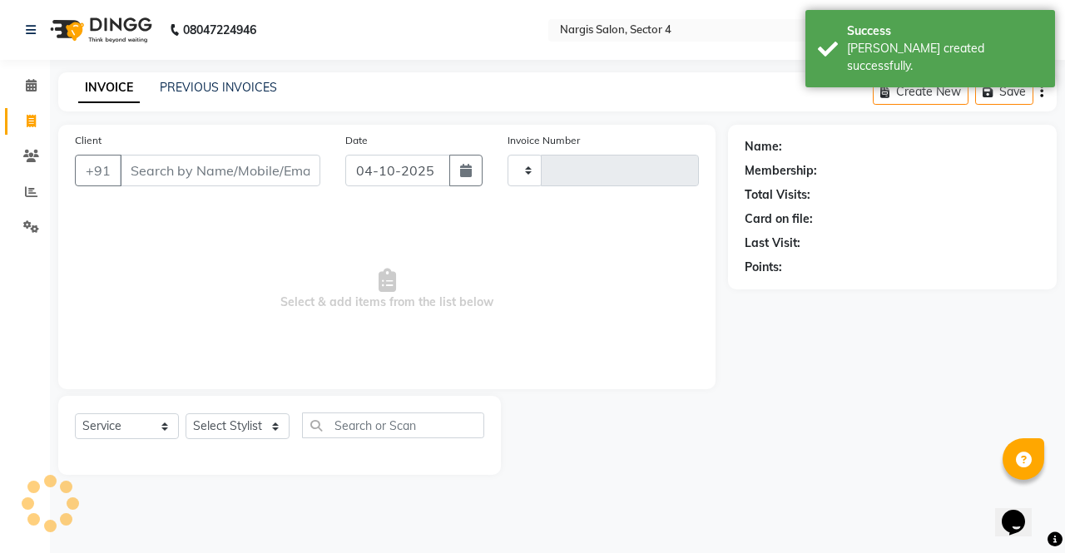
type input "4793"
select select "4130"
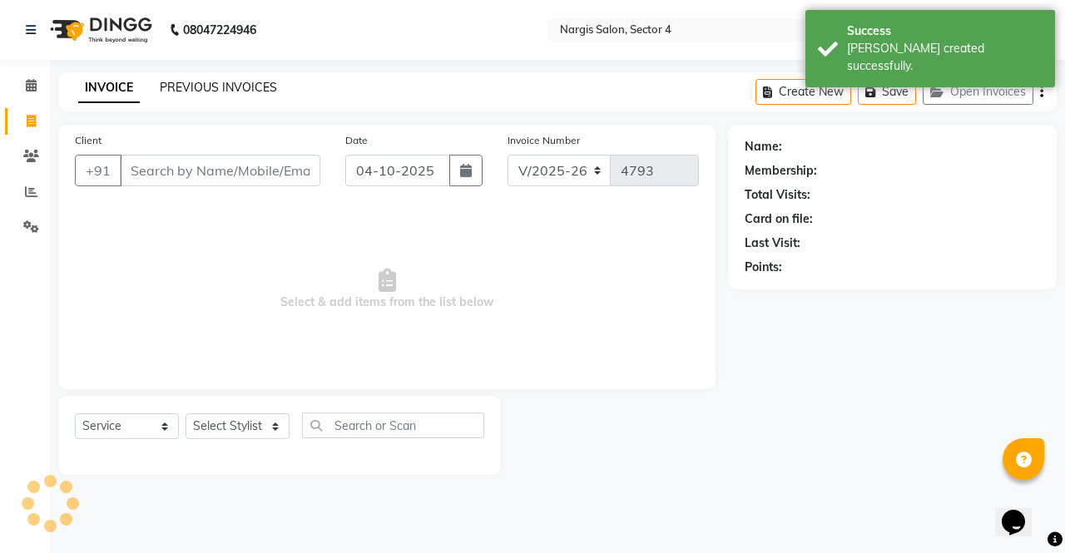
click at [200, 82] on link "PREVIOUS INVOICES" at bounding box center [218, 87] width 117 height 15
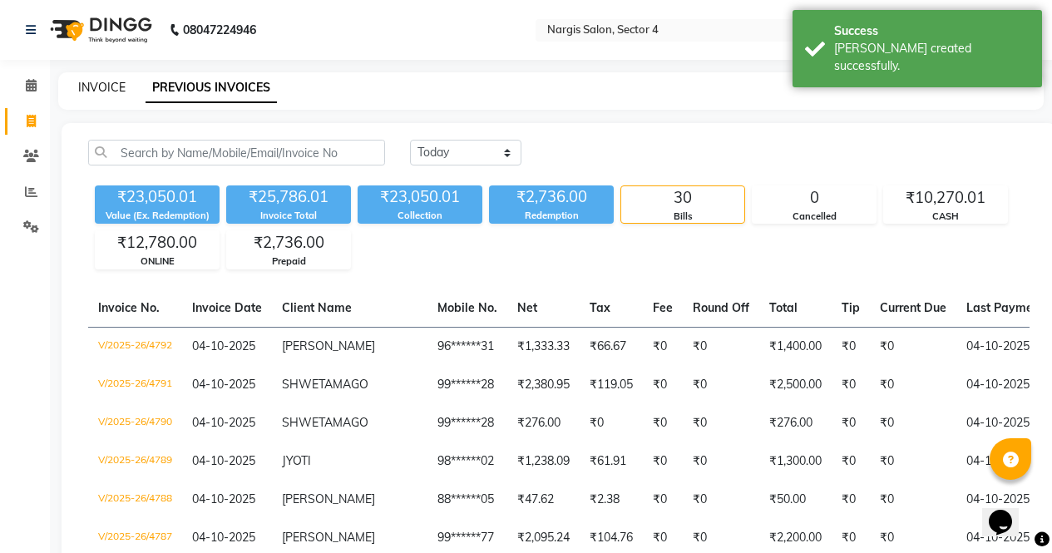
click at [117, 91] on link "INVOICE" at bounding box center [101, 87] width 47 height 15
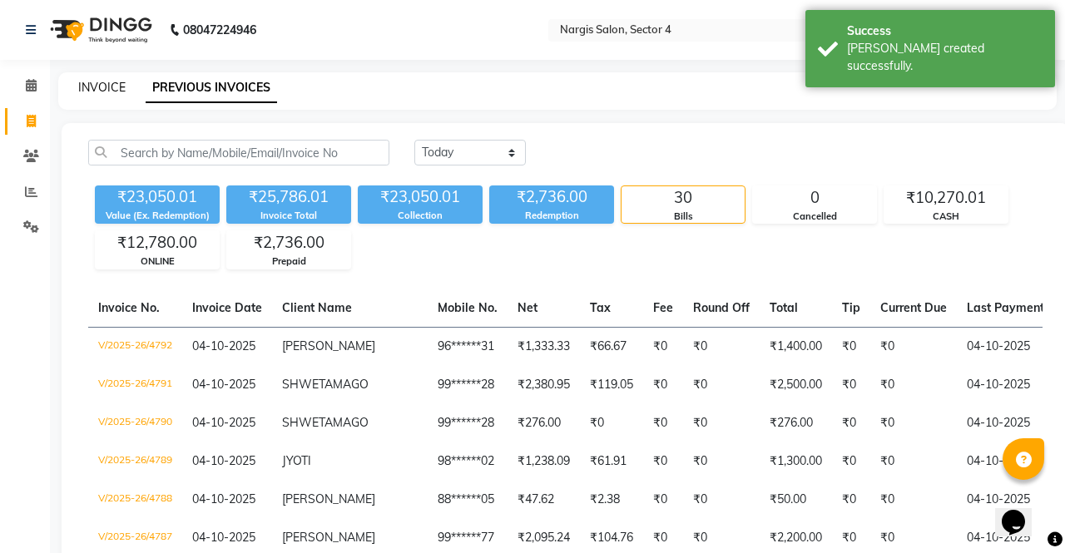
select select "4130"
select select "service"
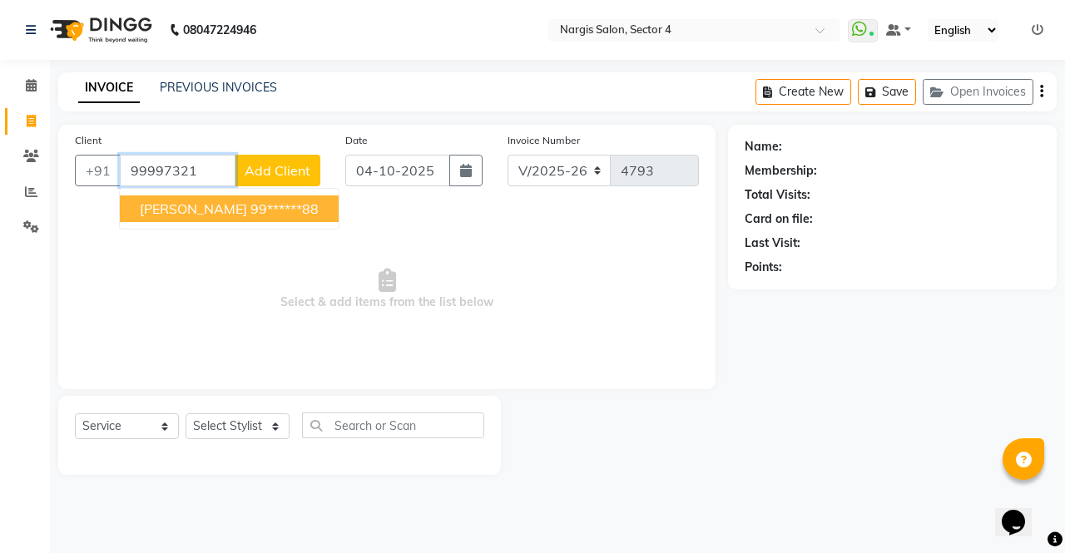
click at [153, 212] on span "[PERSON_NAME]" at bounding box center [193, 208] width 107 height 17
type input "99******88"
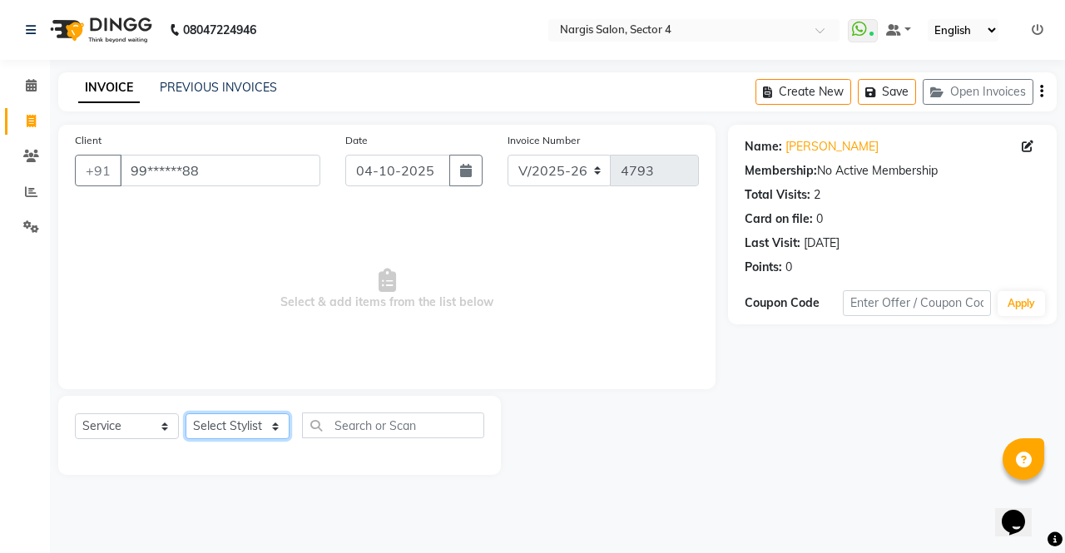
click at [235, 430] on select "Select Stylist [PERSON_NAME] [PERSON_NAME] [PERSON_NAME] Front Desk muskaan rak…" at bounding box center [238, 426] width 104 height 26
select select "28131"
click at [186, 413] on select "Select Stylist [PERSON_NAME] [PERSON_NAME] [PERSON_NAME] Front Desk muskaan rak…" at bounding box center [238, 426] width 104 height 26
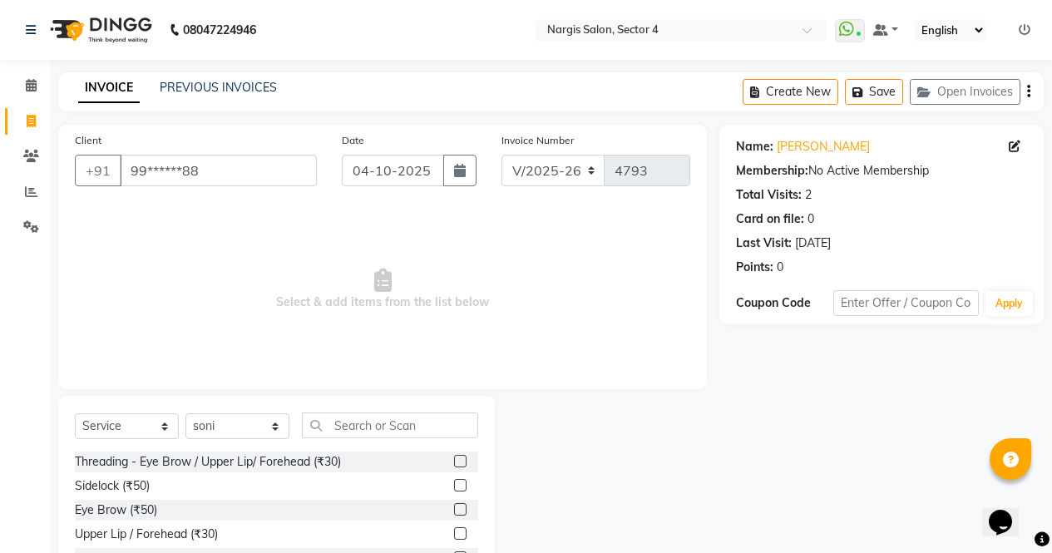
click at [454, 510] on label at bounding box center [460, 509] width 12 height 12
click at [454, 510] on input "checkbox" at bounding box center [459, 510] width 11 height 11
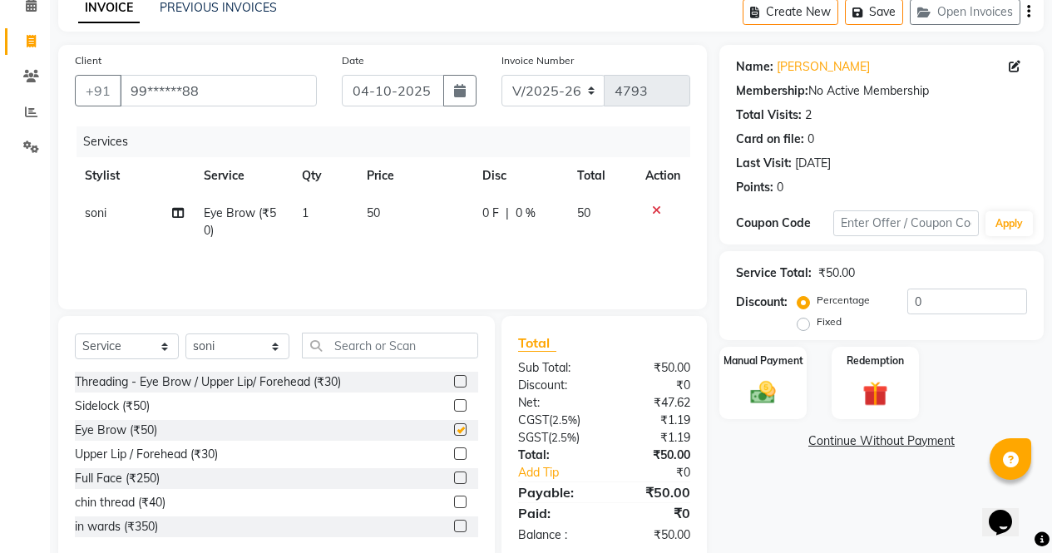
scroll to position [113, 0]
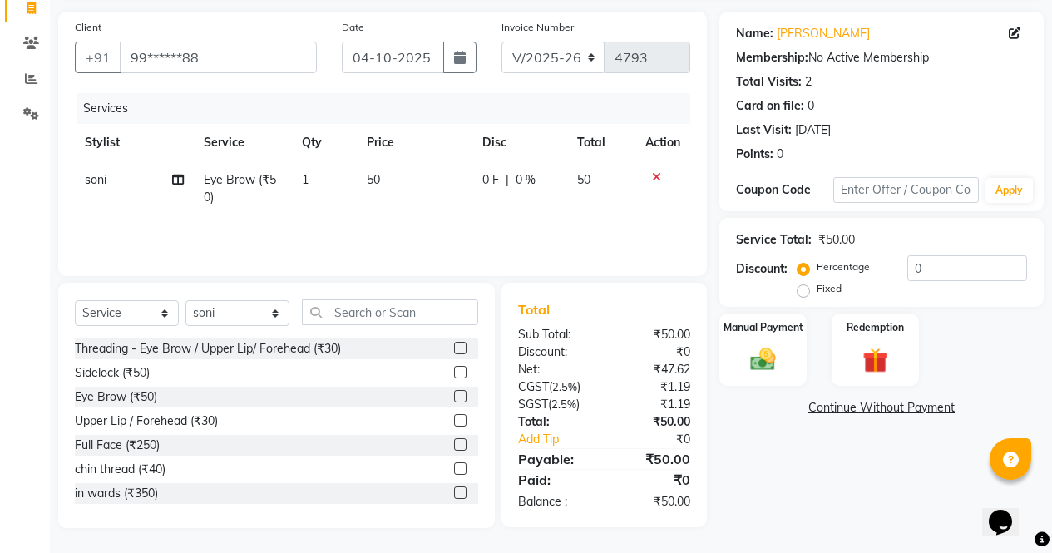
checkbox input "false"
click at [460, 317] on input "text" at bounding box center [390, 312] width 176 height 26
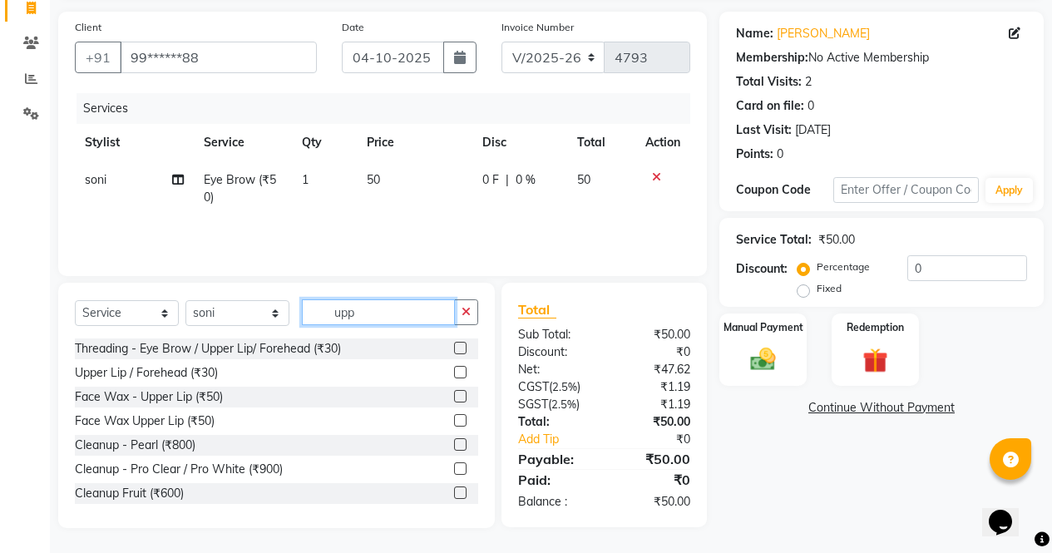
scroll to position [112, 0]
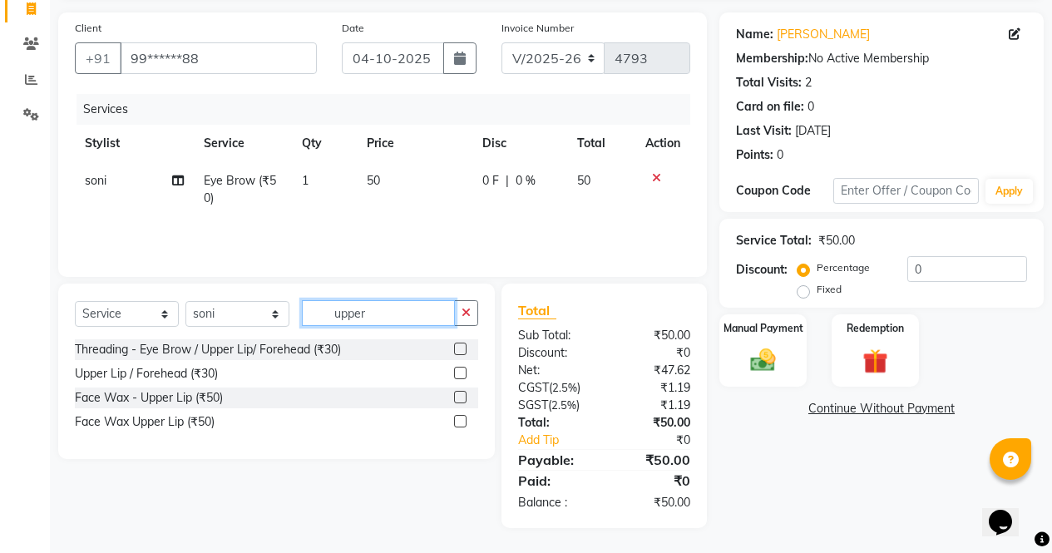
type input "upper"
click at [465, 437] on div "Threading - Eye Brow / Upper Lip/ Forehead (₹30) Upper Lip / Forehead (₹30) Fac…" at bounding box center [276, 390] width 403 height 103
click at [462, 422] on label at bounding box center [460, 421] width 12 height 12
click at [462, 422] on input "checkbox" at bounding box center [459, 422] width 11 height 11
checkbox input "true"
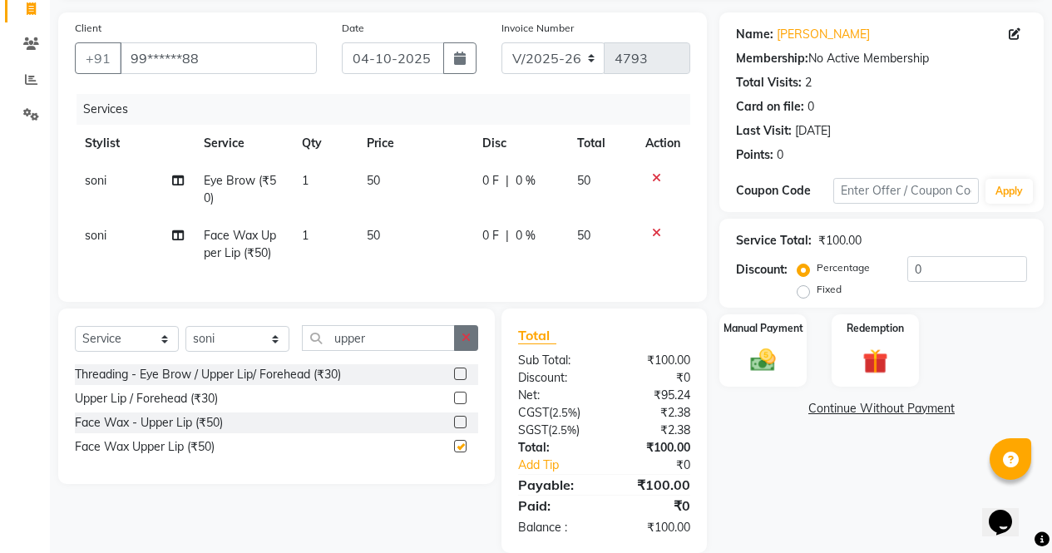
click at [475, 351] on button "button" at bounding box center [466, 338] width 24 height 26
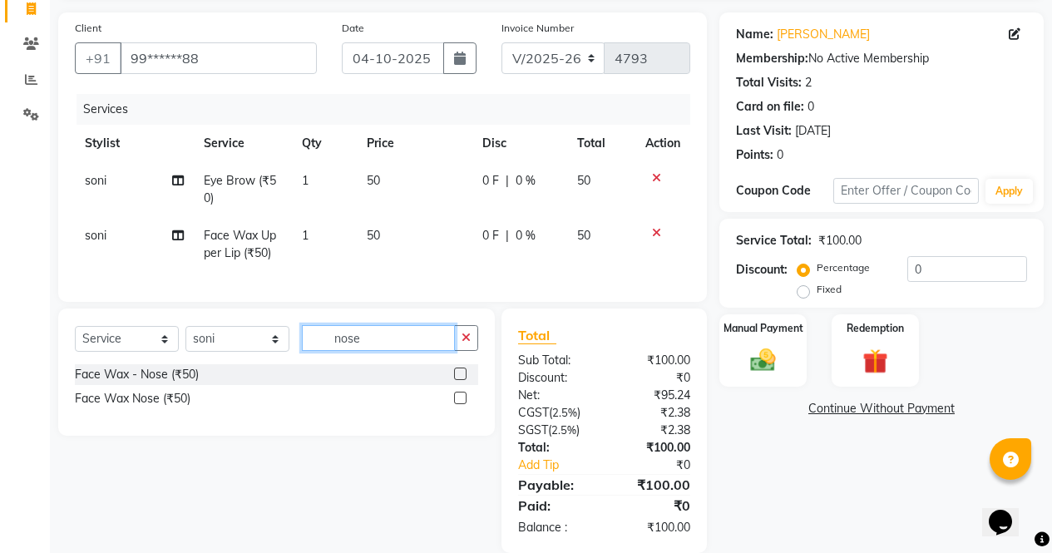
type input "nose"
click at [463, 404] on label at bounding box center [460, 398] width 12 height 12
click at [463, 404] on input "checkbox" at bounding box center [459, 398] width 11 height 11
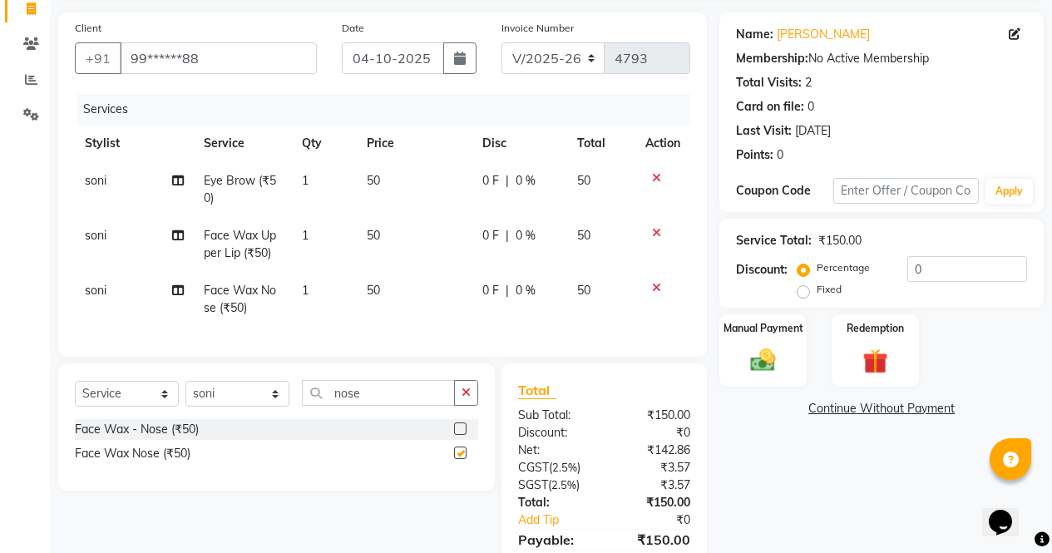
scroll to position [205, 0]
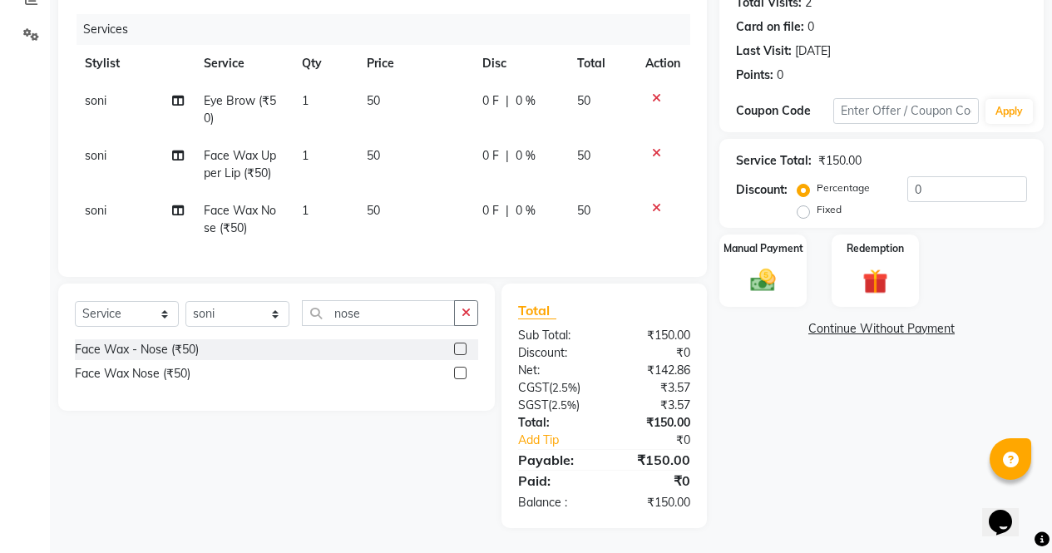
checkbox input "false"
click at [473, 312] on button "button" at bounding box center [466, 313] width 24 height 26
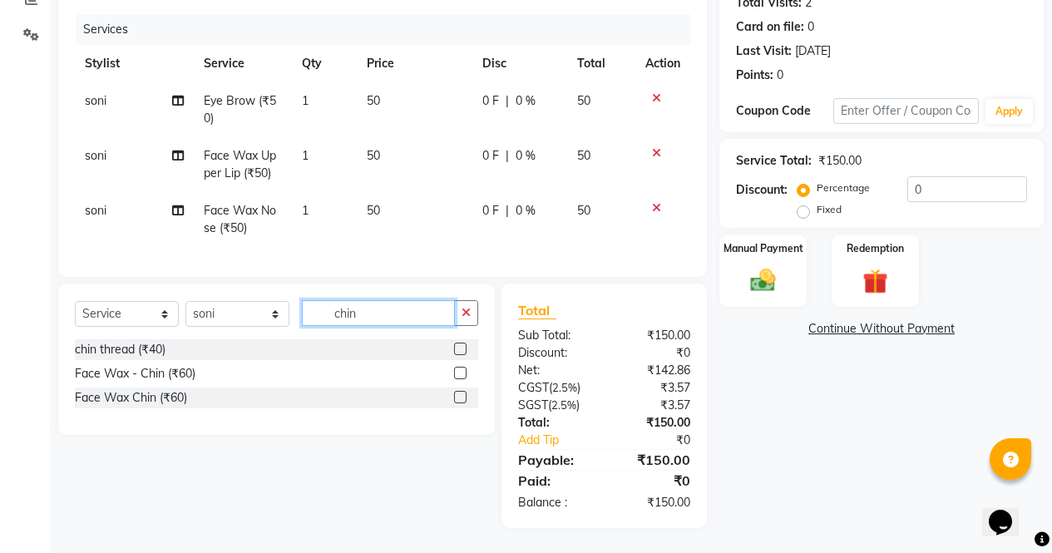
type input "chin"
click at [463, 401] on label at bounding box center [460, 397] width 12 height 12
click at [463, 401] on input "checkbox" at bounding box center [459, 398] width 11 height 11
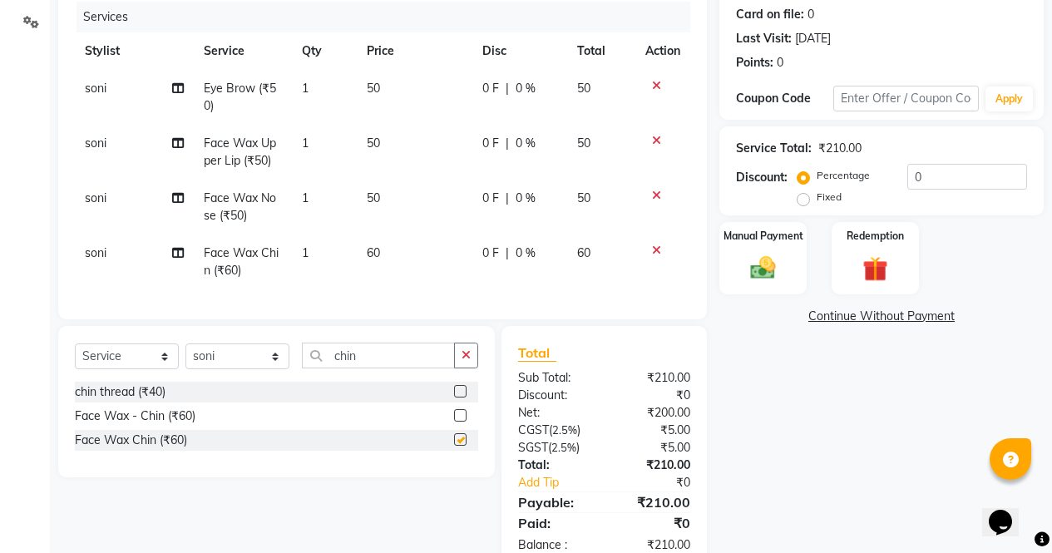
scroll to position [260, 0]
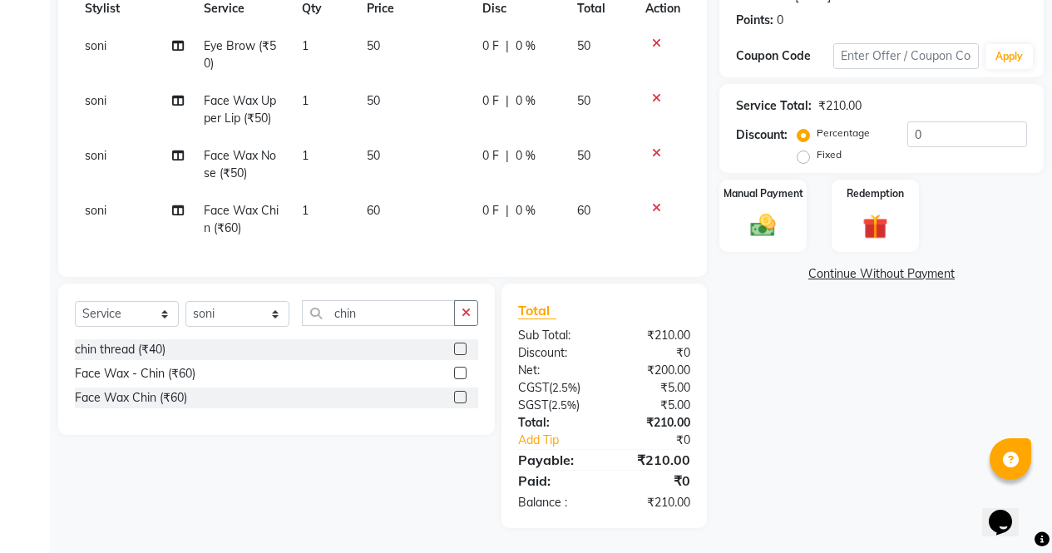
checkbox input "false"
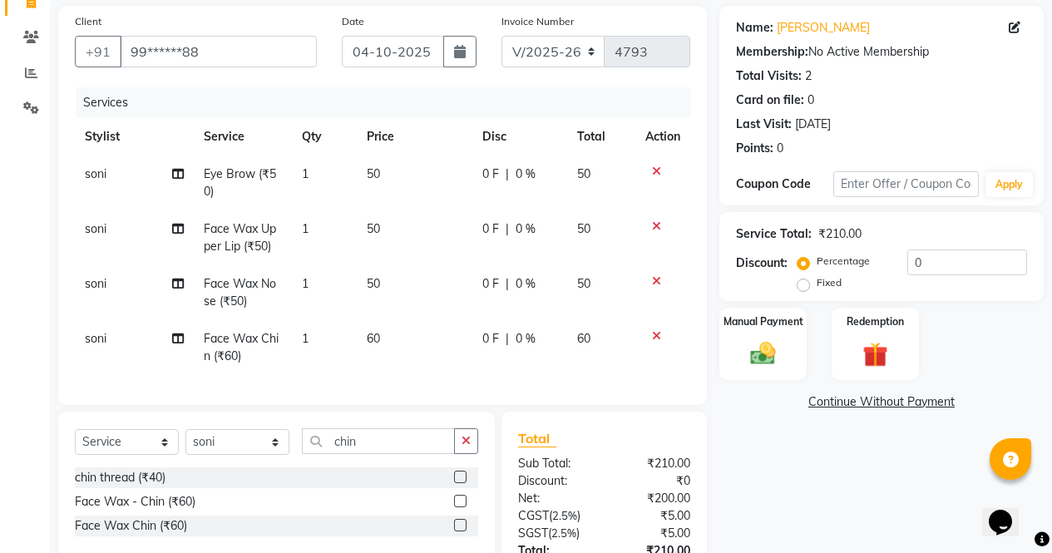
scroll to position [111, 0]
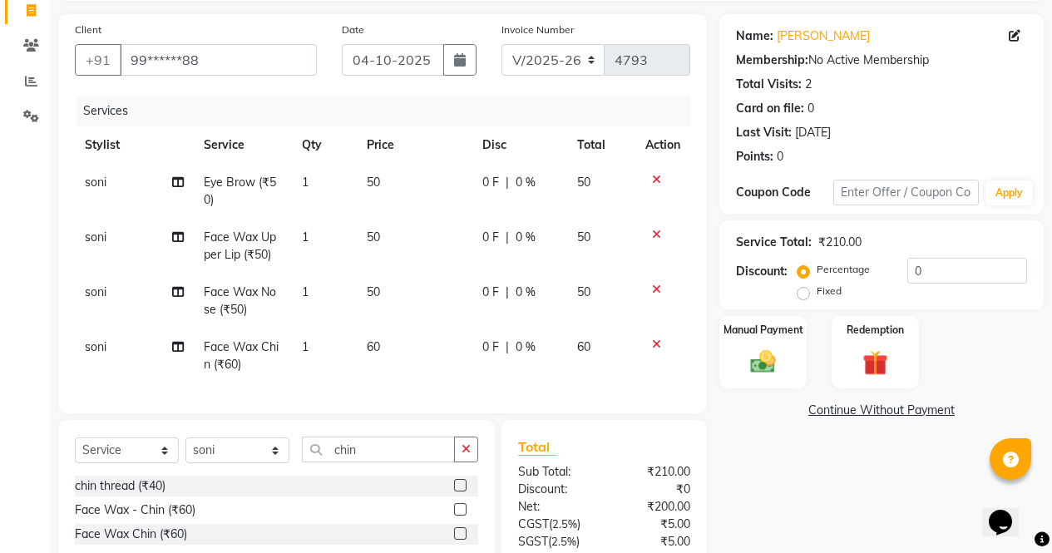
click at [658, 234] on icon at bounding box center [656, 235] width 9 height 12
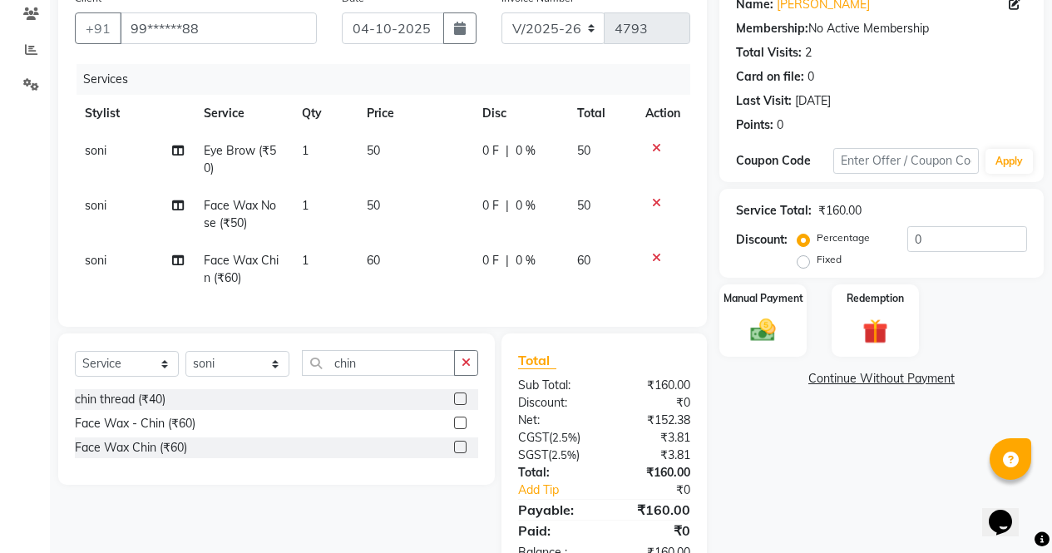
scroll to position [205, 0]
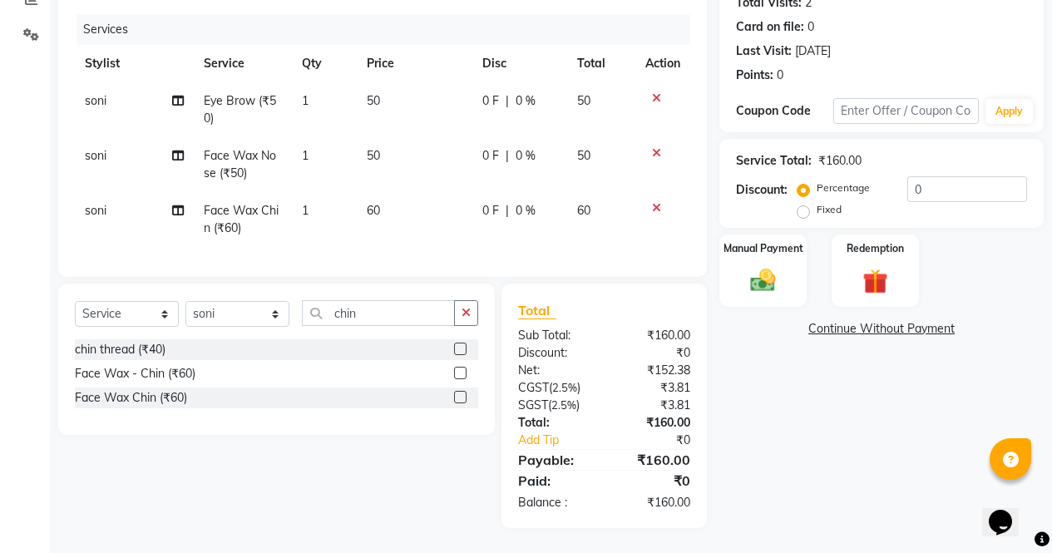
click at [476, 317] on button "button" at bounding box center [466, 313] width 24 height 26
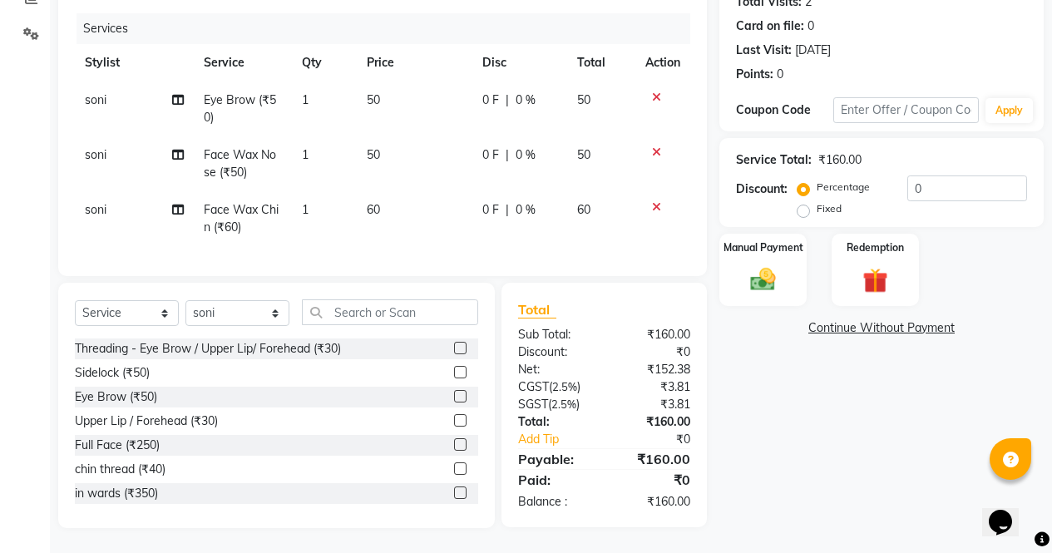
click at [465, 351] on div at bounding box center [466, 349] width 24 height 21
click at [454, 349] on label at bounding box center [460, 348] width 12 height 12
click at [454, 349] on input "checkbox" at bounding box center [459, 349] width 11 height 11
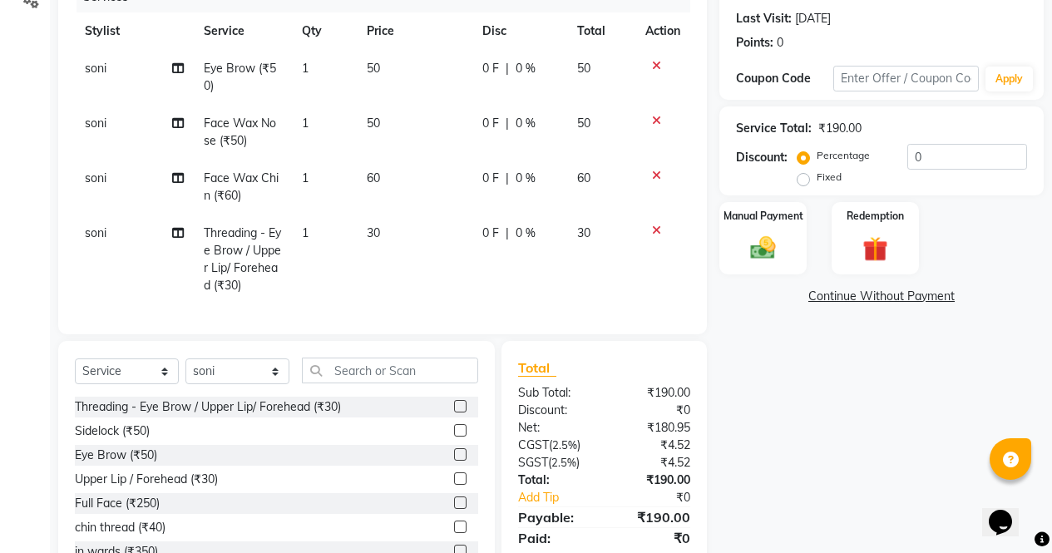
scroll to position [162, 0]
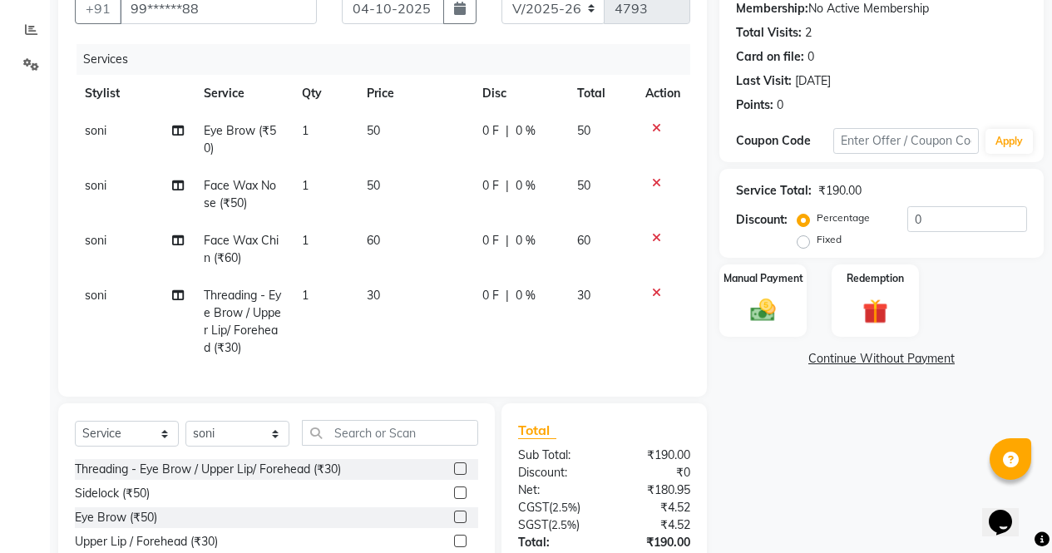
click at [656, 240] on icon at bounding box center [656, 238] width 9 height 12
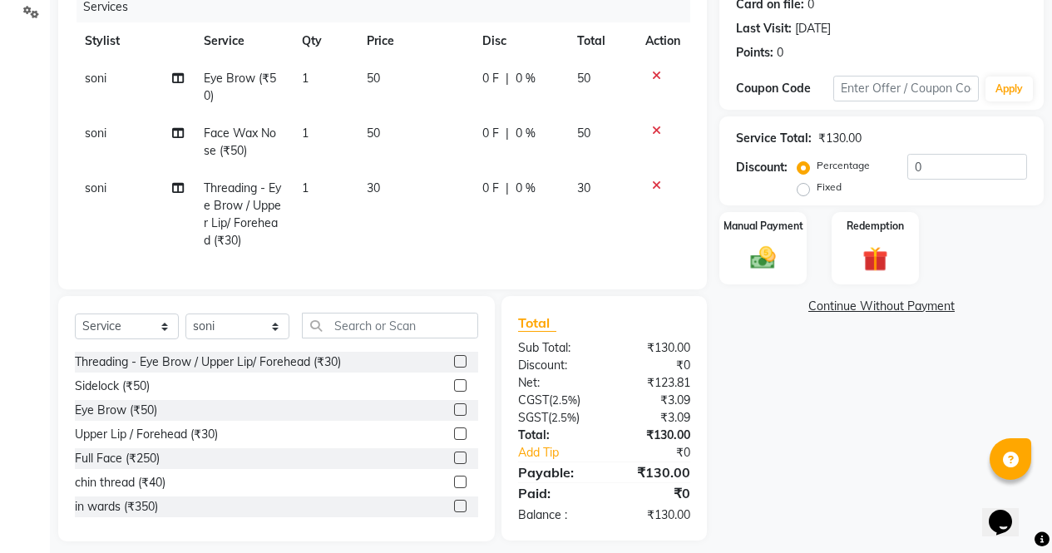
scroll to position [240, 0]
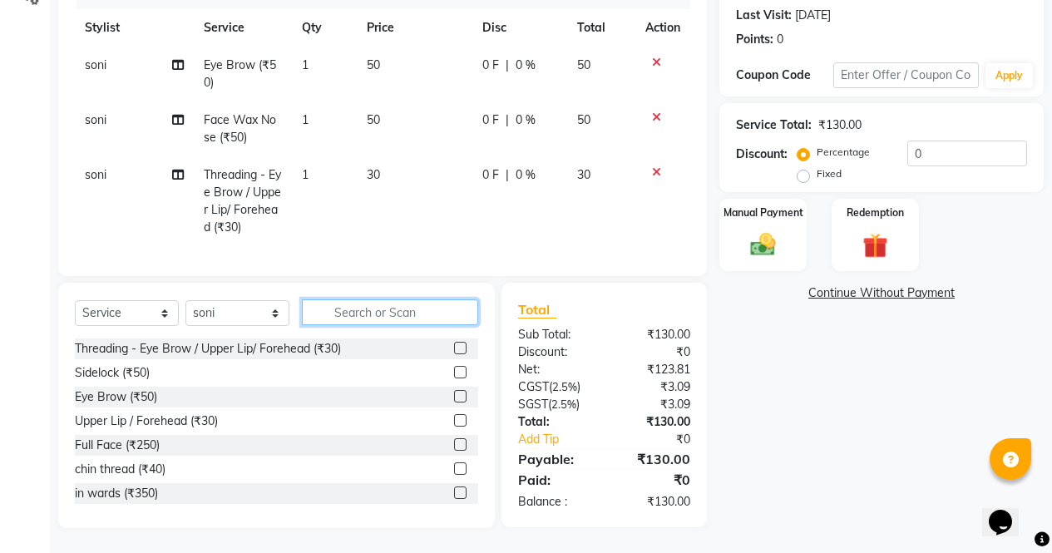
click at [449, 317] on input "text" at bounding box center [390, 312] width 176 height 26
click at [454, 349] on label at bounding box center [460, 348] width 12 height 12
click at [454, 349] on input "checkbox" at bounding box center [459, 349] width 11 height 11
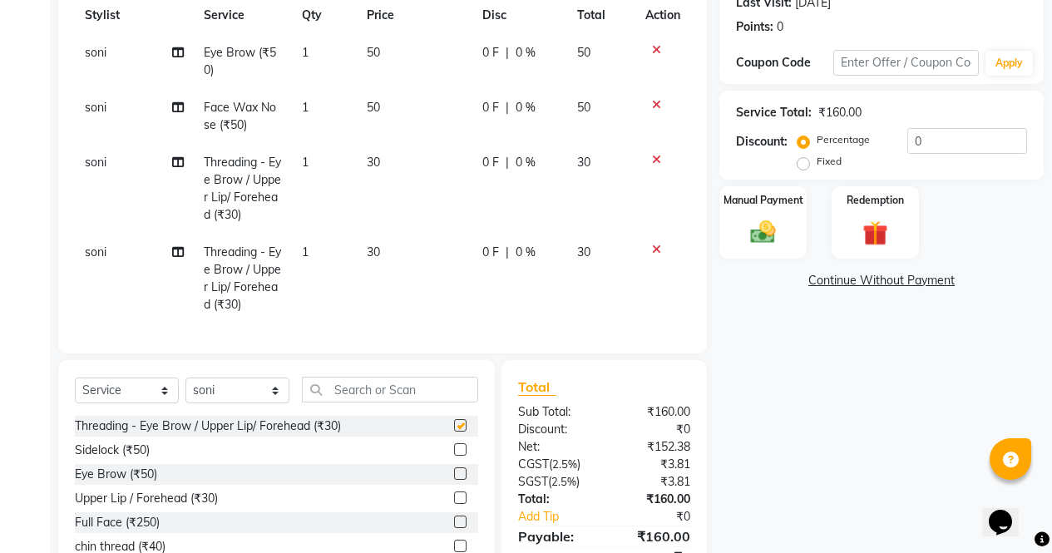
scroll to position [330, 0]
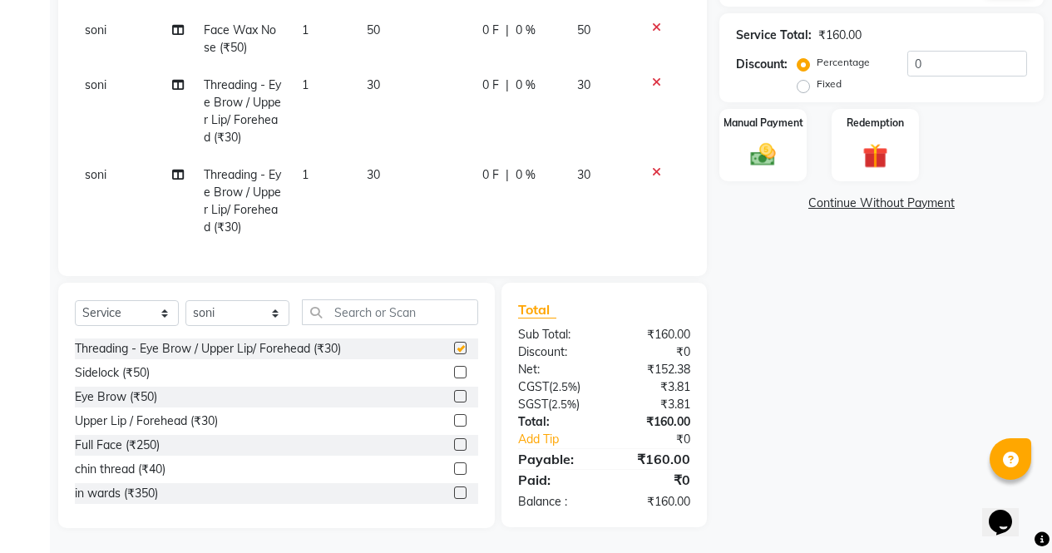
checkbox input "false"
click at [370, 167] on span "30" at bounding box center [373, 174] width 13 height 15
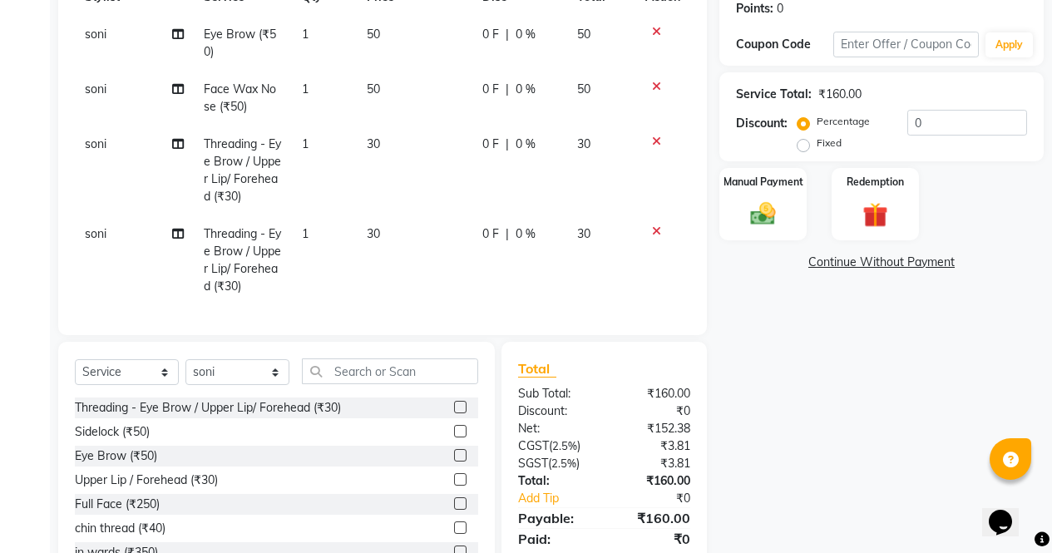
select select "28131"
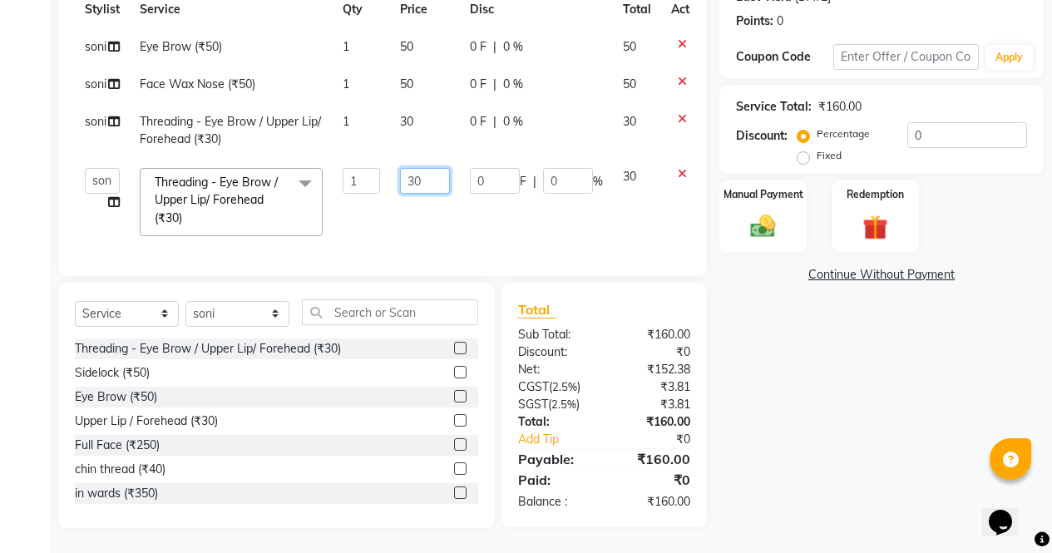
click at [418, 173] on input "30" at bounding box center [425, 181] width 50 height 26
click at [449, 469] on div "Threading - Eye Brow / Upper Lip/ Forehead (₹30) Sidelock (₹50) Eye Brow (₹50) …" at bounding box center [276, 422] width 403 height 166
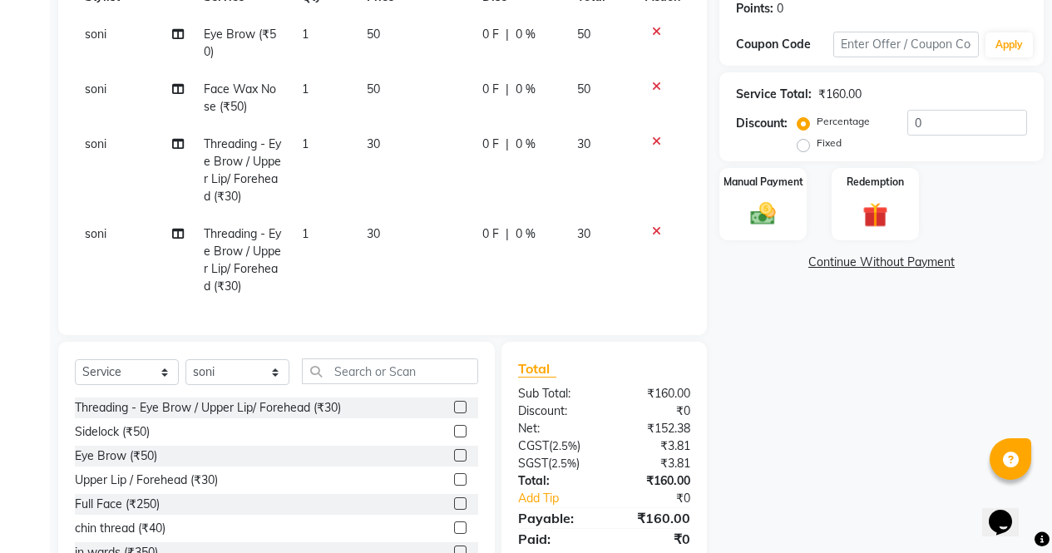
click at [657, 141] on icon at bounding box center [656, 142] width 9 height 12
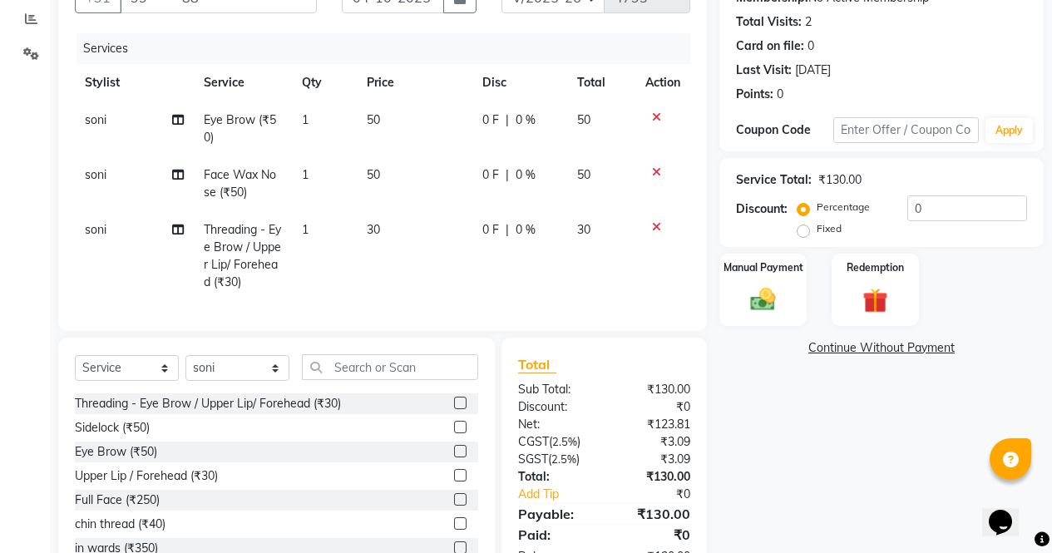
scroll to position [240, 0]
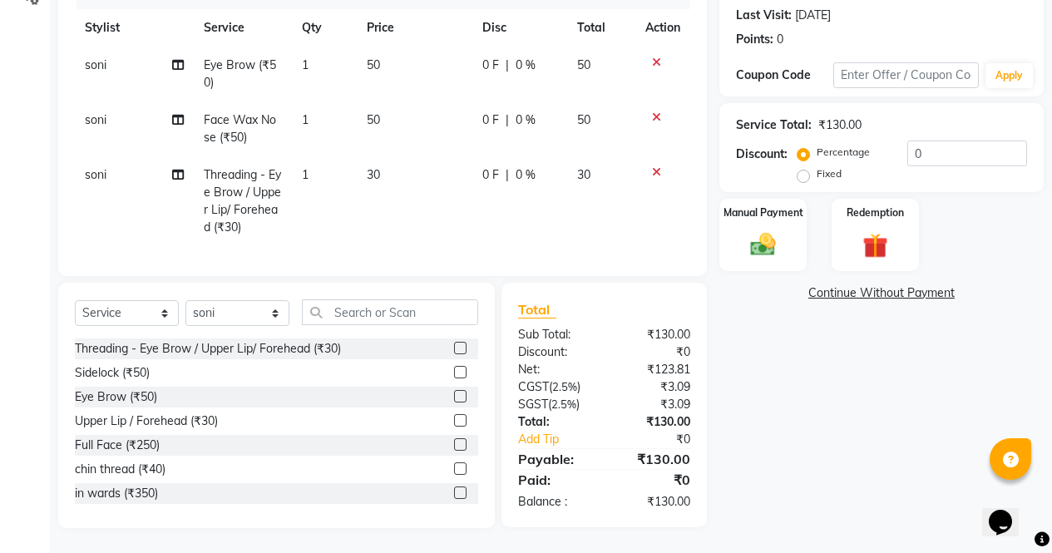
click at [454, 349] on label at bounding box center [460, 348] width 12 height 12
click at [454, 349] on input "checkbox" at bounding box center [459, 349] width 11 height 11
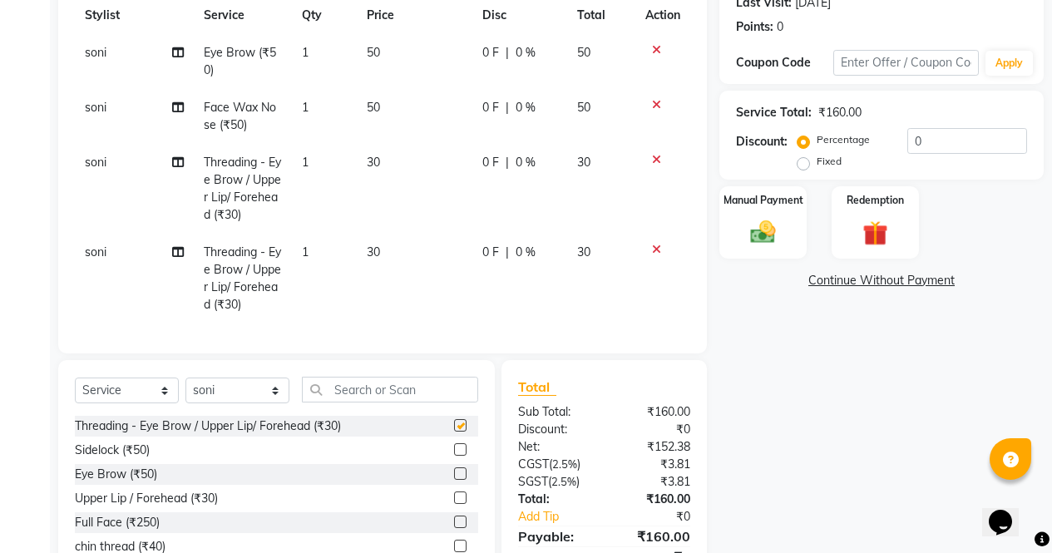
checkbox input "false"
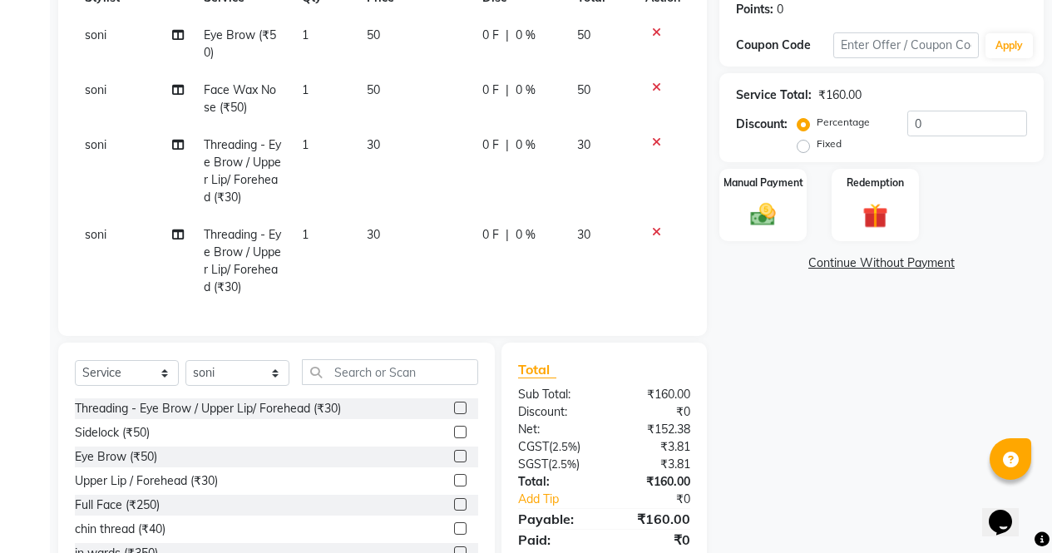
scroll to position [330, 0]
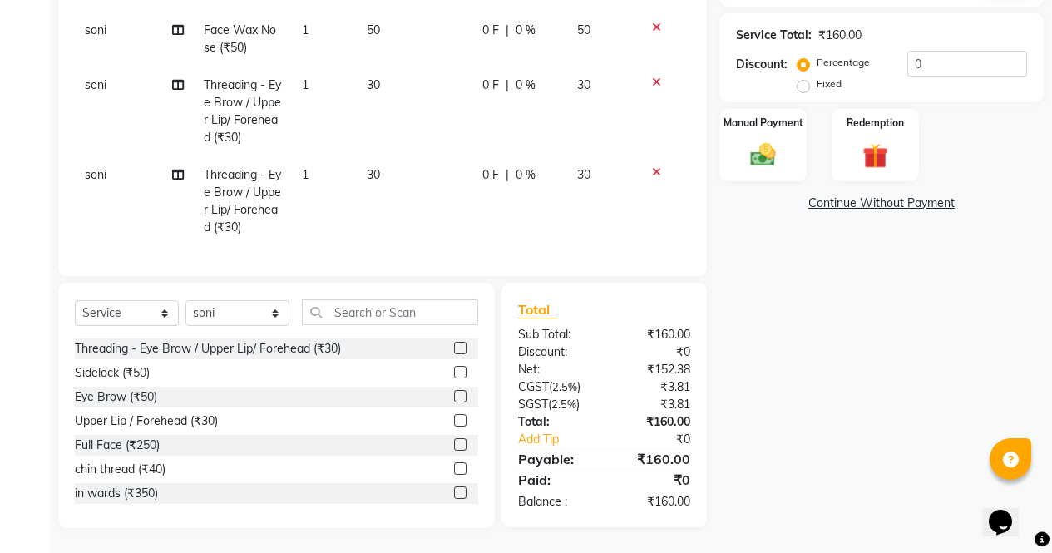
click at [454, 469] on label at bounding box center [460, 469] width 12 height 12
click at [454, 469] on input "checkbox" at bounding box center [459, 469] width 11 height 11
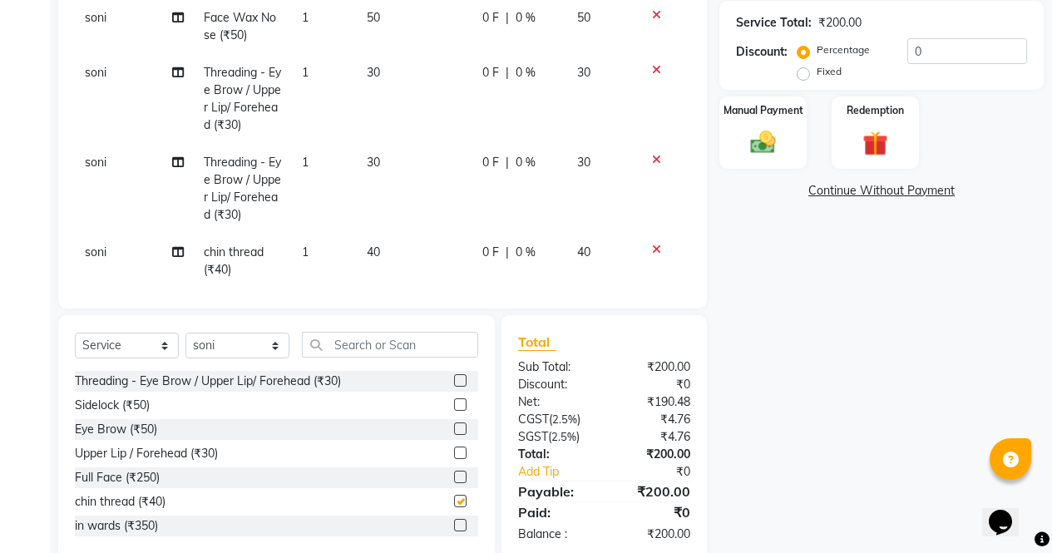
checkbox input "false"
click at [652, 72] on icon at bounding box center [656, 70] width 9 height 12
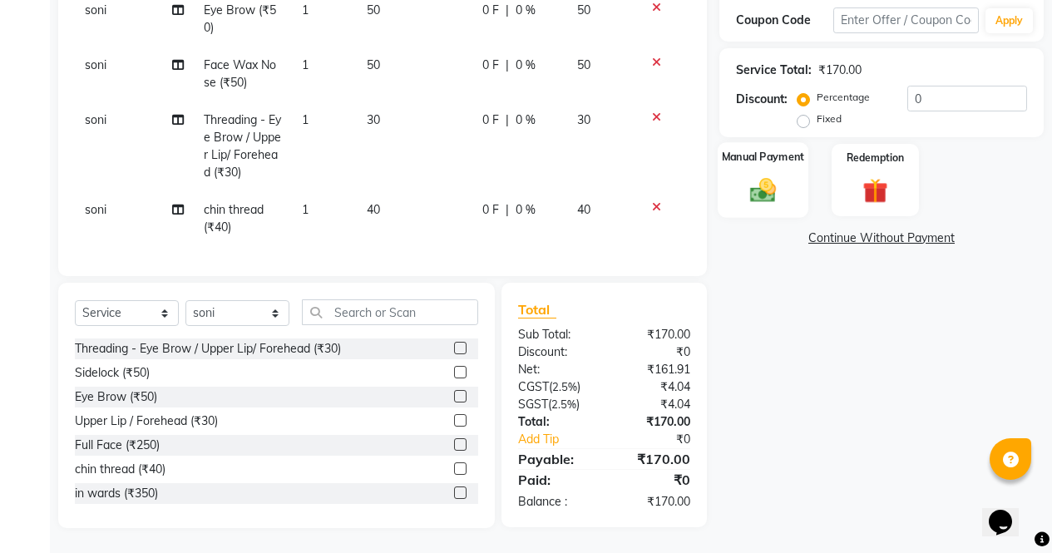
click at [748, 161] on label "Manual Payment" at bounding box center [763, 157] width 83 height 16
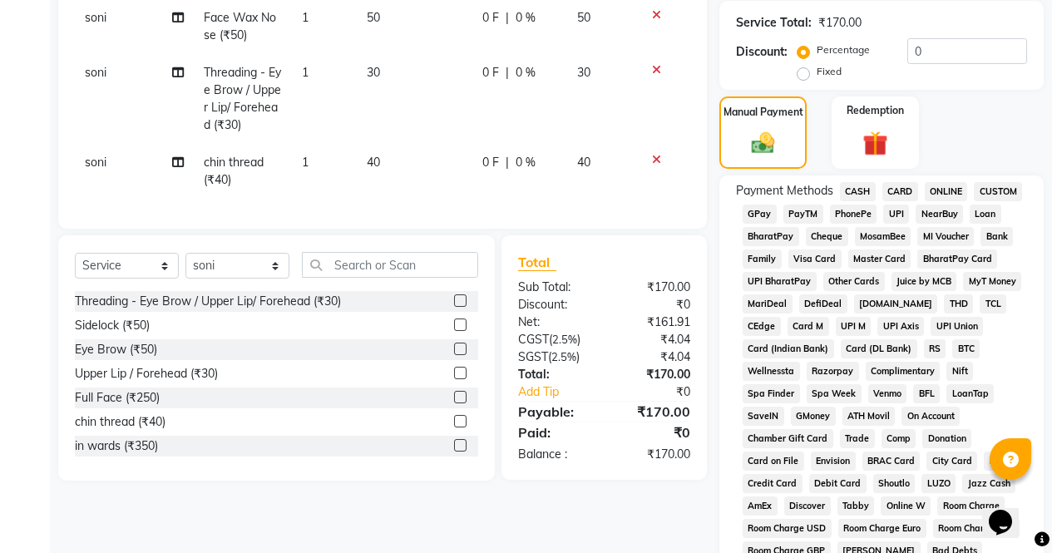
click at [952, 195] on span "ONLINE" at bounding box center [946, 191] width 43 height 19
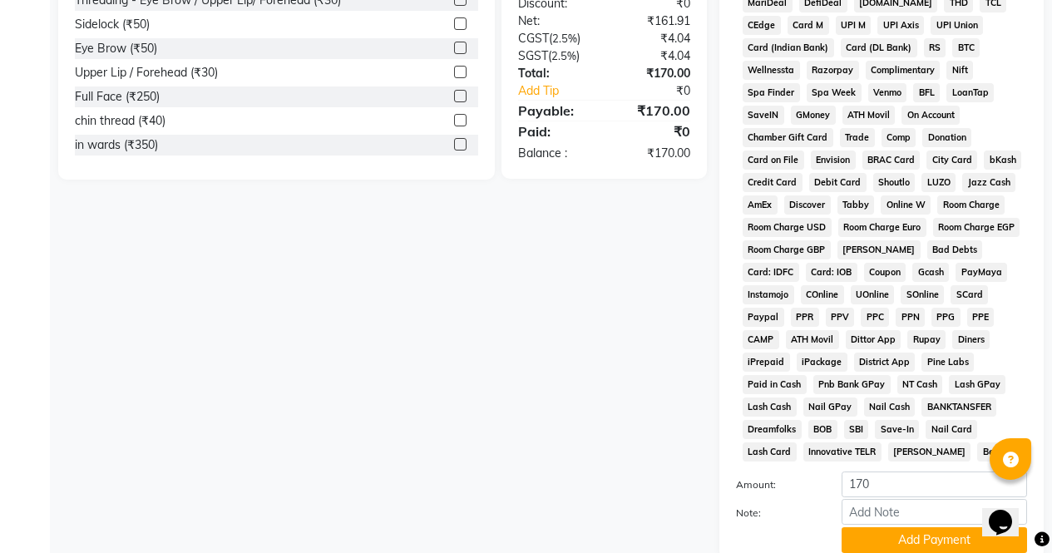
scroll to position [760, 0]
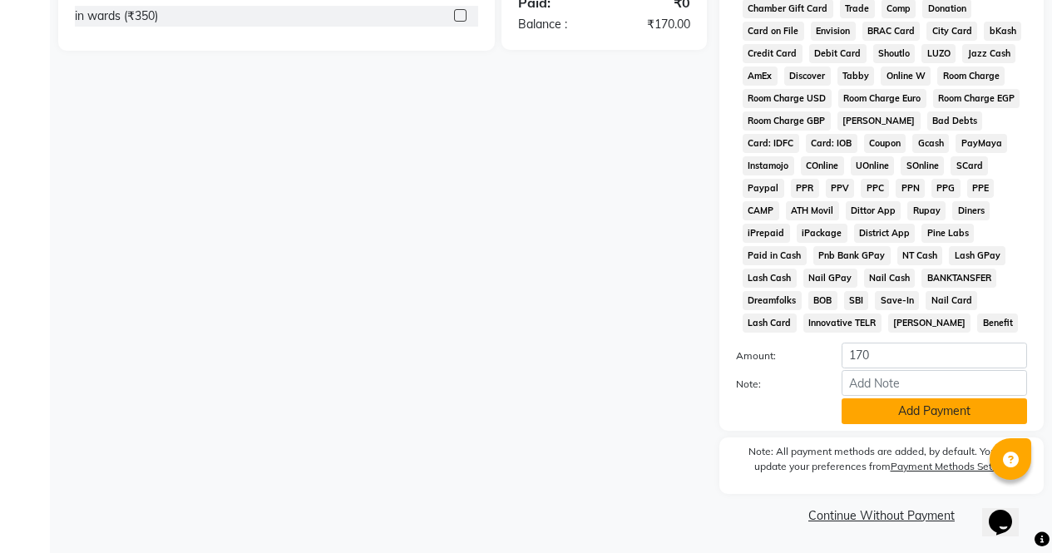
click at [939, 418] on button "Add Payment" at bounding box center [935, 411] width 186 height 26
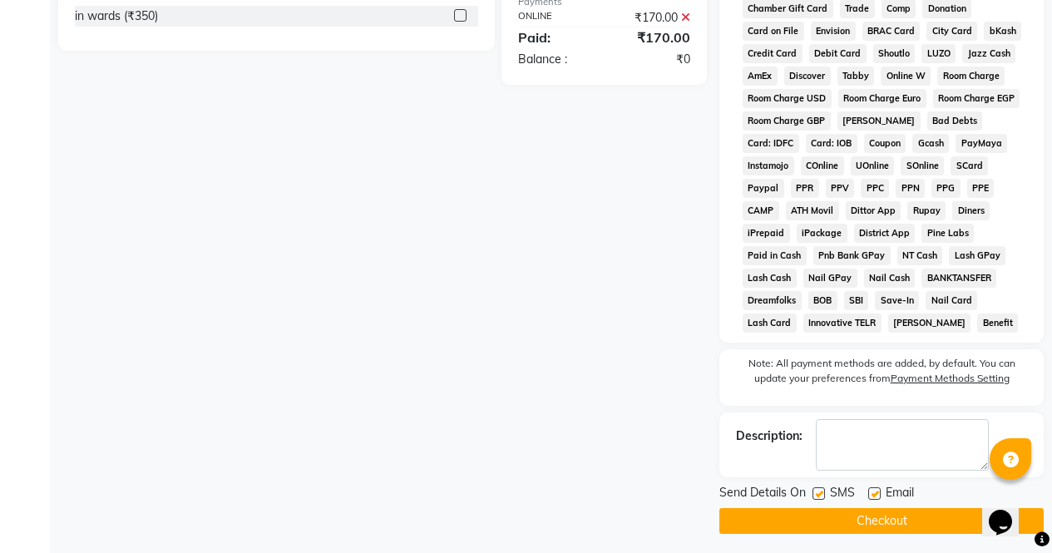
click at [949, 511] on button "Checkout" at bounding box center [882, 521] width 324 height 26
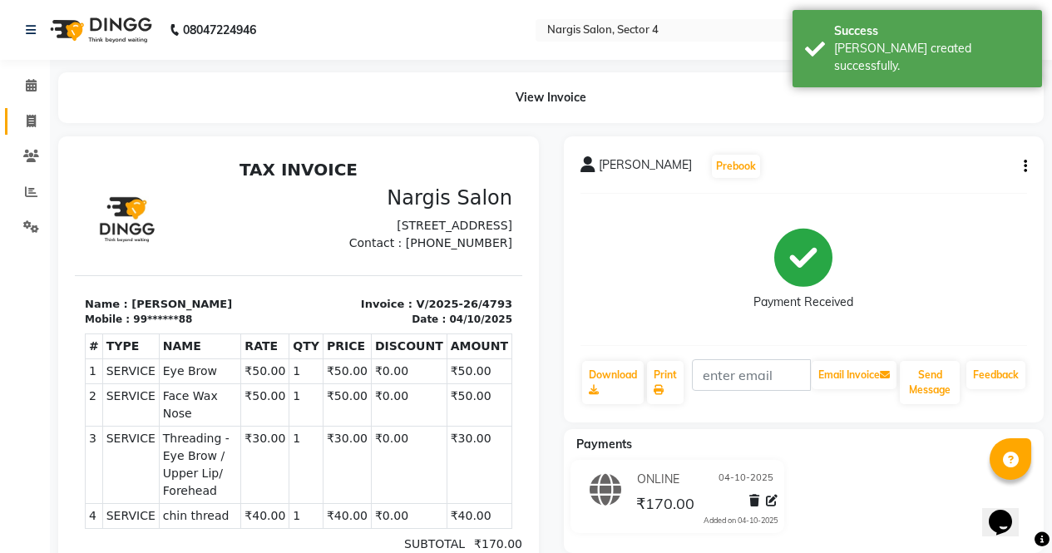
click at [42, 116] on span at bounding box center [31, 121] width 29 height 19
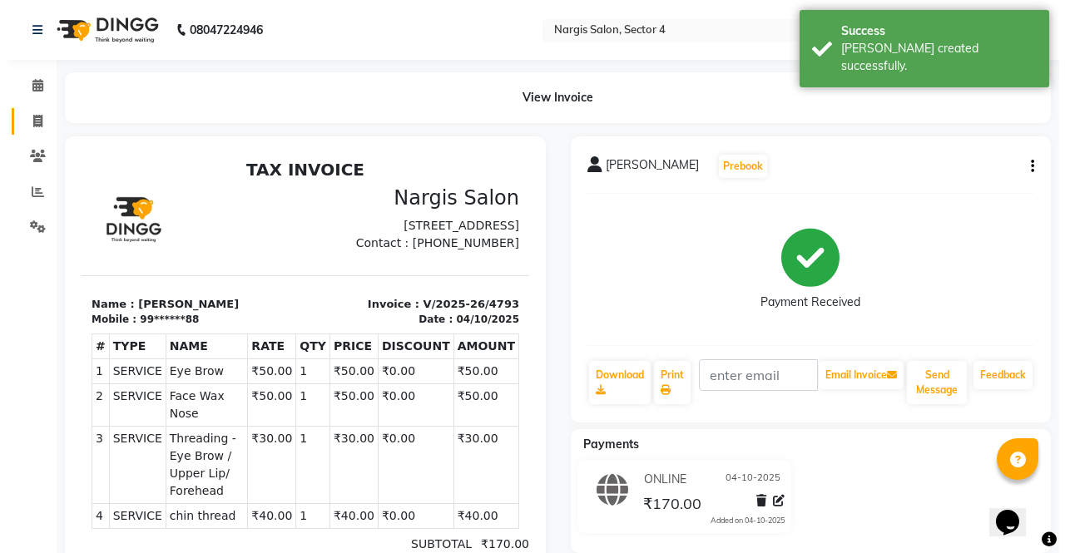
select select "service"
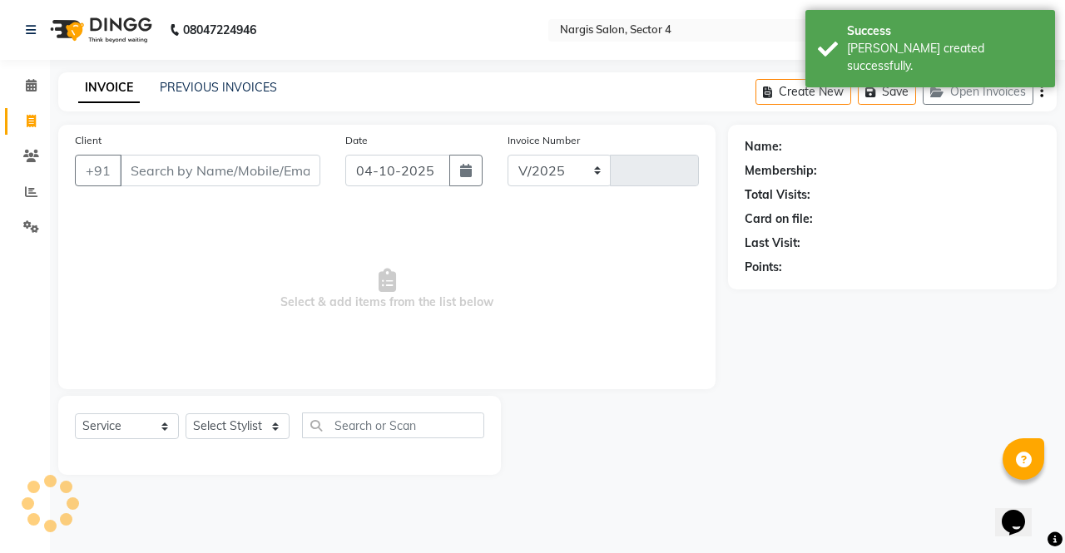
select select "4130"
type input "4794"
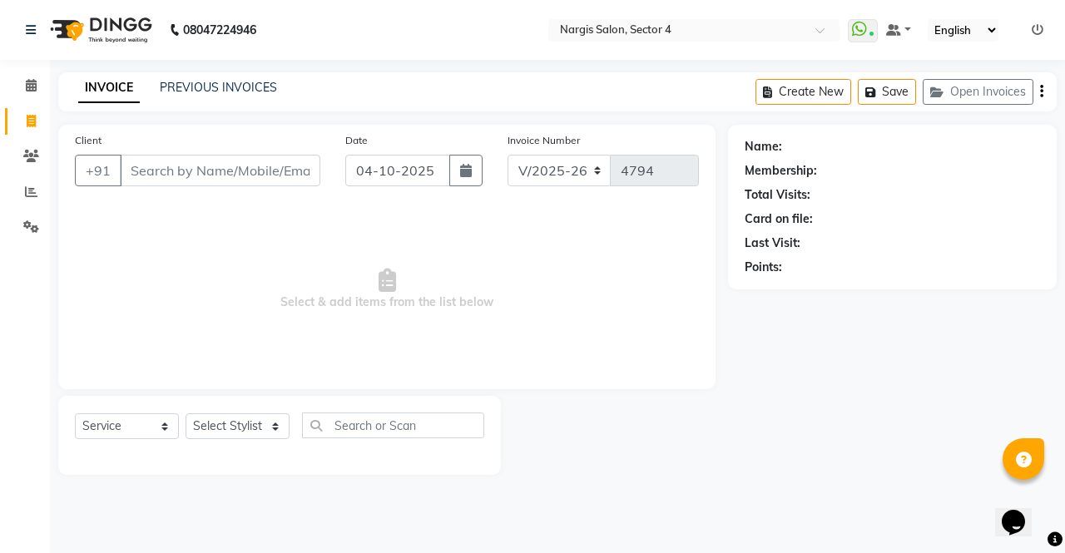
click at [936, 384] on div "Name: Membership: Total Visits: Card on file: Last Visit: Points:" at bounding box center [898, 300] width 341 height 350
click at [42, 77] on span at bounding box center [31, 86] width 29 height 19
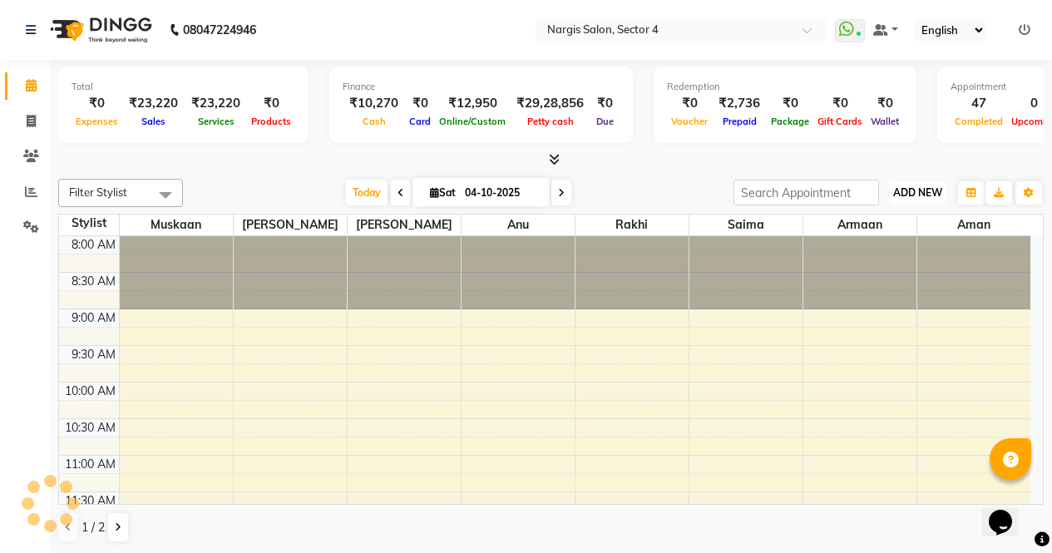
click at [939, 204] on button "ADD NEW Toggle Dropdown" at bounding box center [917, 192] width 57 height 23
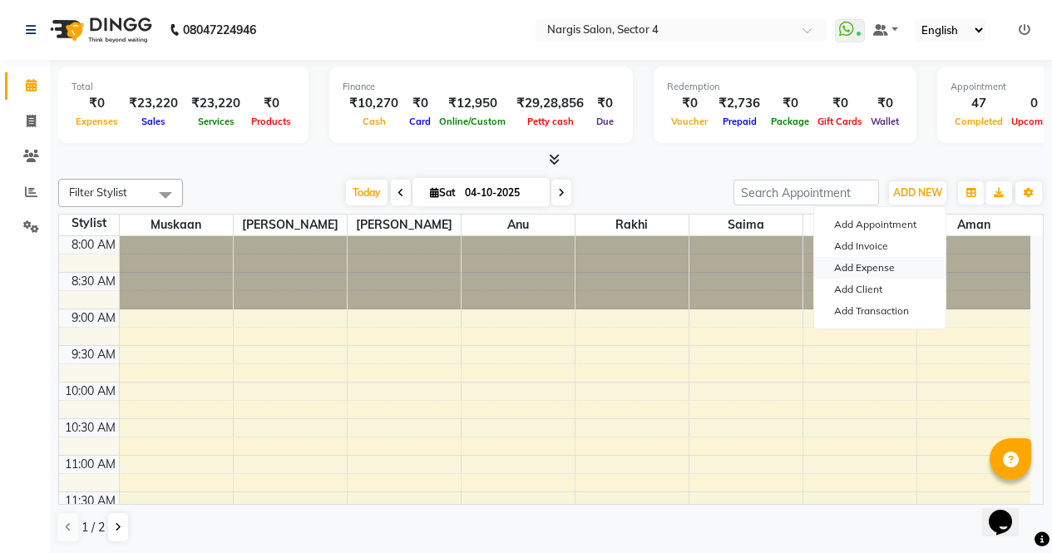
click at [903, 265] on link "Add Expense" at bounding box center [879, 268] width 131 height 22
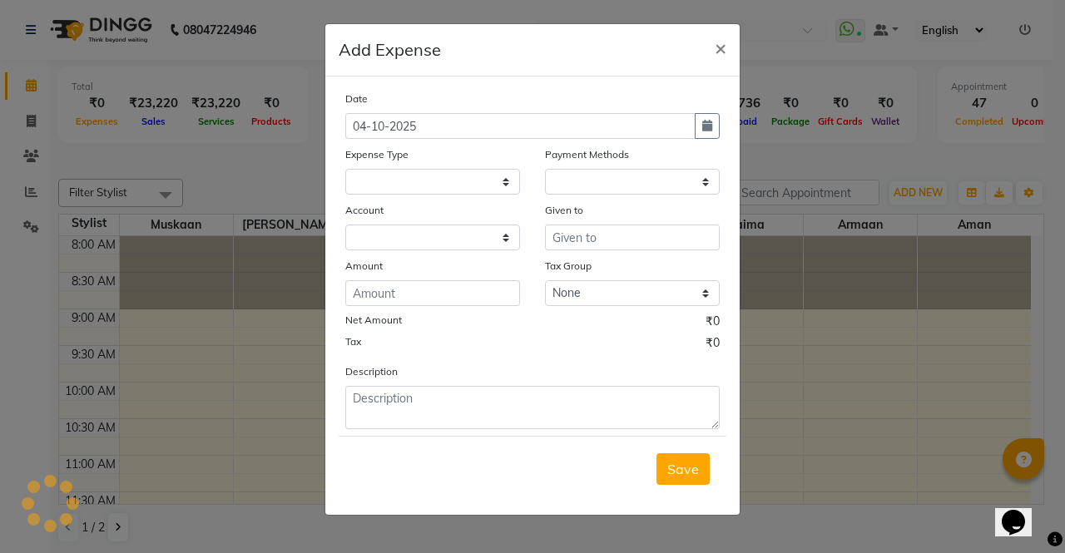
select select
select select "1"
select select "2938"
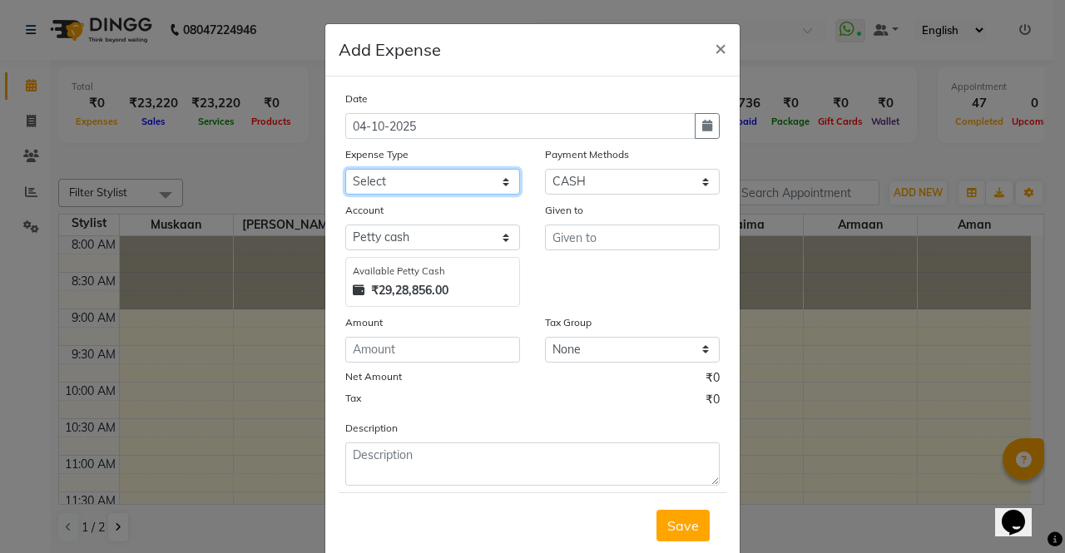
click at [510, 187] on select "Select Advance Salary Bank charges Car maintenance Cash transfer to bank Cash t…" at bounding box center [432, 182] width 175 height 26
select select "18464"
click at [345, 169] on select "Select Advance Salary Bank charges Car maintenance Cash transfer to bank Cash t…" at bounding box center [432, 182] width 175 height 26
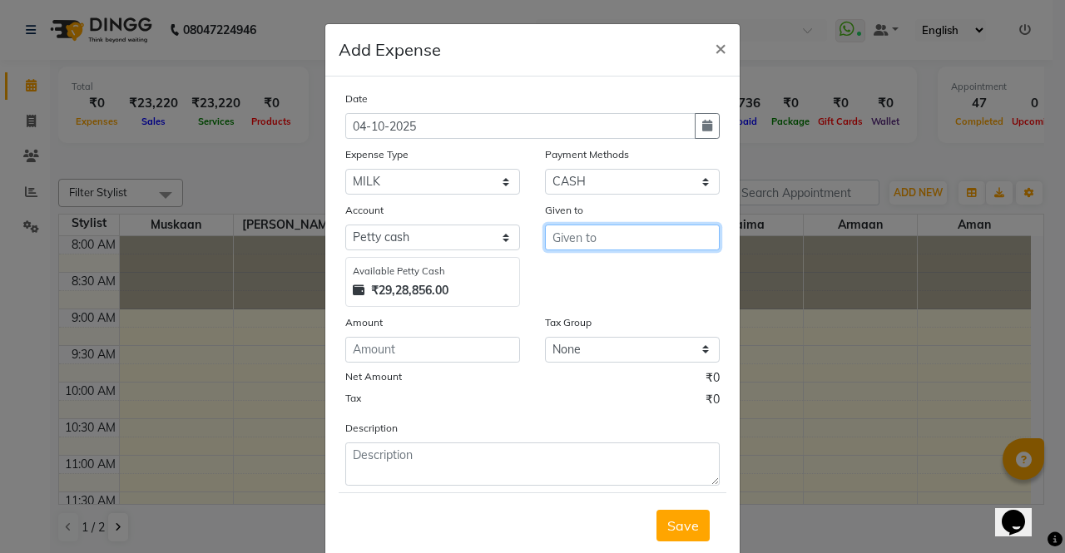
click at [618, 238] on input "text" at bounding box center [632, 238] width 175 height 26
type input "[PERSON_NAME]"
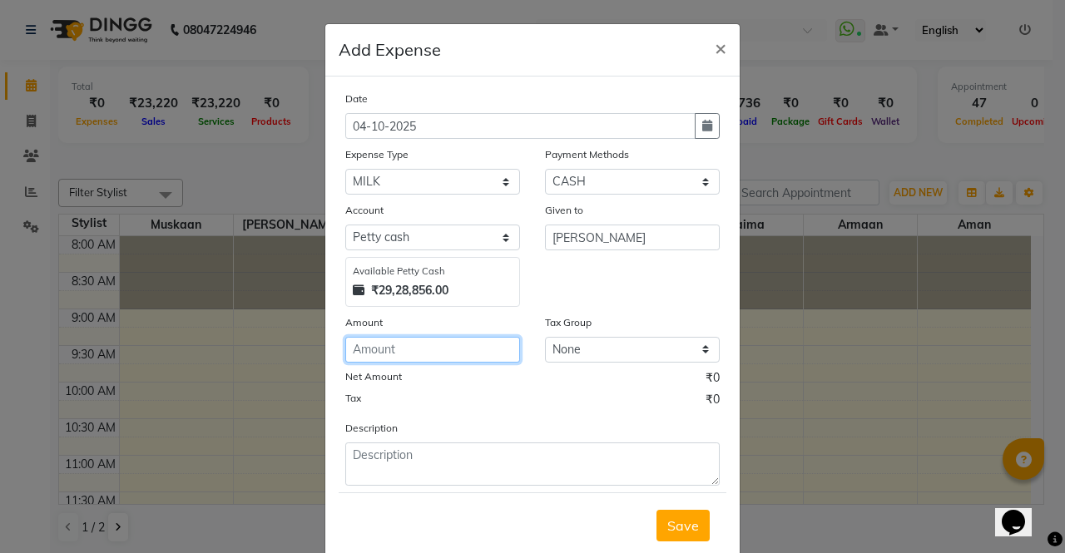
click at [494, 339] on input "number" at bounding box center [432, 350] width 175 height 26
type input "30"
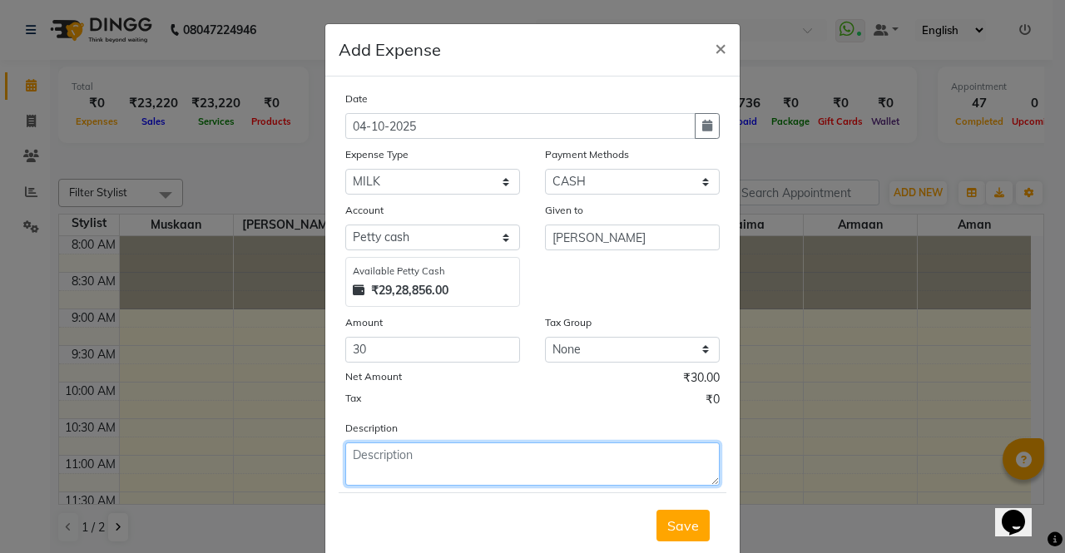
click at [519, 478] on textarea at bounding box center [532, 464] width 374 height 43
type textarea "milk"
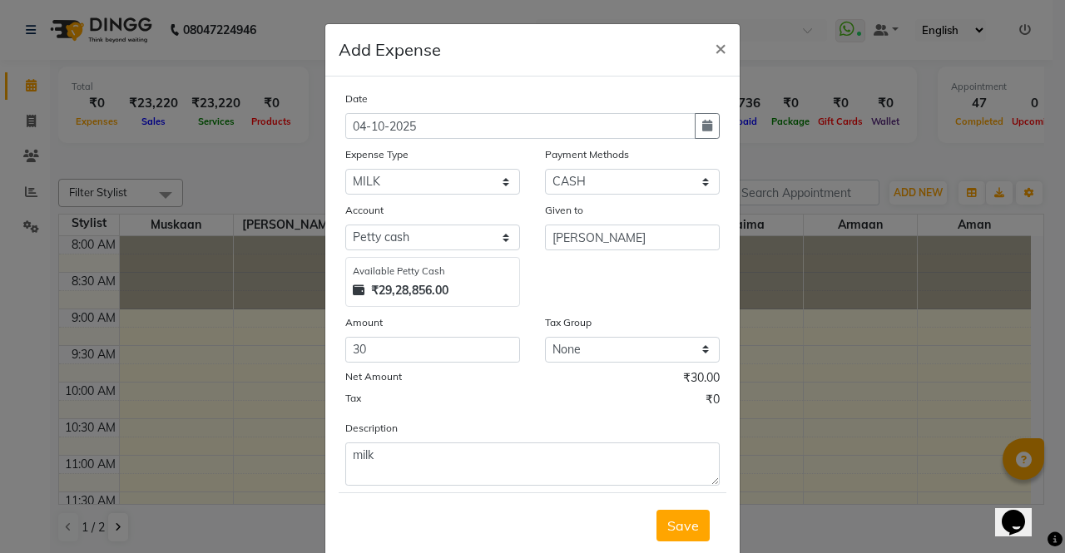
click at [596, 408] on div "Tax ₹0" at bounding box center [532, 402] width 374 height 22
click at [687, 529] on span "Save" at bounding box center [683, 525] width 32 height 17
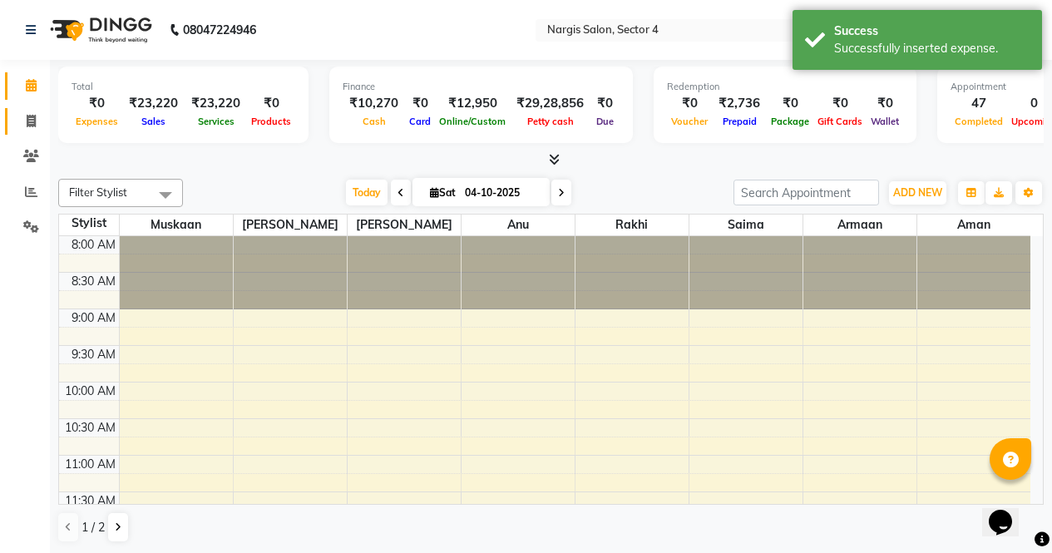
click at [19, 123] on span at bounding box center [31, 121] width 29 height 19
select select "service"
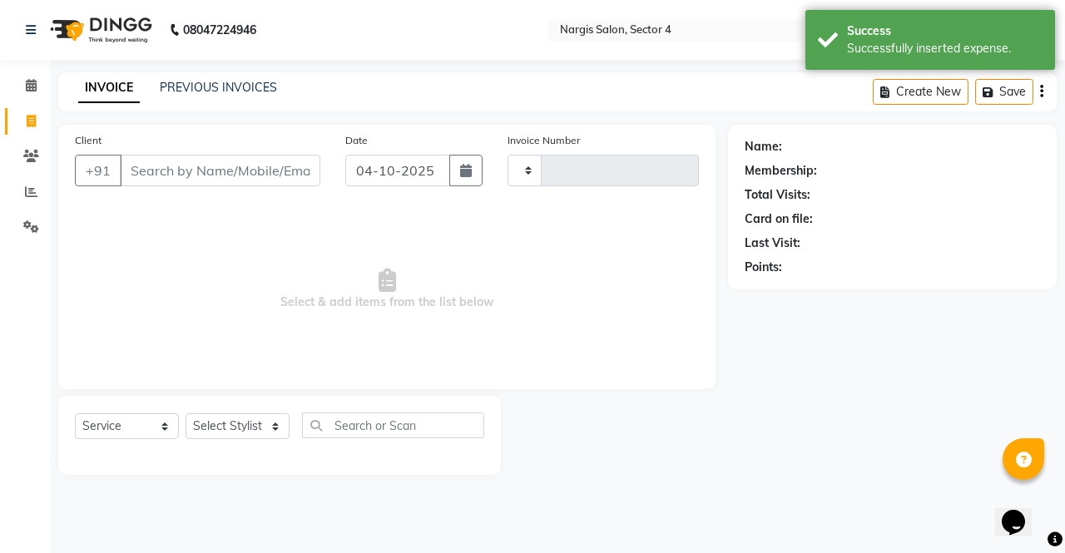
type input "4794"
select select "4130"
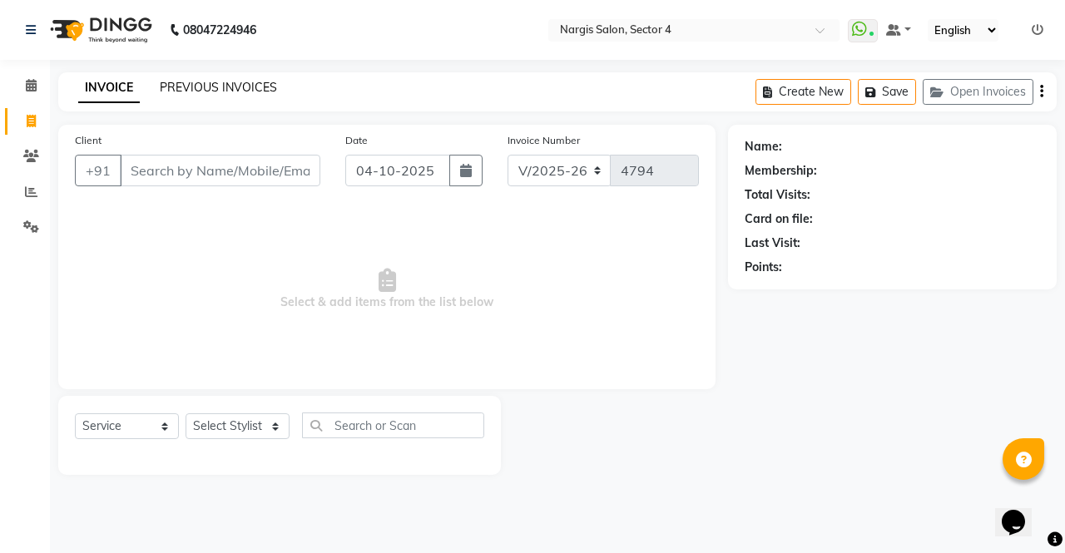
click at [239, 83] on link "PREVIOUS INVOICES" at bounding box center [218, 87] width 117 height 15
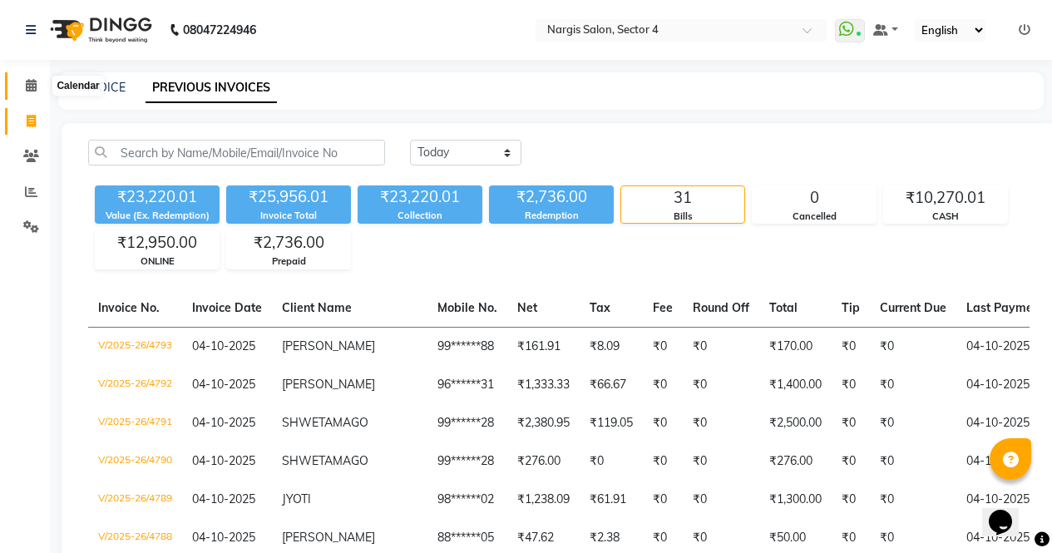
click at [30, 85] on icon at bounding box center [31, 85] width 11 height 12
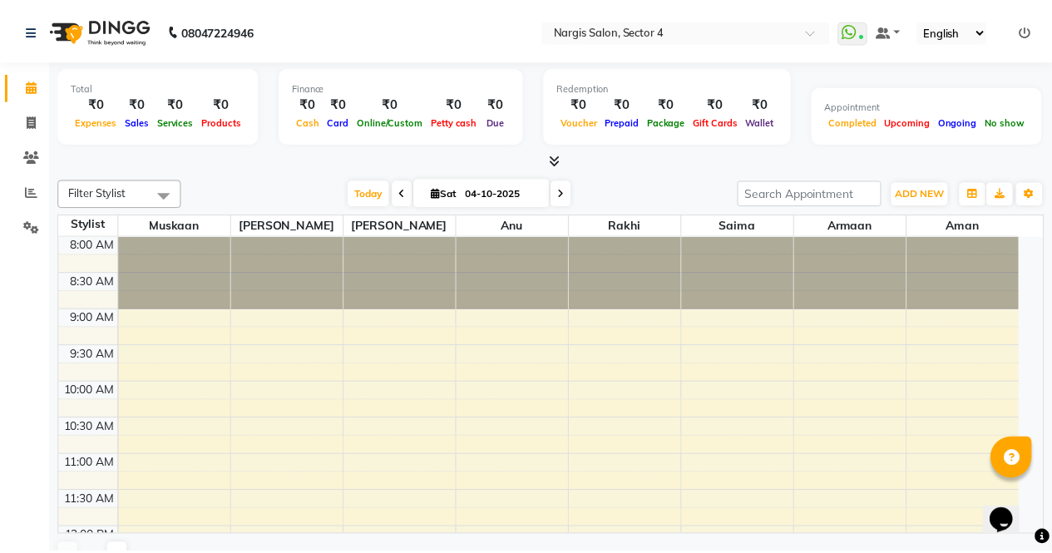
scroll to position [651, 0]
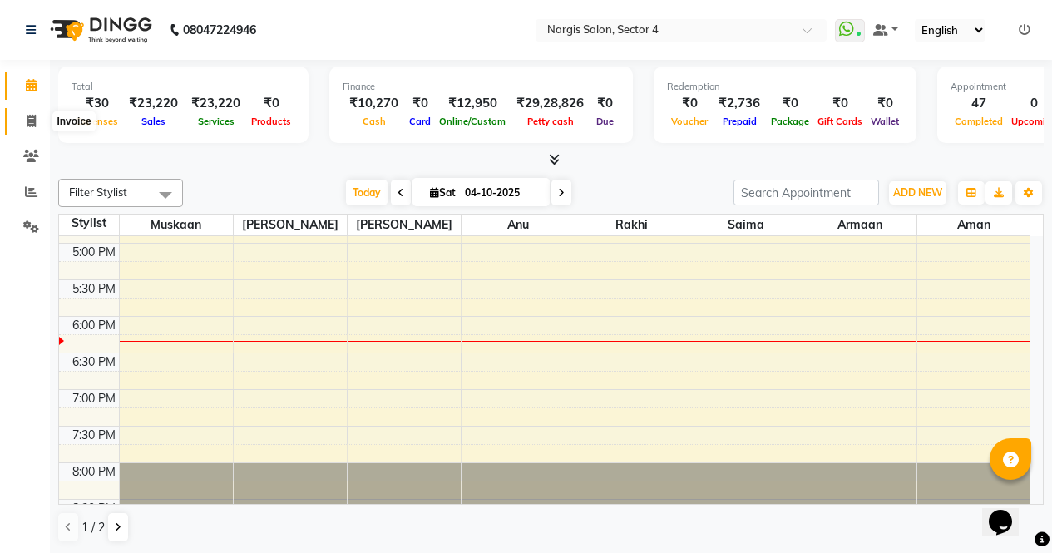
click at [35, 124] on icon at bounding box center [31, 121] width 9 height 12
select select "service"
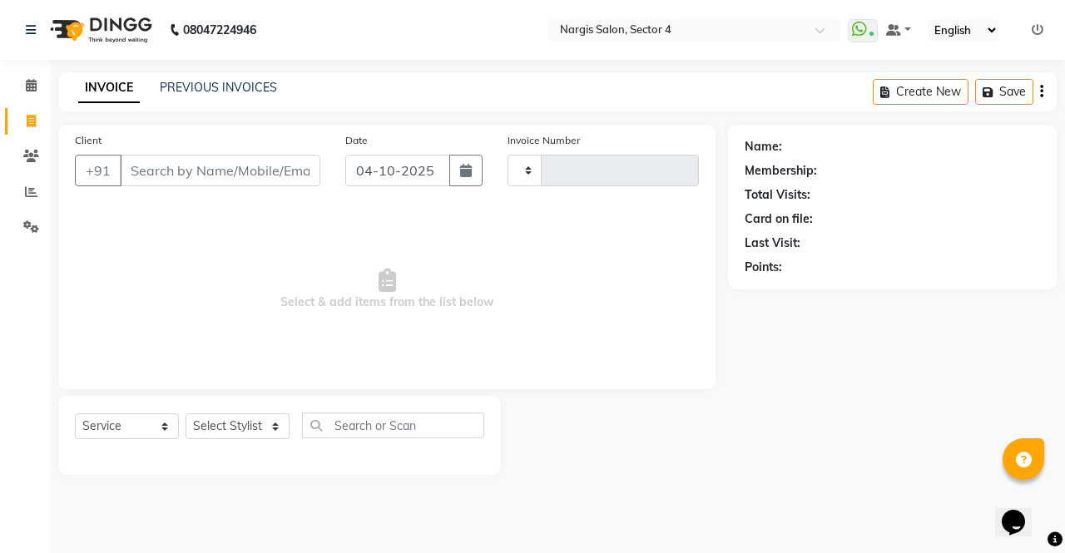
type input "4794"
select select "4130"
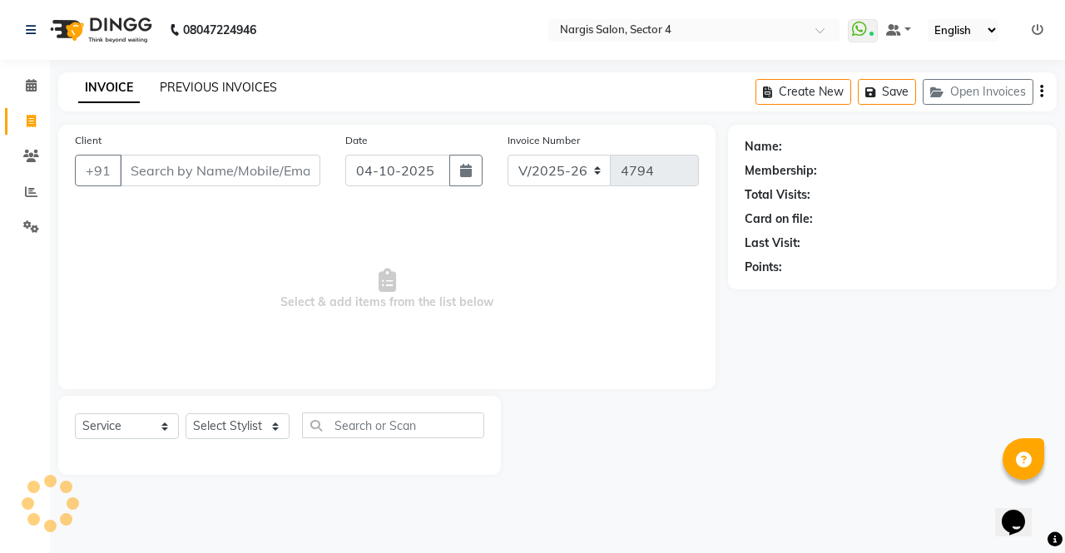
click at [235, 83] on link "PREVIOUS INVOICES" at bounding box center [218, 87] width 117 height 15
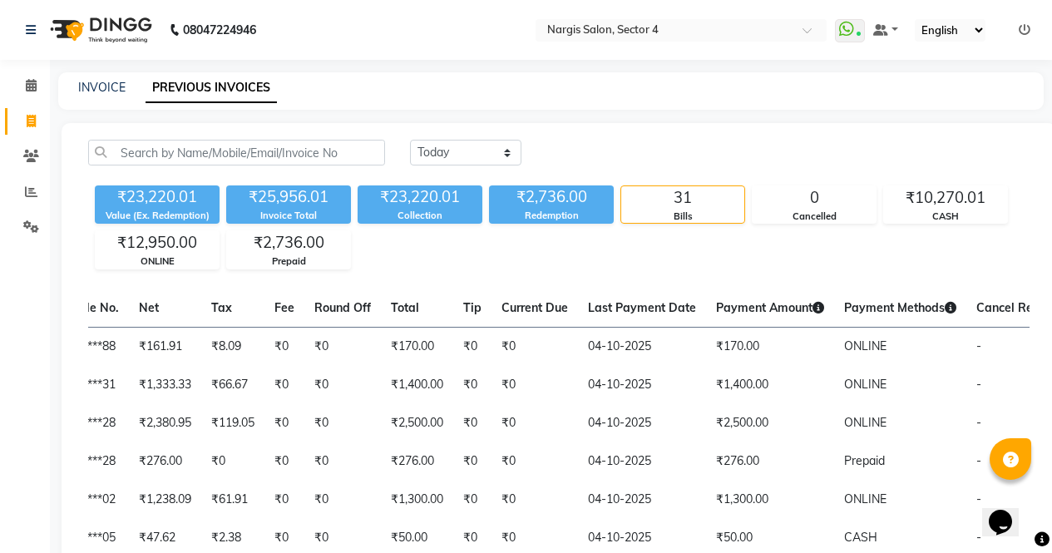
scroll to position [0, 420]
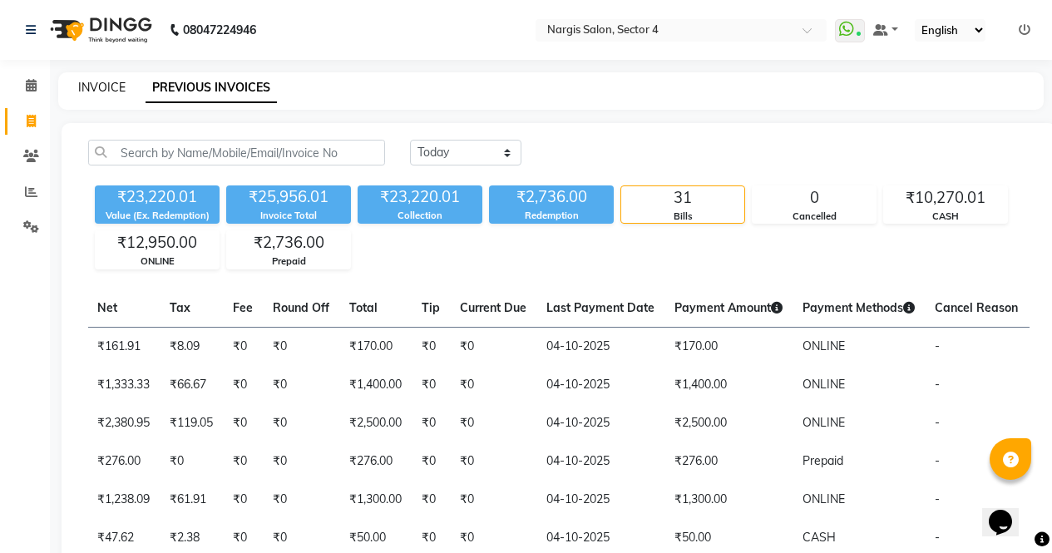
click at [100, 92] on link "INVOICE" at bounding box center [101, 87] width 47 height 15
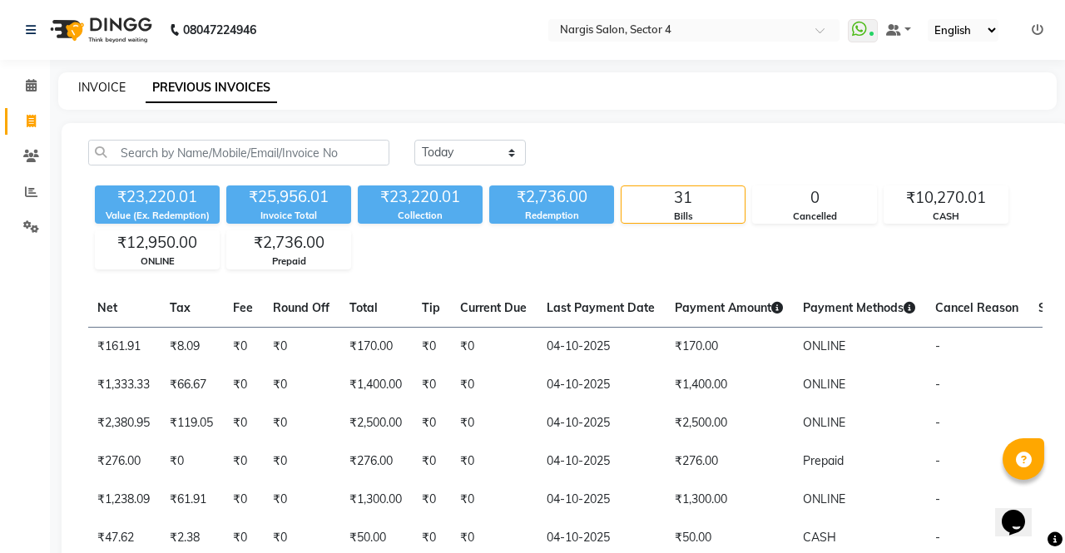
select select "4130"
select select "service"
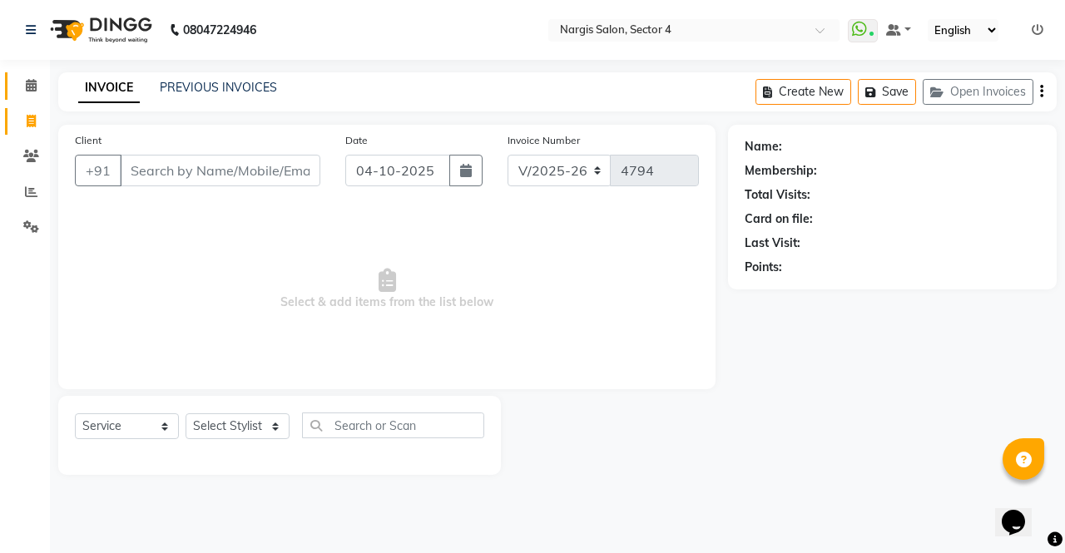
click at [24, 80] on span at bounding box center [31, 86] width 29 height 19
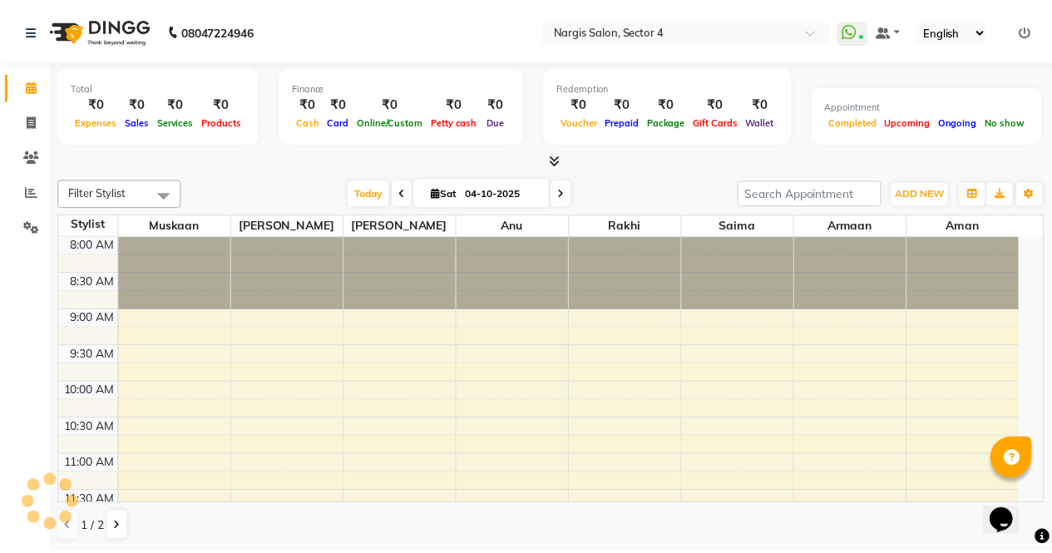
scroll to position [651, 0]
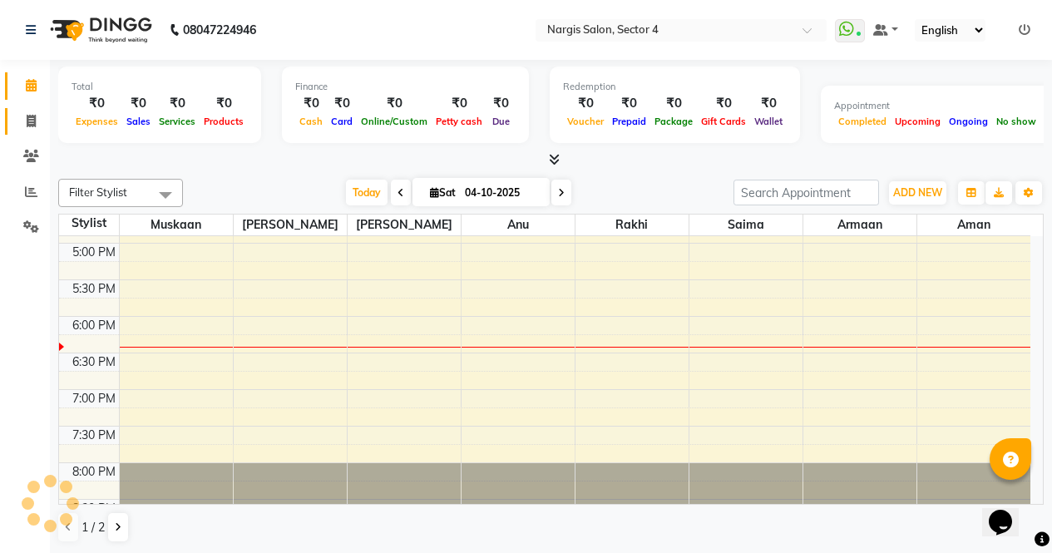
click at [18, 120] on span at bounding box center [31, 121] width 29 height 19
select select "service"
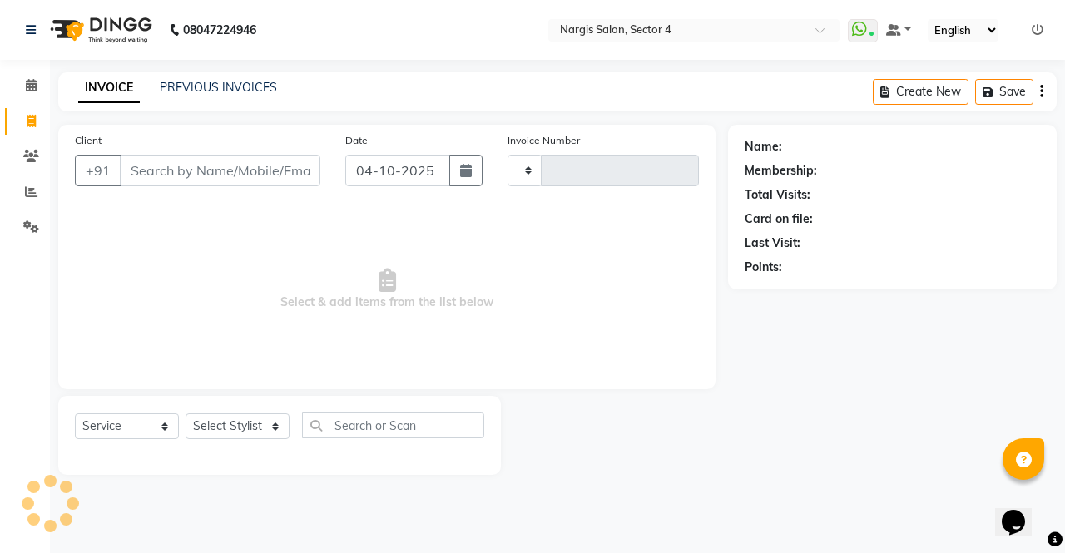
type input "4794"
select select "4130"
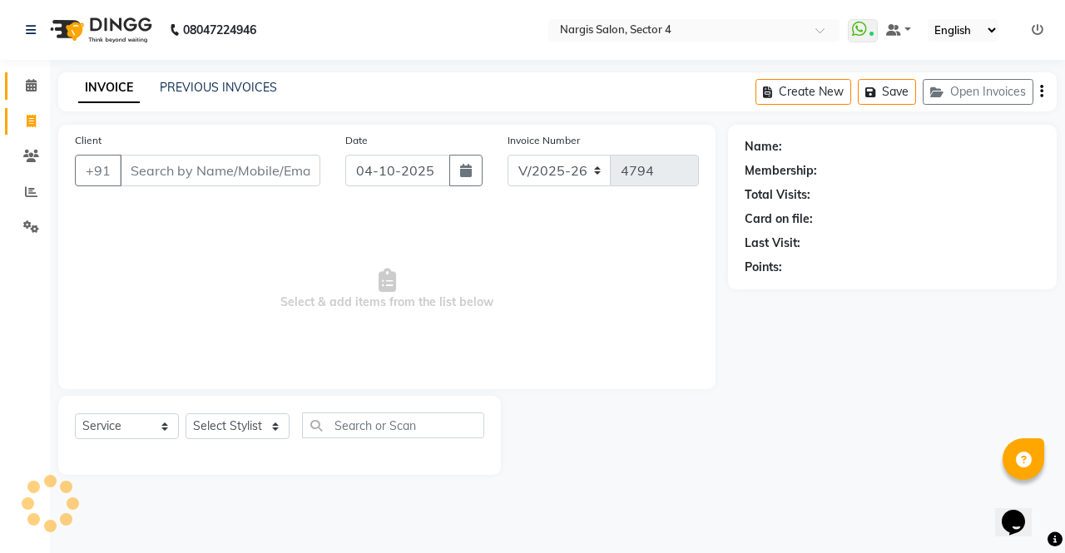
click at [18, 94] on span at bounding box center [31, 86] width 29 height 19
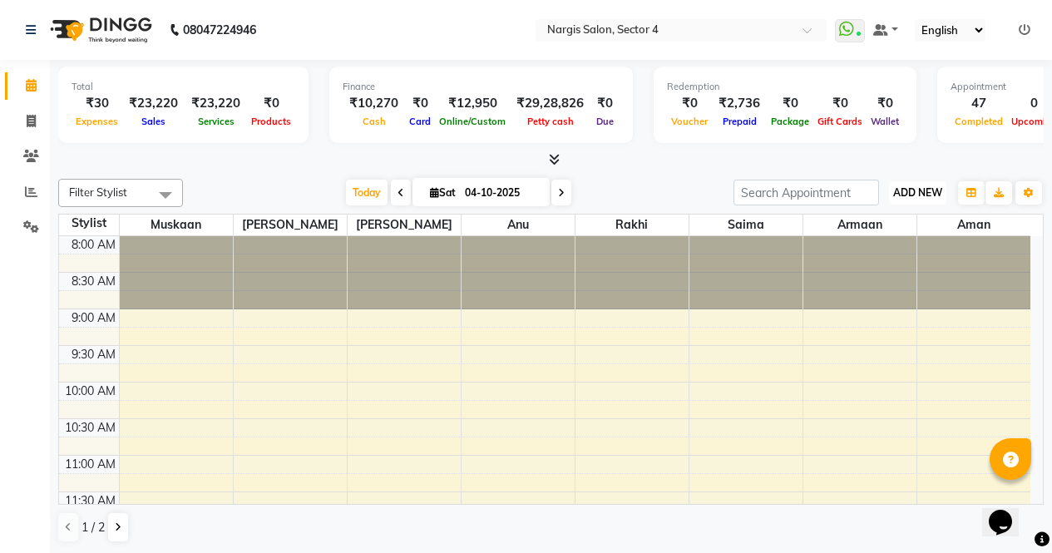
click at [928, 186] on span "ADD NEW" at bounding box center [917, 192] width 49 height 12
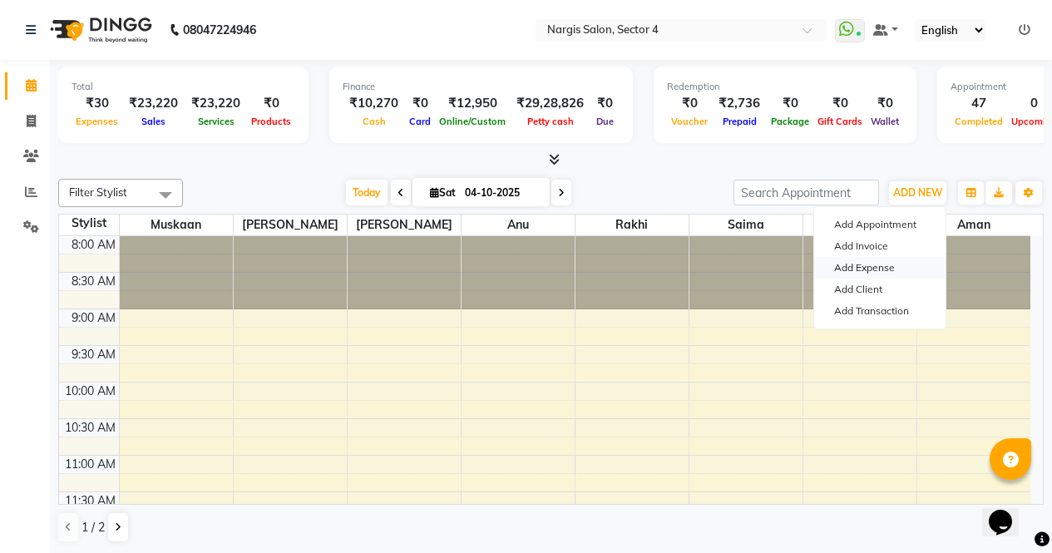
click at [885, 267] on link "Add Expense" at bounding box center [879, 268] width 131 height 22
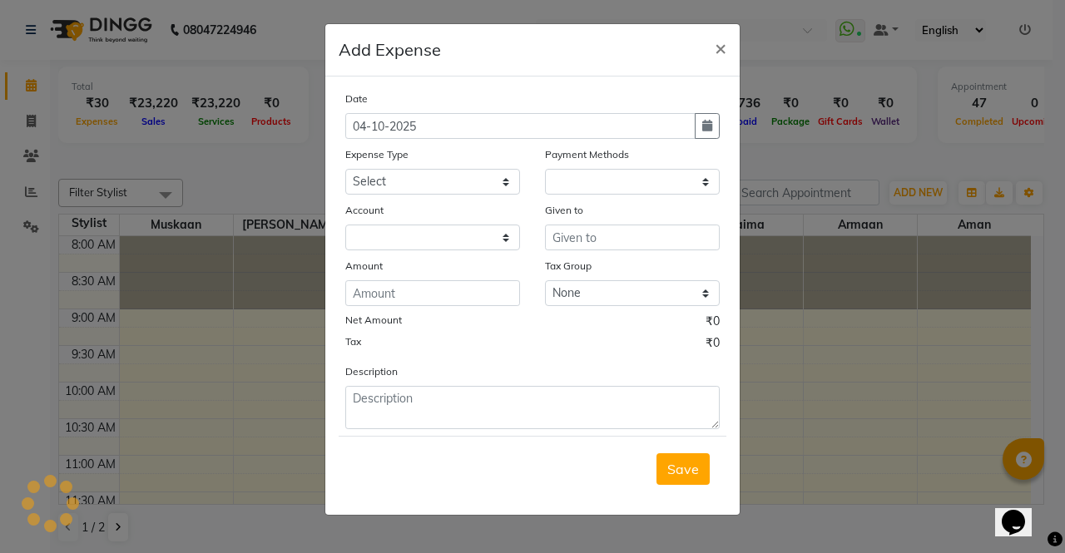
select select "1"
select select "2938"
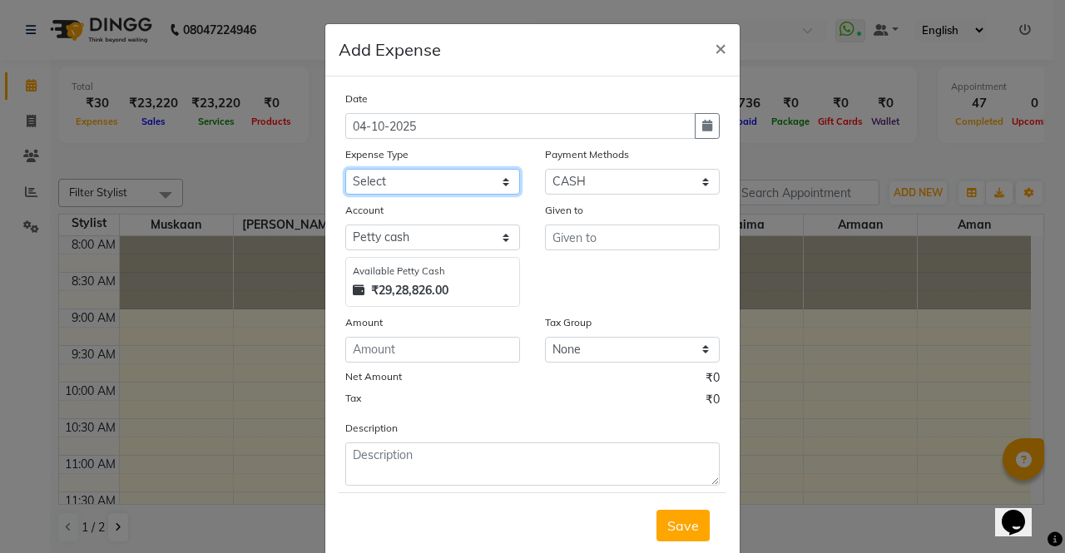
click at [495, 191] on select "Select Advance Salary Bank charges Car maintenance Cash transfer to bank Cash t…" at bounding box center [432, 182] width 175 height 26
select select "18446"
click at [345, 169] on select "Select Advance Salary Bank charges Car maintenance Cash transfer to bank Cash t…" at bounding box center [432, 182] width 175 height 26
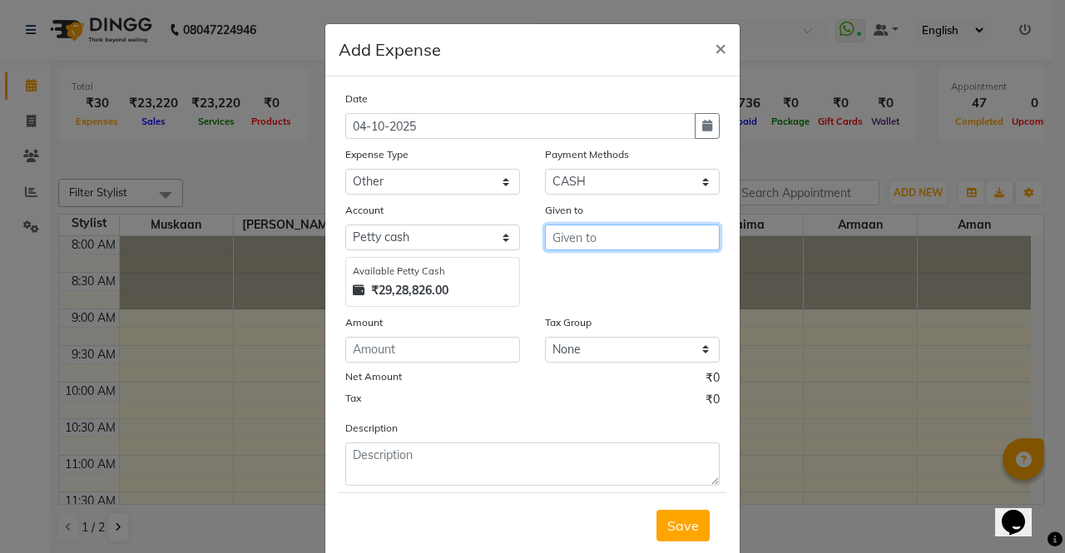
click at [582, 231] on input "text" at bounding box center [632, 238] width 175 height 26
type input "uber"
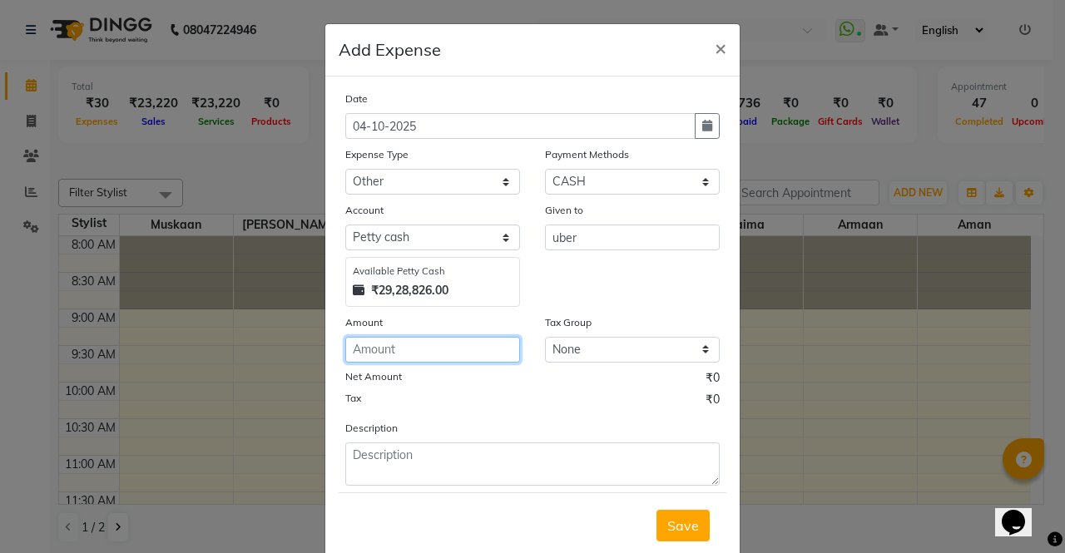
click at [468, 355] on input "number" at bounding box center [432, 350] width 175 height 26
type input "70"
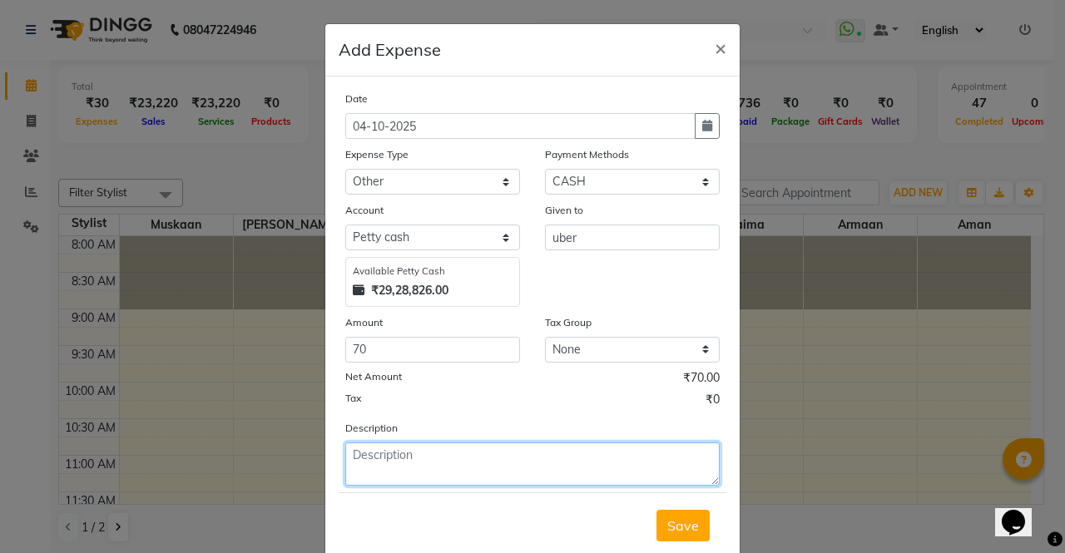
click at [472, 473] on textarea at bounding box center [532, 464] width 374 height 43
type textarea "sticker"
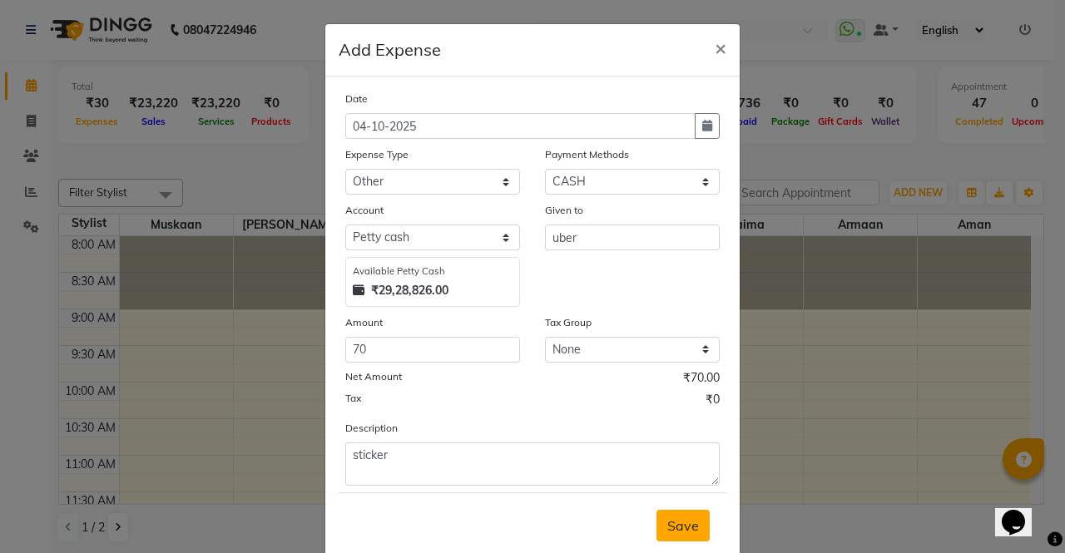
click at [695, 520] on button "Save" at bounding box center [682, 526] width 53 height 32
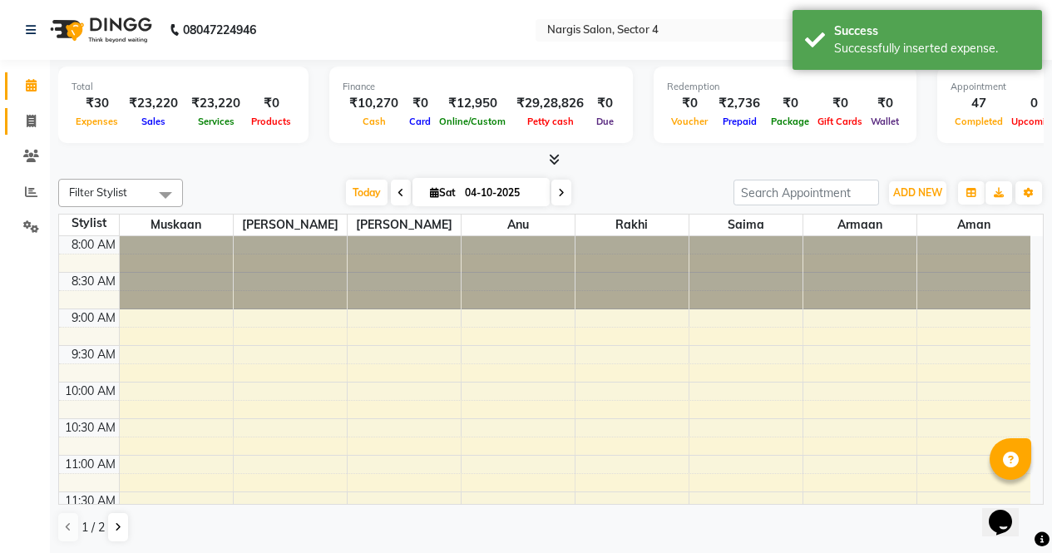
click at [27, 131] on link "Invoice" at bounding box center [25, 121] width 40 height 27
select select "service"
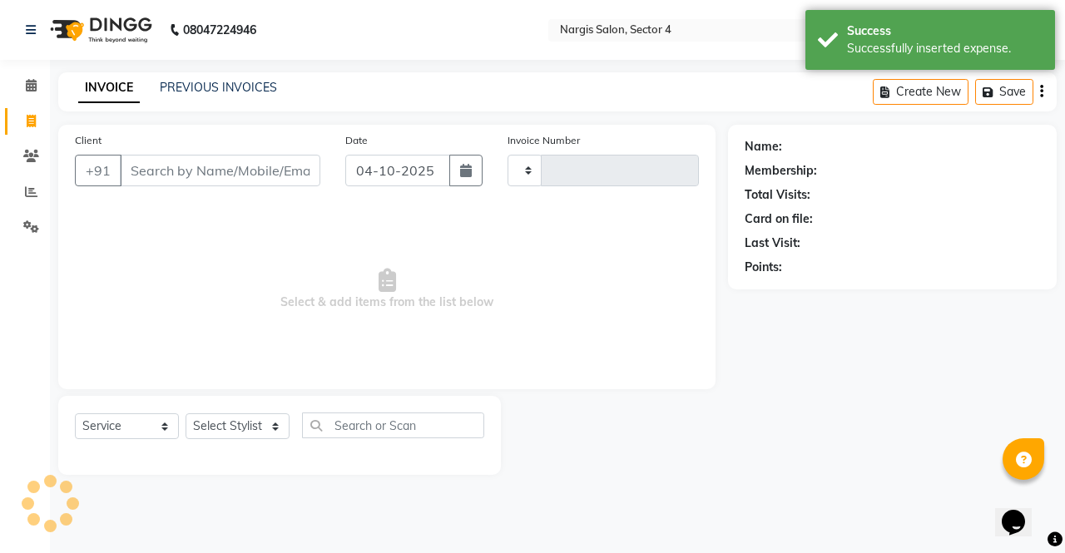
type input "4794"
select select "4130"
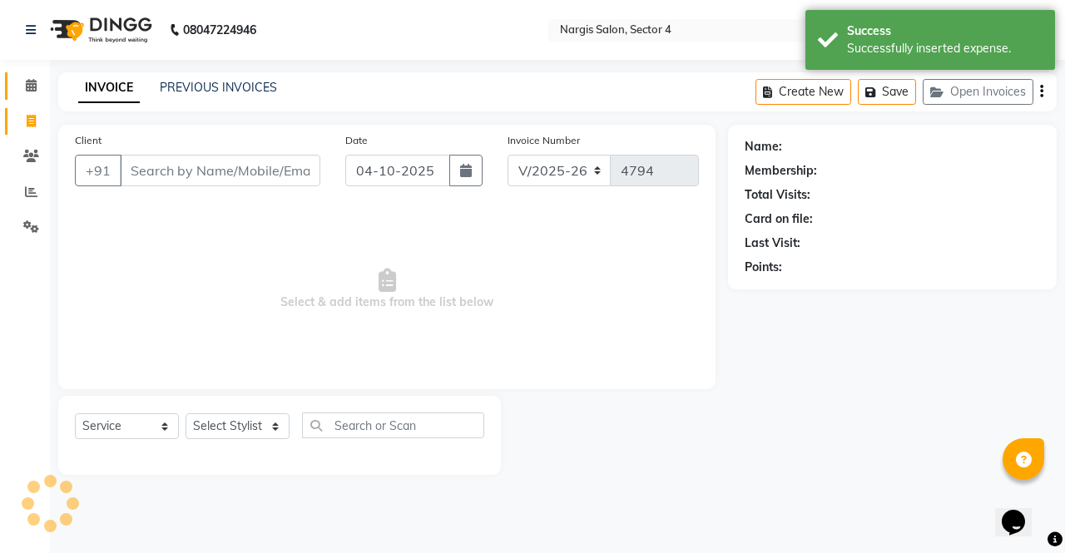
click at [27, 87] on icon at bounding box center [31, 85] width 11 height 12
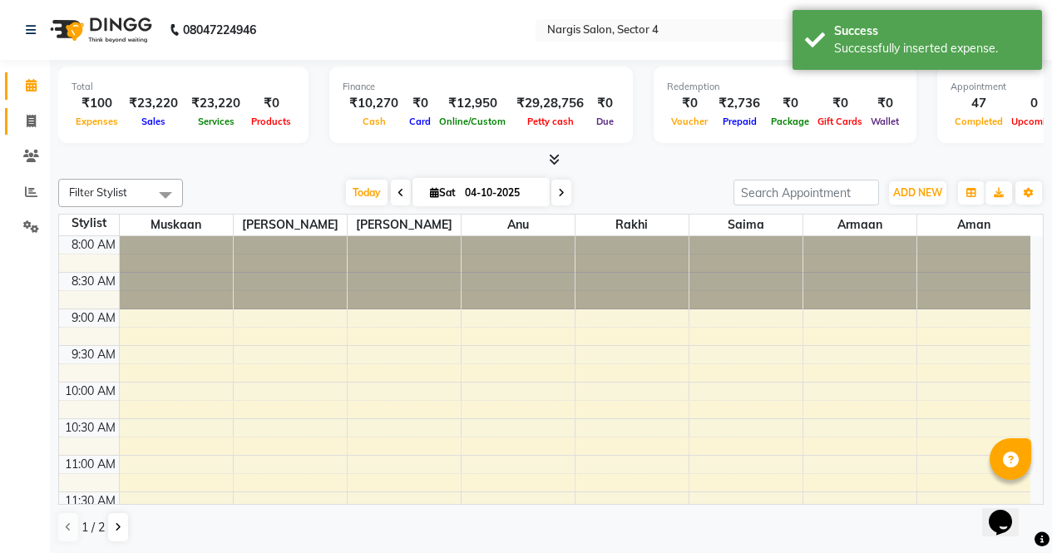
click at [25, 126] on span at bounding box center [31, 121] width 29 height 19
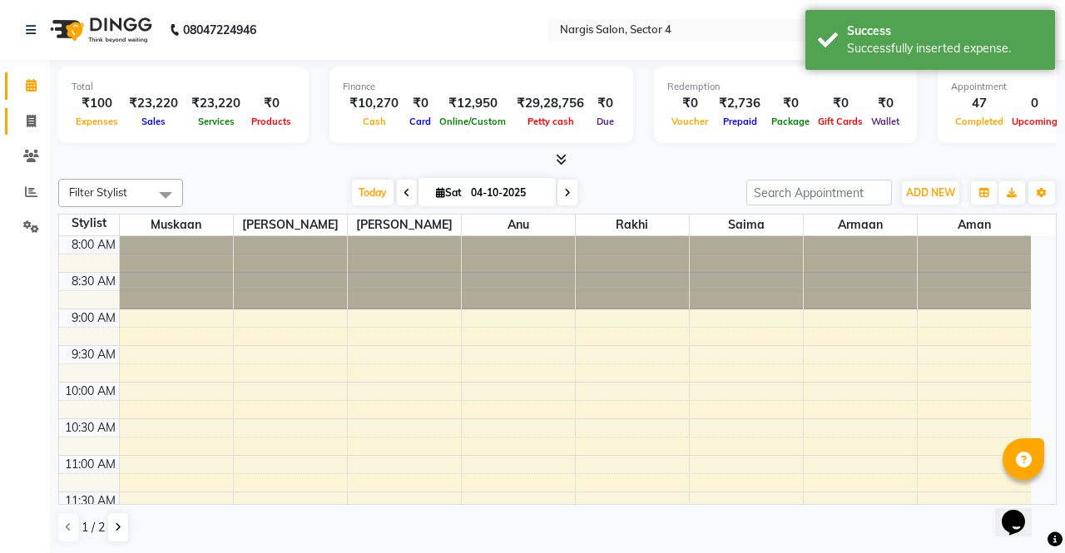
select select "service"
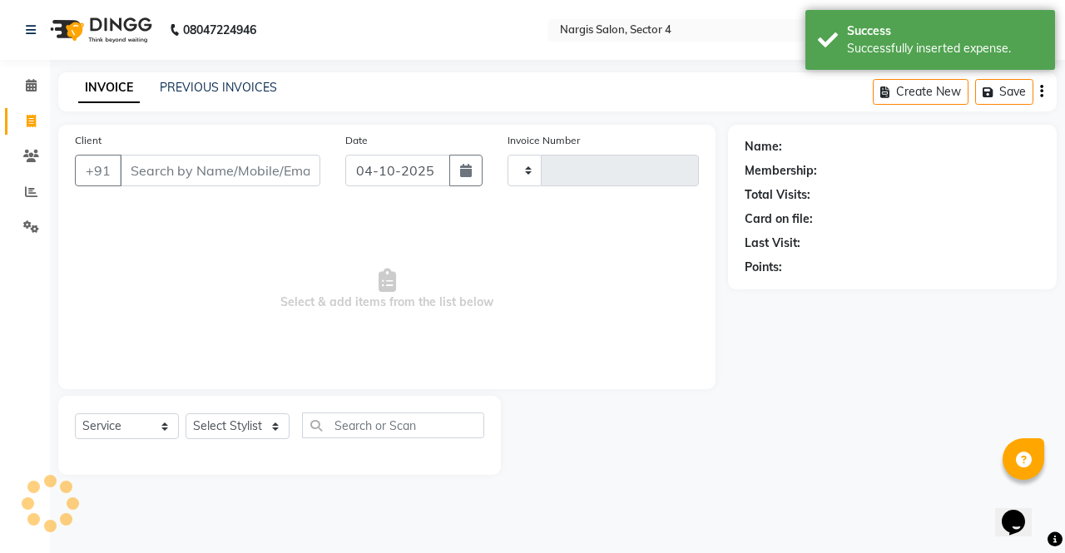
type input "4794"
select select "4130"
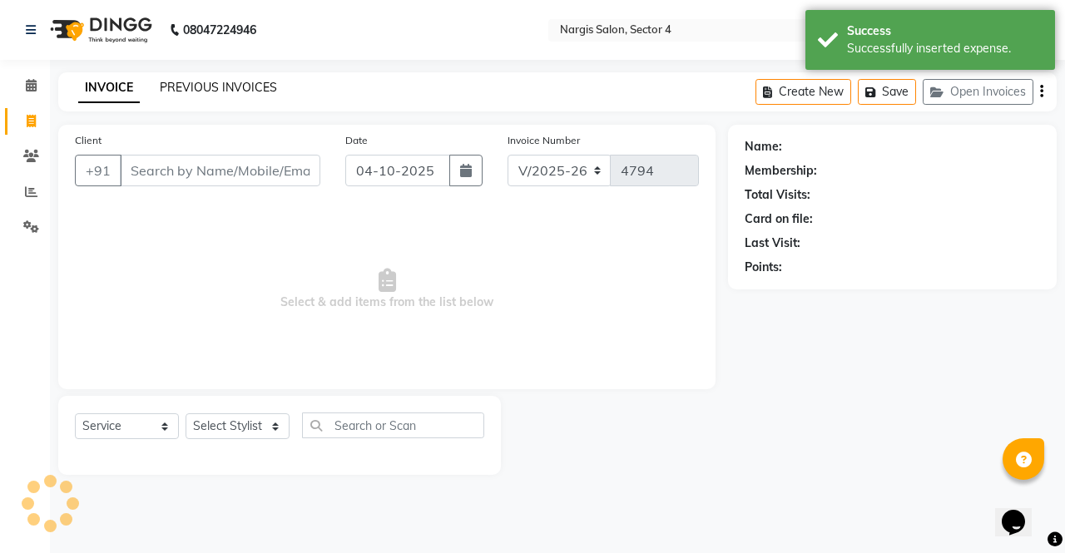
click at [191, 88] on link "PREVIOUS INVOICES" at bounding box center [218, 87] width 117 height 15
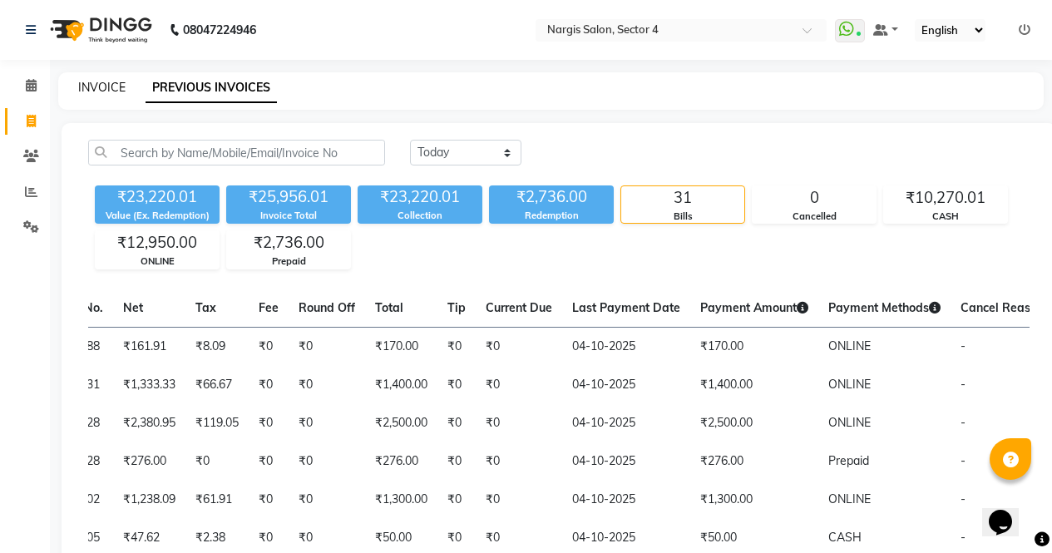
click at [117, 92] on link "INVOICE" at bounding box center [101, 87] width 47 height 15
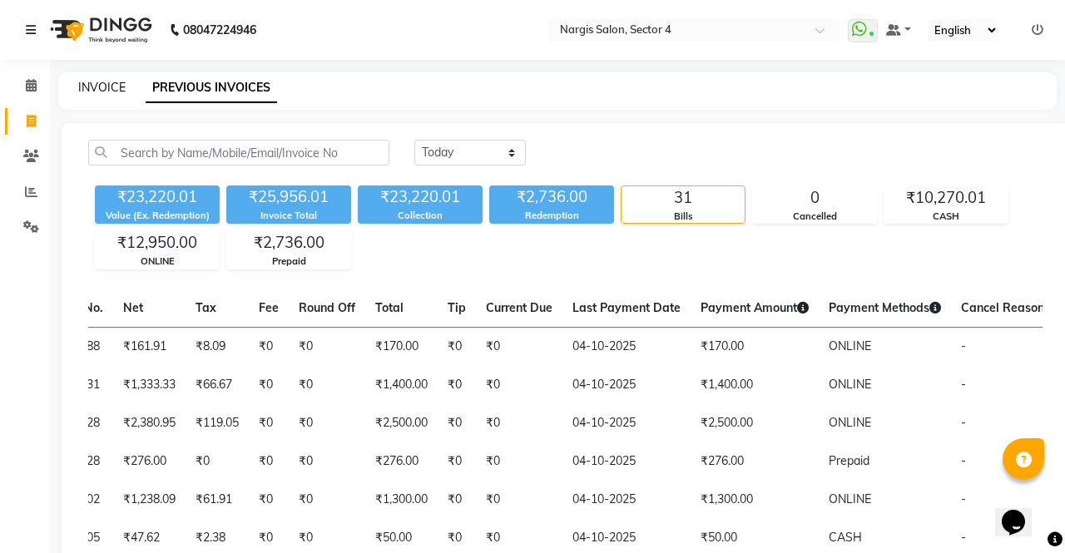
select select "service"
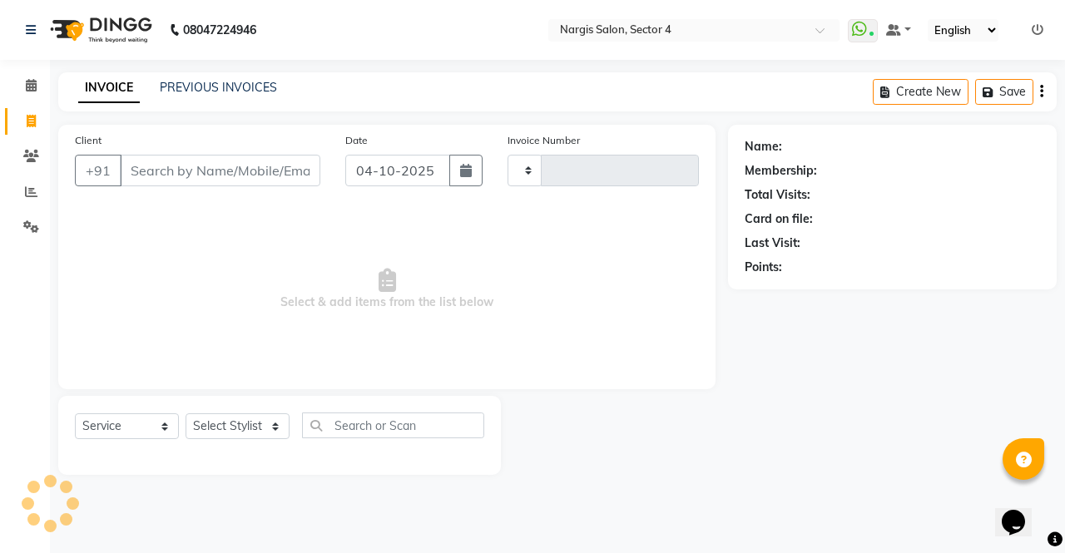
type input "4794"
select select "4130"
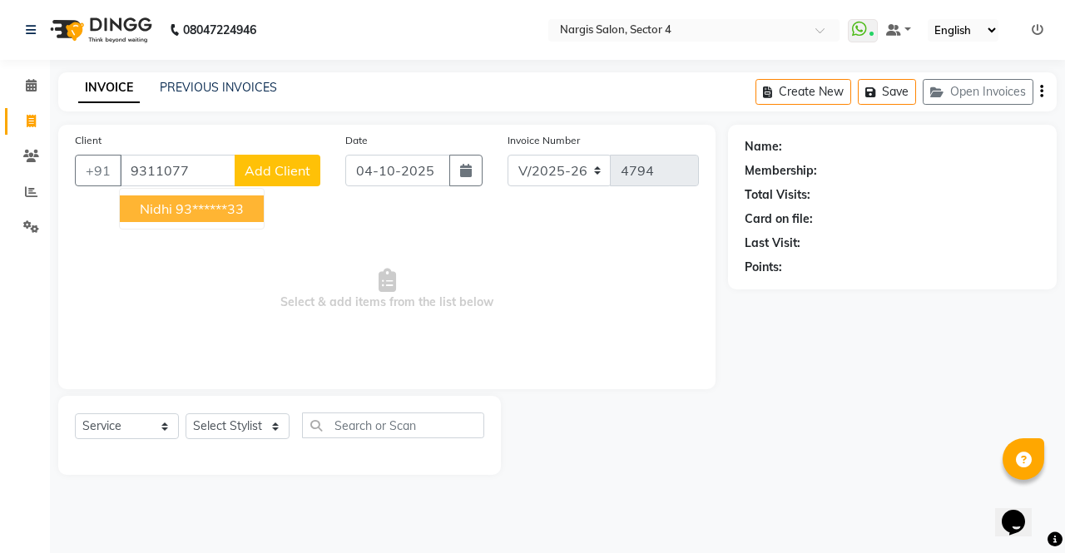
click at [151, 215] on span "nidhi" at bounding box center [156, 208] width 32 height 17
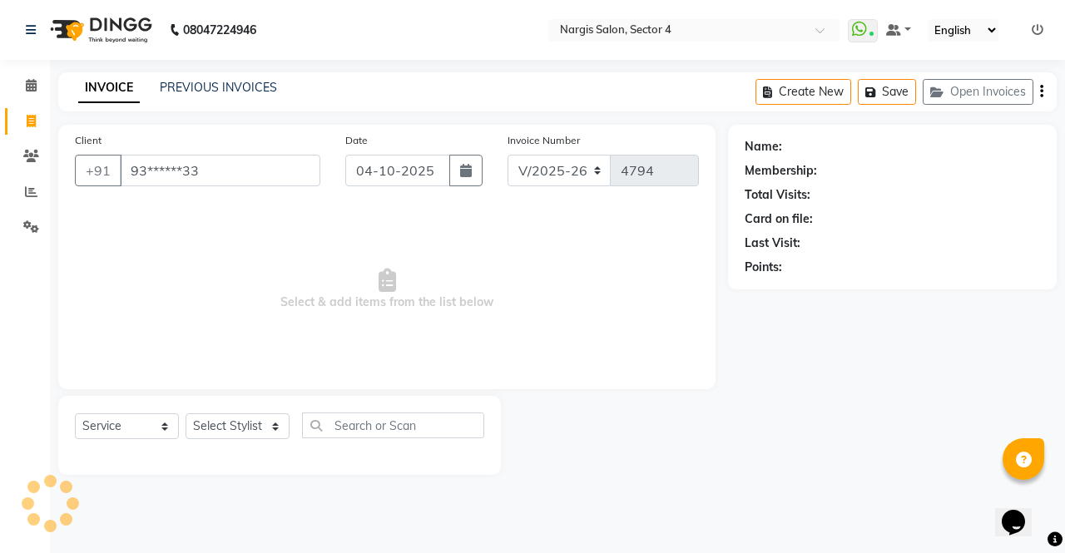
type input "93******33"
select select "1: Object"
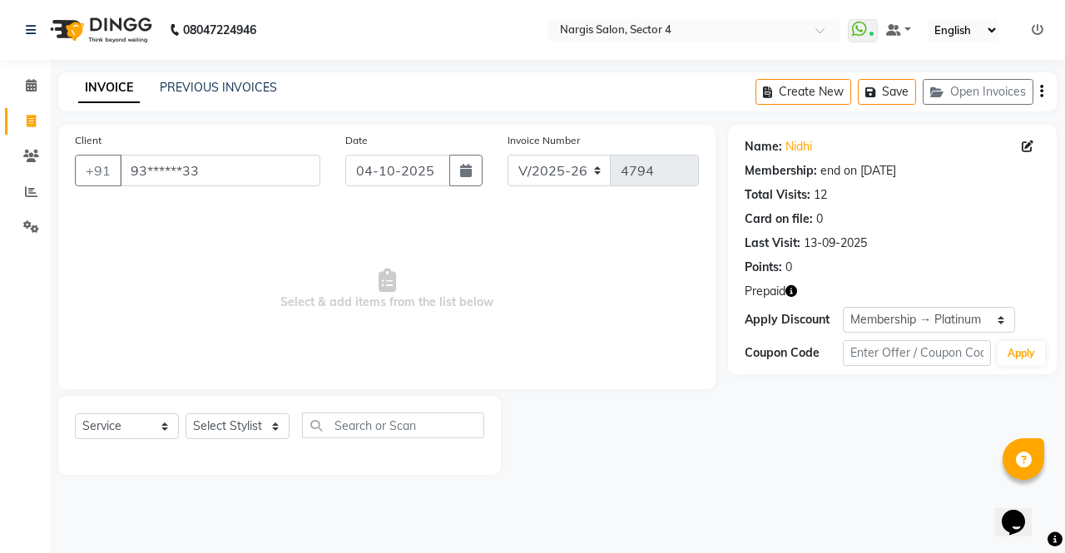
click at [794, 294] on icon "button" at bounding box center [791, 291] width 12 height 12
click at [228, 455] on div at bounding box center [279, 455] width 409 height 7
click at [212, 428] on select "Select Stylist [PERSON_NAME] [PERSON_NAME] [PERSON_NAME] Front Desk muskaan rak…" at bounding box center [238, 426] width 104 height 26
select select "28131"
click at [186, 413] on select "Select Stylist [PERSON_NAME] [PERSON_NAME] [PERSON_NAME] Front Desk muskaan rak…" at bounding box center [238, 426] width 104 height 26
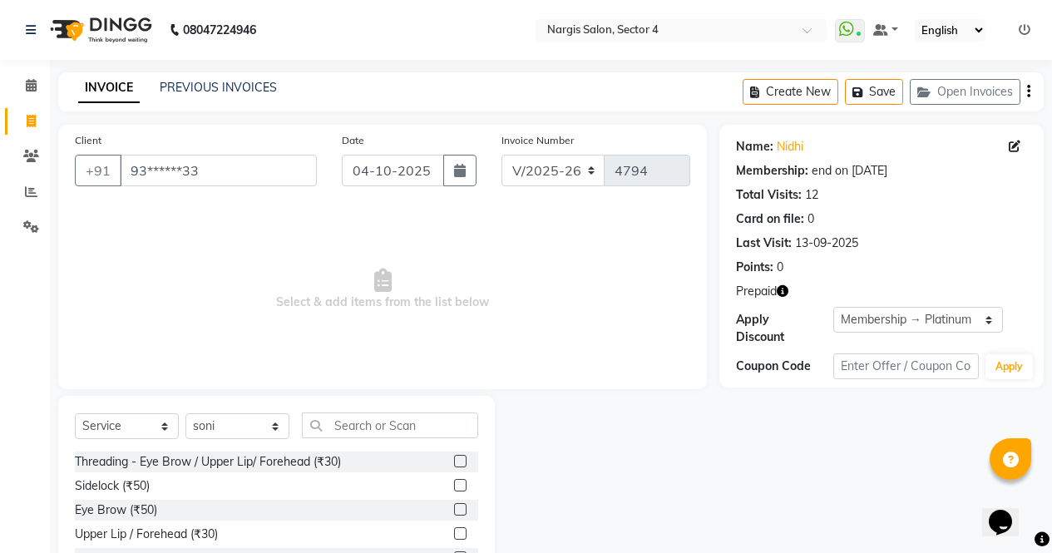
click at [454, 509] on label at bounding box center [460, 509] width 12 height 12
click at [454, 509] on input "checkbox" at bounding box center [459, 510] width 11 height 11
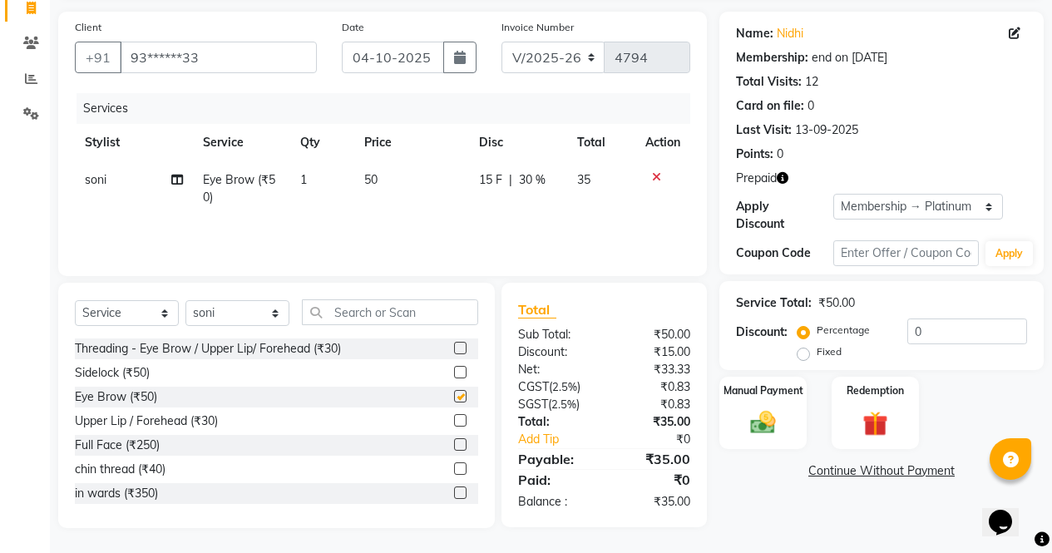
checkbox input "false"
click at [879, 418] on img at bounding box center [875, 423] width 41 height 31
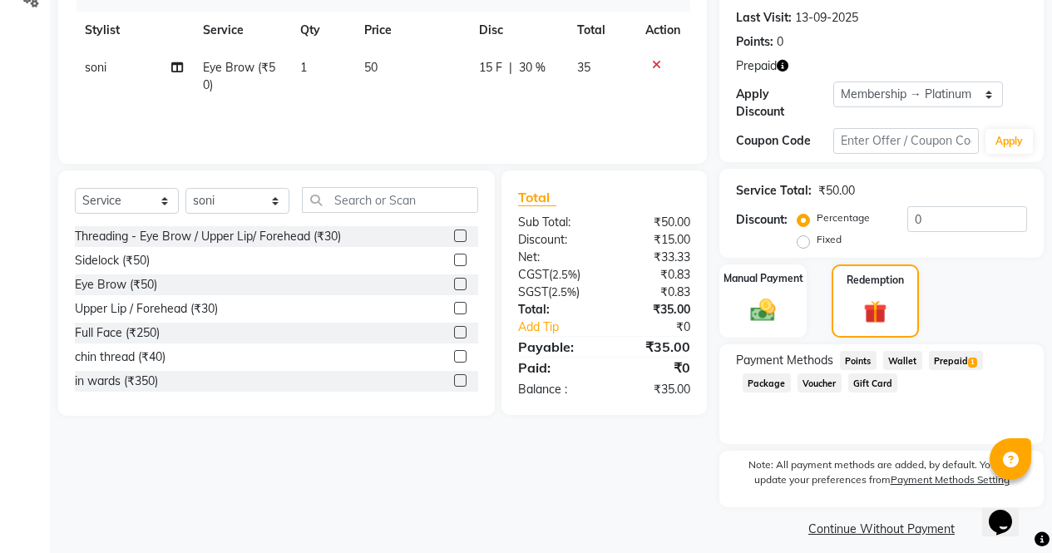
click at [957, 351] on span "Prepaid 1" at bounding box center [956, 360] width 54 height 19
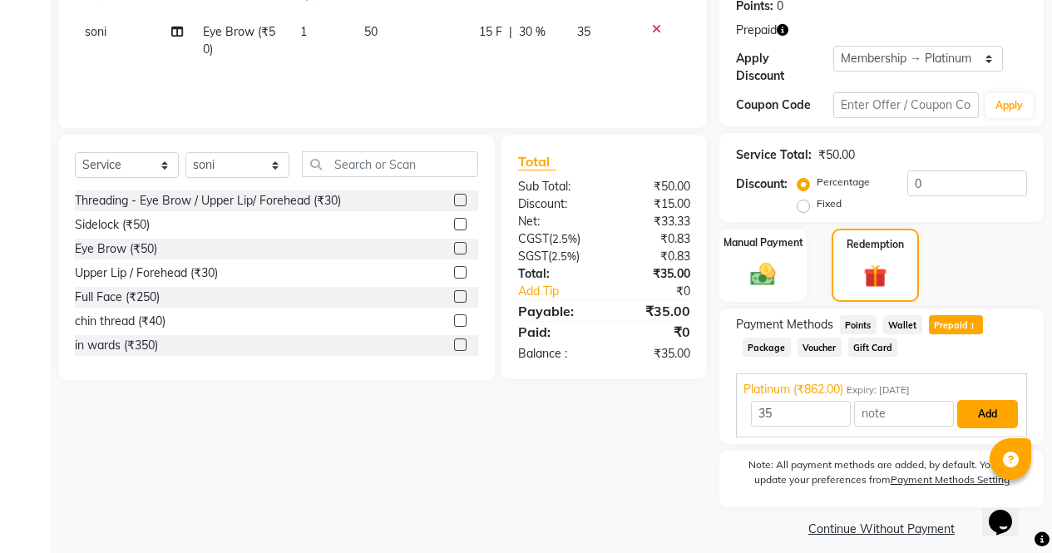
click at [996, 413] on button "Add" at bounding box center [988, 414] width 61 height 28
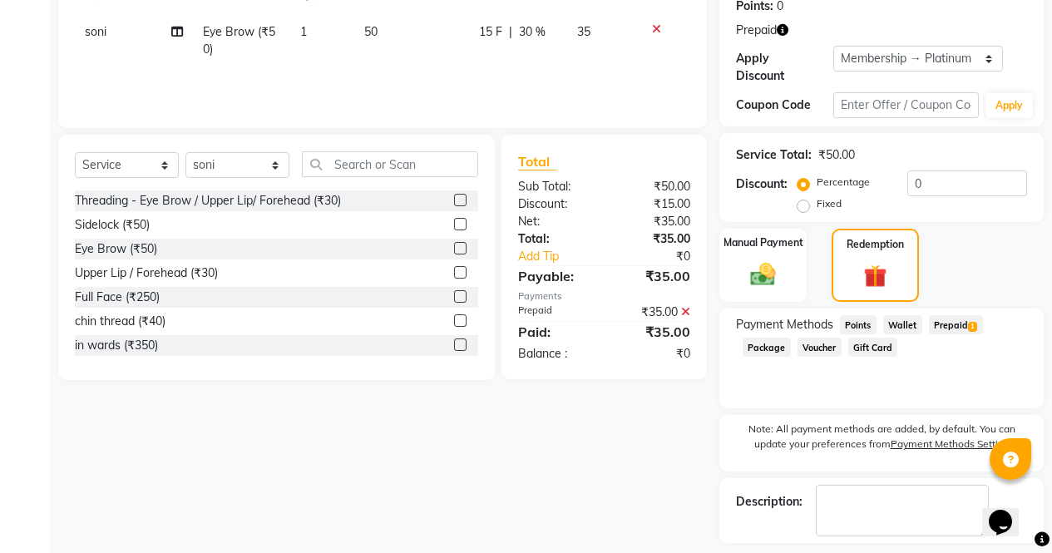
scroll to position [319, 0]
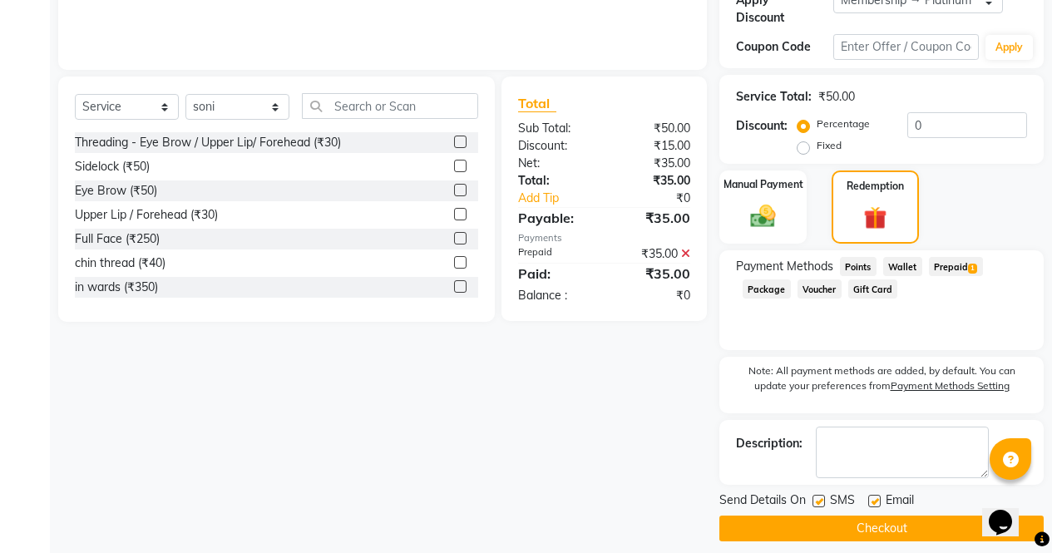
click at [948, 516] on button "Checkout" at bounding box center [882, 529] width 324 height 26
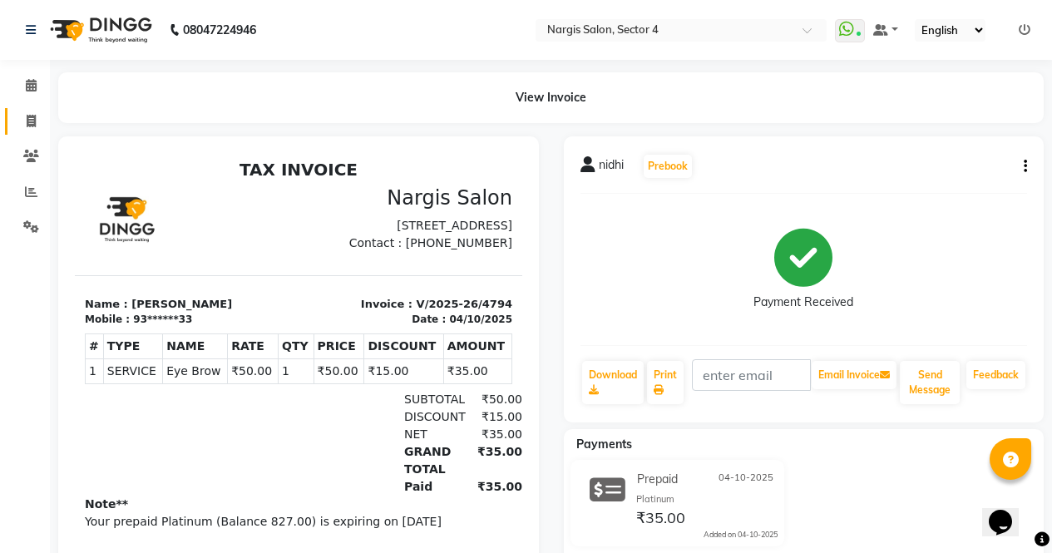
click at [21, 121] on span at bounding box center [31, 121] width 29 height 19
select select "service"
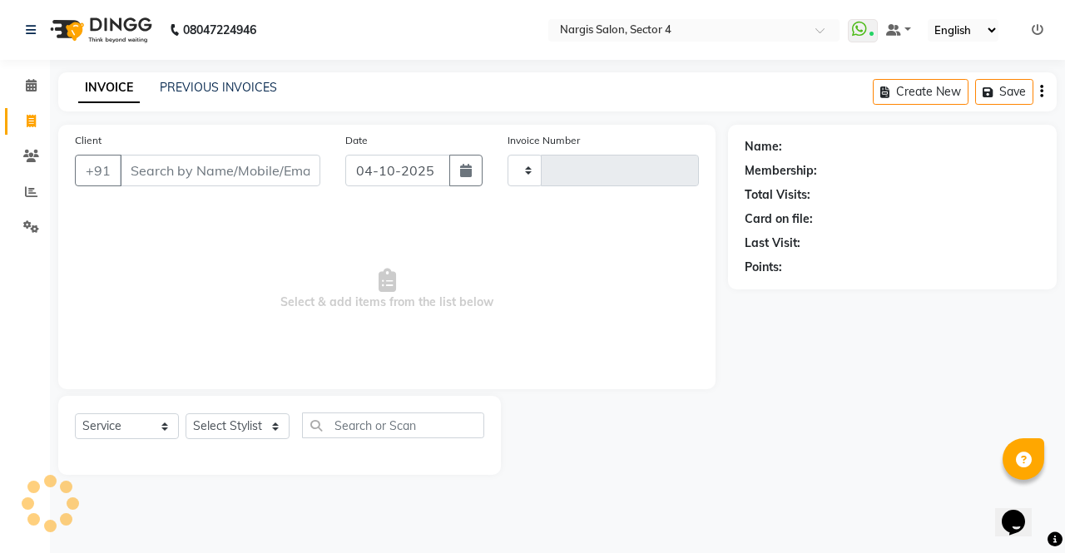
type input "4795"
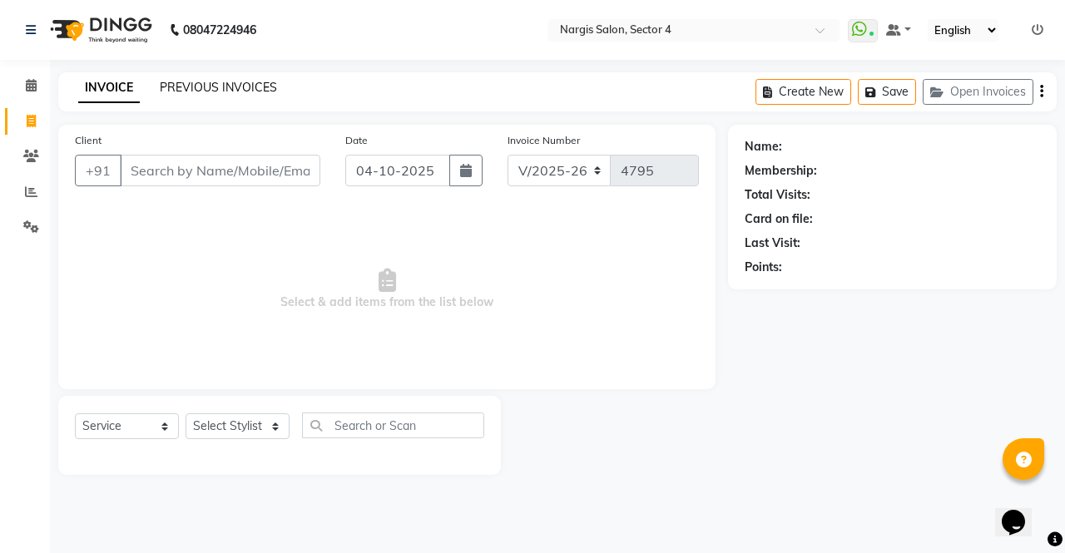
click at [239, 84] on link "PREVIOUS INVOICES" at bounding box center [218, 87] width 117 height 15
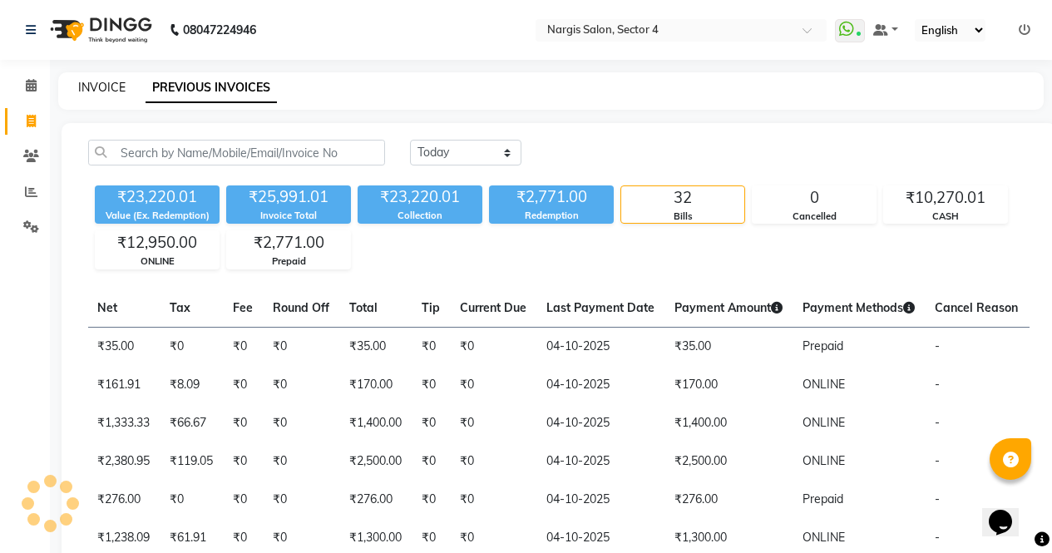
click at [89, 83] on link "INVOICE" at bounding box center [101, 87] width 47 height 15
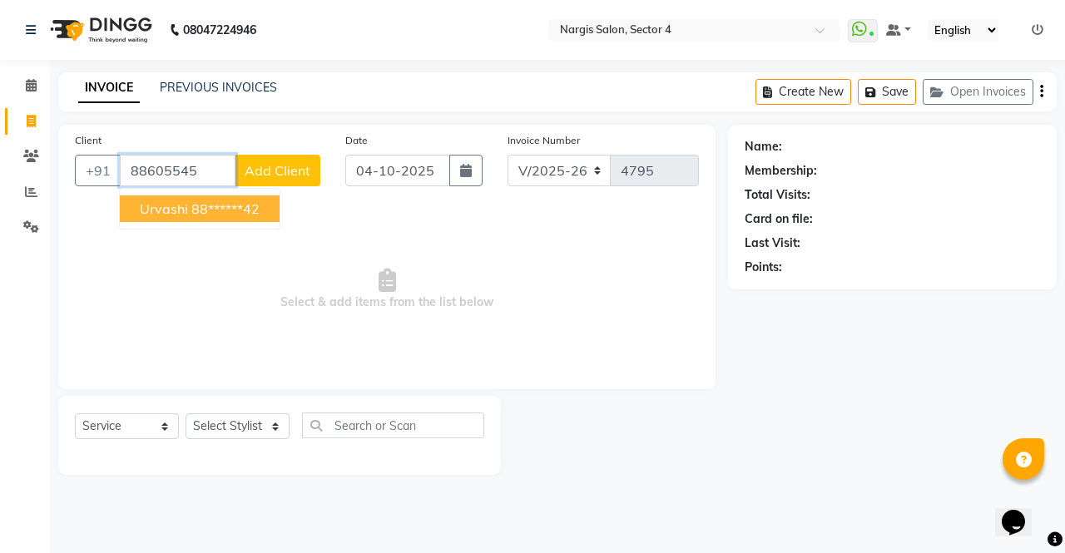
click at [158, 218] on button "urvashi 88******42" at bounding box center [200, 208] width 160 height 27
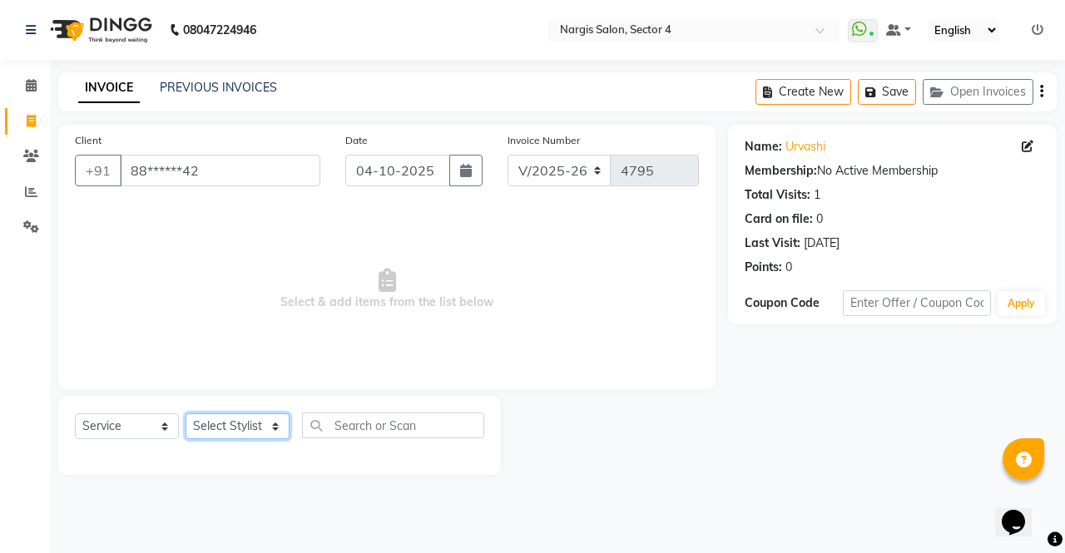
click at [199, 437] on select "Select Stylist [PERSON_NAME] [PERSON_NAME] [PERSON_NAME] Front Desk muskaan rak…" at bounding box center [238, 426] width 104 height 26
click at [186, 413] on select "Select Stylist [PERSON_NAME] [PERSON_NAME] [PERSON_NAME] Front Desk muskaan rak…" at bounding box center [238, 426] width 104 height 26
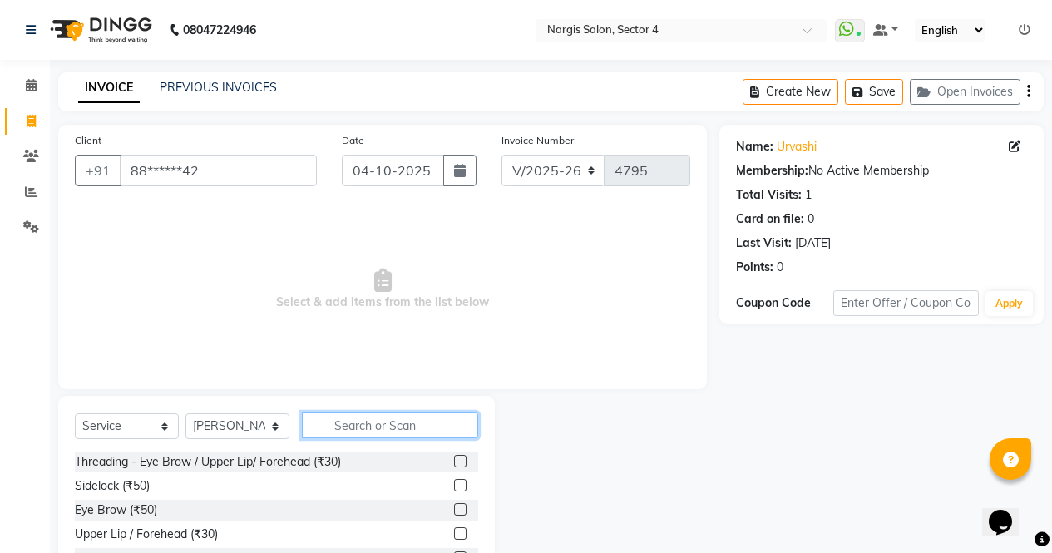
click at [337, 423] on input "text" at bounding box center [390, 426] width 176 height 26
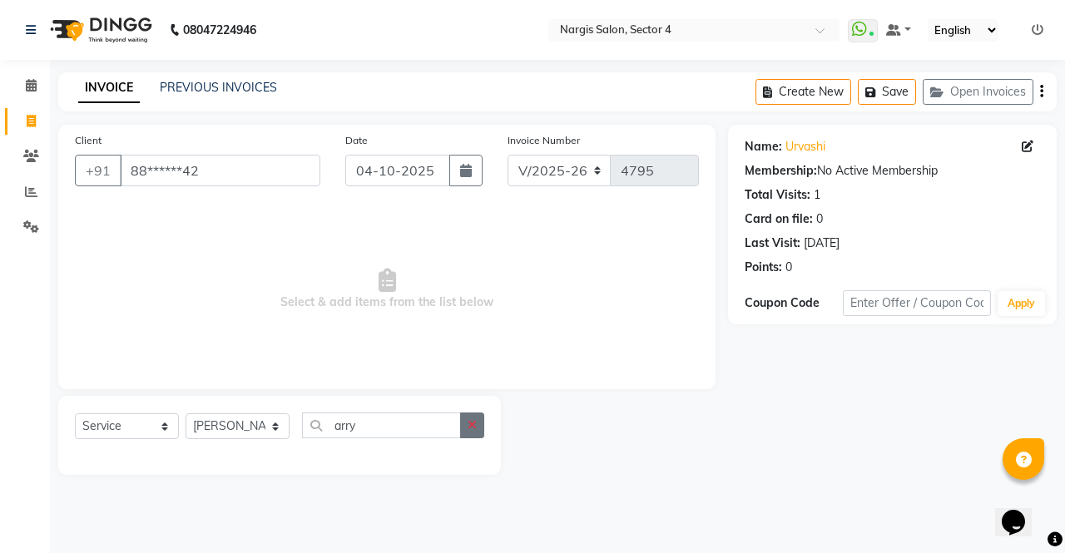
click at [481, 423] on button "button" at bounding box center [472, 426] width 24 height 26
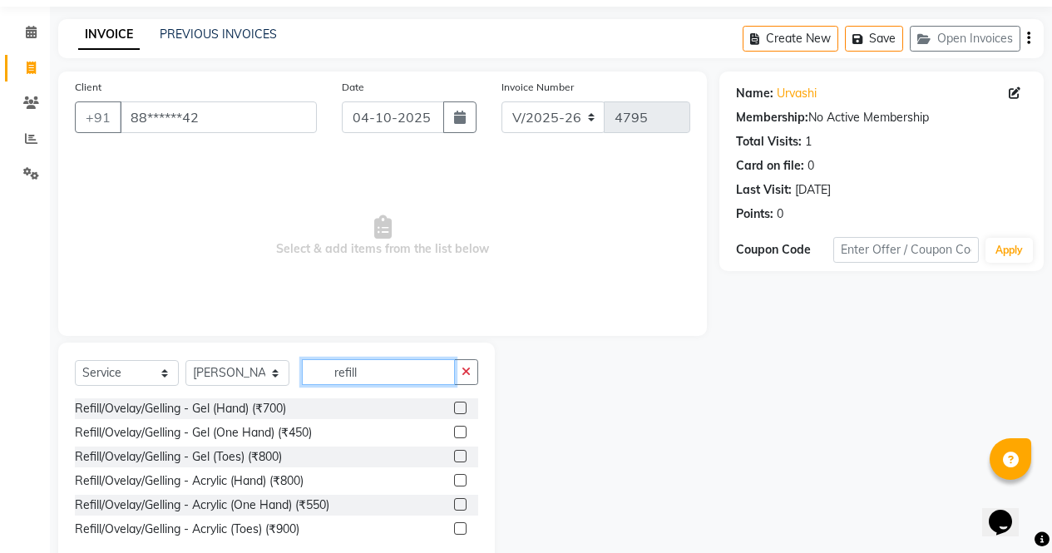
scroll to position [92, 0]
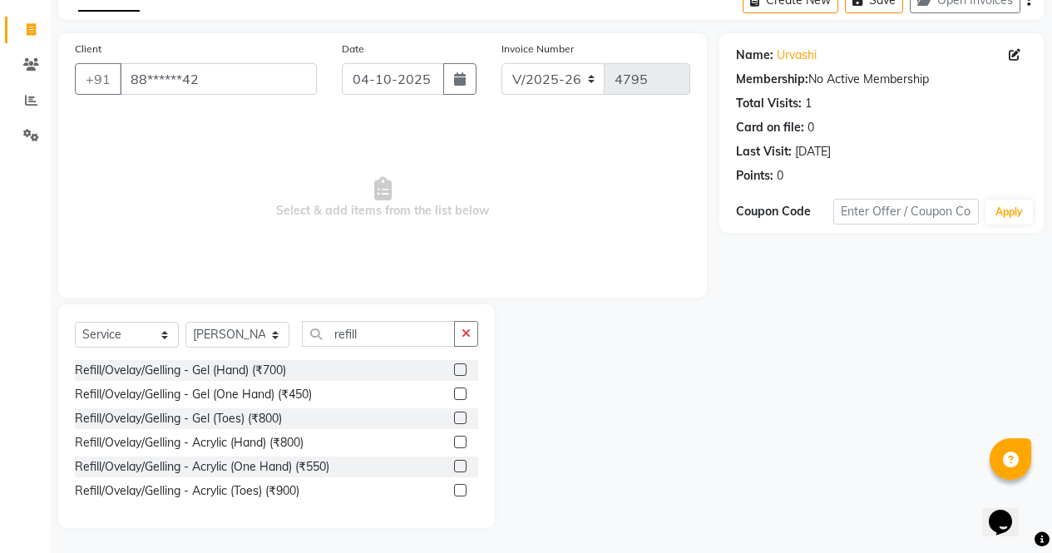
click at [462, 418] on label at bounding box center [460, 418] width 12 height 12
click at [462, 418] on input "checkbox" at bounding box center [459, 418] width 11 height 11
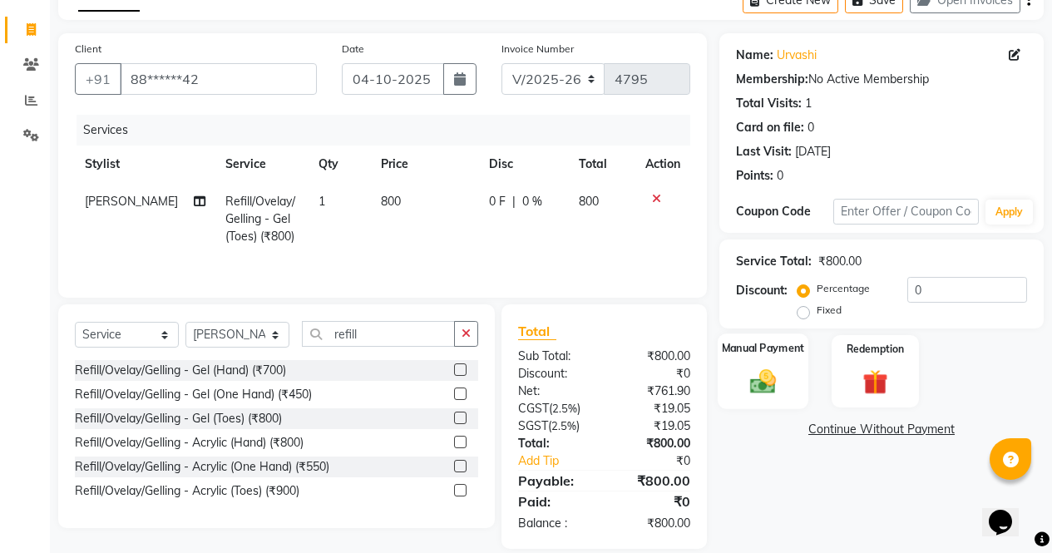
click at [781, 388] on img at bounding box center [763, 381] width 42 height 30
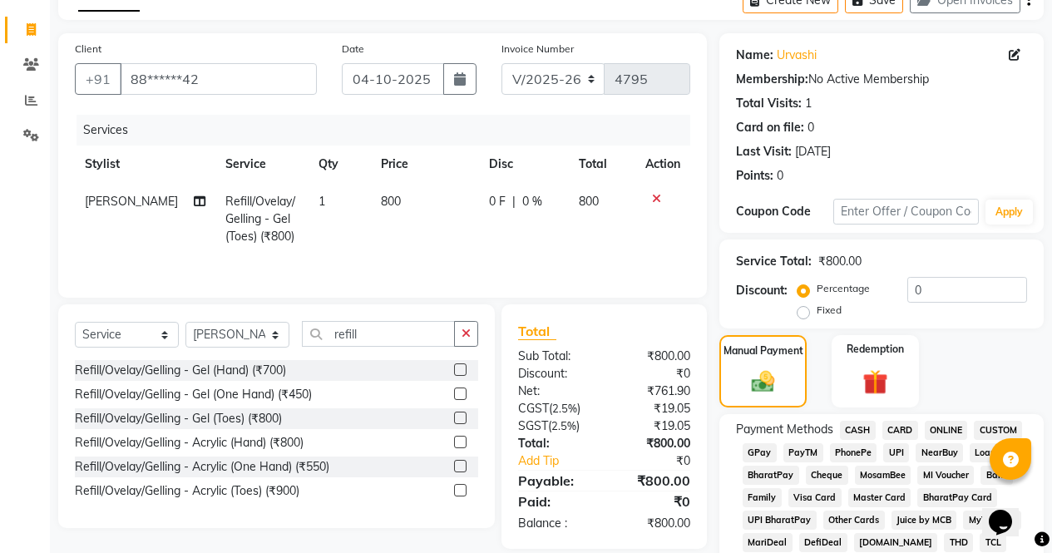
click at [906, 469] on span "MosamBee" at bounding box center [883, 475] width 57 height 19
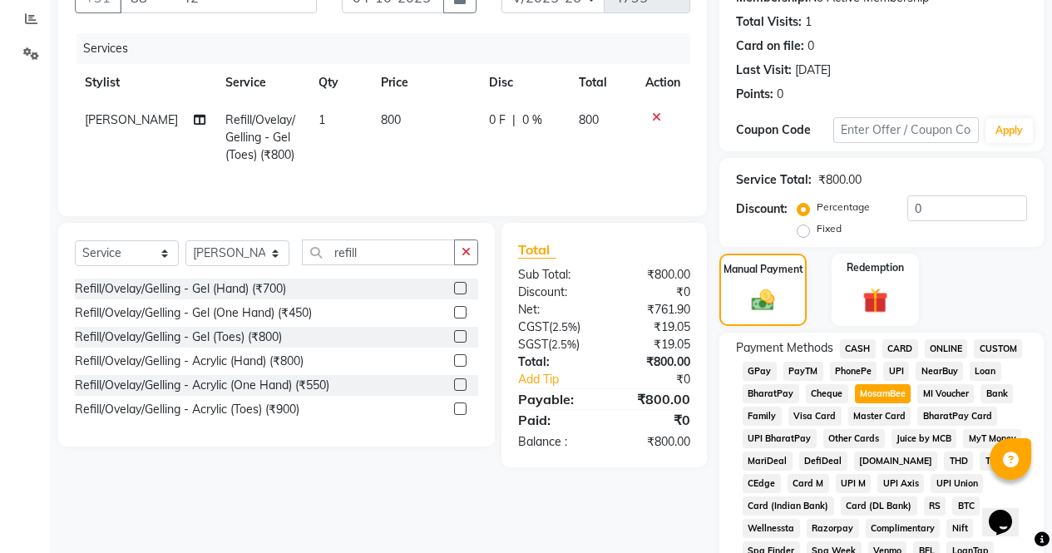
click at [948, 347] on span "ONLINE" at bounding box center [946, 348] width 43 height 19
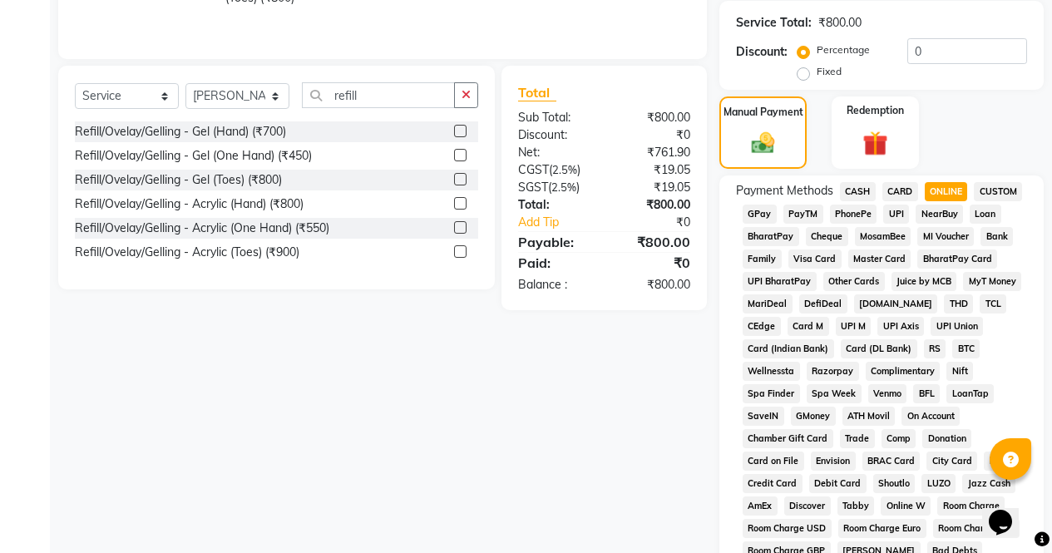
scroll to position [760, 0]
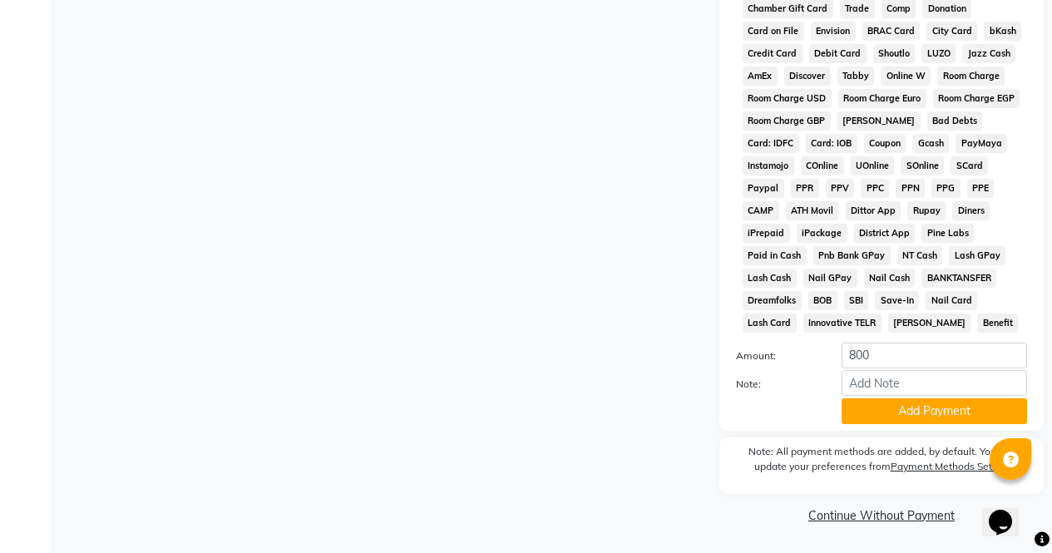
click at [938, 443] on div "Note: All payment methods are added, by default. You can update your preference…" at bounding box center [882, 466] width 324 height 57
click at [936, 413] on button "Add Payment" at bounding box center [935, 411] width 186 height 26
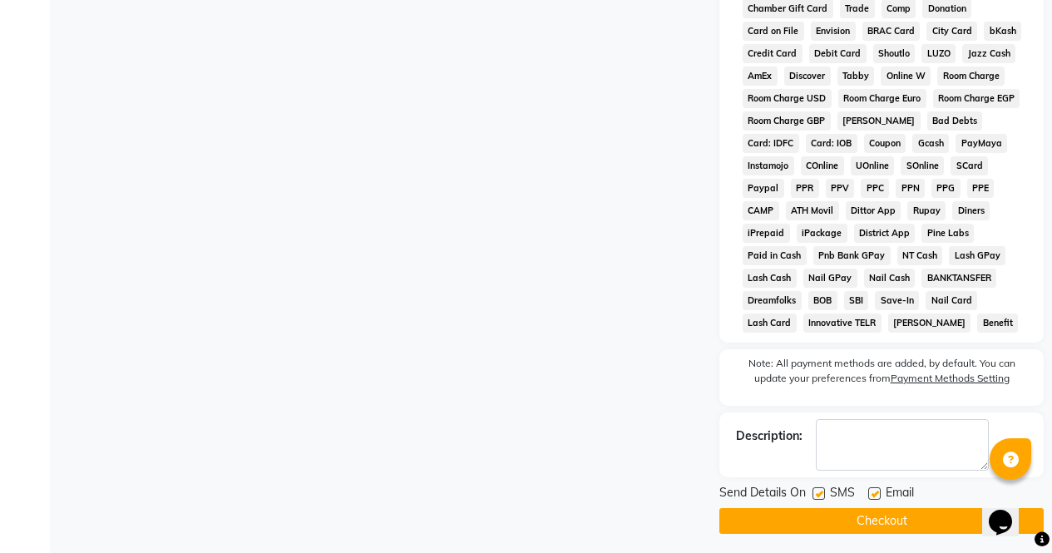
click at [953, 518] on button "Checkout" at bounding box center [882, 521] width 324 height 26
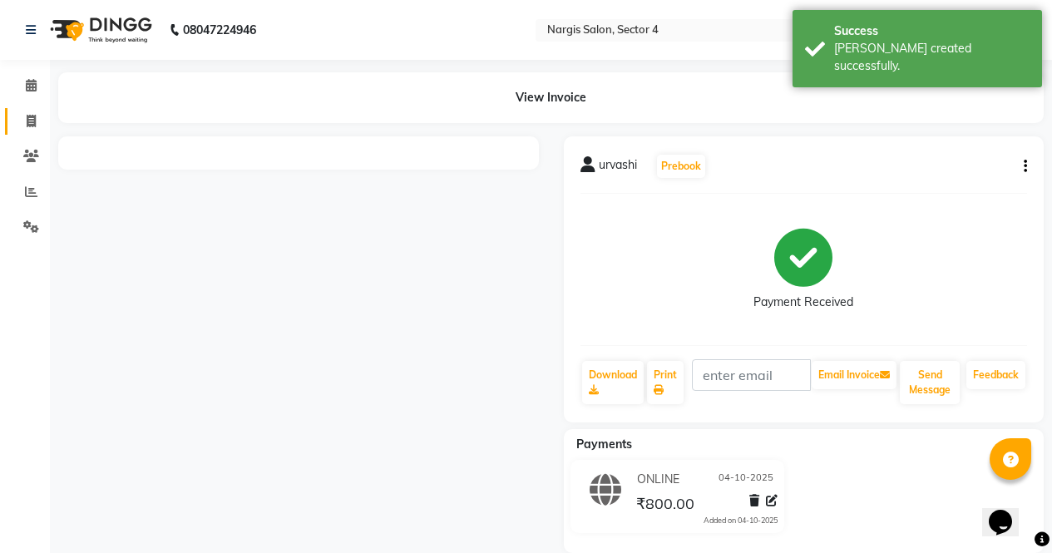
click at [27, 130] on span at bounding box center [31, 121] width 29 height 19
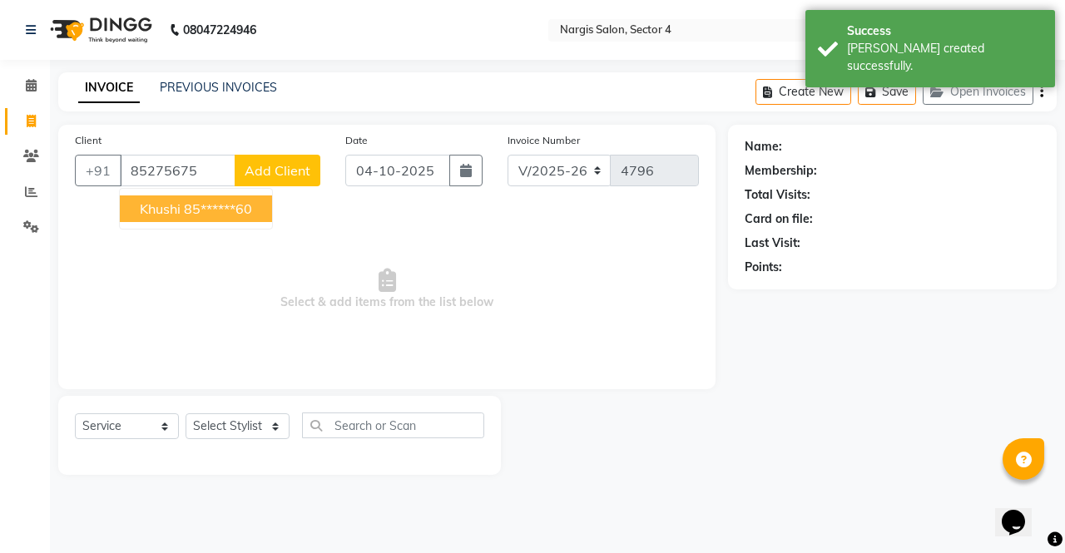
click at [164, 215] on span "khushi" at bounding box center [160, 208] width 41 height 17
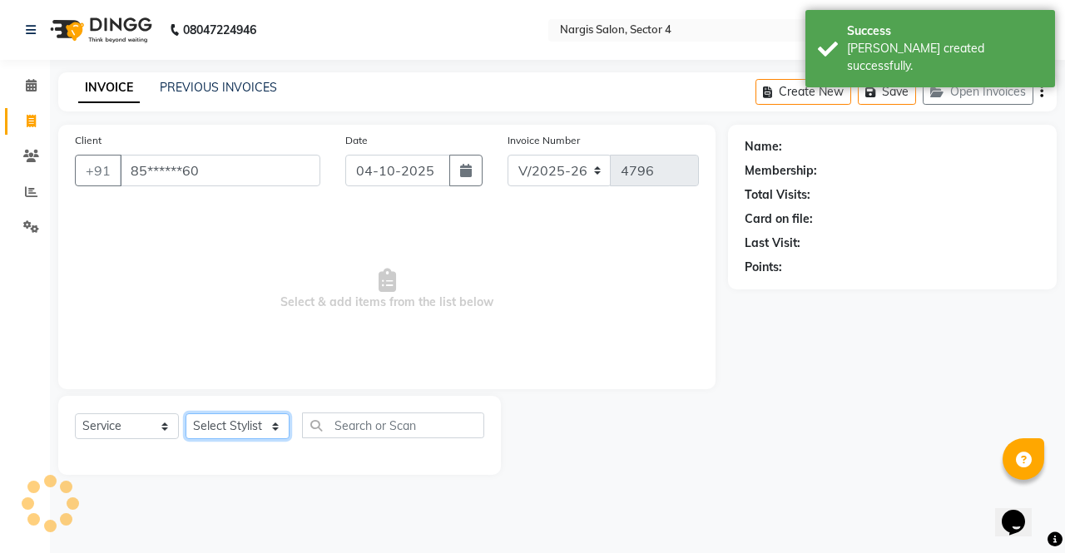
click at [202, 430] on select "Select Stylist [PERSON_NAME] [PERSON_NAME] [PERSON_NAME] Front Desk muskaan rak…" at bounding box center [238, 426] width 104 height 26
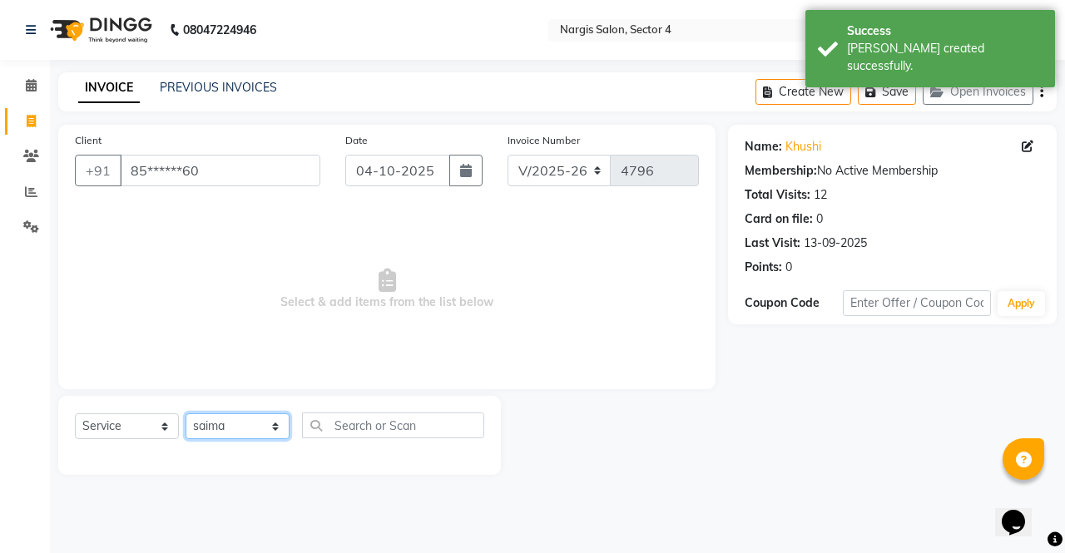
click at [186, 413] on select "Select Stylist [PERSON_NAME] [PERSON_NAME] [PERSON_NAME] Front Desk muskaan rak…" at bounding box center [238, 426] width 104 height 26
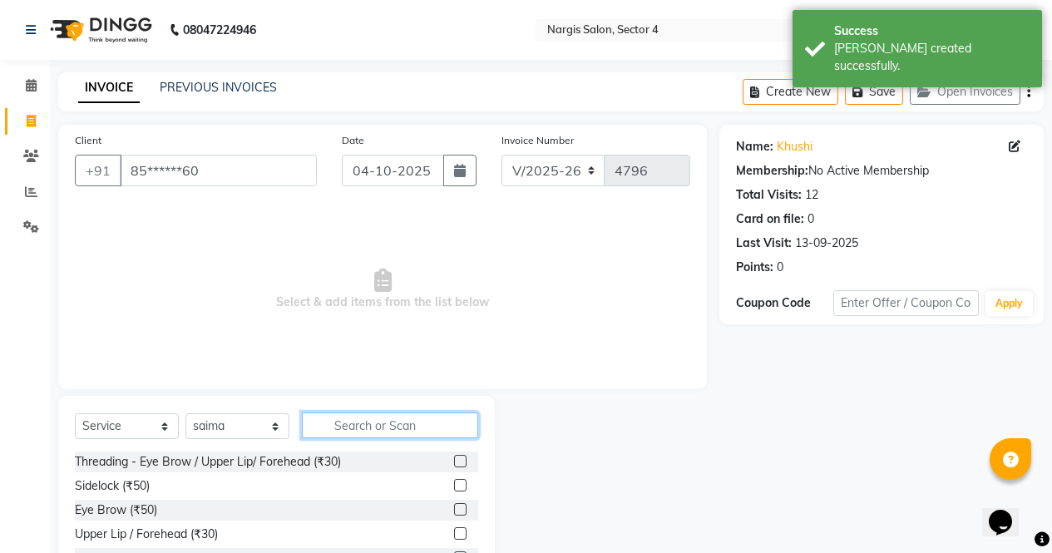
click at [440, 432] on input "text" at bounding box center [390, 426] width 176 height 26
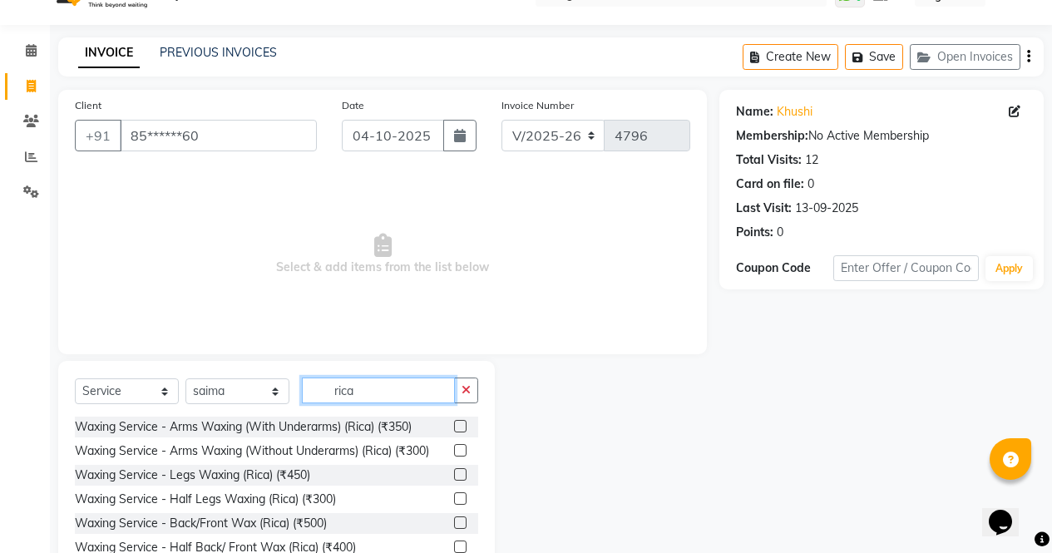
scroll to position [113, 0]
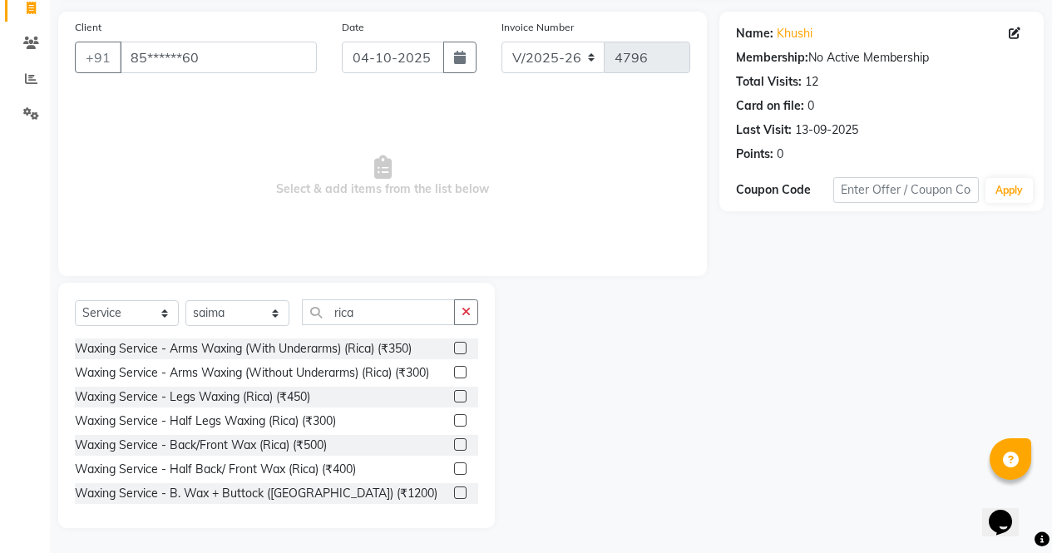
click at [454, 397] on label at bounding box center [460, 396] width 12 height 12
click at [454, 397] on input "checkbox" at bounding box center [459, 397] width 11 height 11
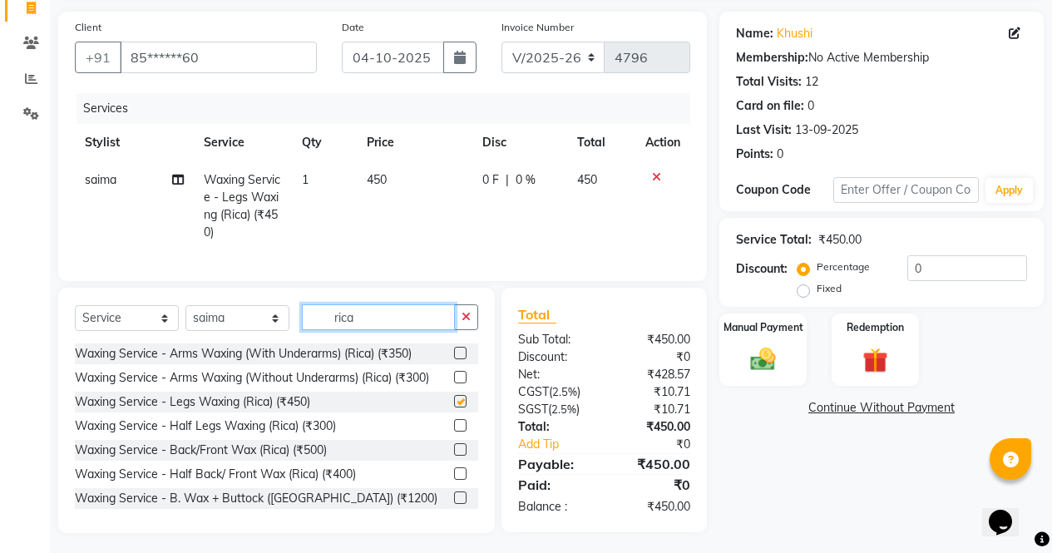
click at [444, 330] on input "rica" at bounding box center [378, 317] width 153 height 26
click at [454, 359] on label at bounding box center [460, 353] width 12 height 12
click at [454, 359] on input "checkbox" at bounding box center [459, 354] width 11 height 11
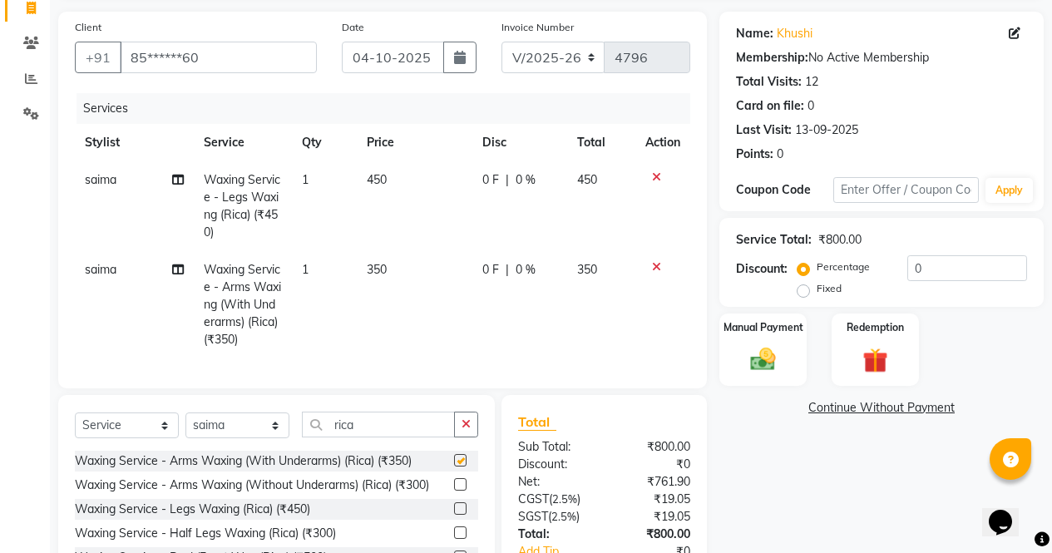
scroll to position [238, 0]
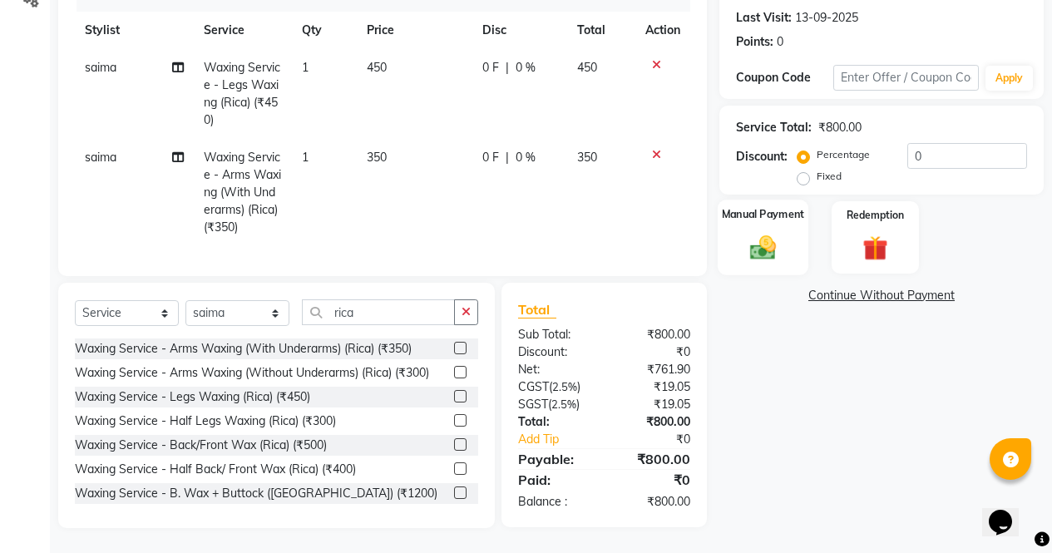
click at [770, 235] on img at bounding box center [763, 247] width 42 height 30
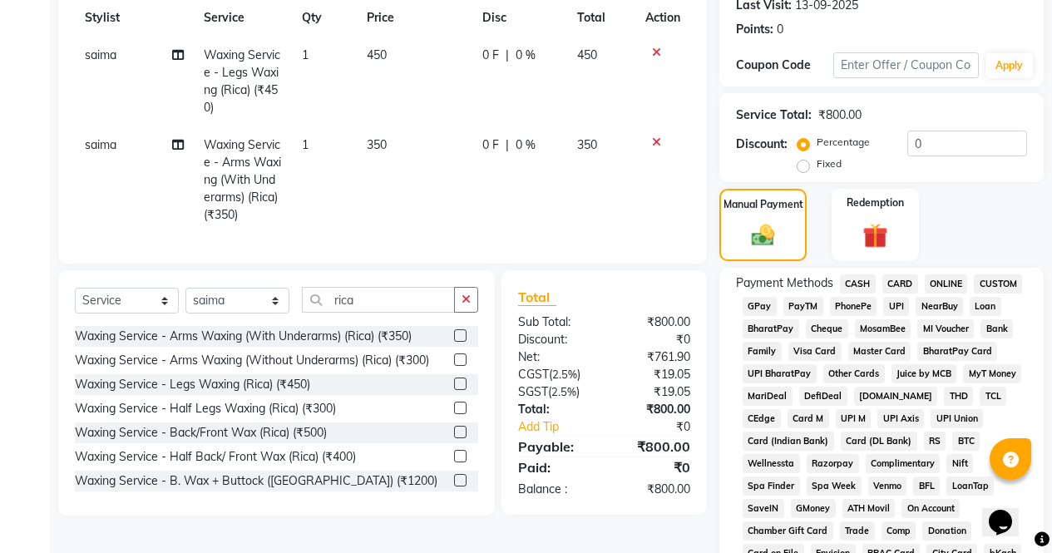
click at [854, 290] on span "CASH" at bounding box center [858, 284] width 36 height 19
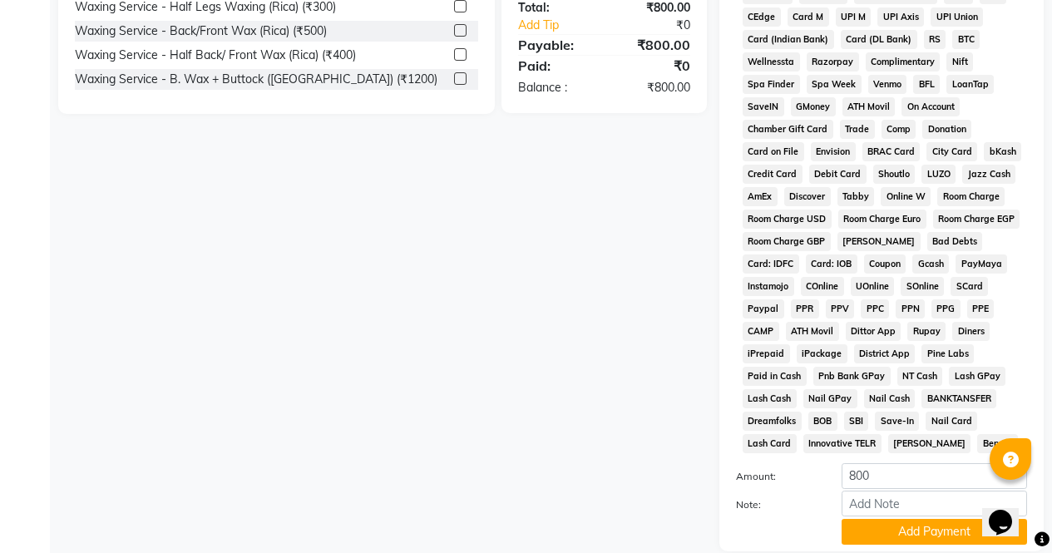
scroll to position [760, 0]
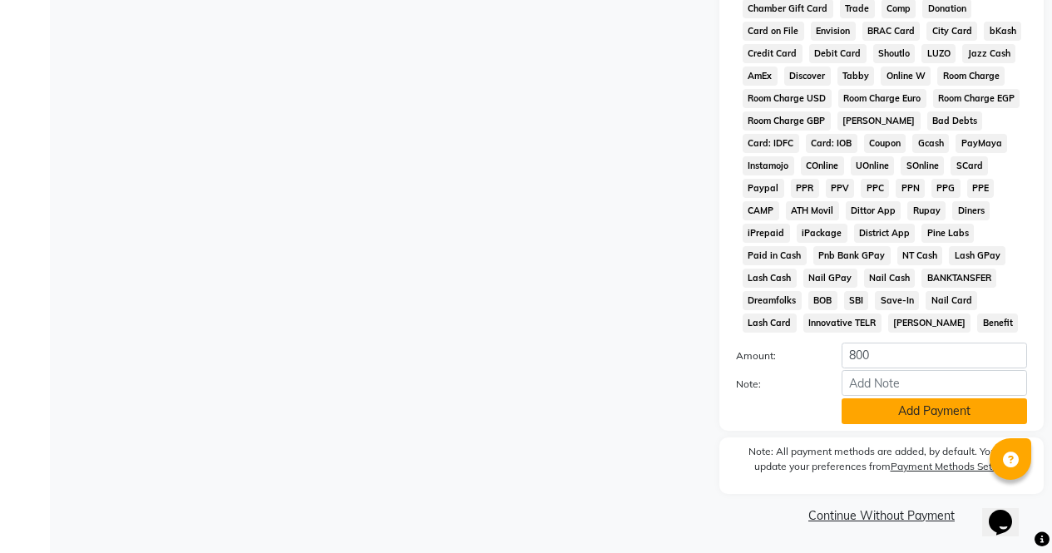
click at [922, 418] on button "Add Payment" at bounding box center [935, 411] width 186 height 26
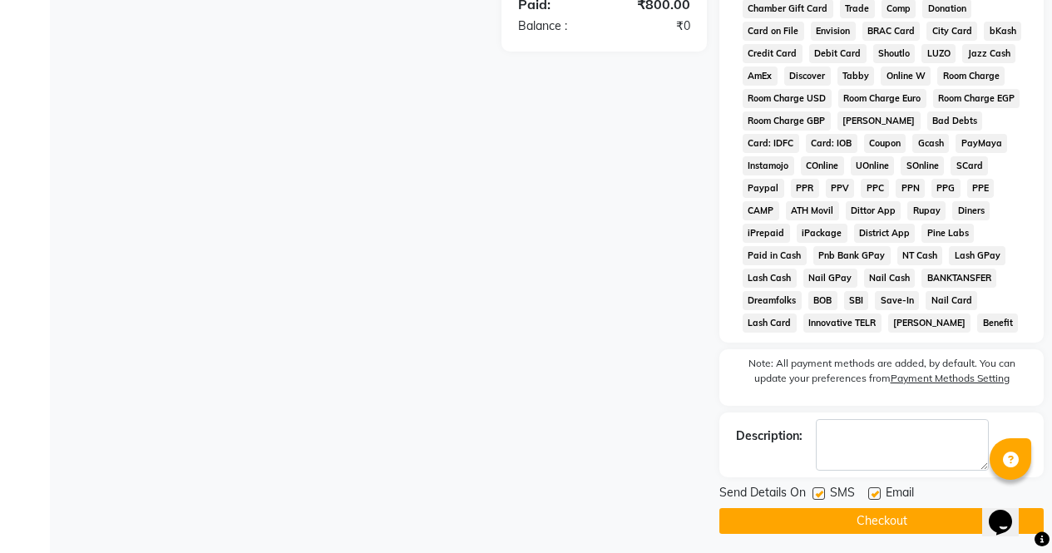
click at [968, 527] on button "Checkout" at bounding box center [882, 521] width 324 height 26
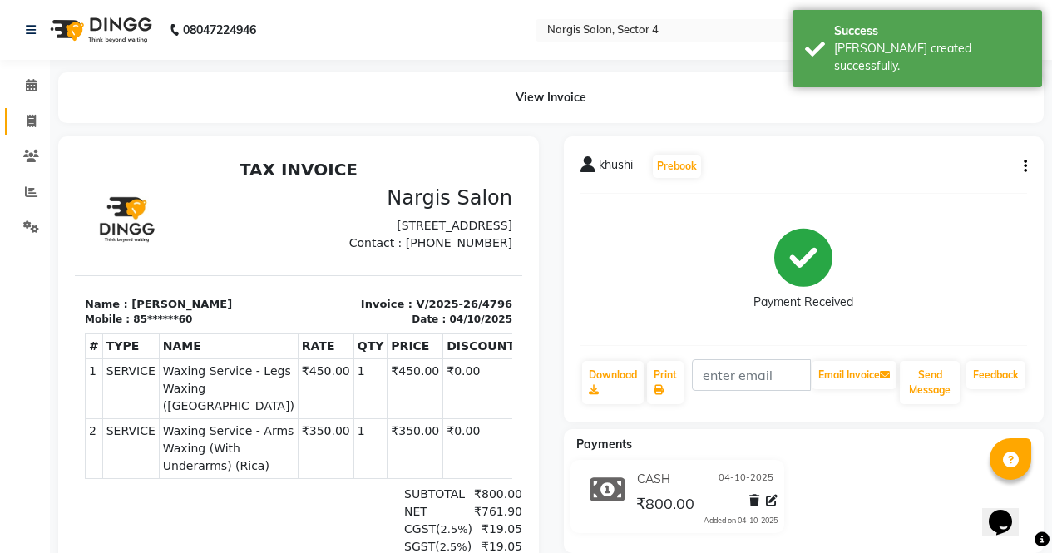
click at [22, 126] on span at bounding box center [31, 121] width 29 height 19
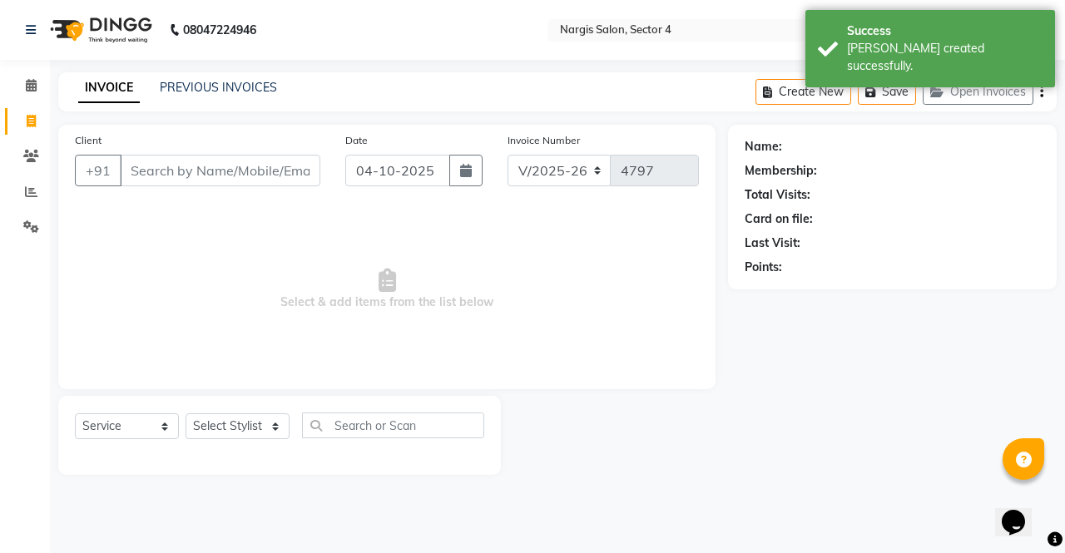
click at [984, 270] on div "Points:" at bounding box center [892, 267] width 295 height 17
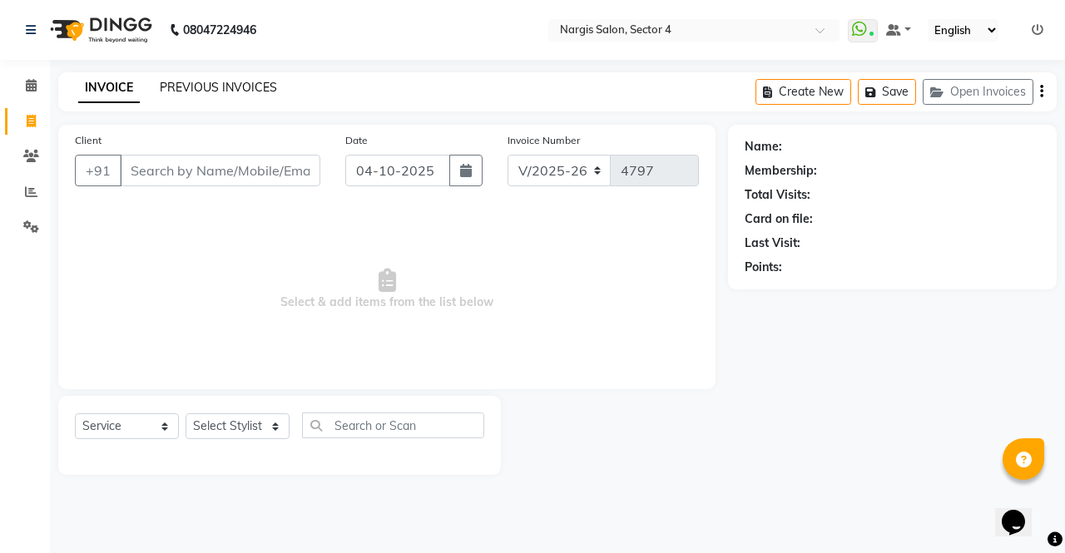
click at [205, 92] on link "PREVIOUS INVOICES" at bounding box center [218, 87] width 117 height 15
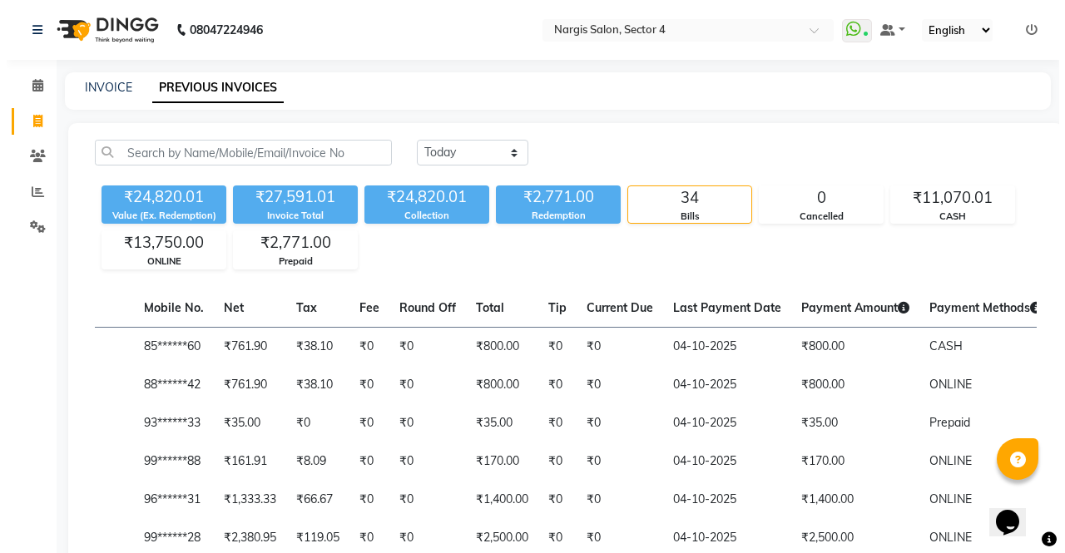
scroll to position [0, 420]
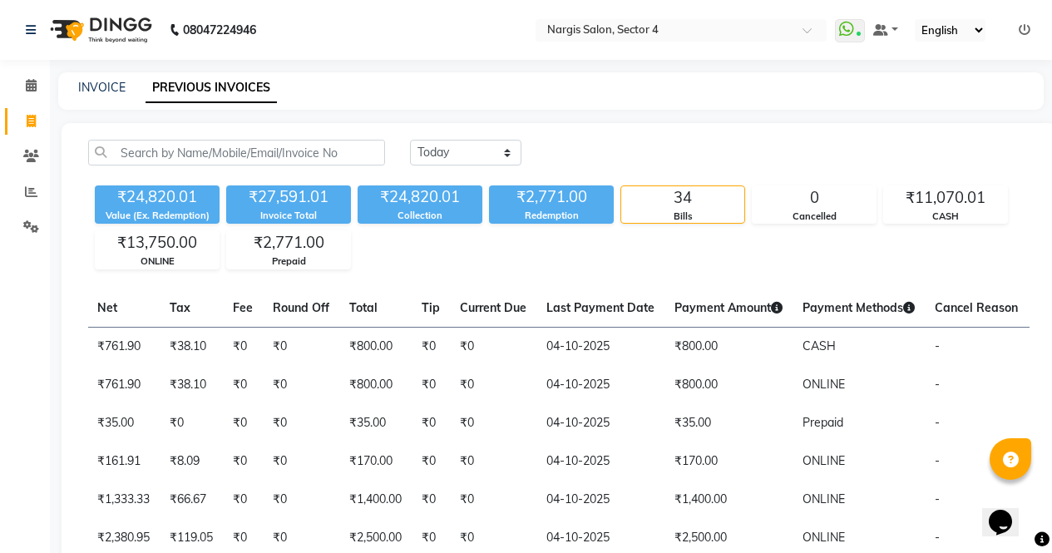
click at [102, 82] on link "INVOICE" at bounding box center [101, 87] width 47 height 15
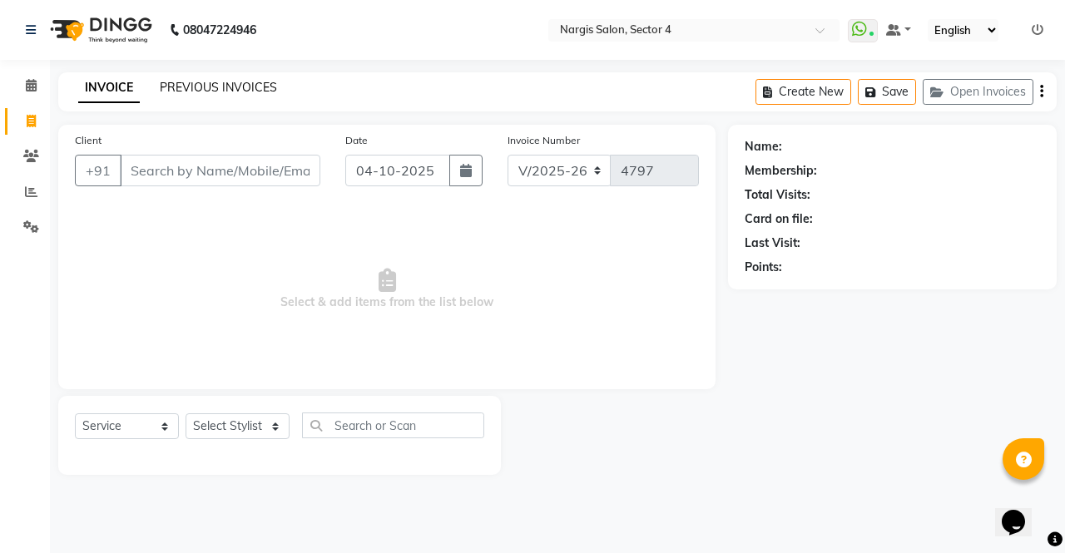
click at [191, 89] on link "PREVIOUS INVOICES" at bounding box center [218, 87] width 117 height 15
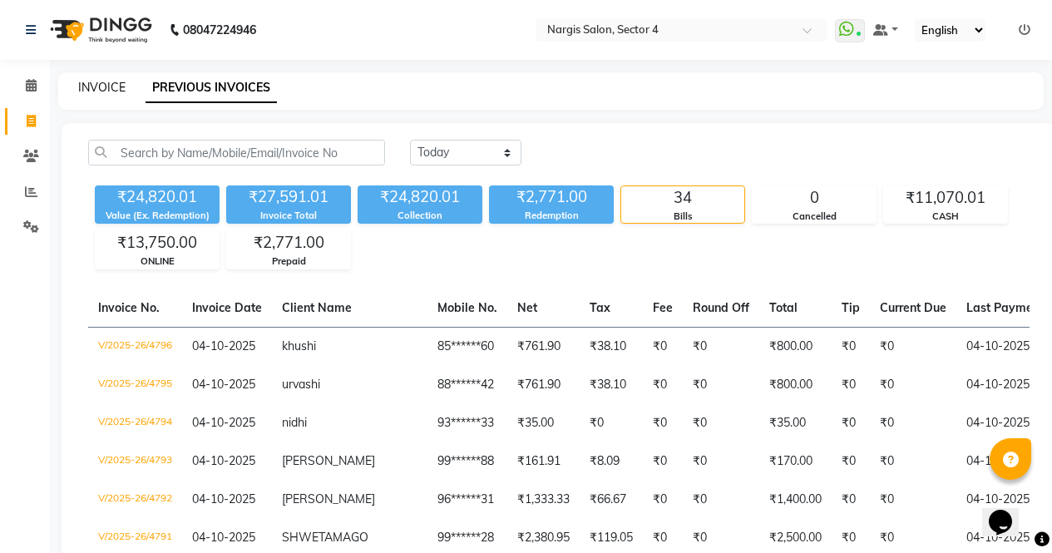
click at [91, 85] on link "INVOICE" at bounding box center [101, 87] width 47 height 15
